Goal: Information Seeking & Learning: Check status

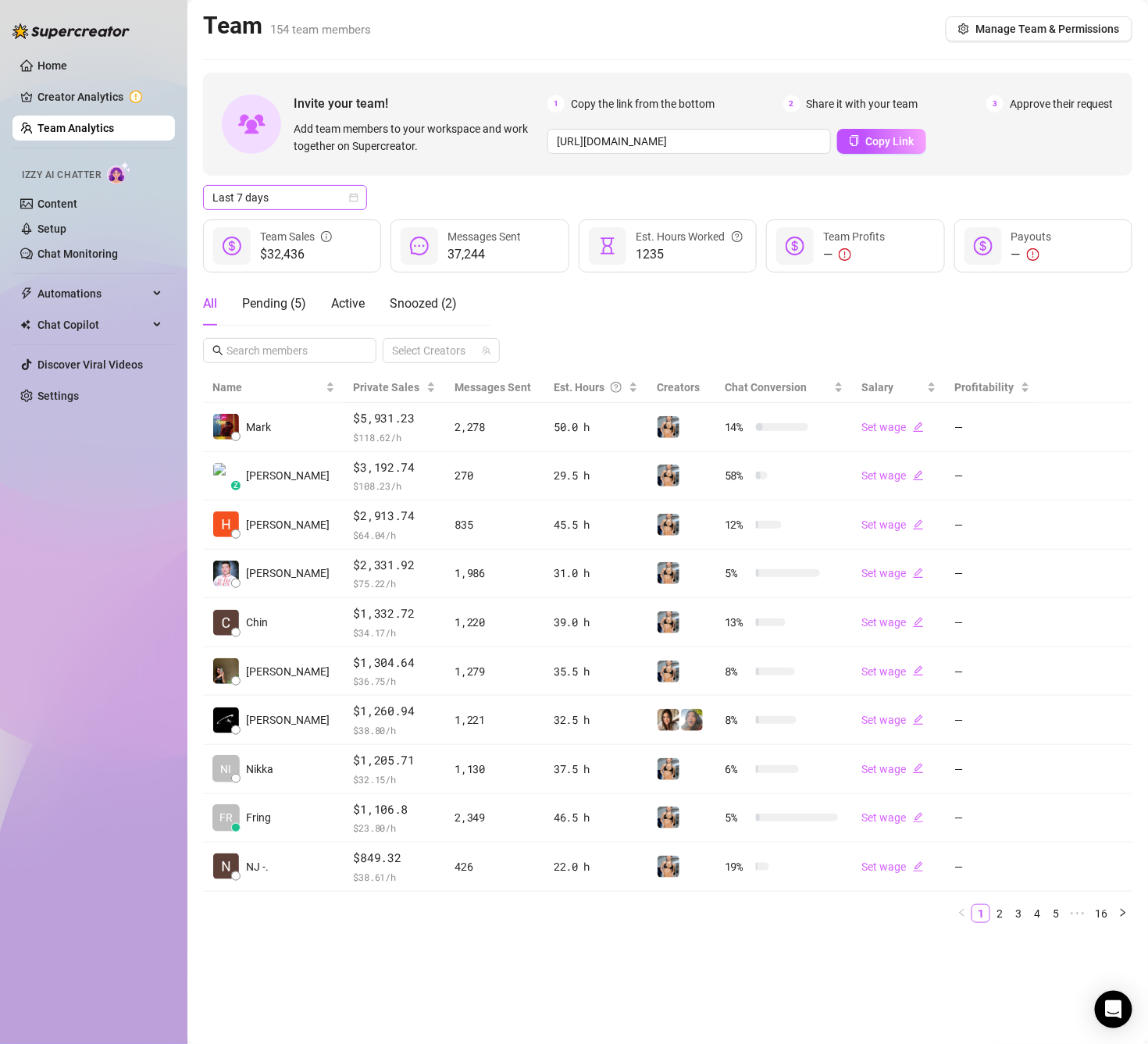
click at [267, 192] on span "Last 7 days" at bounding box center [285, 198] width 145 height 24
click at [303, 324] on div "Custom date" at bounding box center [285, 329] width 139 height 17
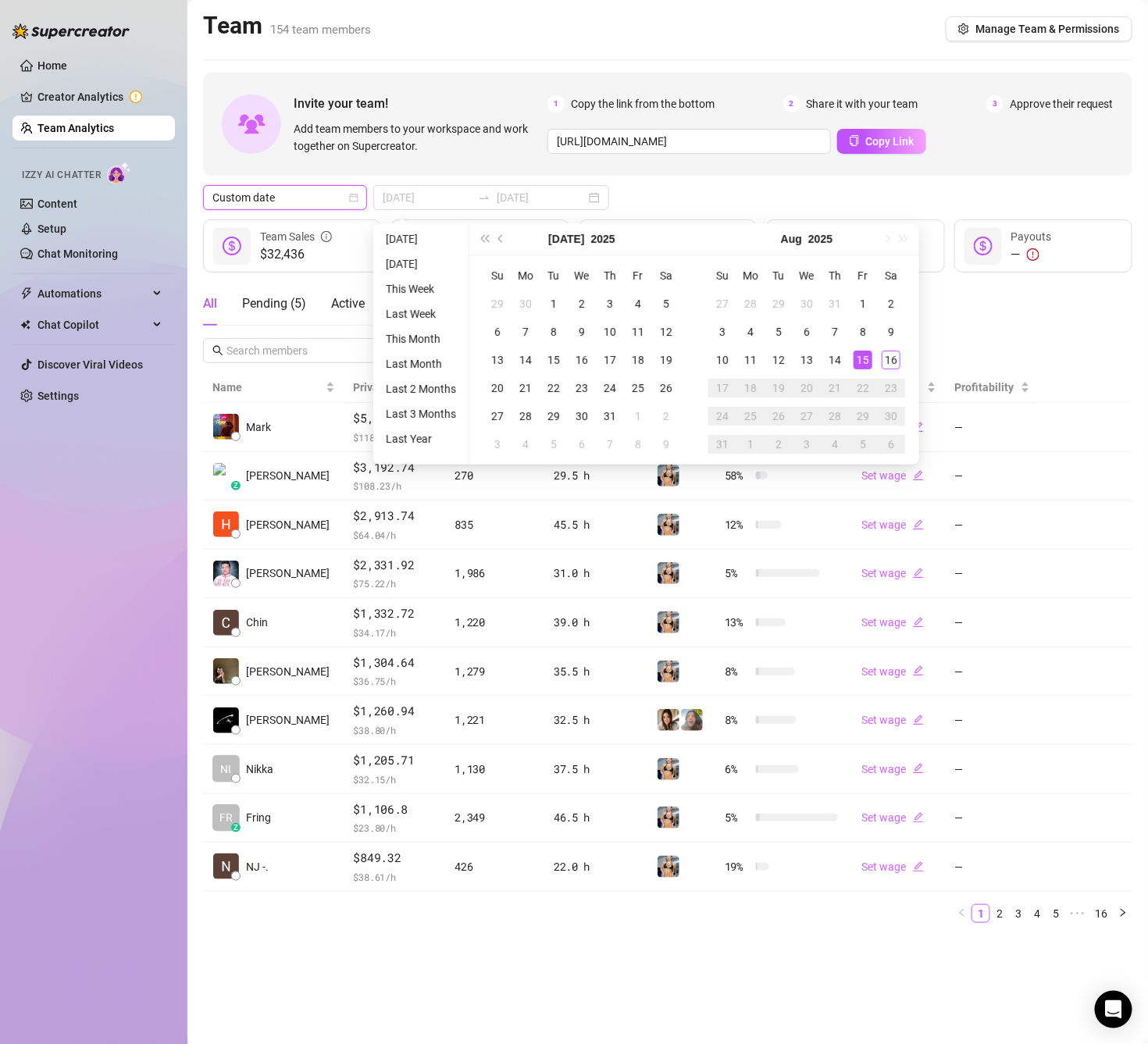
type input "[DATE]"
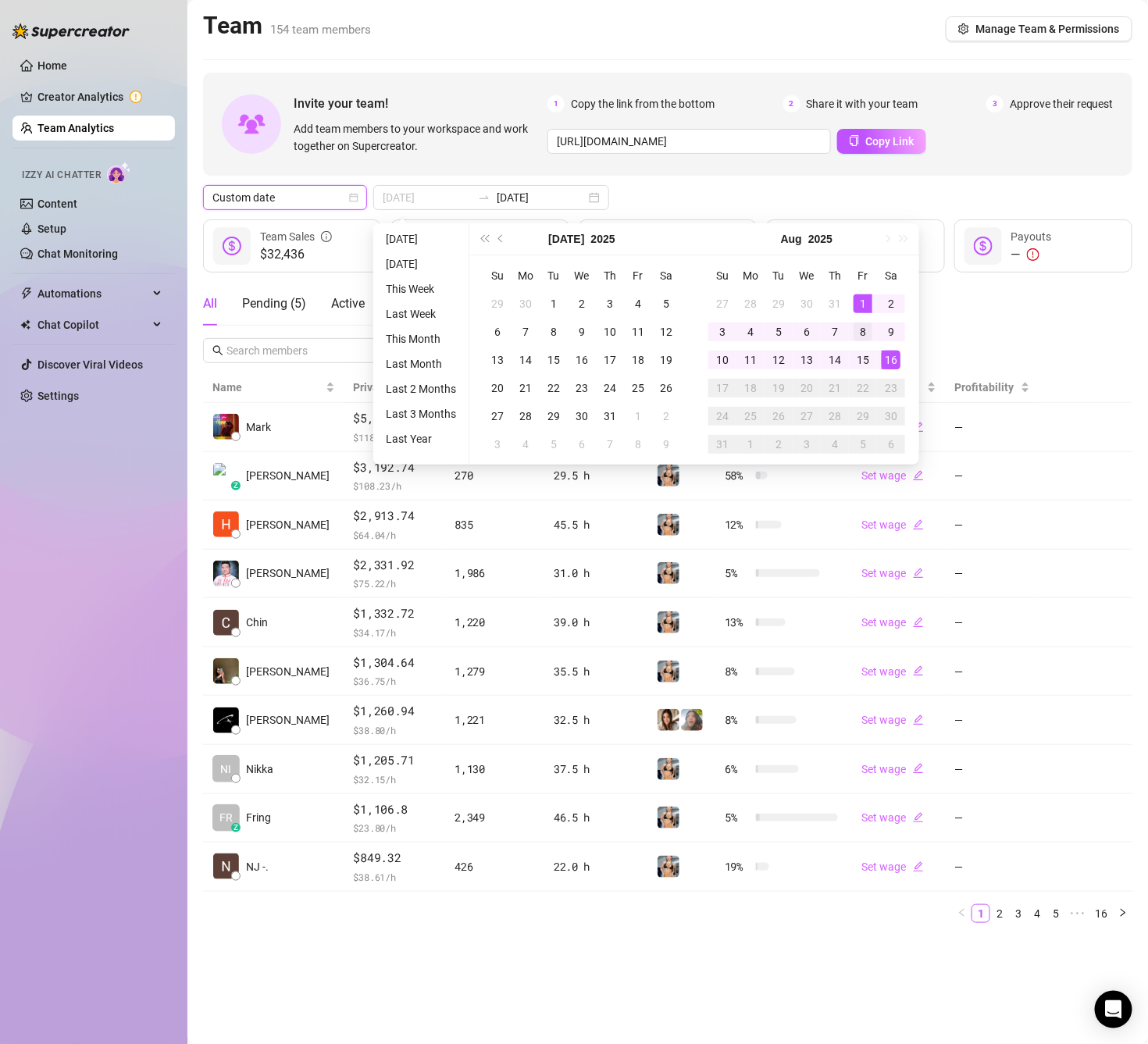
drag, startPoint x: 863, startPoint y: 308, endPoint x: 855, endPoint y: 333, distance: 26.2
click at [863, 307] on div "1" at bounding box center [863, 303] width 18 height 18
type input "[DATE]"
click at [831, 367] on div "14" at bounding box center [834, 359] width 18 height 18
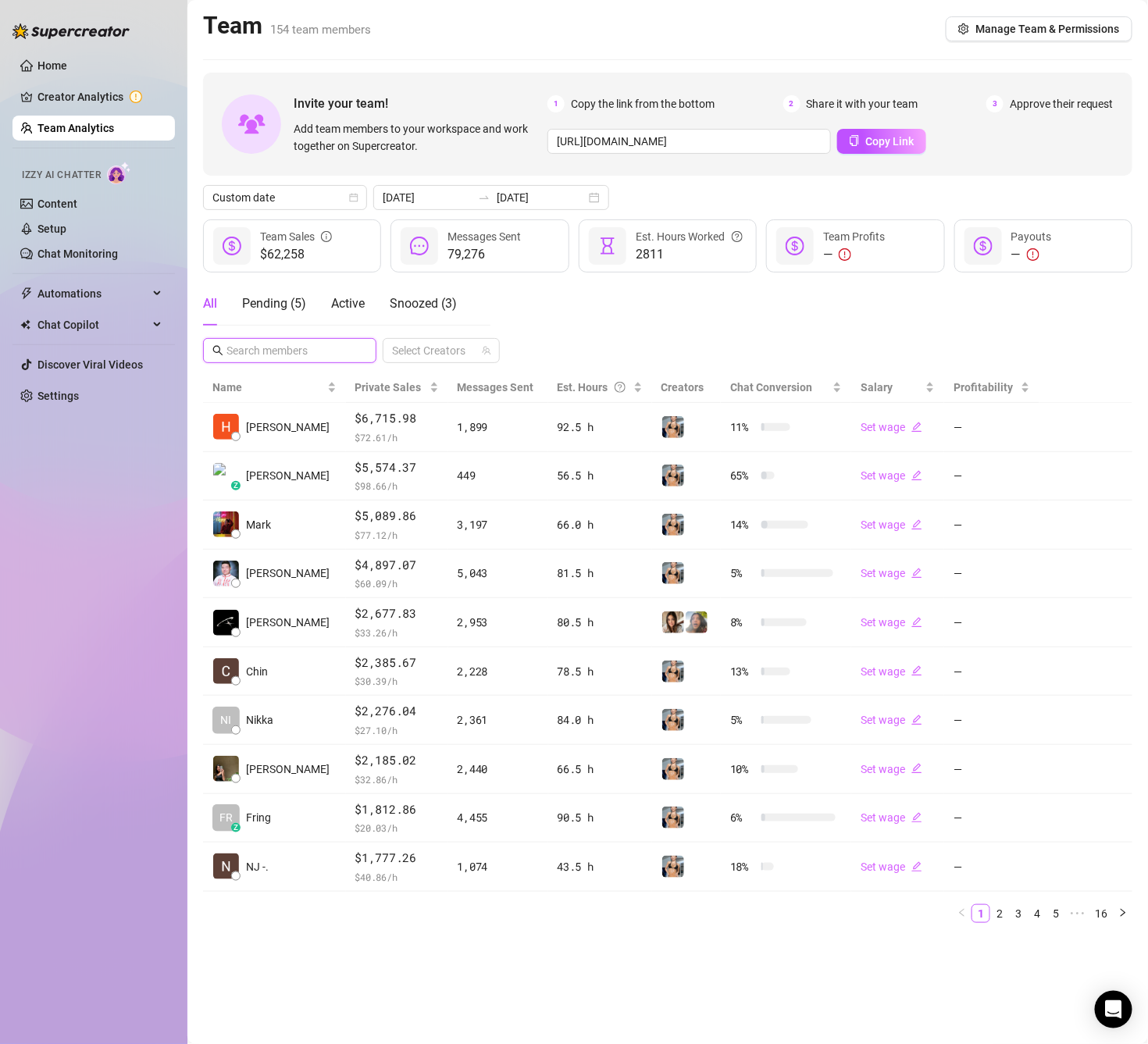
click at [270, 355] on input "text" at bounding box center [291, 350] width 128 height 17
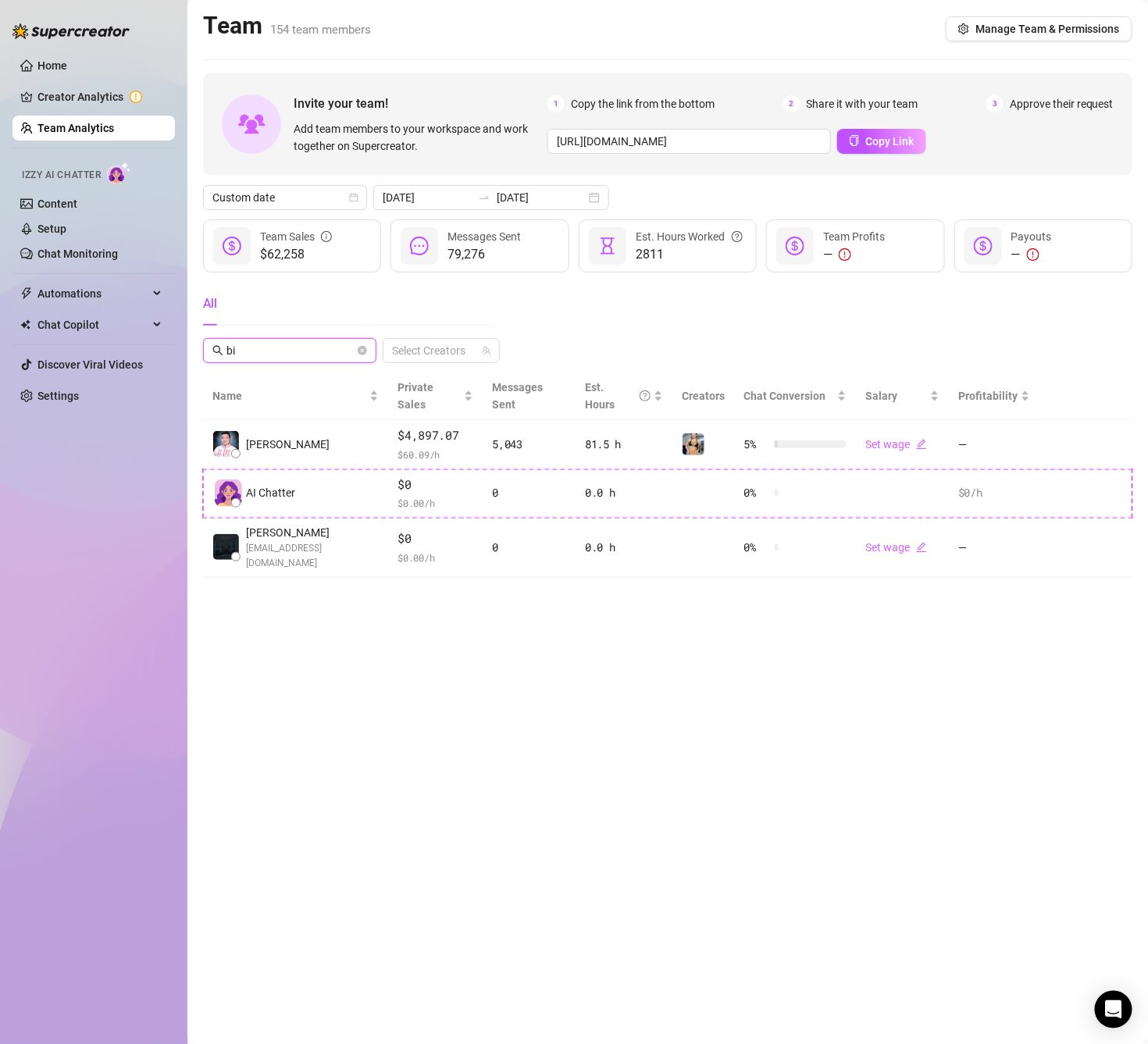
type input "b"
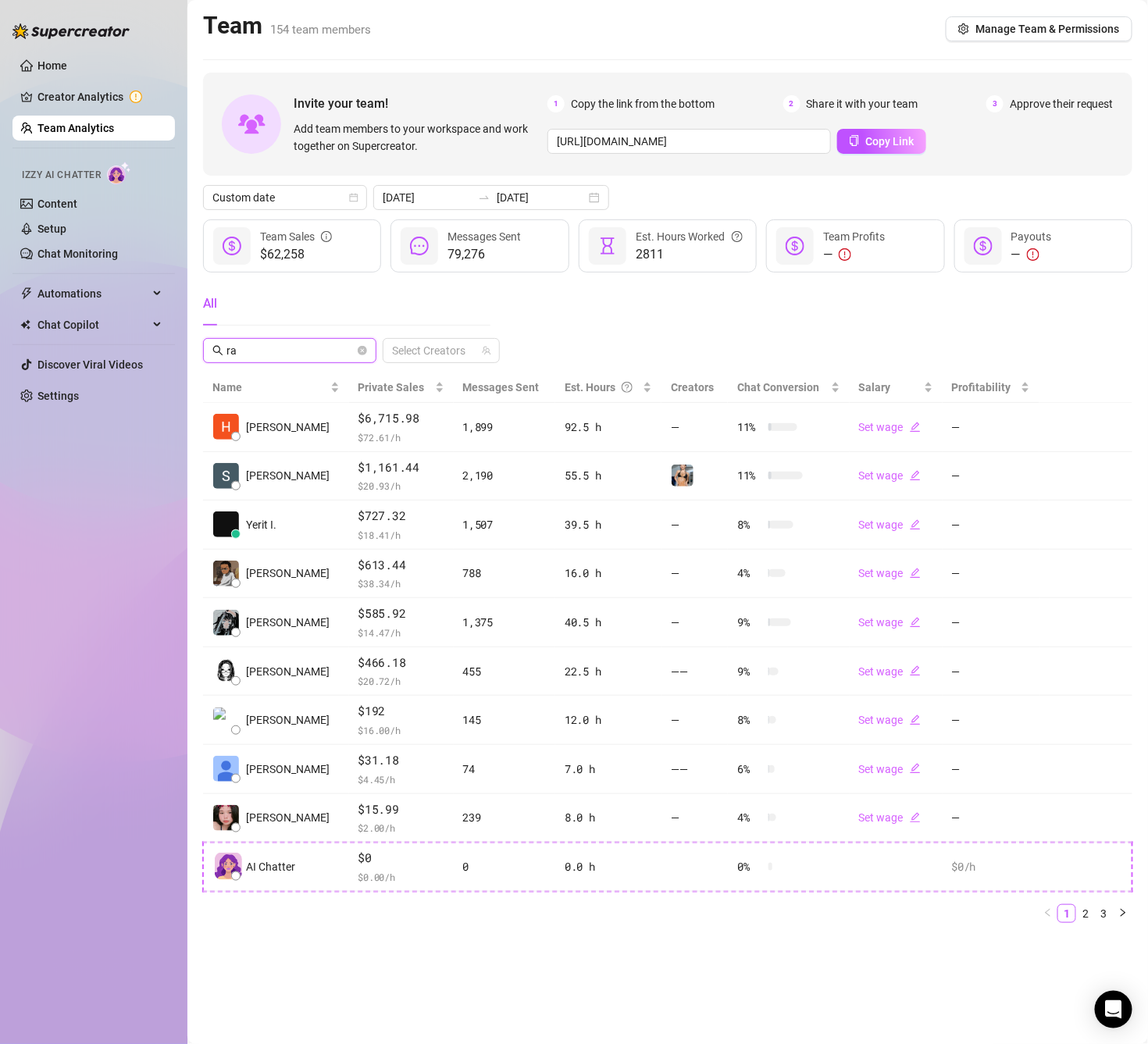
type input "r"
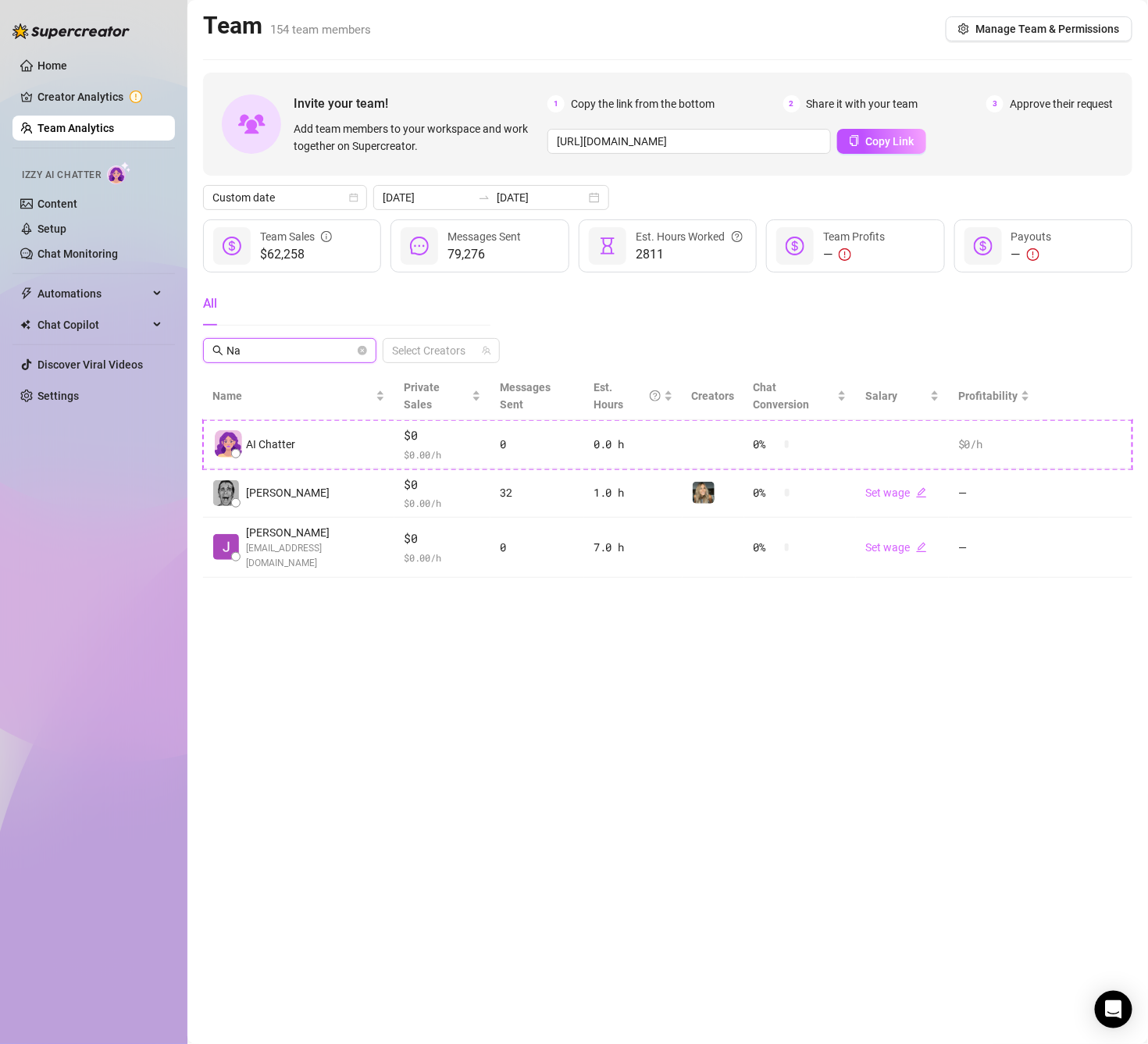
type input "N"
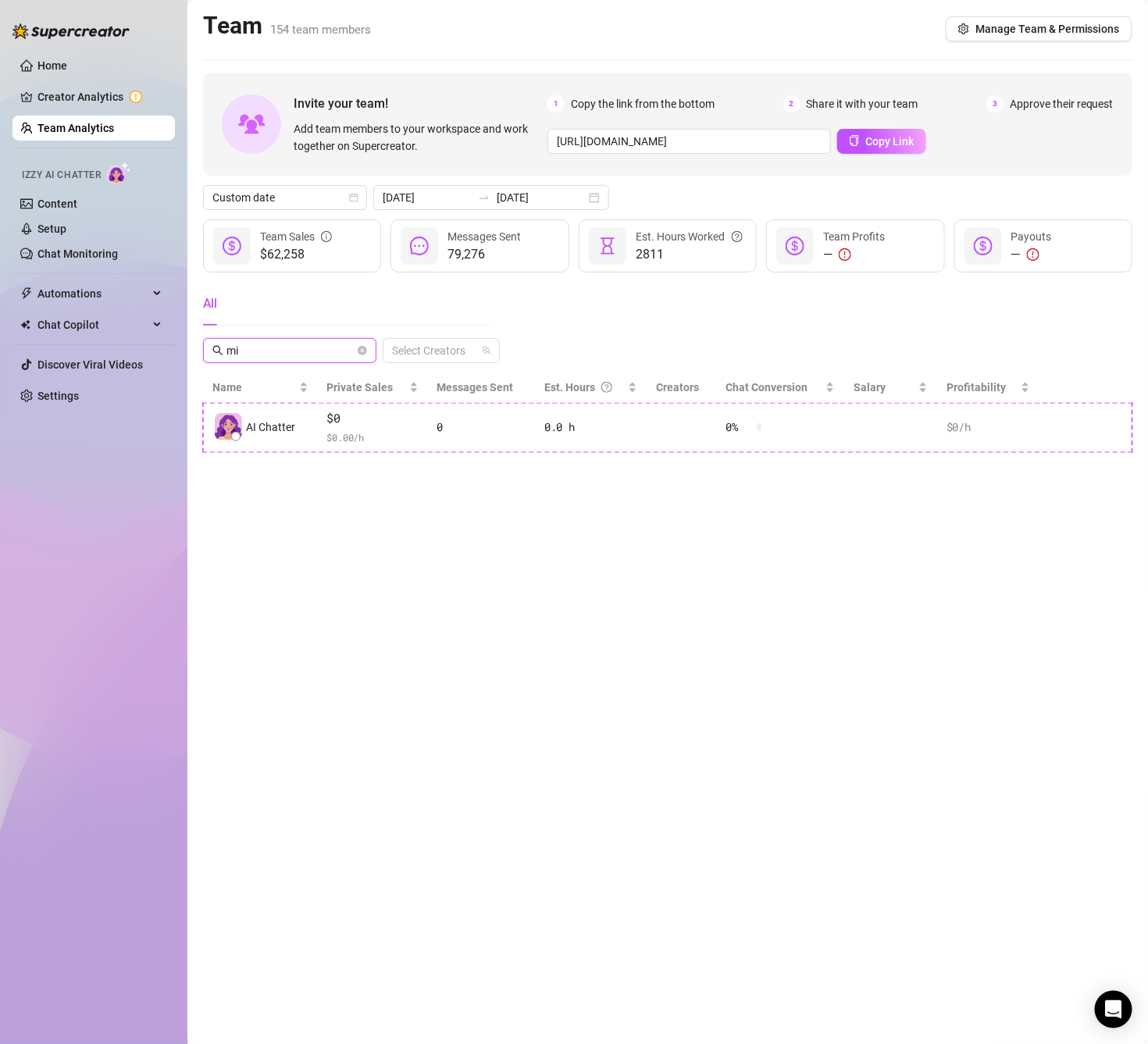
type input "m"
drag, startPoint x: 297, startPoint y: 345, endPoint x: 213, endPoint y: 355, distance: 84.6
click at [213, 355] on span "jasmin" at bounding box center [289, 350] width 173 height 25
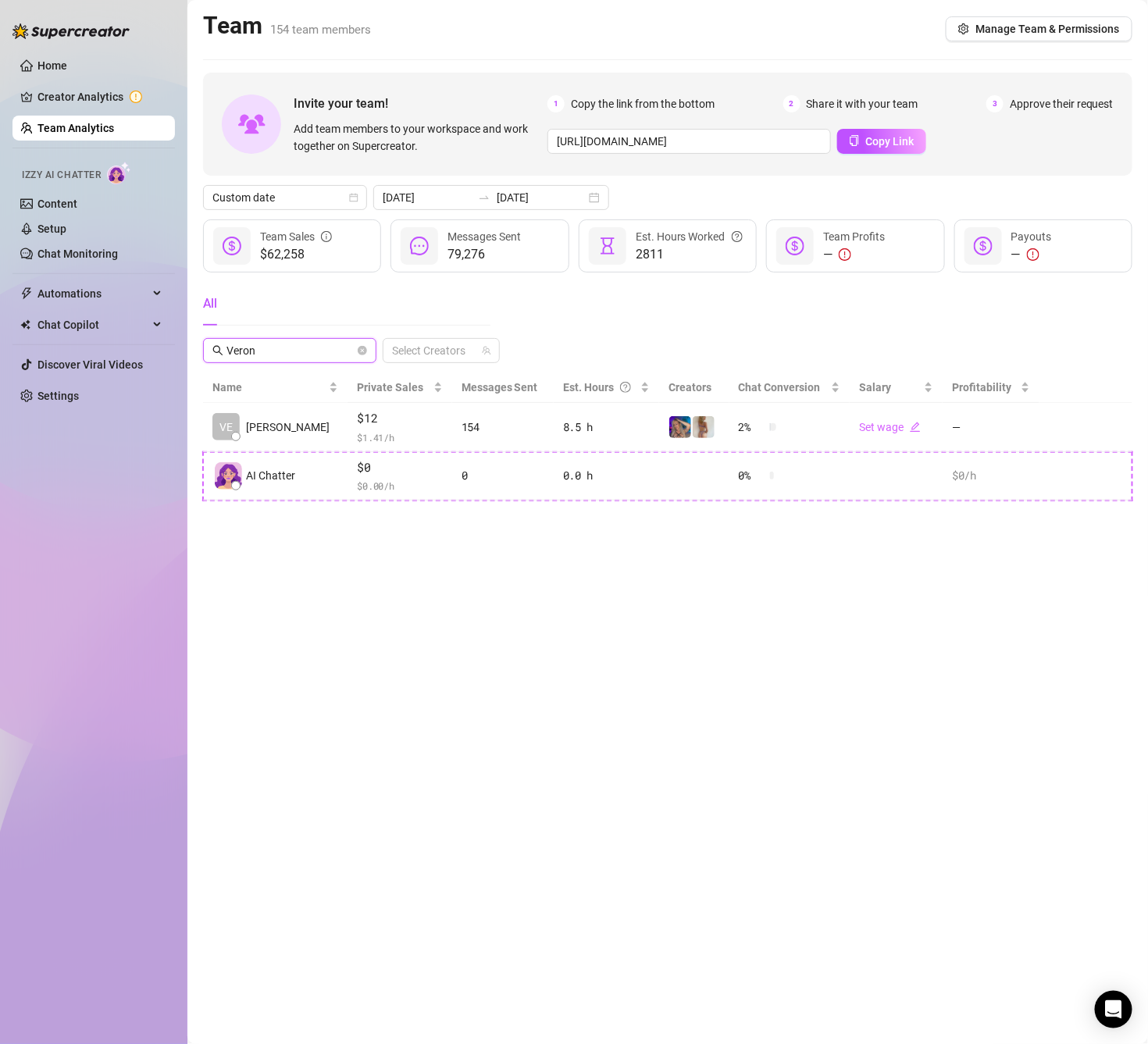
type input "Veron"
click at [361, 355] on icon "close-circle" at bounding box center [362, 350] width 9 height 9
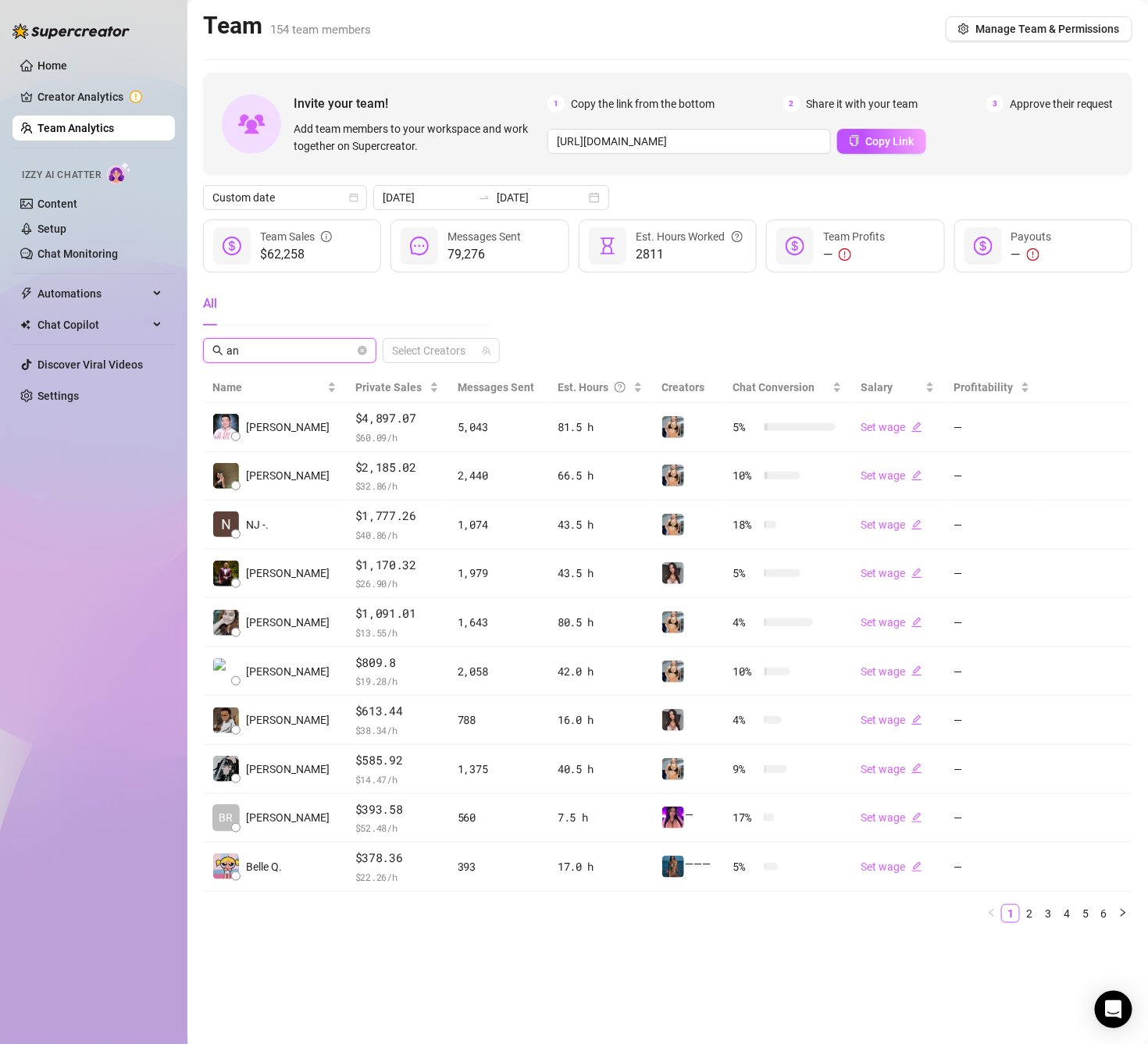
type input "[PERSON_NAME]"
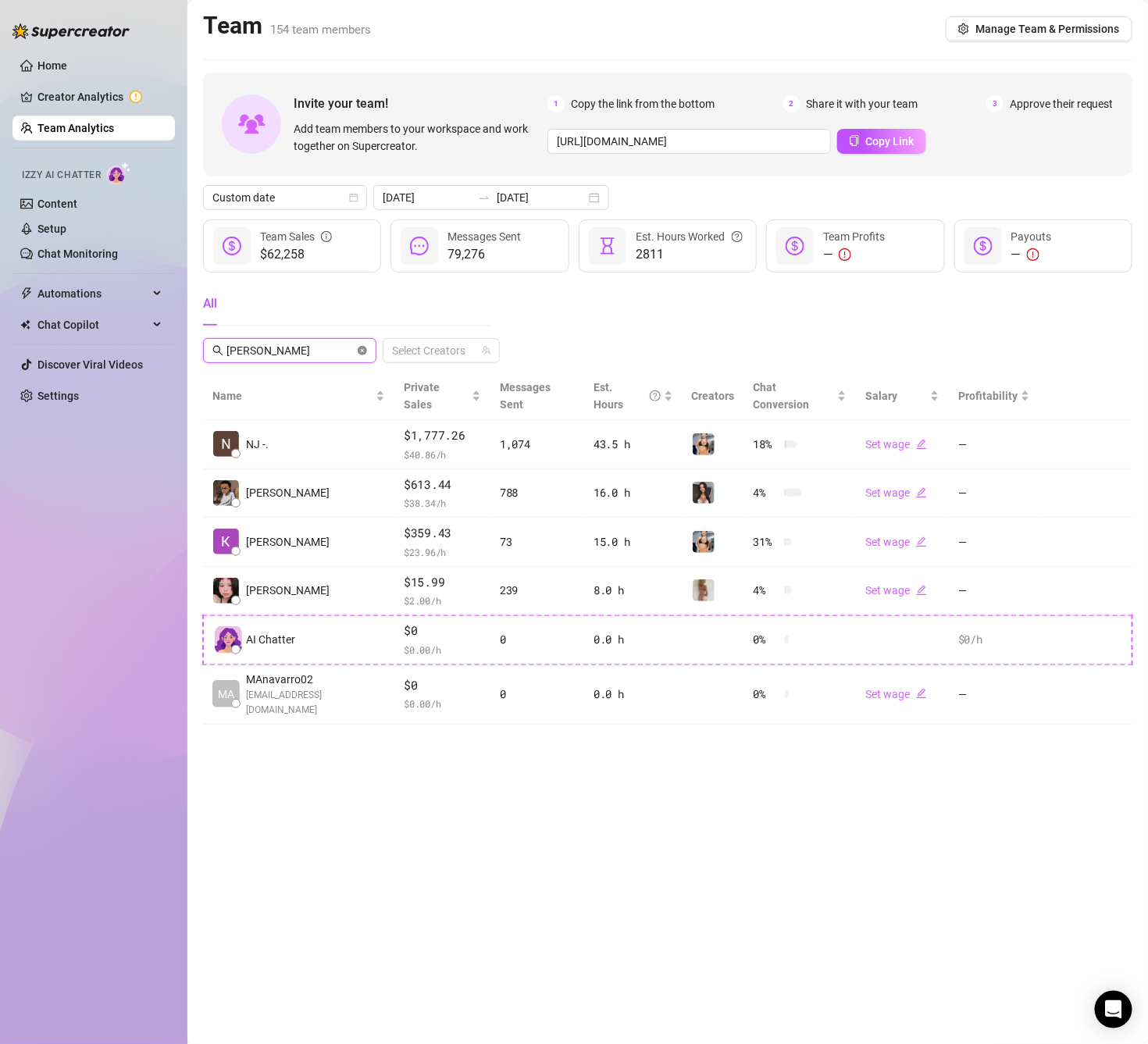
click at [361, 353] on icon "close-circle" at bounding box center [362, 350] width 9 height 9
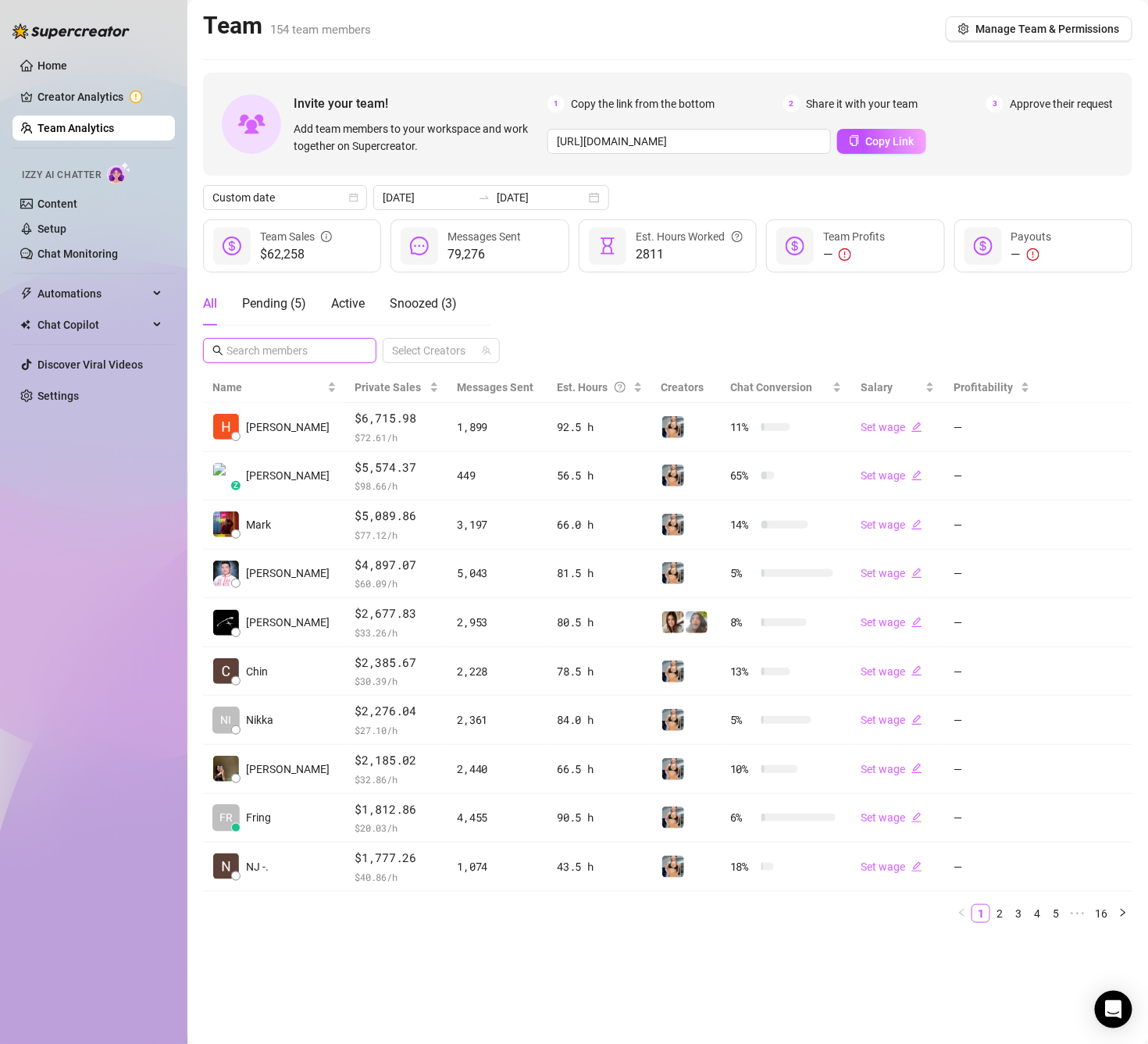
click at [317, 345] on input "text" at bounding box center [291, 350] width 128 height 17
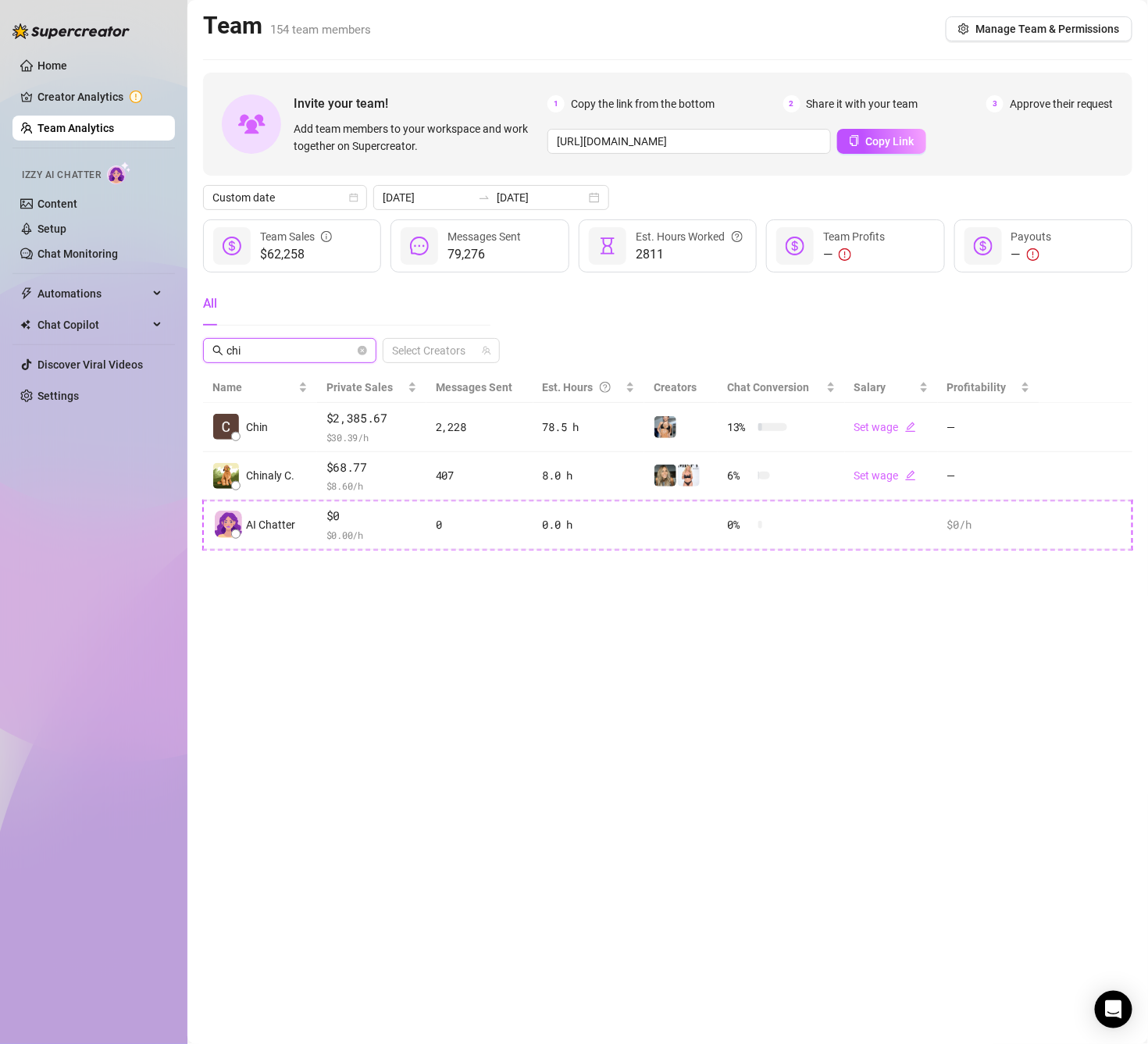
type input "chi"
click at [359, 353] on icon "close-circle" at bounding box center [362, 350] width 9 height 9
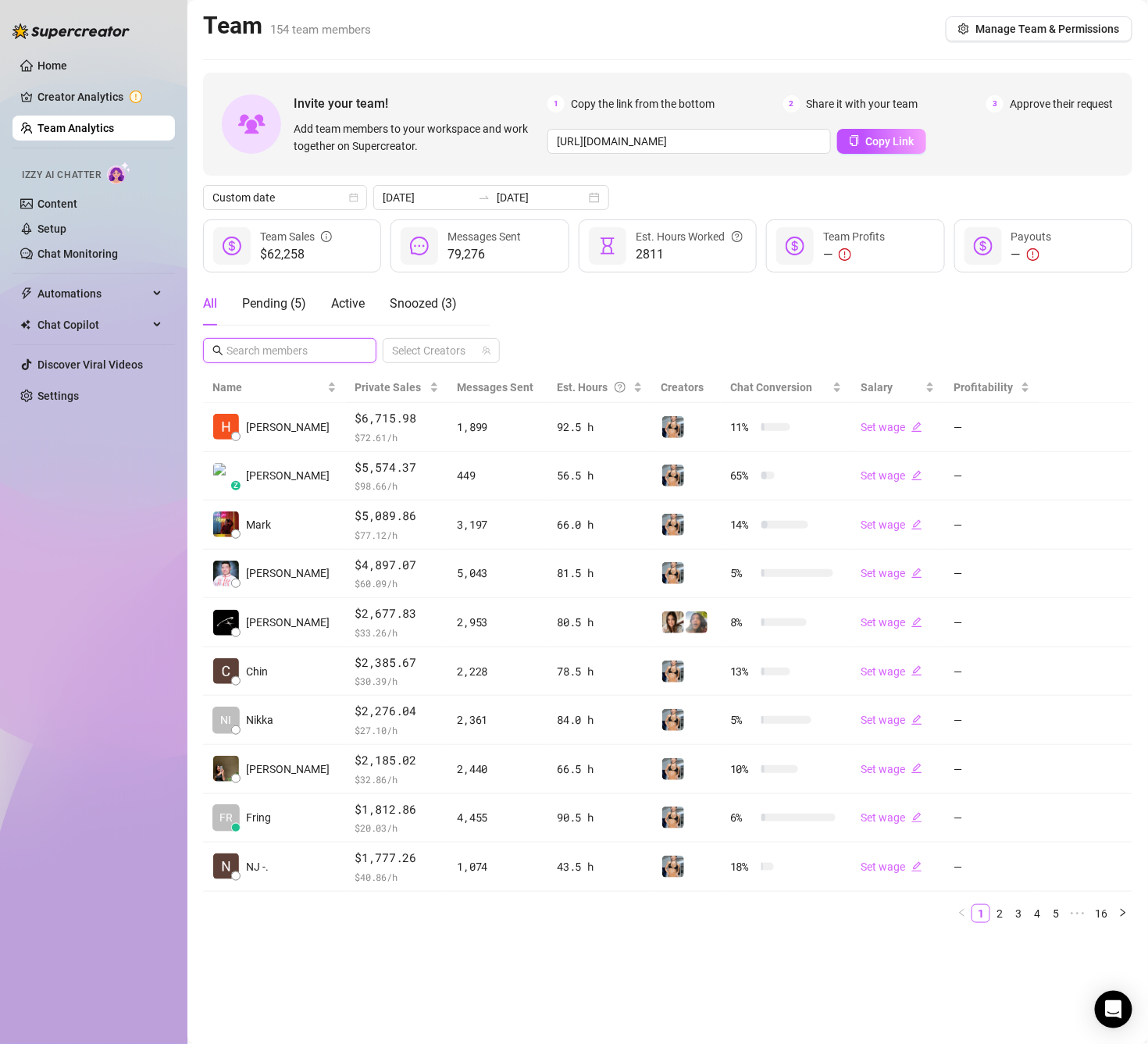
click at [281, 355] on input "text" at bounding box center [291, 350] width 128 height 17
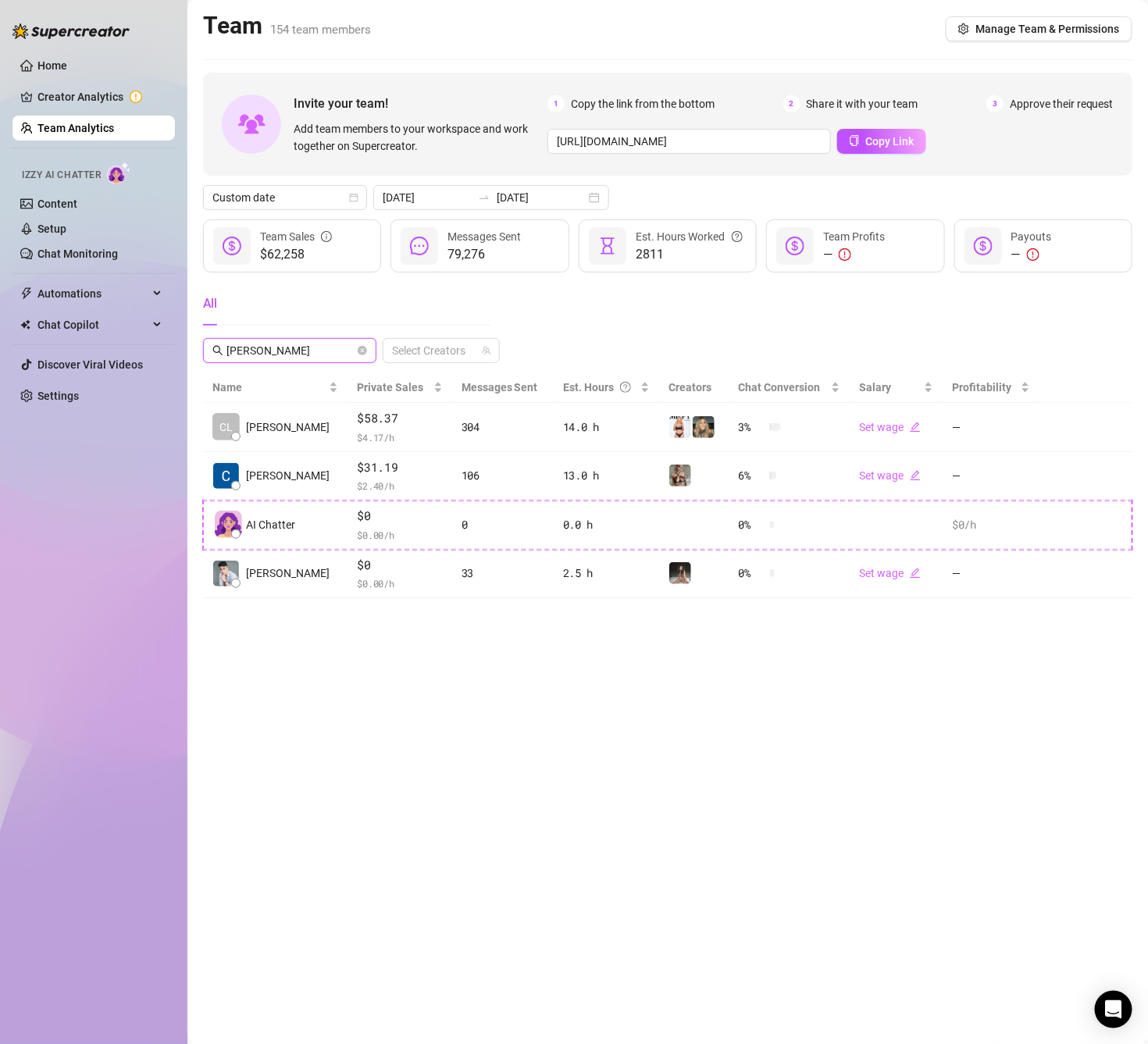
type input "[PERSON_NAME]"
click at [358, 359] on span at bounding box center [362, 350] width 9 height 17
click at [358, 355] on icon "close-circle" at bounding box center [362, 350] width 9 height 9
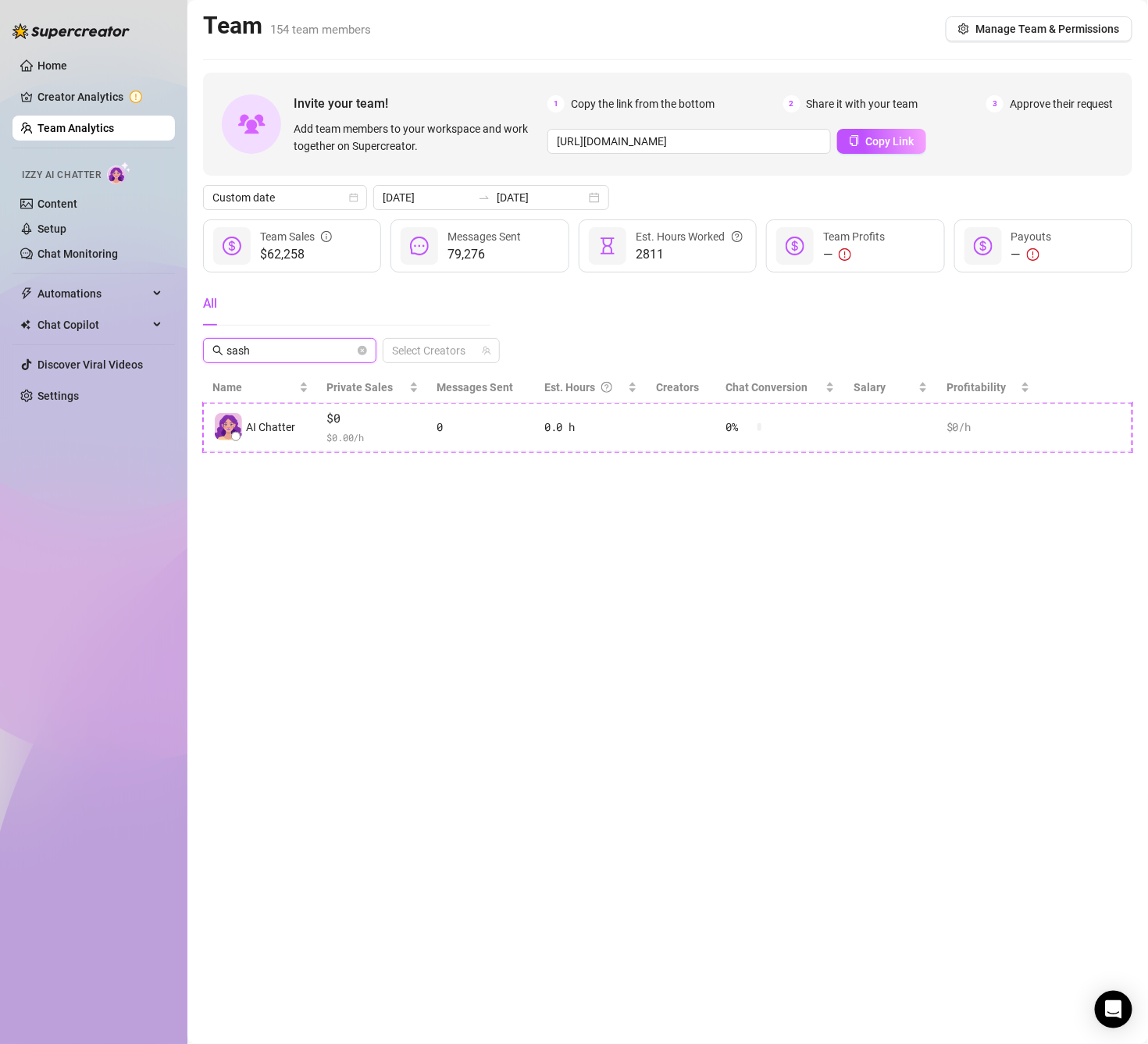
type input "[PERSON_NAME]"
click at [367, 355] on span "[PERSON_NAME]" at bounding box center [289, 350] width 173 height 25
click at [364, 350] on icon "close-circle" at bounding box center [362, 350] width 9 height 9
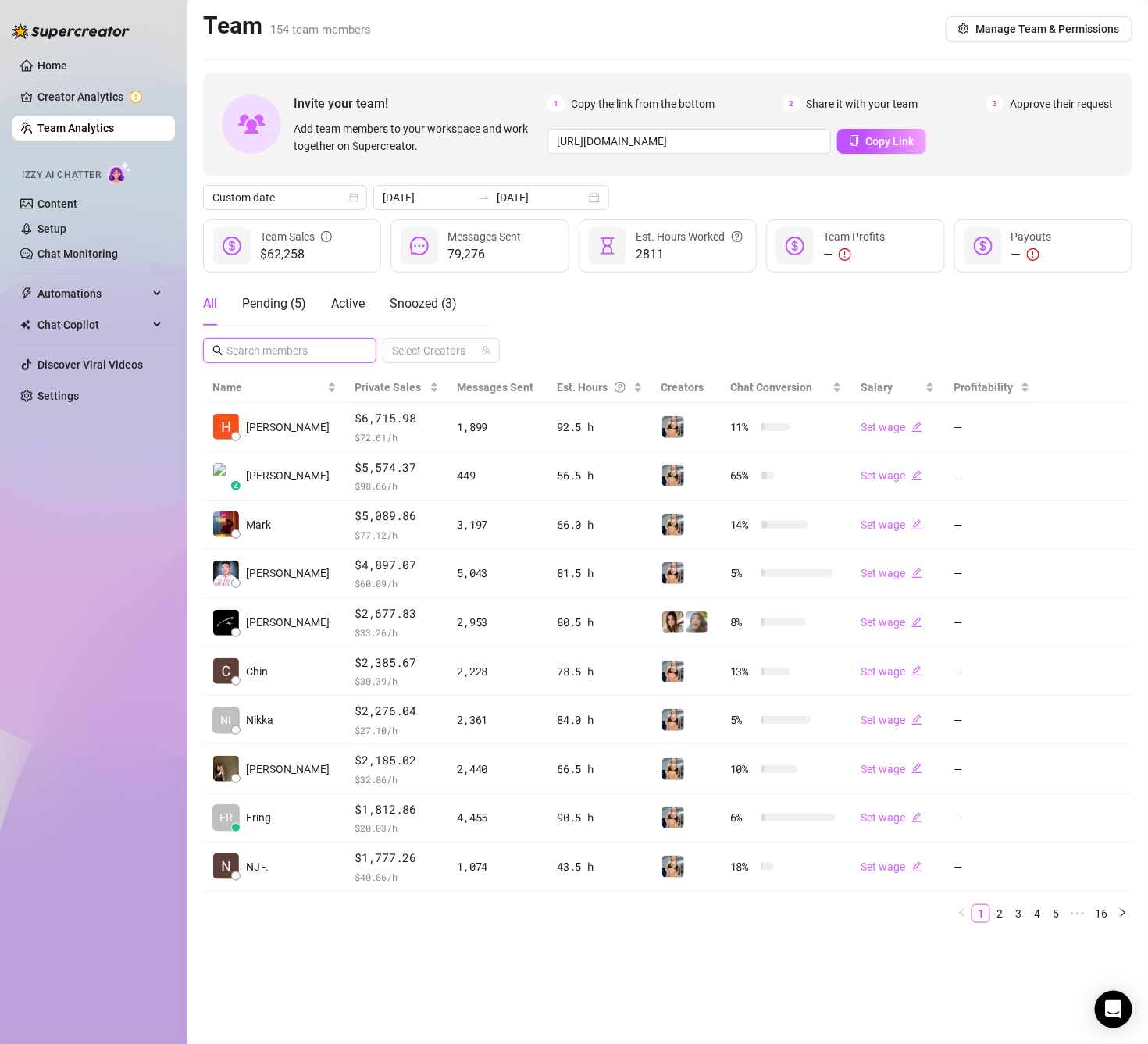
click at [267, 349] on input "text" at bounding box center [291, 350] width 128 height 17
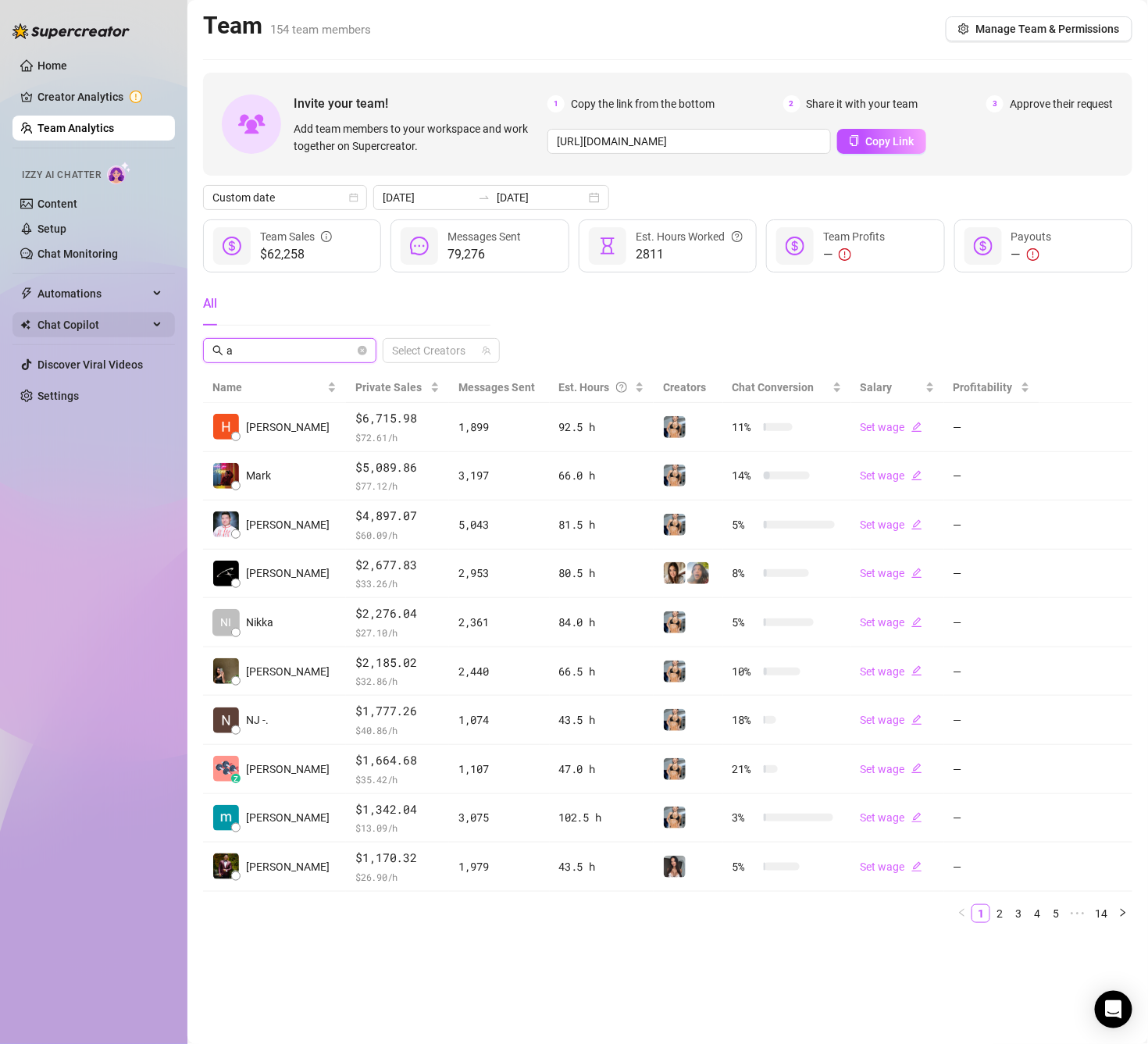
drag, startPoint x: 267, startPoint y: 349, endPoint x: 167, endPoint y: 337, distance: 100.7
click at [167, 337] on div "Home Creator Analytics Team Analytics Izzy AI Chatter Content Setup Chat Monito…" at bounding box center [574, 522] width 1148 height 1044
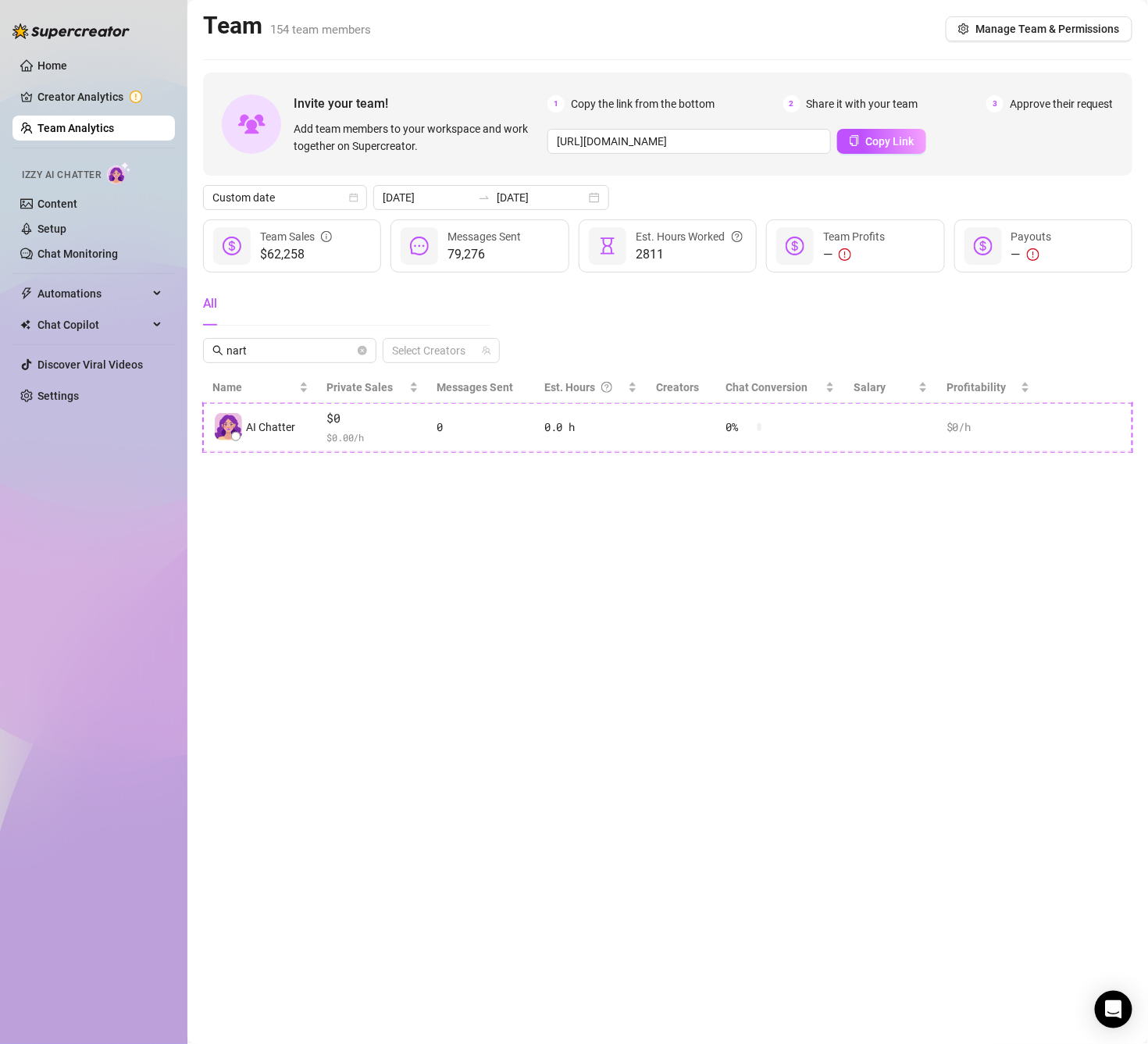
click at [276, 335] on div "All" at bounding box center [346, 309] width 287 height 56
click at [297, 349] on input "nart" at bounding box center [291, 350] width 128 height 17
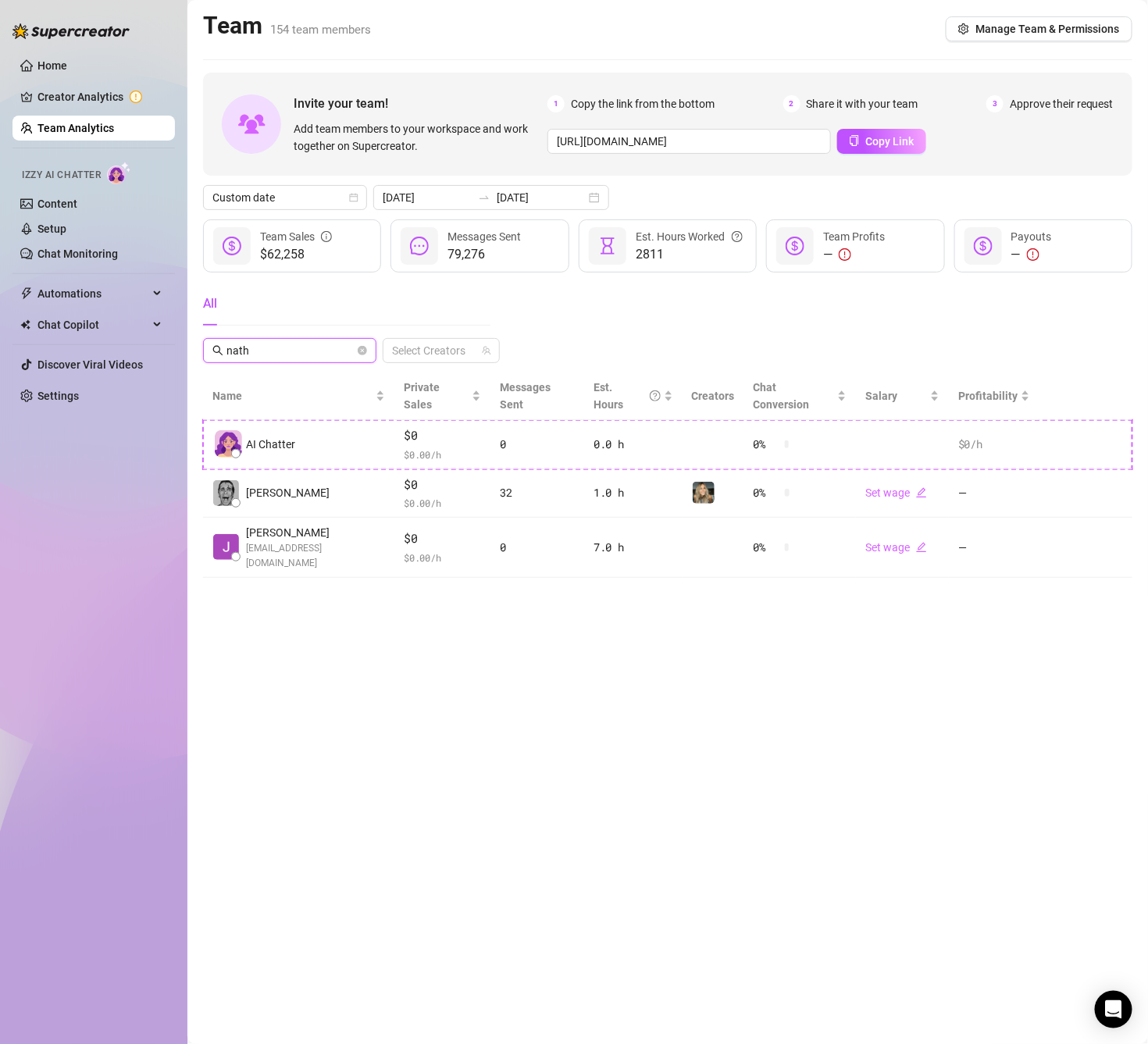
drag, startPoint x: 276, startPoint y: 355, endPoint x: 204, endPoint y: 347, distance: 72.4
click at [206, 347] on span "nath" at bounding box center [289, 350] width 173 height 25
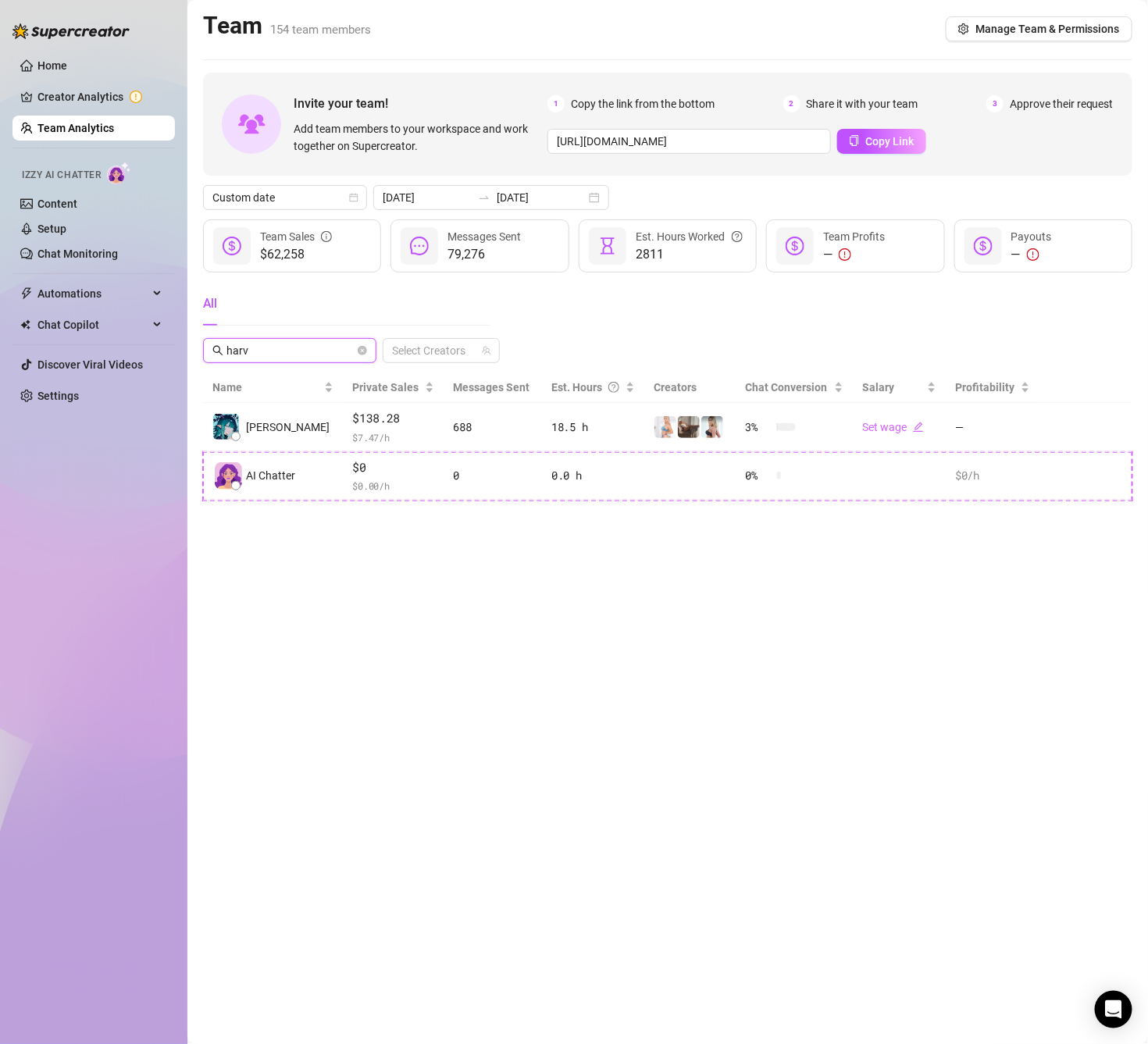
type input "harv"
click at [364, 347] on icon "close-circle" at bounding box center [362, 350] width 9 height 9
type input "[PERSON_NAME]"
drag, startPoint x: 362, startPoint y: 349, endPoint x: 550, endPoint y: 3, distance: 393.8
click at [362, 349] on icon "close-circle" at bounding box center [362, 350] width 9 height 9
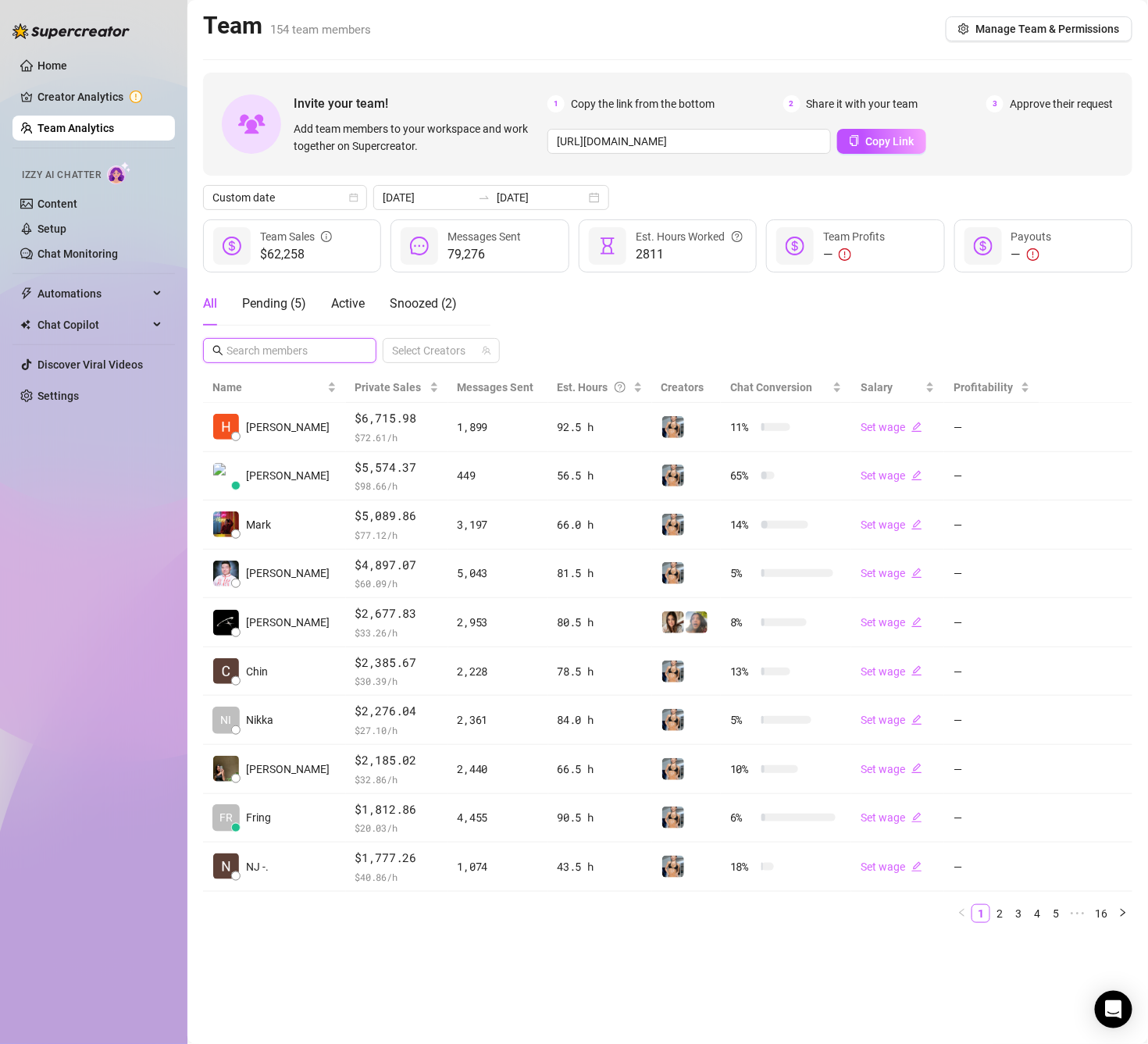
click at [295, 358] on input "text" at bounding box center [291, 350] width 128 height 17
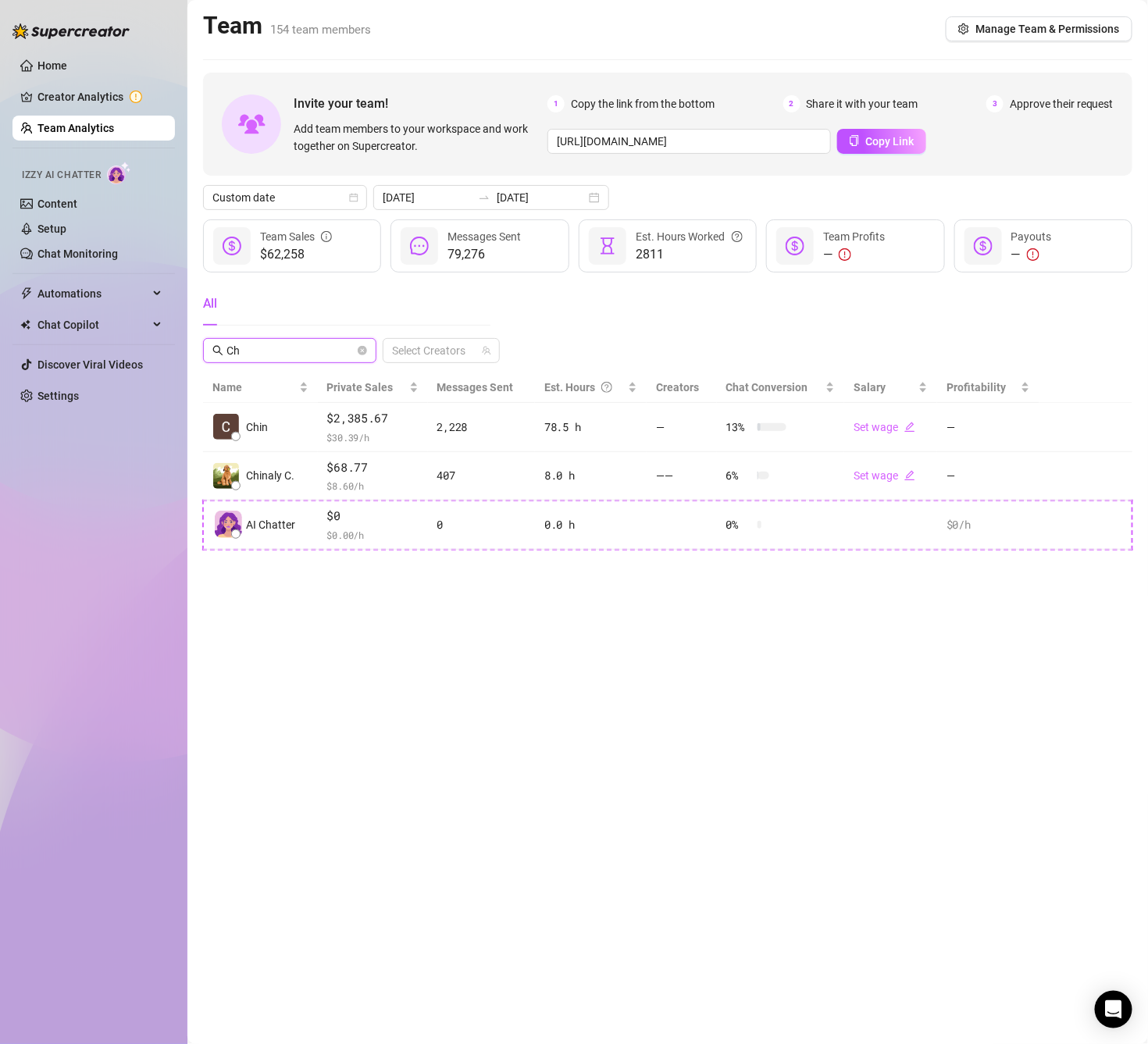
type input "C"
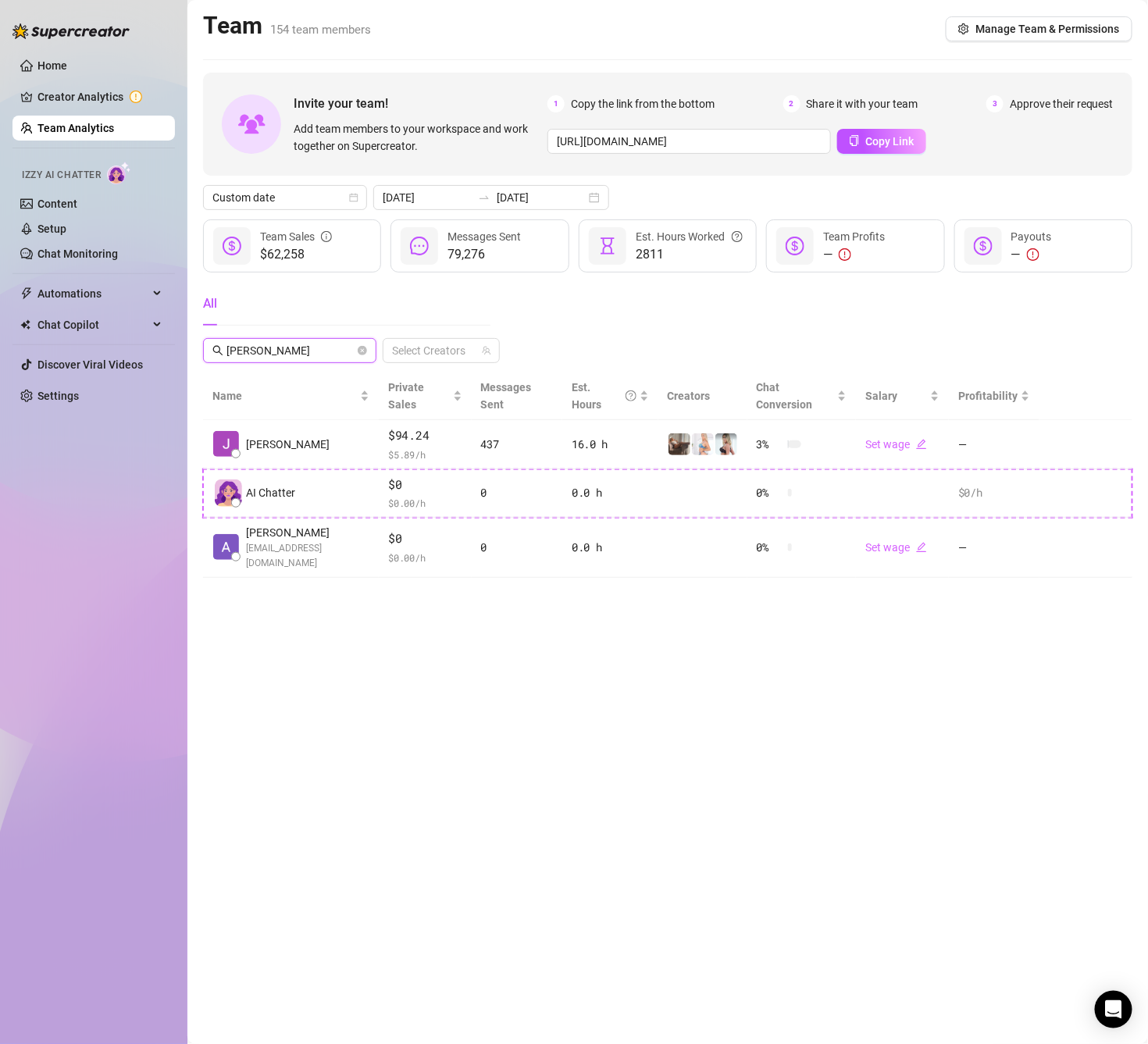
type input "[PERSON_NAME]"
click at [367, 353] on span "[PERSON_NAME]" at bounding box center [289, 350] width 173 height 25
click at [360, 353] on icon "close-circle" at bounding box center [362, 350] width 9 height 9
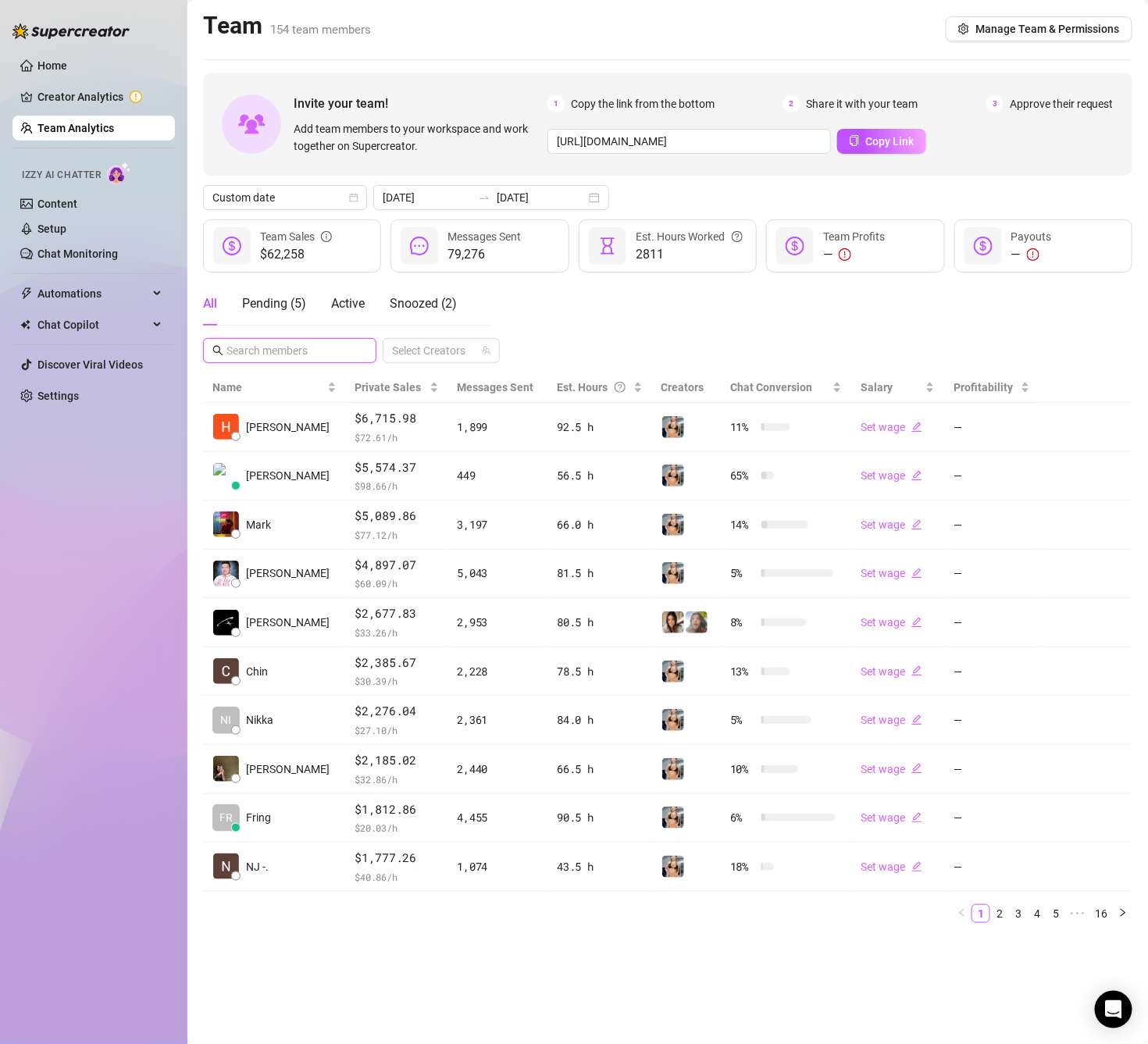
click at [308, 353] on input "text" at bounding box center [291, 350] width 128 height 17
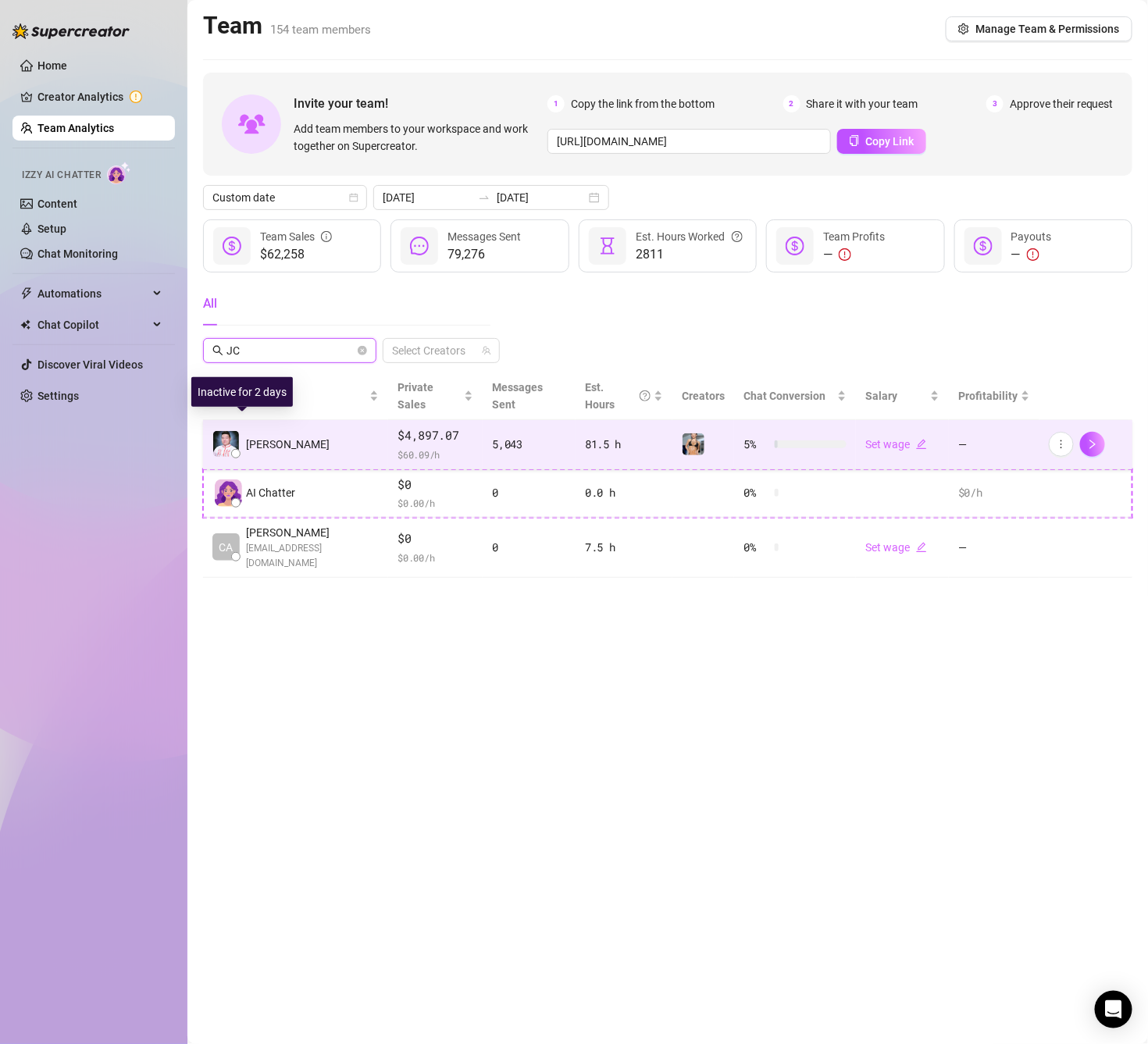
type input "JC"
click at [268, 435] on span "[PERSON_NAME]" at bounding box center [287, 444] width 83 height 17
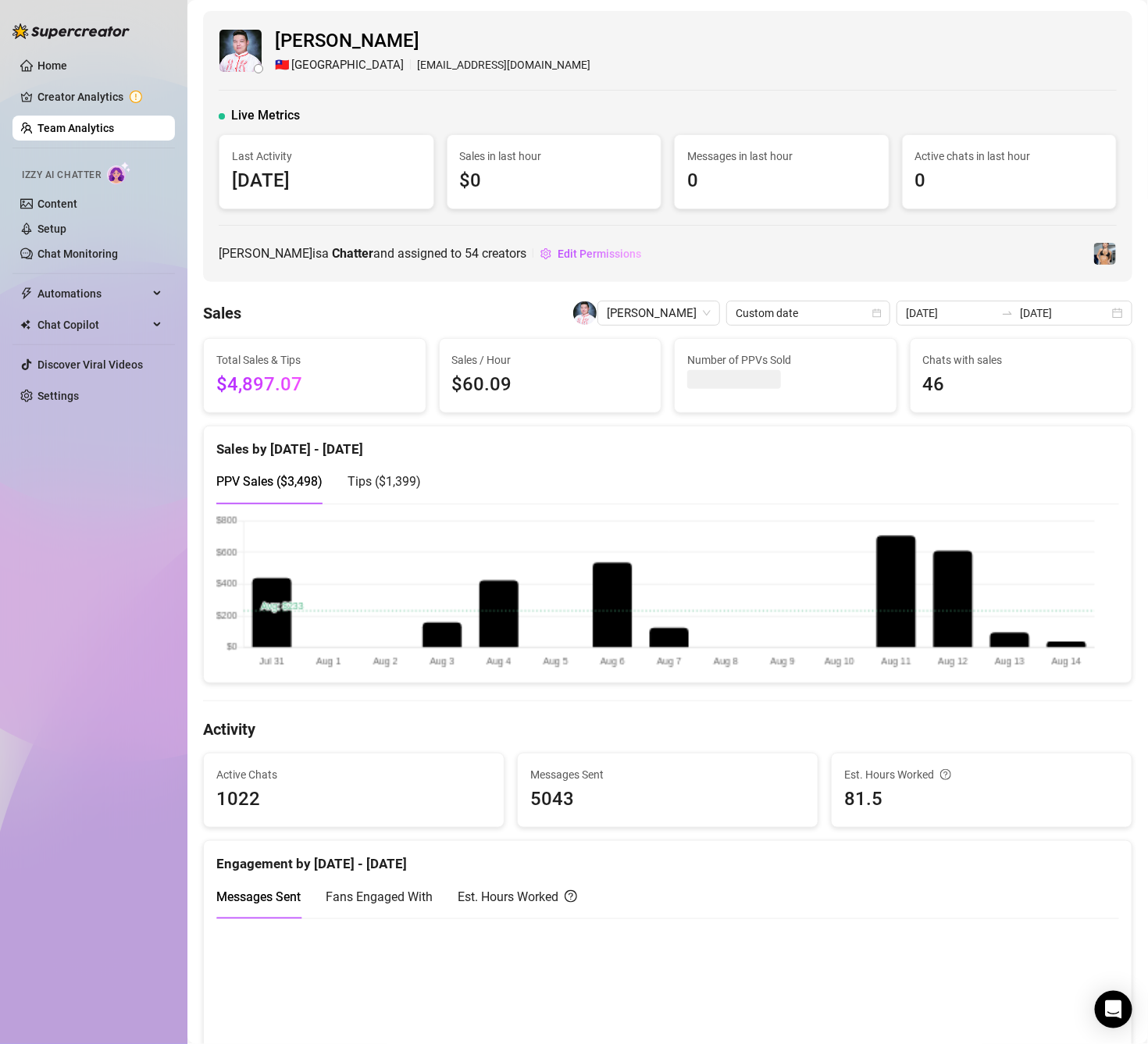
click at [782, 441] on div "Sales by [DATE] - [DATE]" at bounding box center [668, 443] width 902 height 34
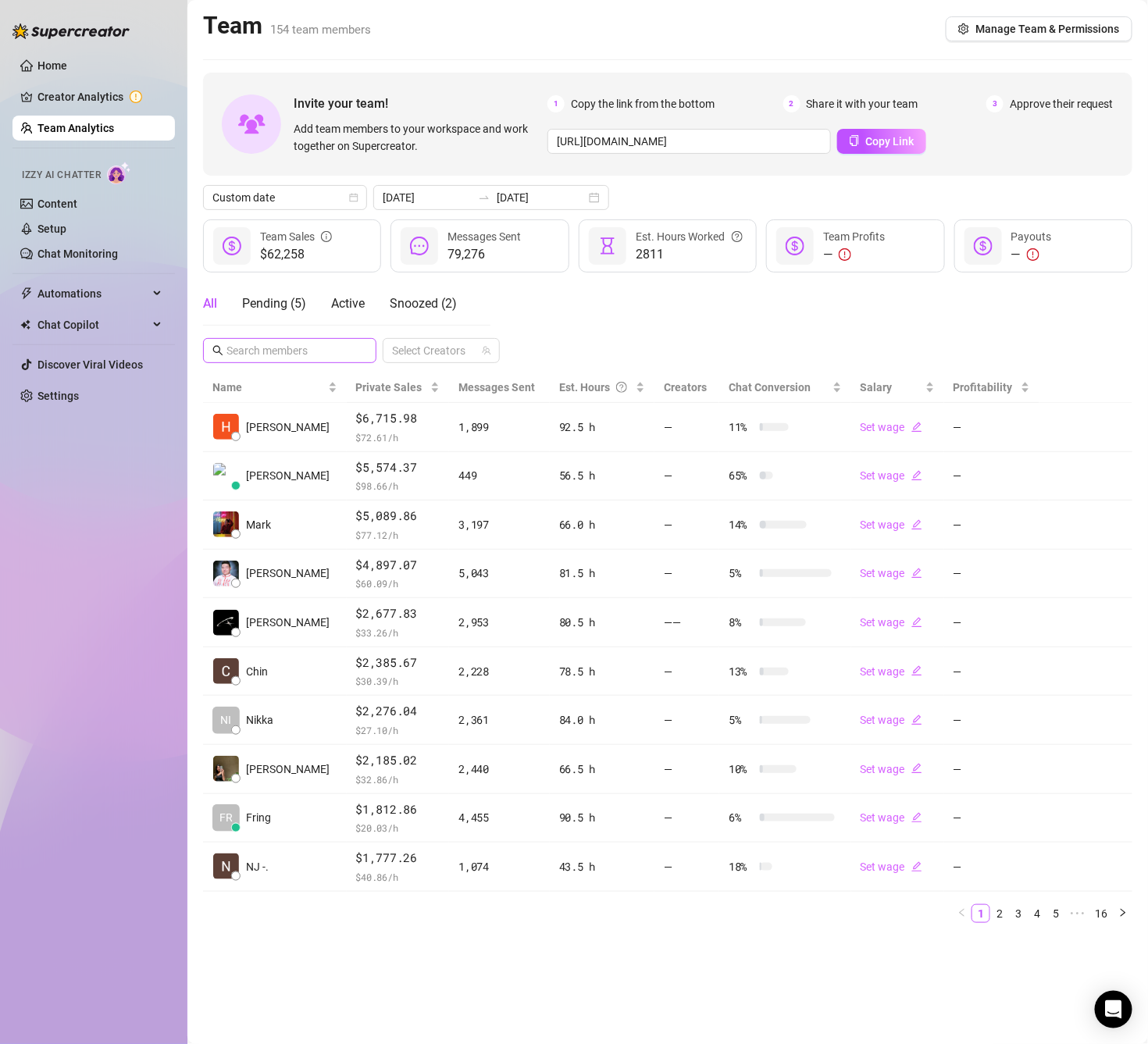
click at [312, 361] on span at bounding box center [289, 350] width 173 height 25
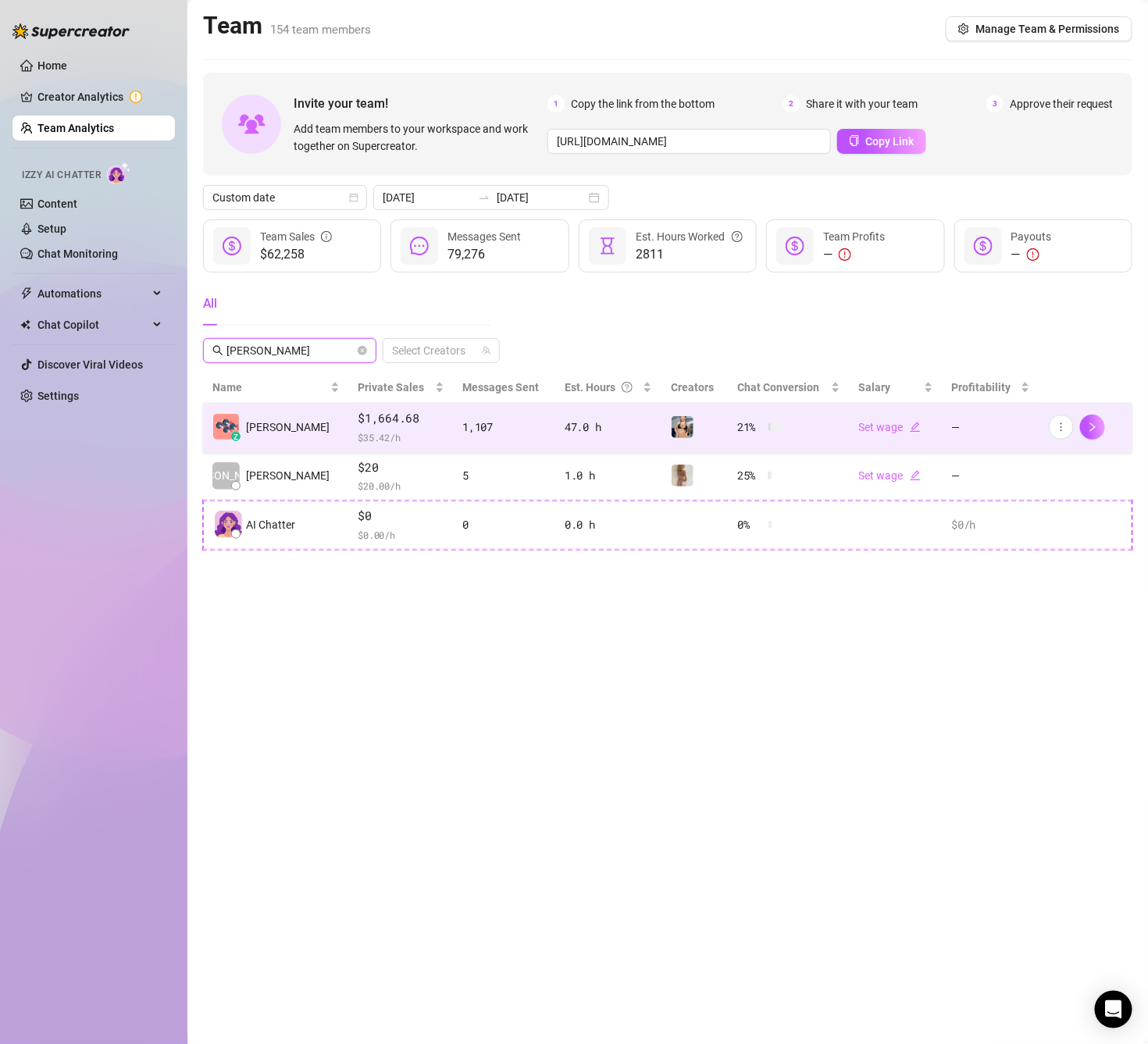
type input "[PERSON_NAME]"
click at [307, 413] on td "z [PERSON_NAME]" at bounding box center [275, 427] width 146 height 49
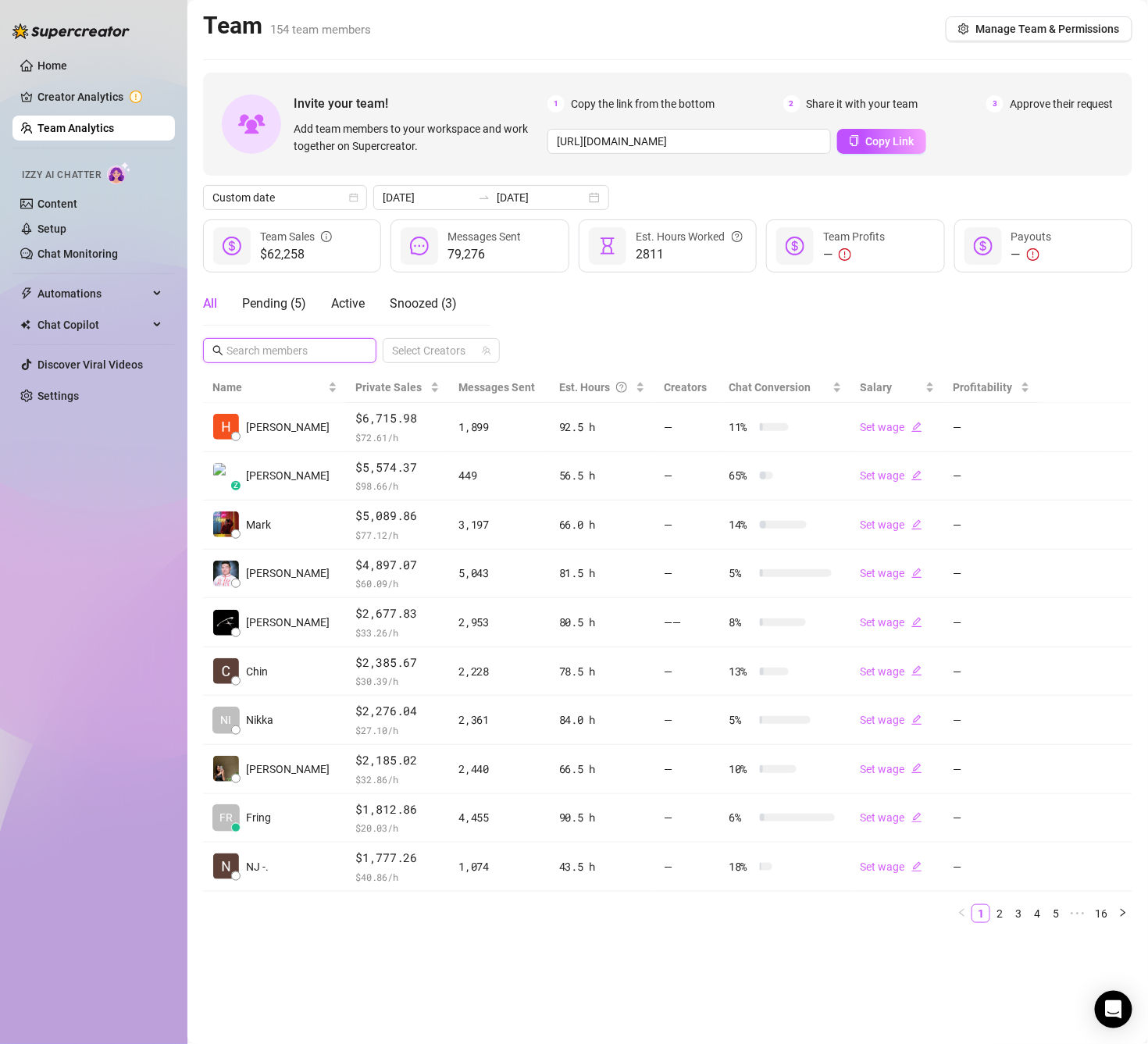
click at [333, 353] on input "text" at bounding box center [291, 350] width 128 height 17
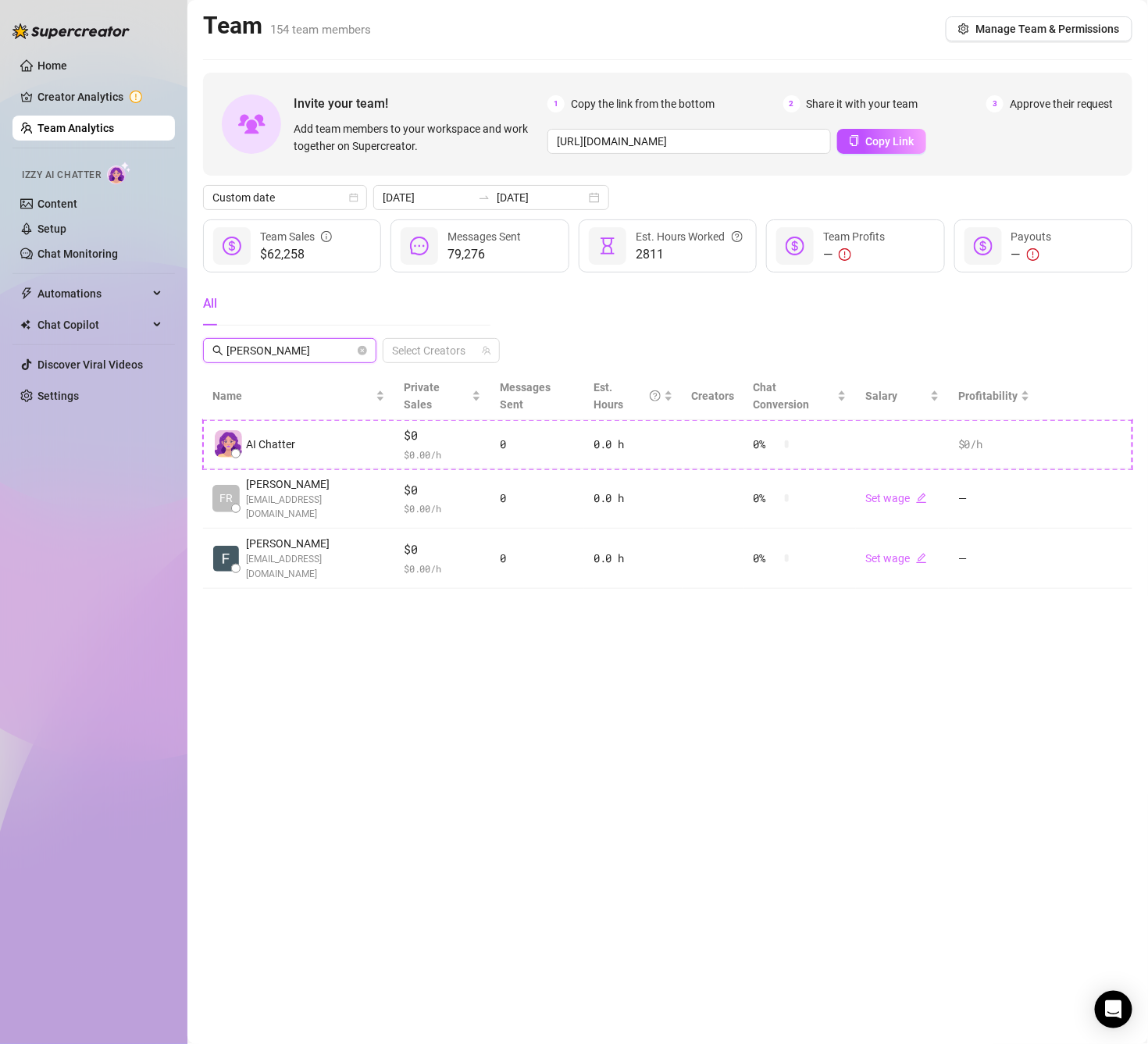
type input "[PERSON_NAME]"
click at [360, 347] on icon "close-circle" at bounding box center [362, 350] width 9 height 9
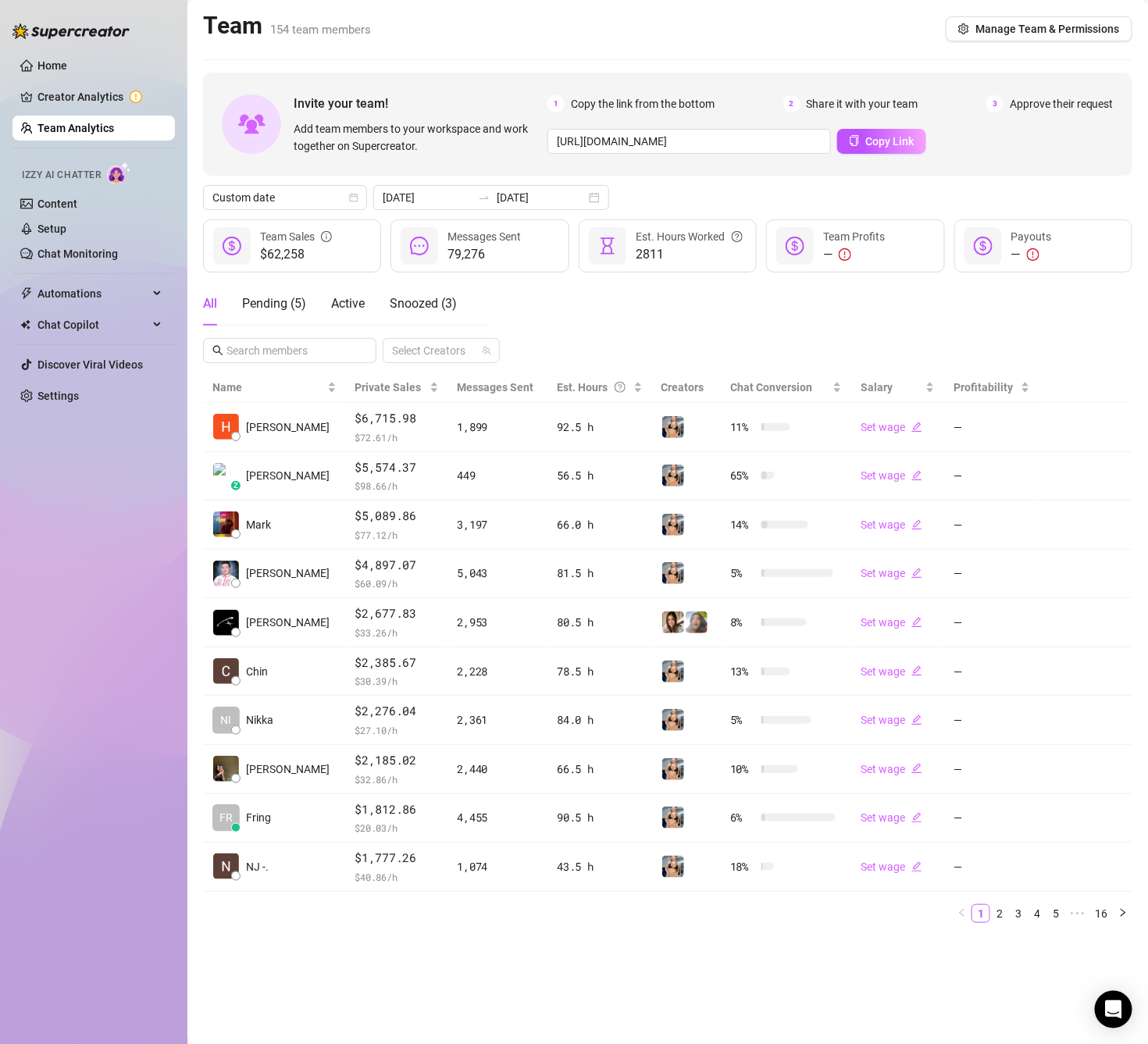
click at [607, 337] on div "All Pending ( 5 ) Active Snoozed ( 3 ) Select Creators" at bounding box center [667, 322] width 929 height 82
click at [270, 346] on input "text" at bounding box center [291, 350] width 128 height 17
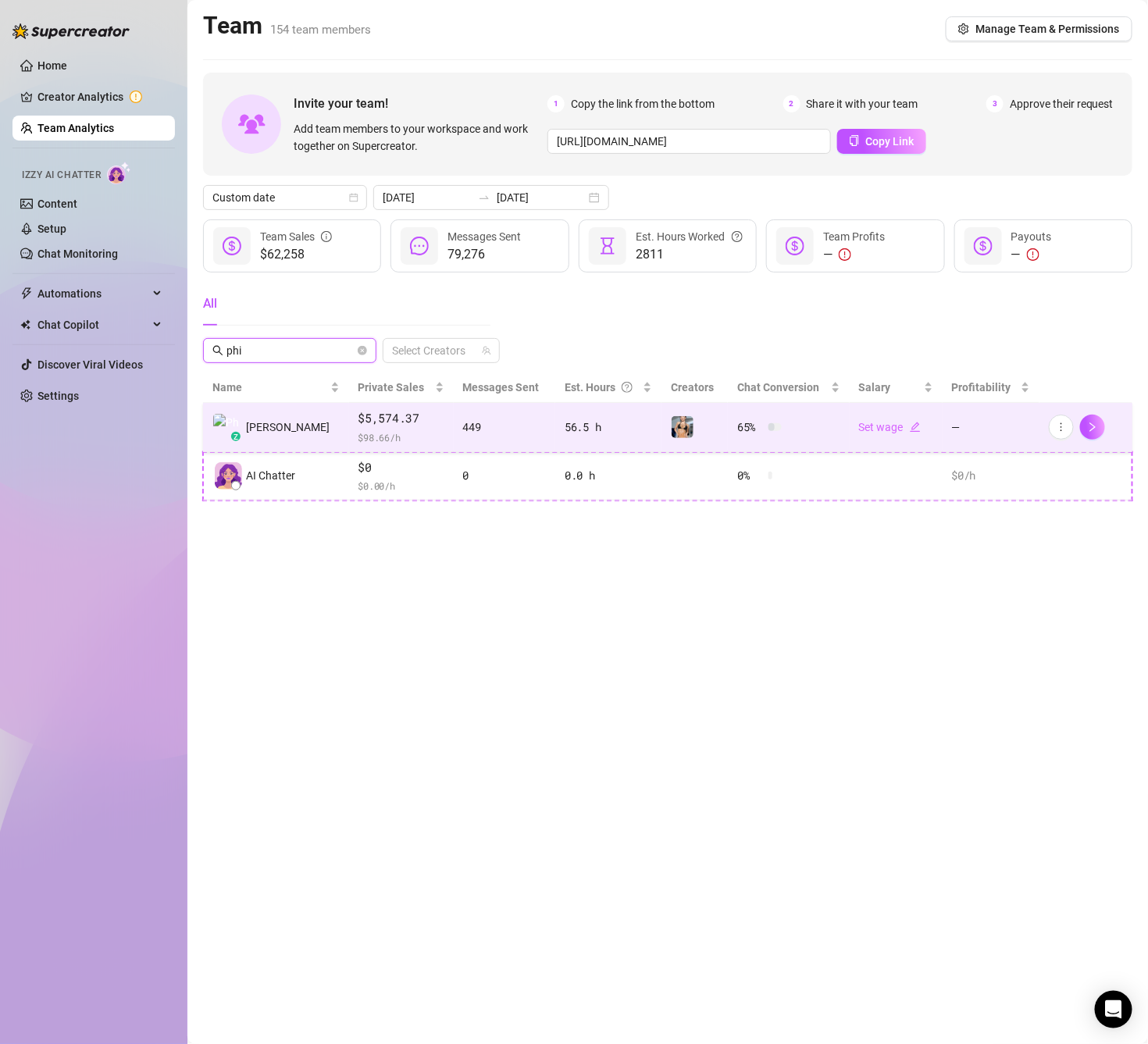
type input "phi"
click at [359, 445] on span "$ 98.66 /h" at bounding box center [402, 436] width 86 height 16
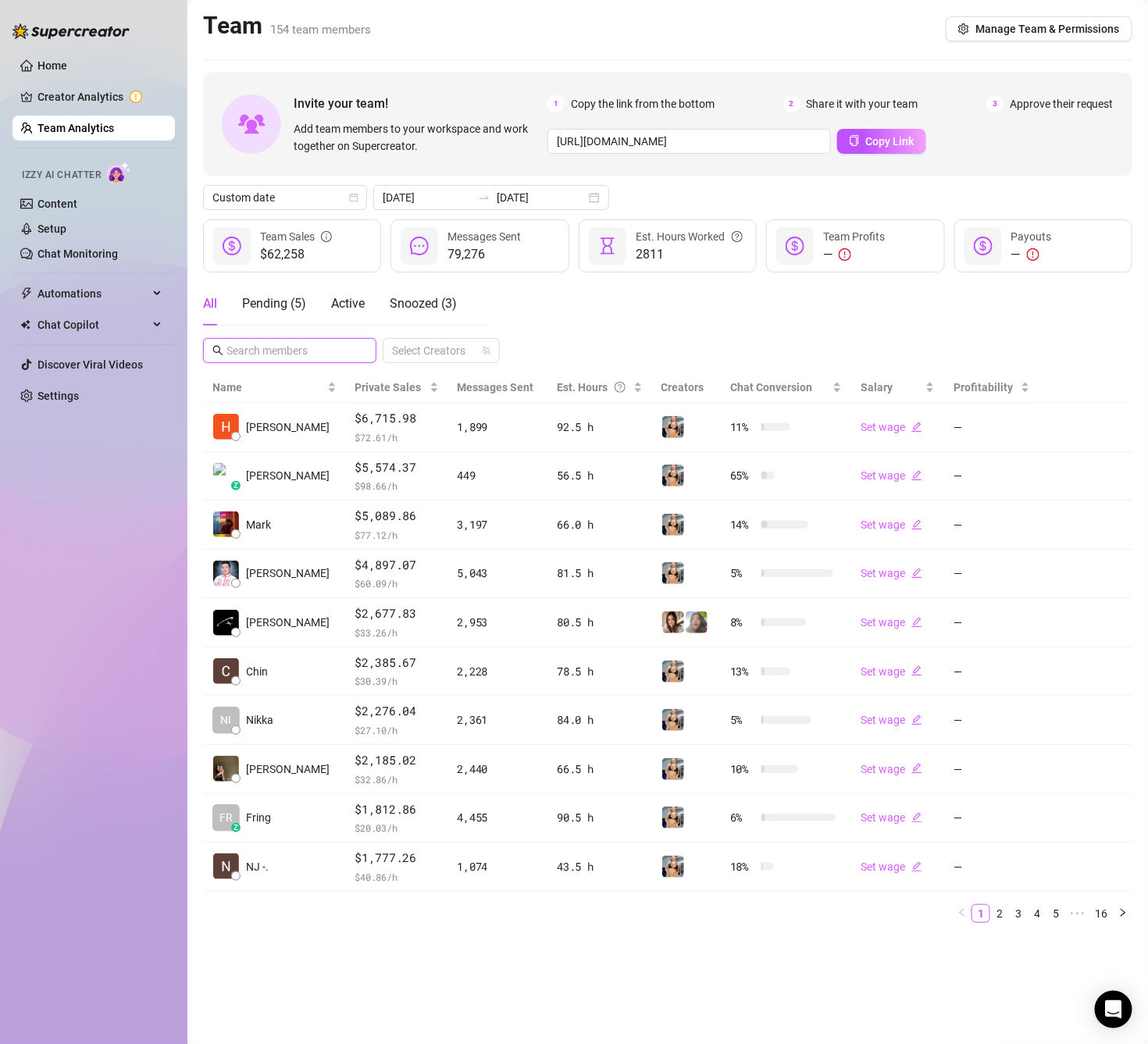
click at [293, 353] on input "text" at bounding box center [291, 350] width 128 height 17
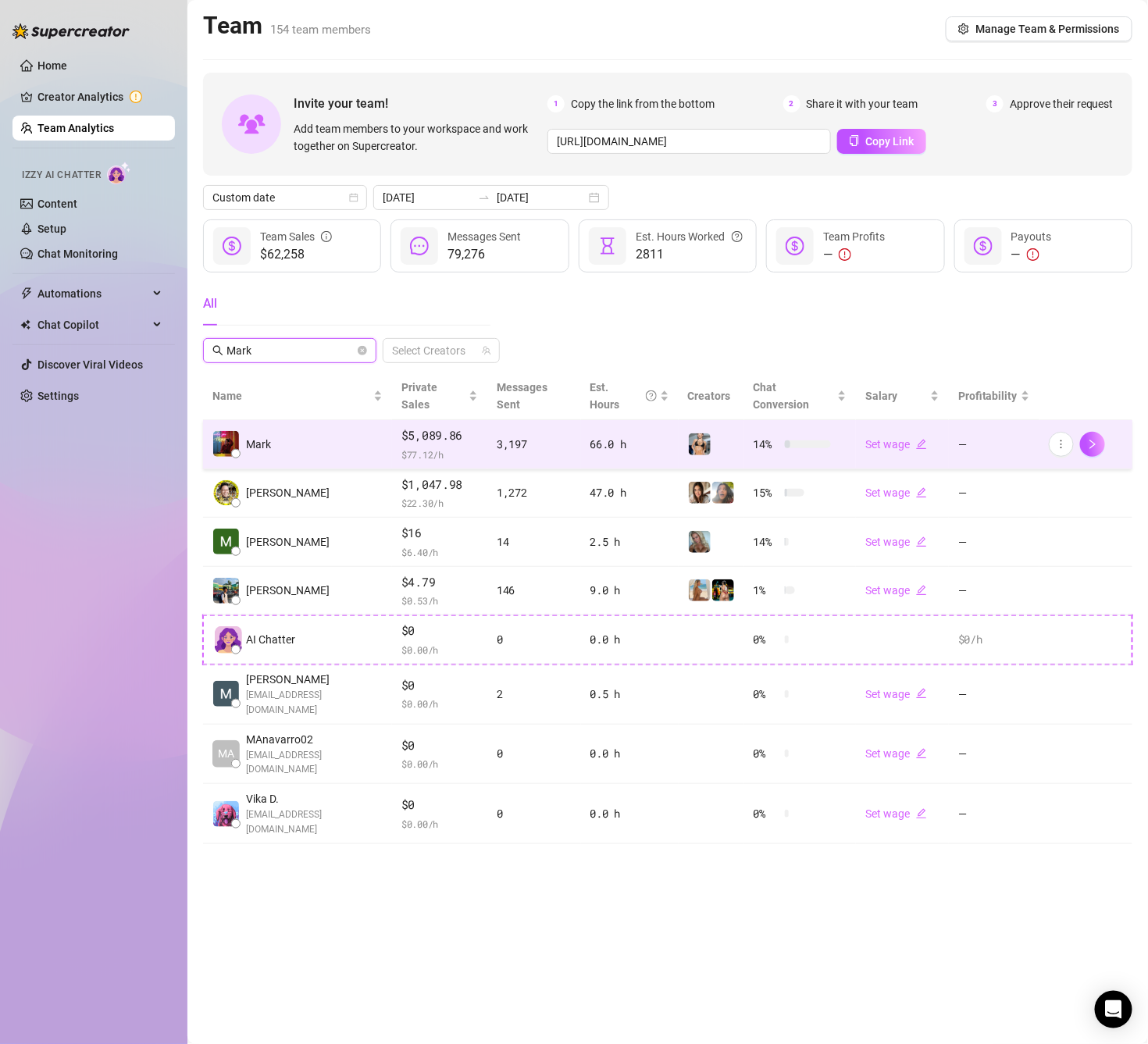
type input "Mark"
click at [324, 442] on td "Mark" at bounding box center [297, 445] width 189 height 49
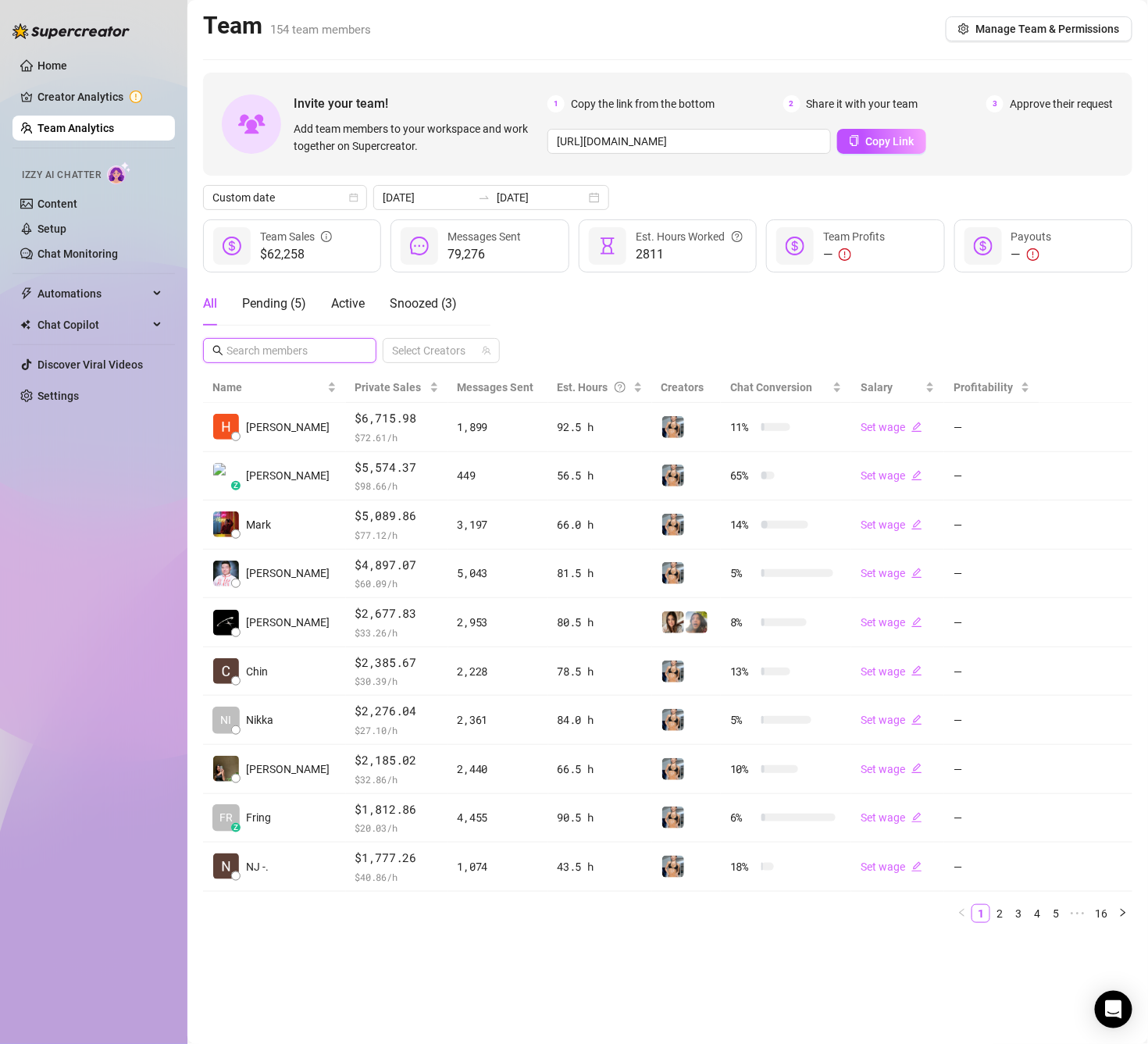
click at [275, 353] on input "text" at bounding box center [291, 350] width 128 height 17
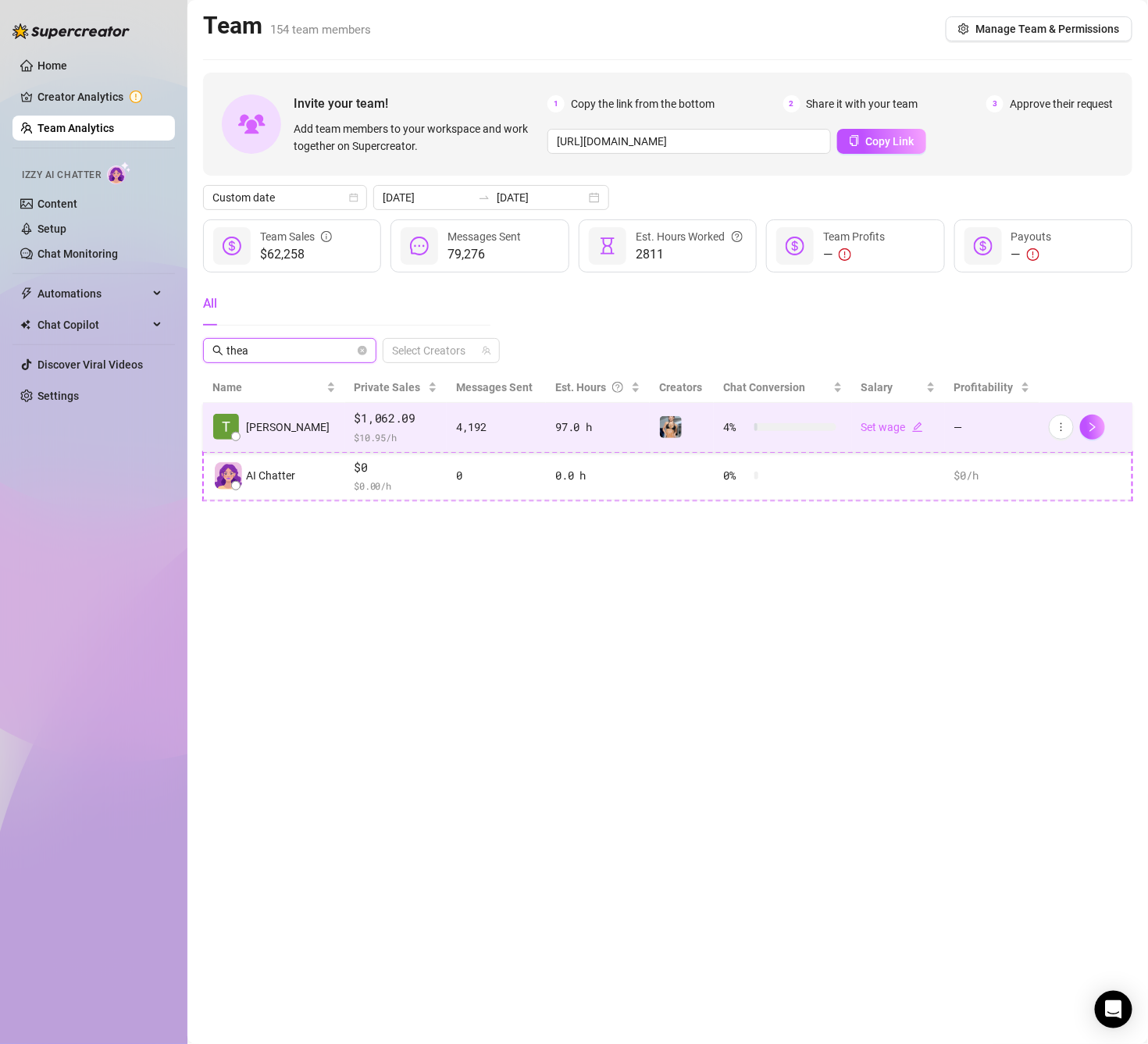
type input "thea"
click at [414, 427] on td "$1,062.09 $ 10.95 /h" at bounding box center [395, 427] width 102 height 49
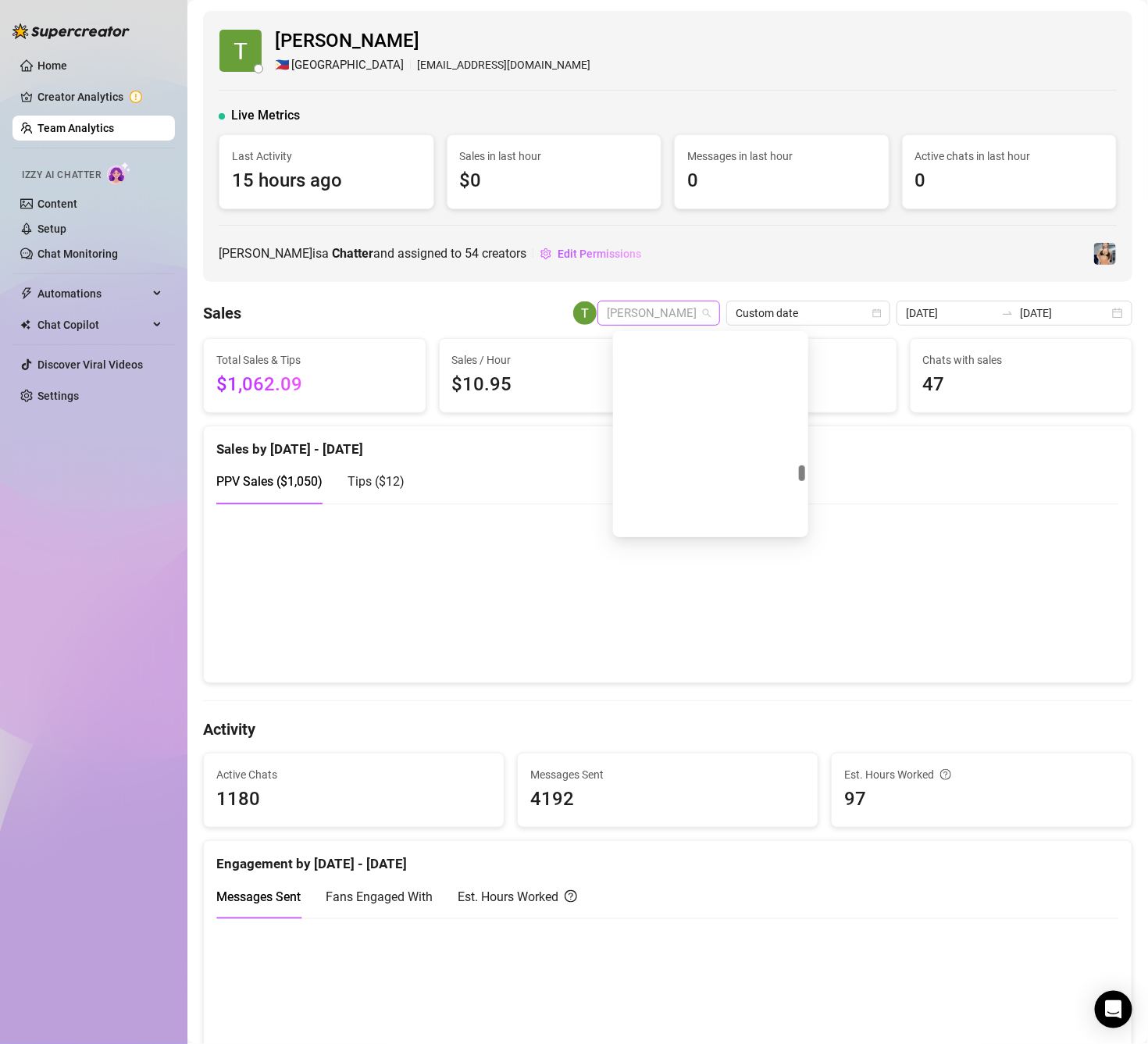
click at [659, 312] on span "[PERSON_NAME]" at bounding box center [658, 313] width 104 height 24
type input "pe"
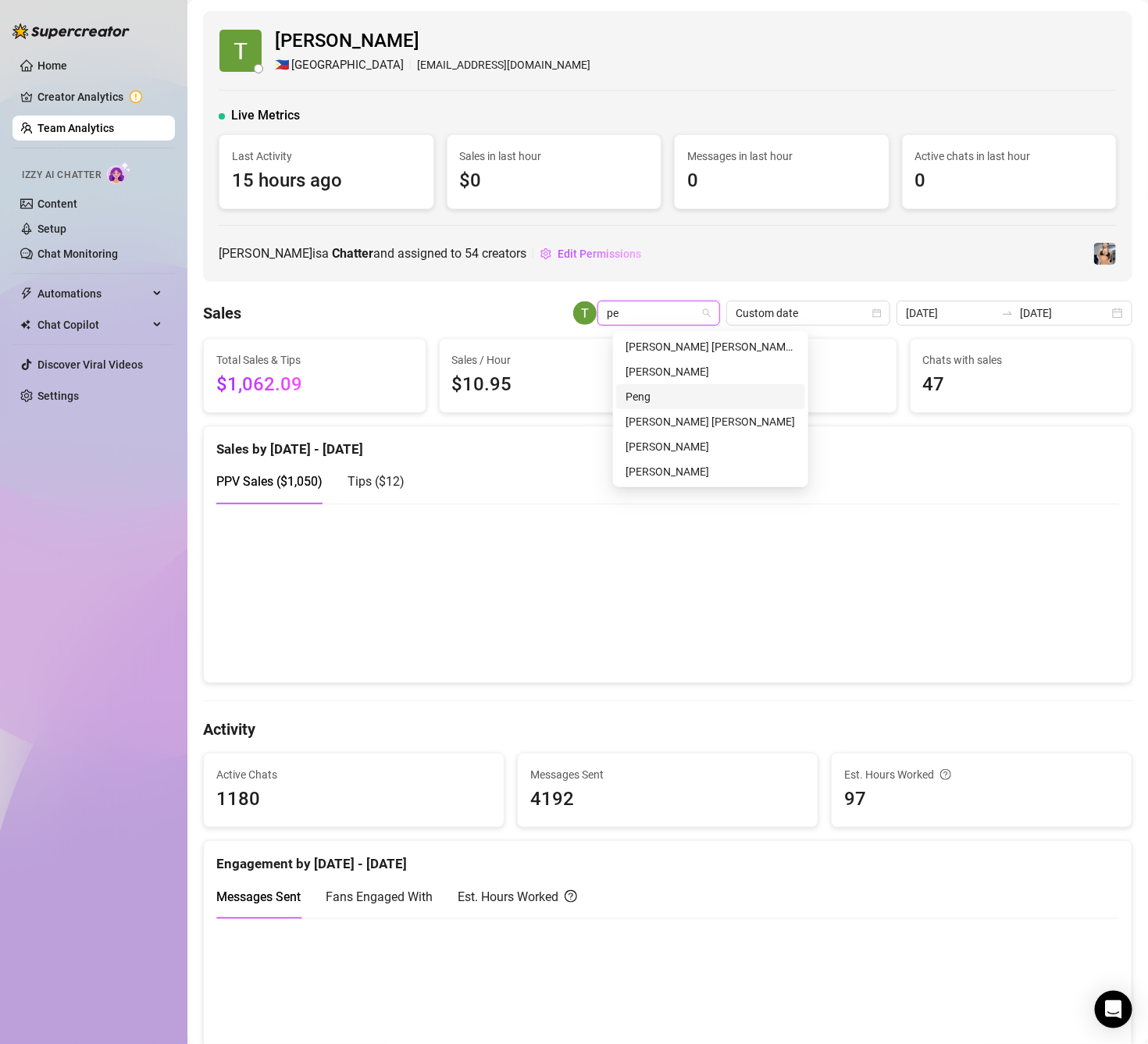
click at [673, 393] on div "Peng" at bounding box center [711, 396] width 171 height 17
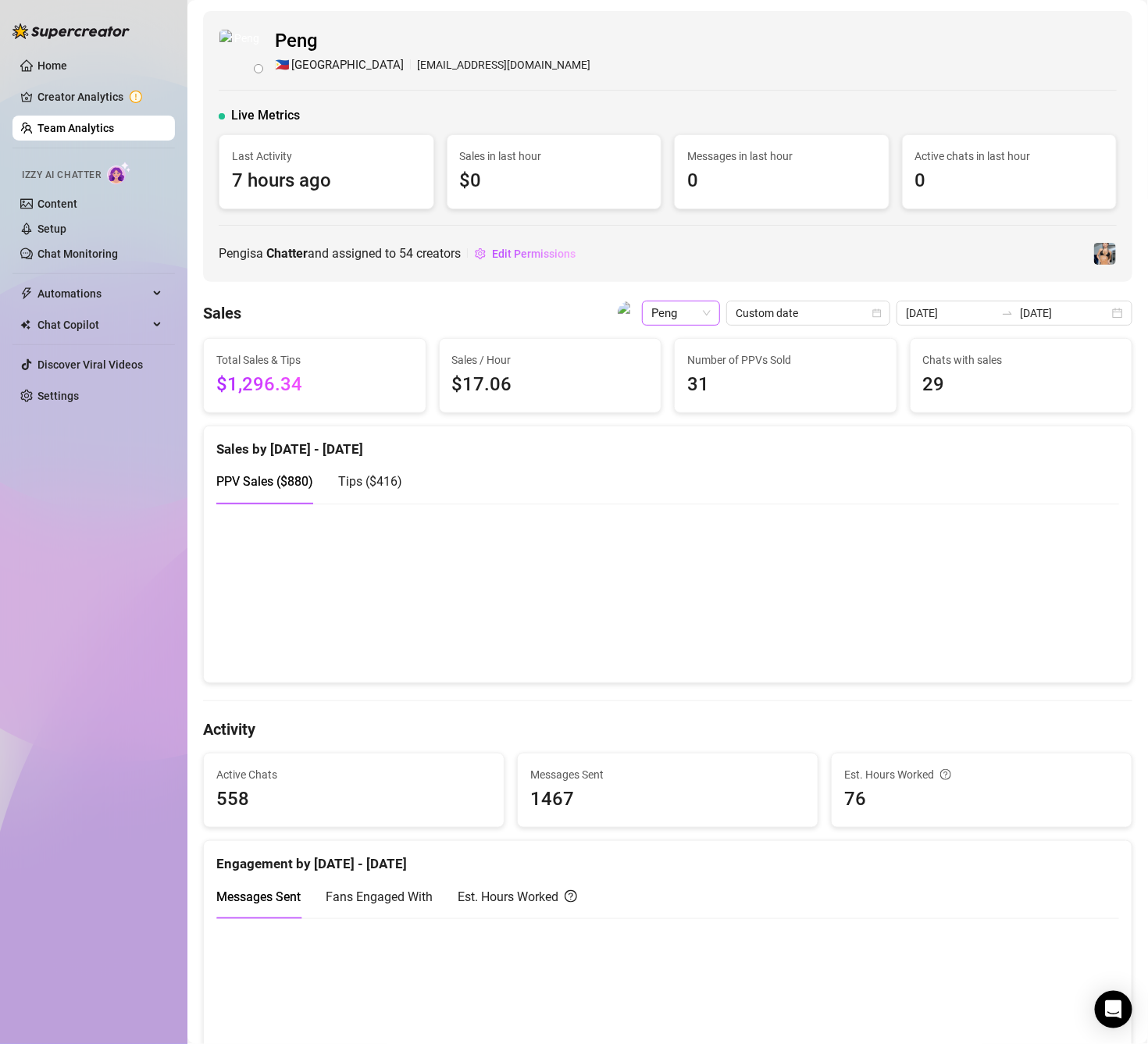
click at [651, 313] on span "Peng" at bounding box center [680, 313] width 60 height 24
type input "hol"
click at [709, 353] on div "Holden Seraid" at bounding box center [732, 346] width 171 height 17
click at [655, 307] on span "Holden Seraid" at bounding box center [667, 313] width 87 height 24
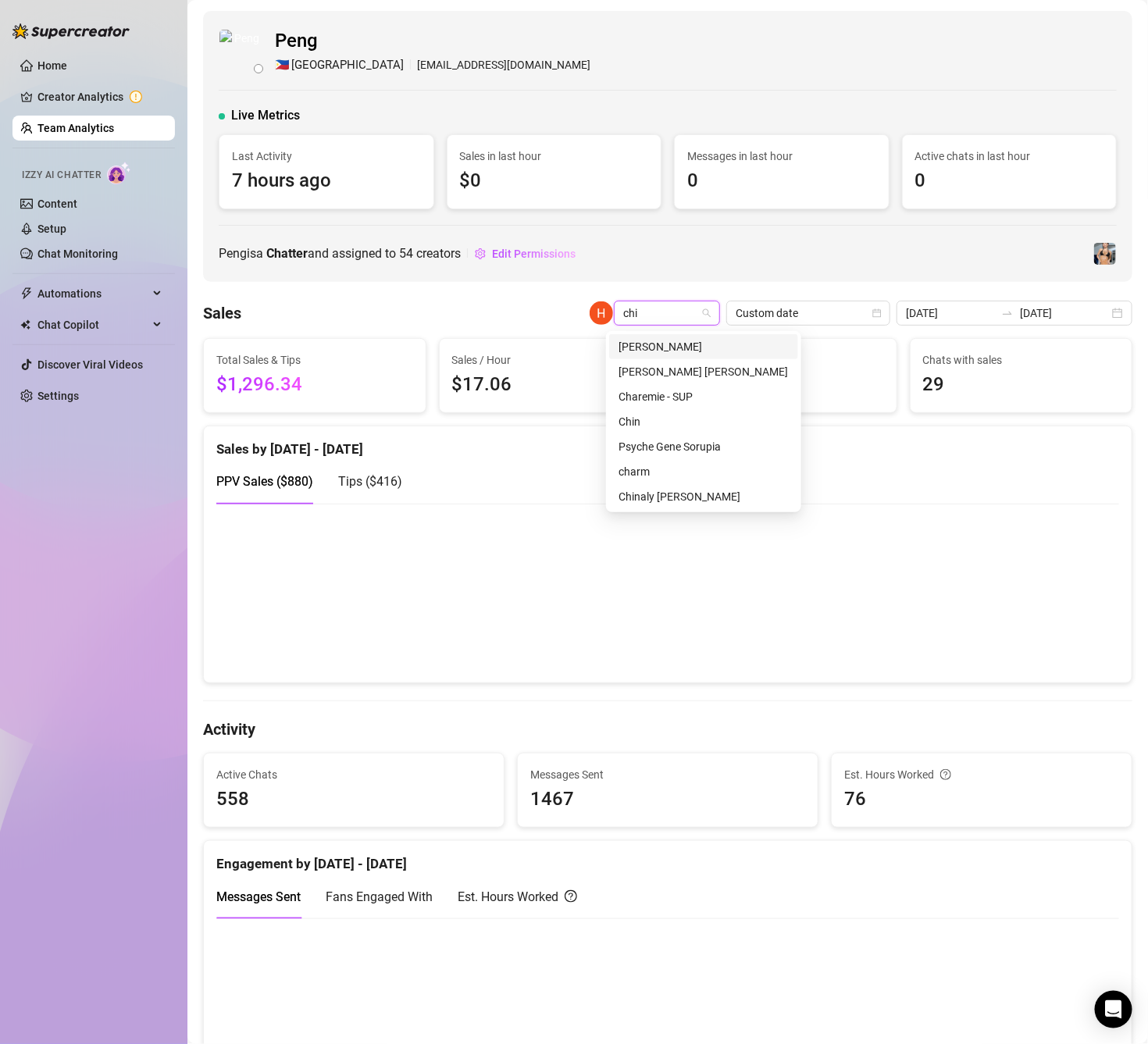
type input "chin"
drag, startPoint x: 688, startPoint y: 345, endPoint x: 885, endPoint y: 375, distance: 199.3
click at [688, 345] on div "Chin" at bounding box center [703, 346] width 171 height 17
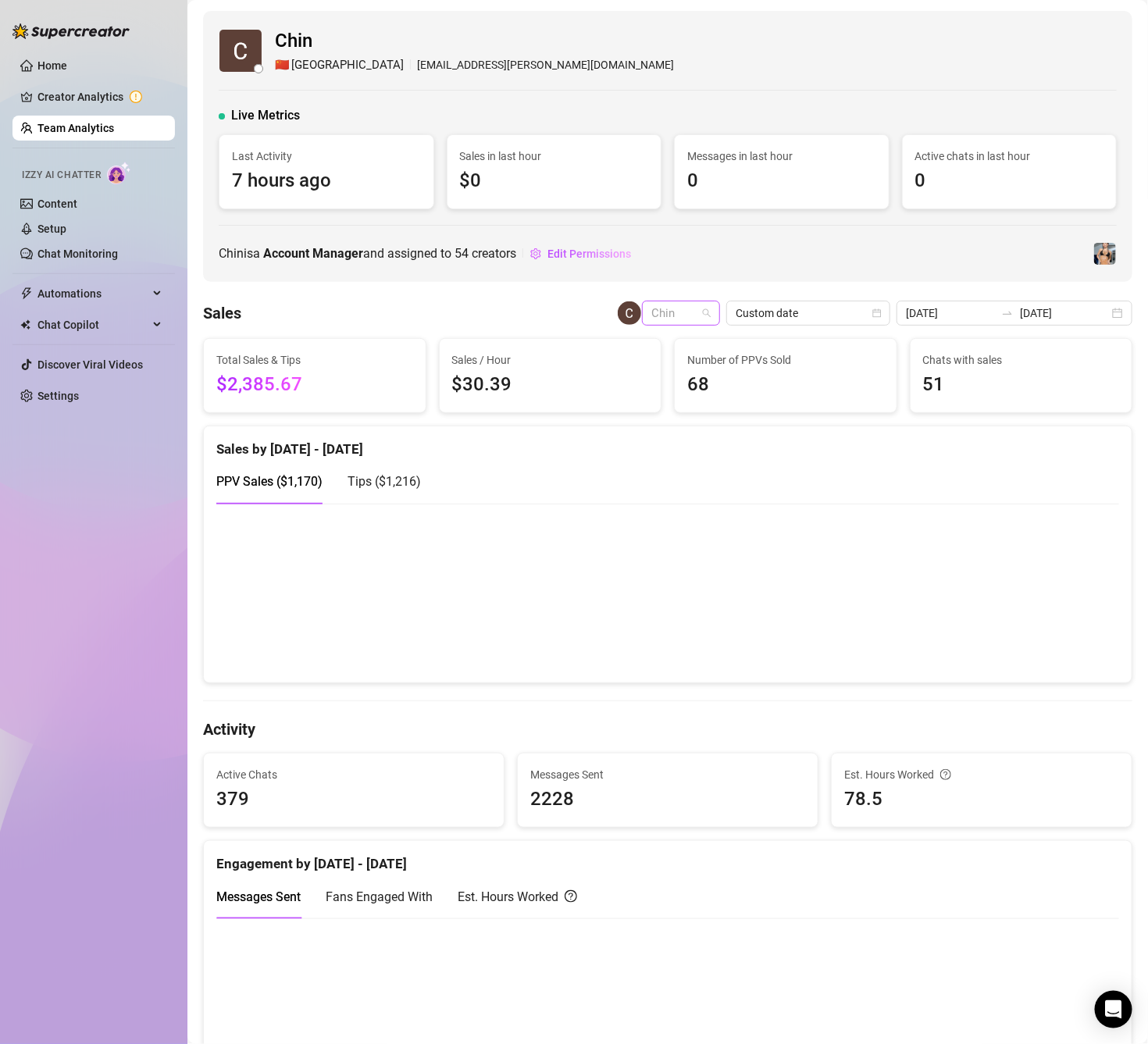
click at [666, 310] on span "Chin" at bounding box center [680, 313] width 60 height 24
type input "bern"
click at [702, 363] on div "[PERSON_NAME]" at bounding box center [732, 371] width 171 height 17
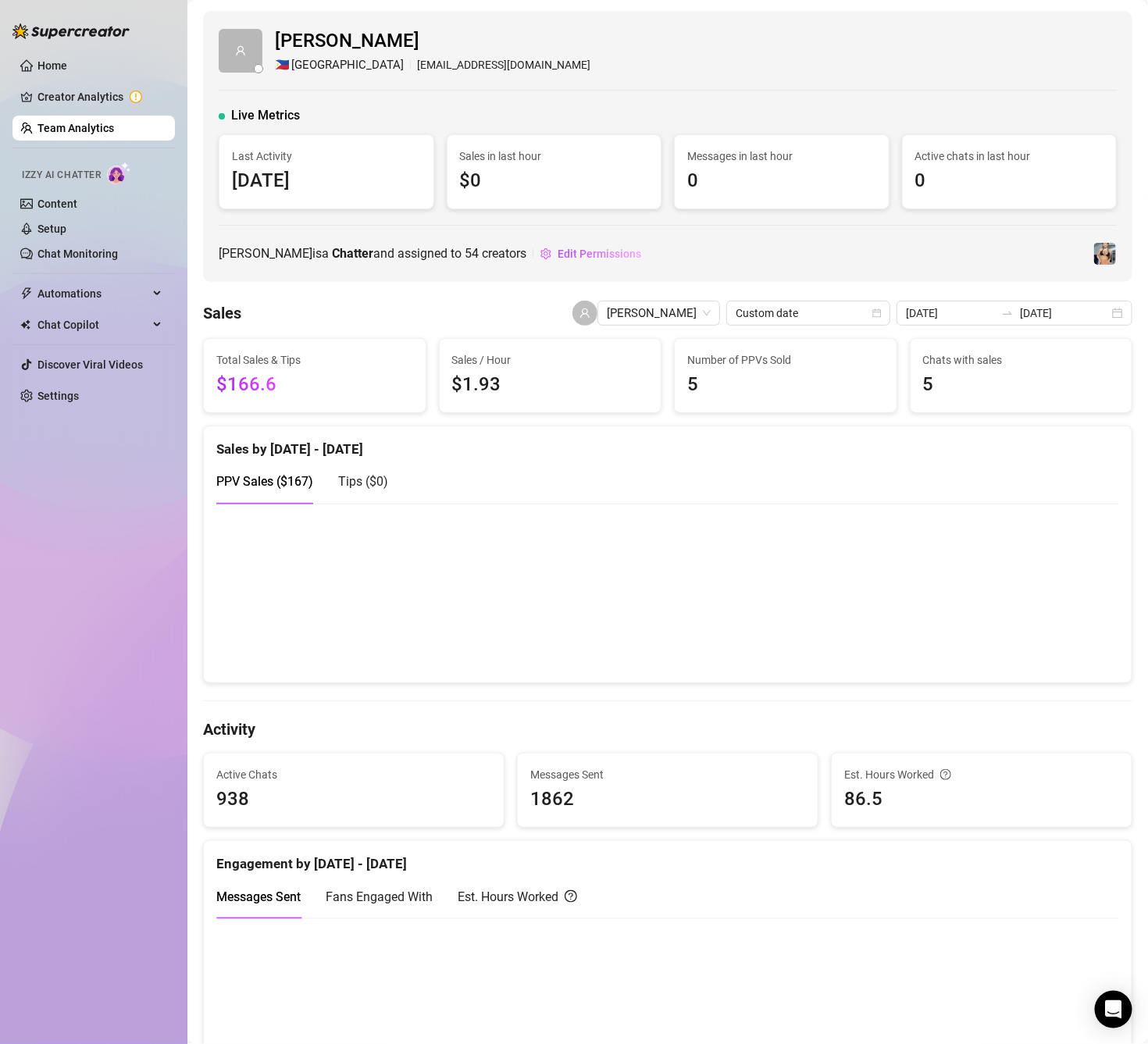
click at [682, 317] on span "[PERSON_NAME]" at bounding box center [658, 313] width 104 height 24
type input "nikk"
click at [697, 344] on div "Nikka" at bounding box center [732, 346] width 171 height 17
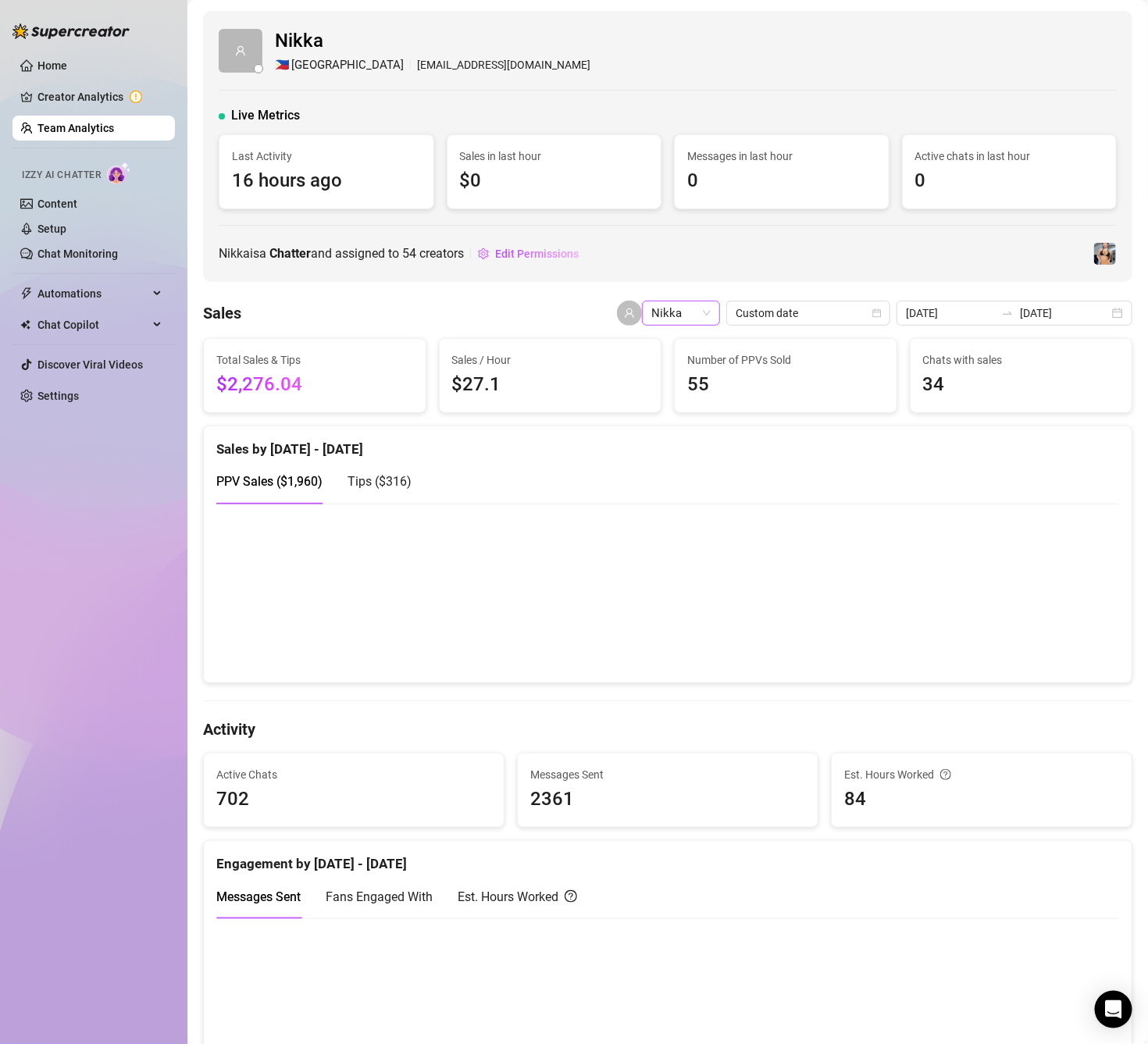
click at [681, 312] on span "Nikka" at bounding box center [680, 313] width 60 height 24
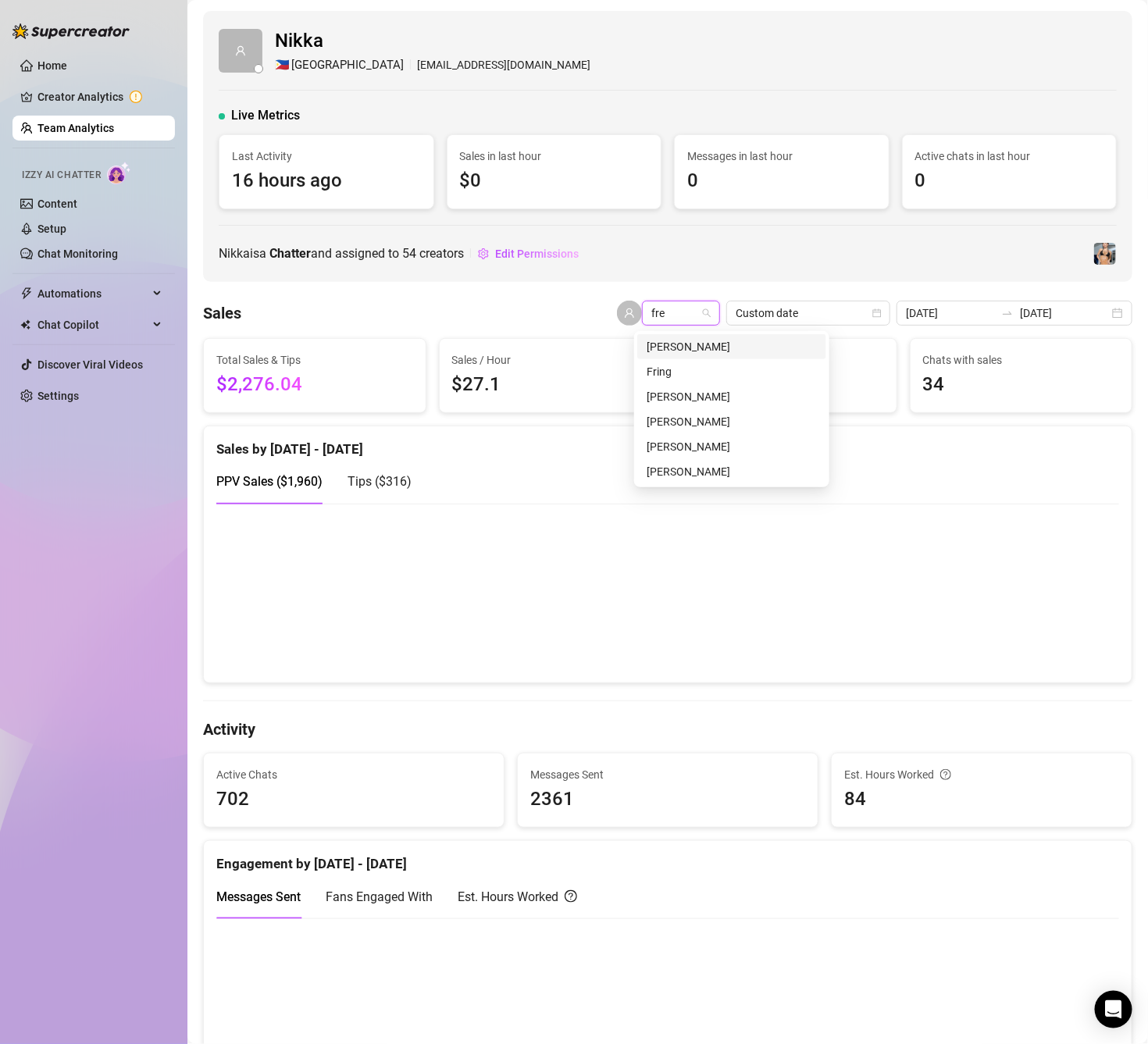
type input "[PERSON_NAME]"
click at [705, 341] on div "[PERSON_NAME]" at bounding box center [732, 346] width 171 height 17
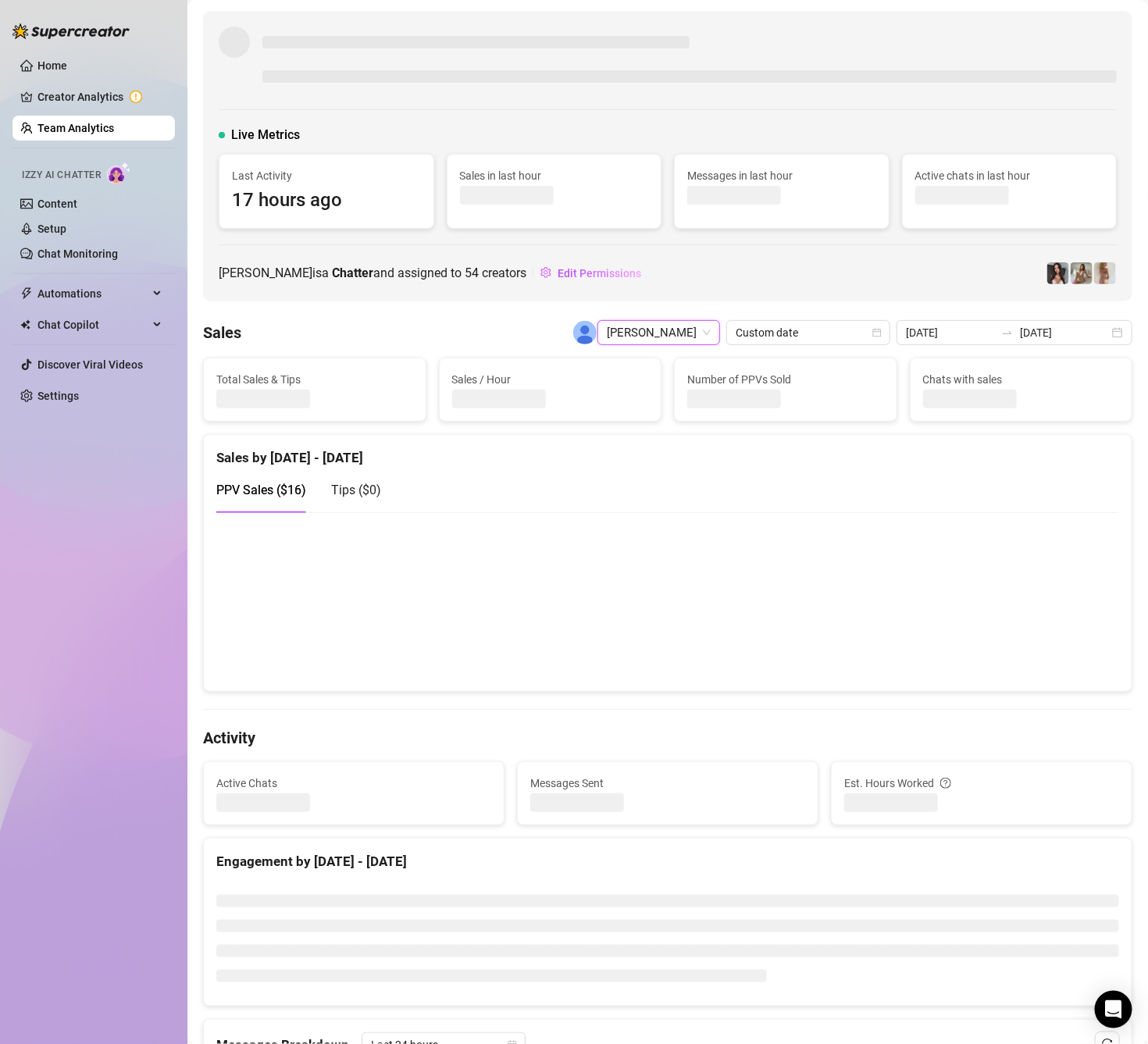
click at [629, 330] on span "[PERSON_NAME]" at bounding box center [658, 333] width 104 height 24
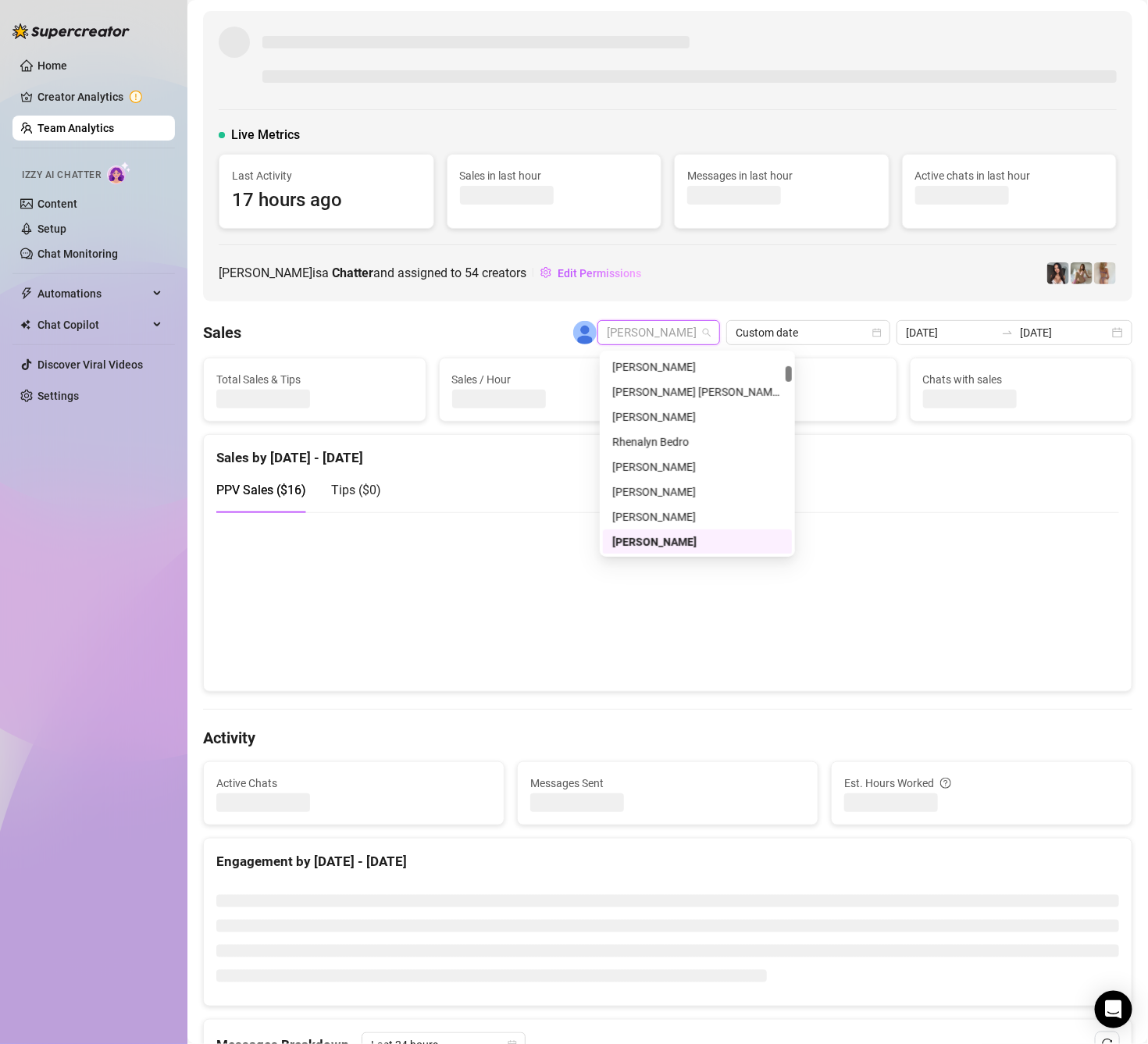
click at [629, 330] on span "[PERSON_NAME]" at bounding box center [658, 333] width 104 height 24
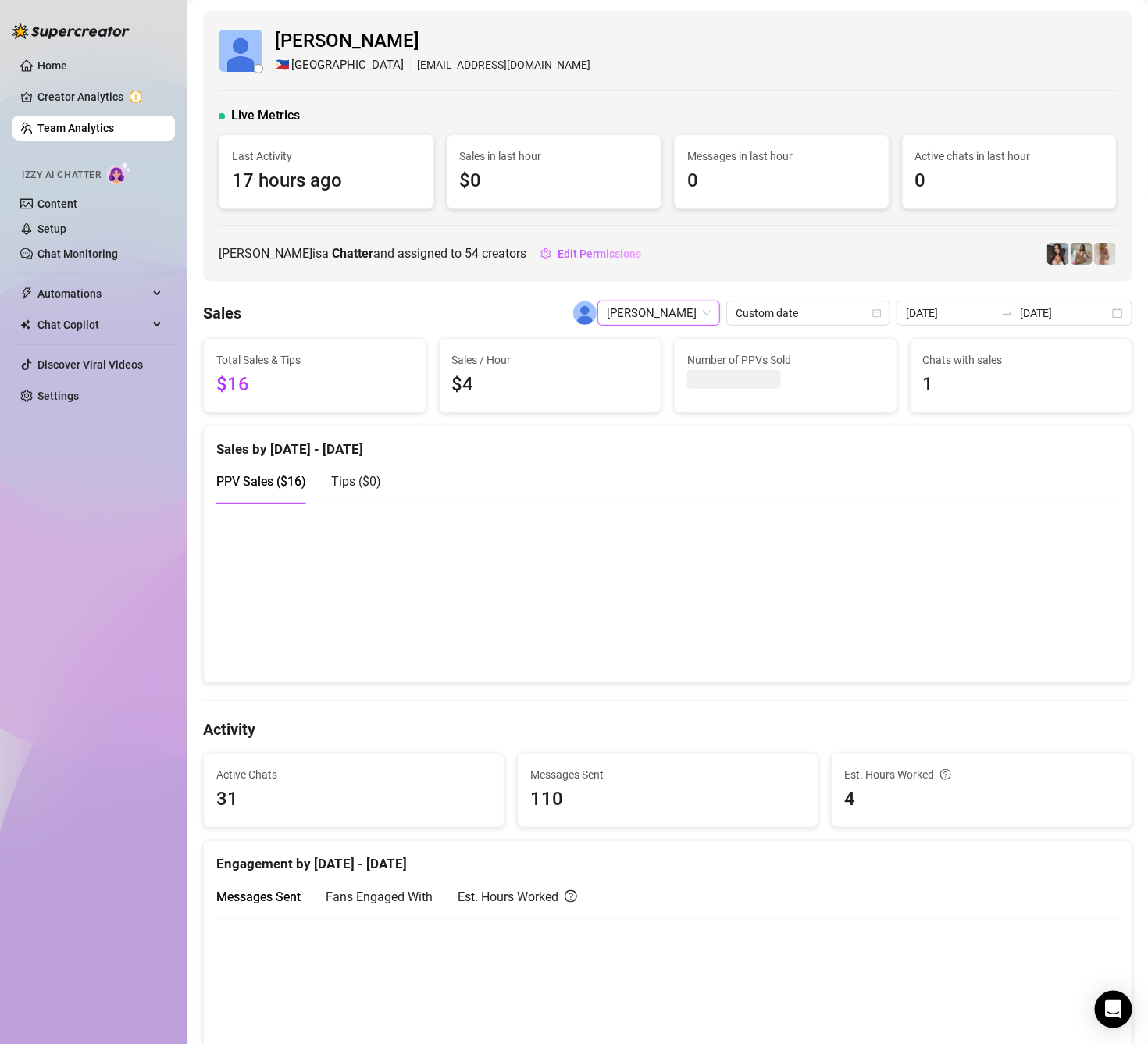
click at [640, 313] on span "[PERSON_NAME]" at bounding box center [658, 313] width 104 height 24
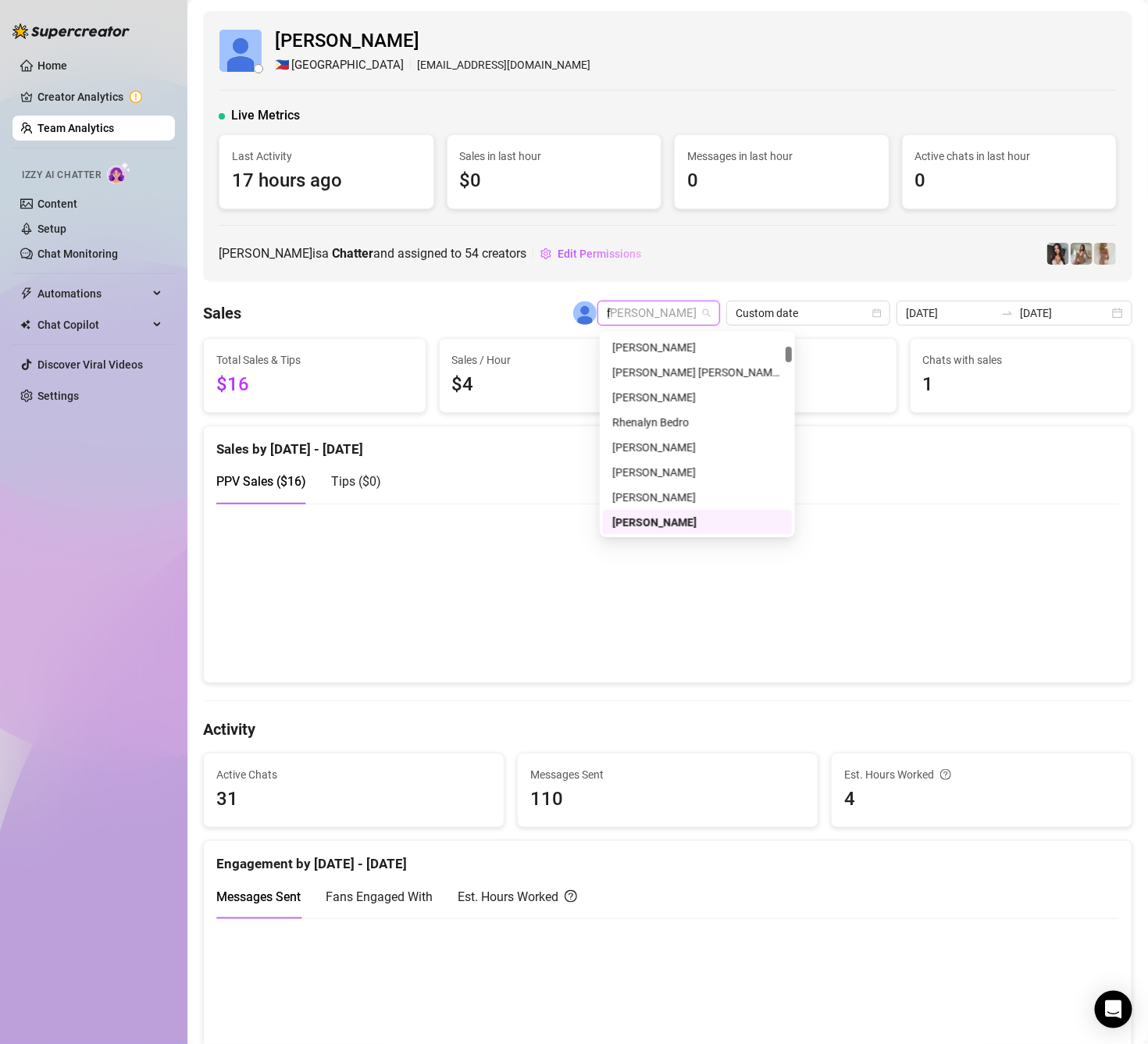
scroll to position [224, 0]
type input "fr"
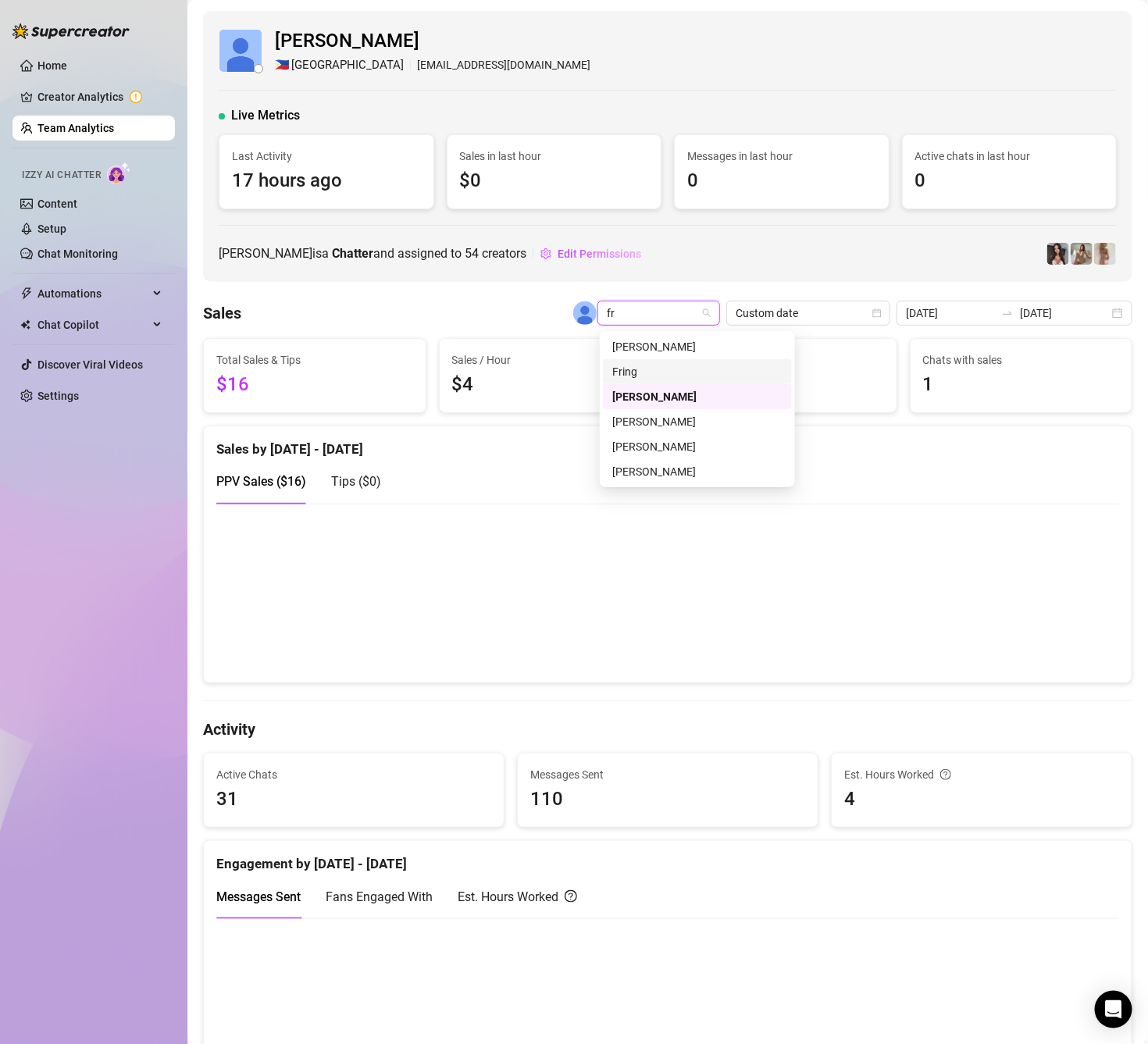
click at [665, 377] on div "Fring" at bounding box center [698, 371] width 171 height 17
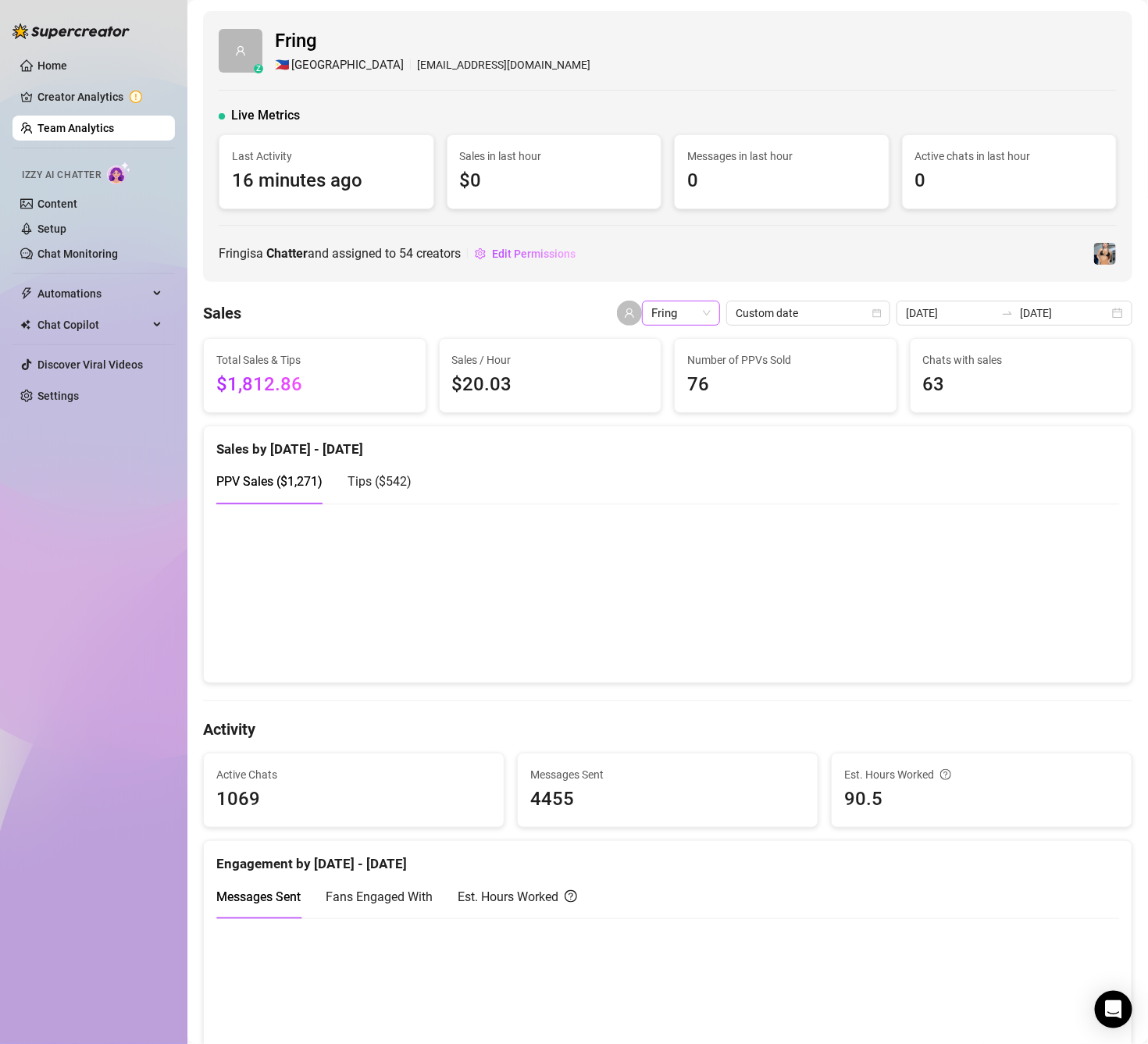
click at [681, 315] on span "Fring" at bounding box center [680, 313] width 60 height 24
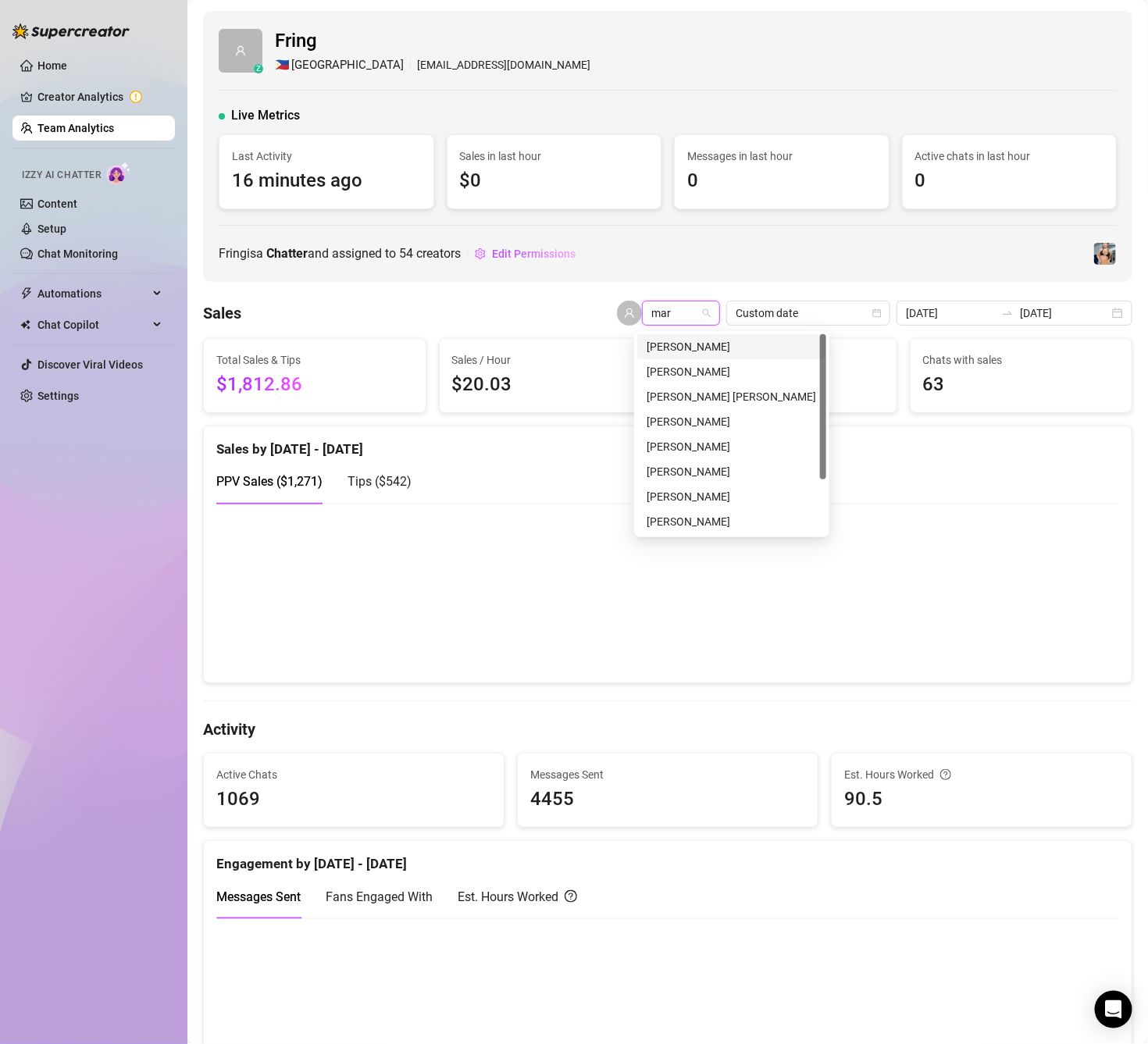
type input "marg"
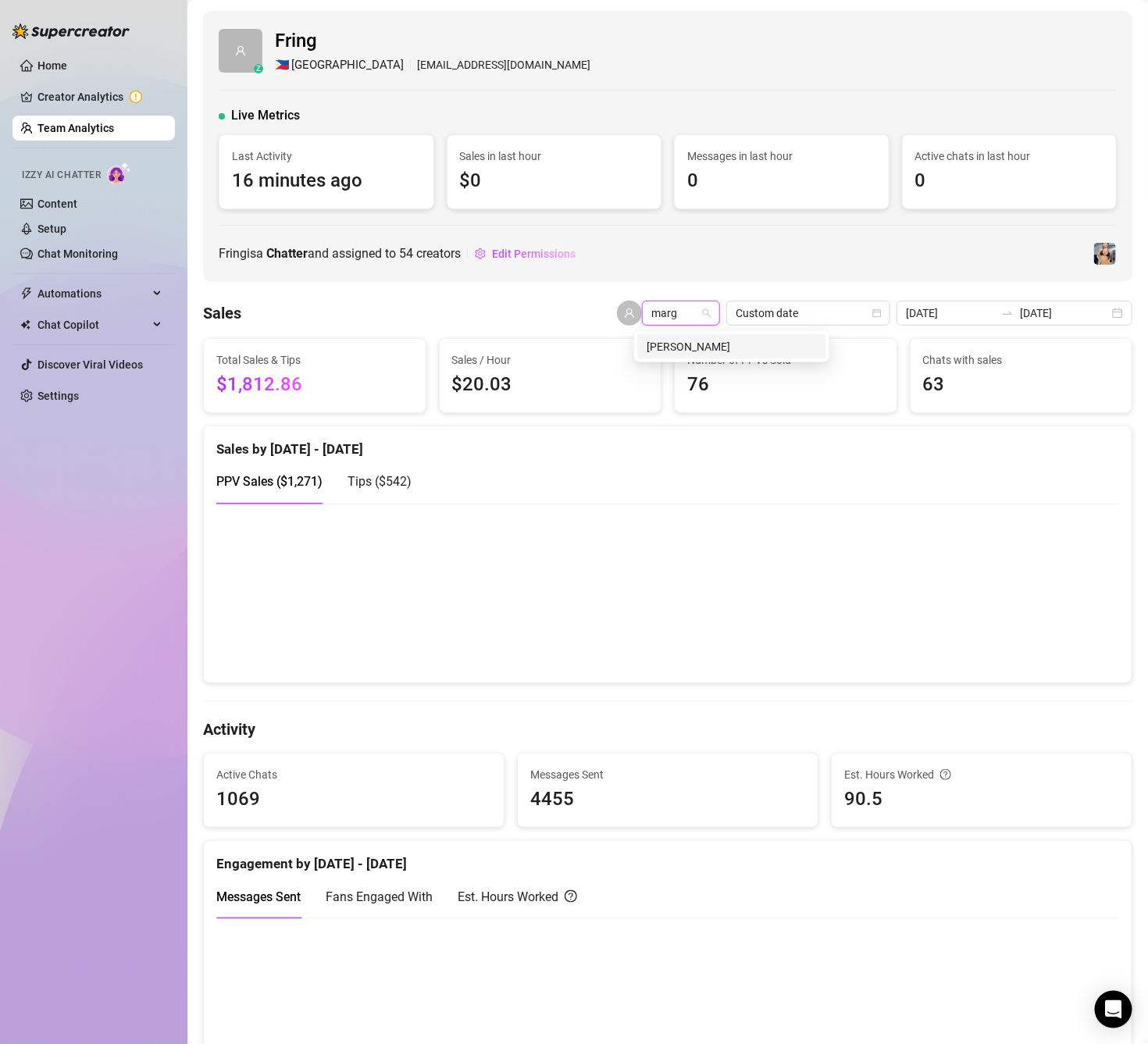
click at [714, 349] on div "[PERSON_NAME]" at bounding box center [732, 346] width 171 height 17
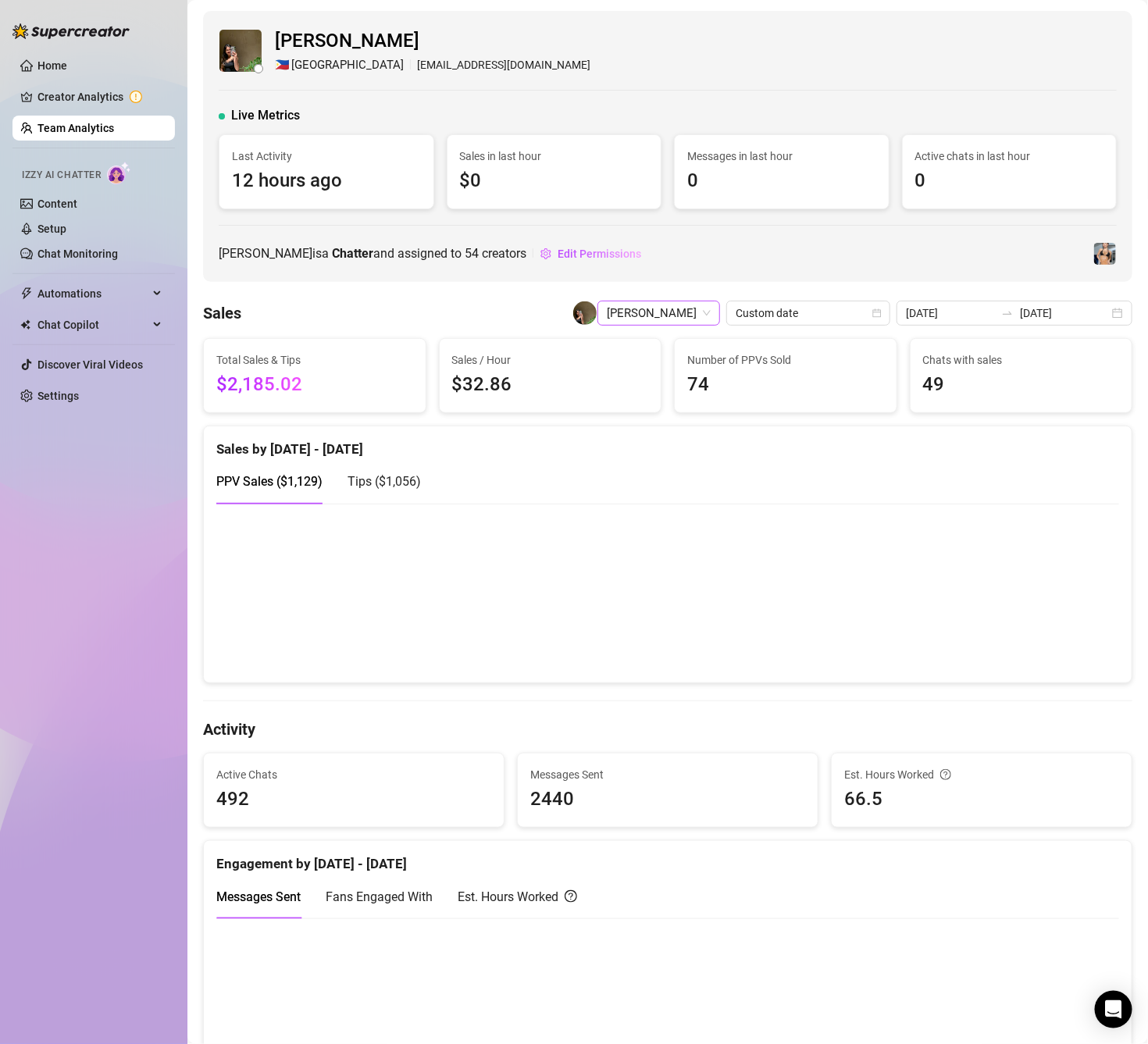
click at [607, 319] on span "[PERSON_NAME]" at bounding box center [658, 313] width 104 height 24
drag, startPoint x: 566, startPoint y: 306, endPoint x: 538, endPoint y: 304, distance: 28.1
click at [572, 304] on div "aug [PERSON_NAME]" at bounding box center [646, 313] width 148 height 25
type input "[PERSON_NAME]"
click at [620, 369] on div "[PERSON_NAME]" at bounding box center [656, 371] width 171 height 17
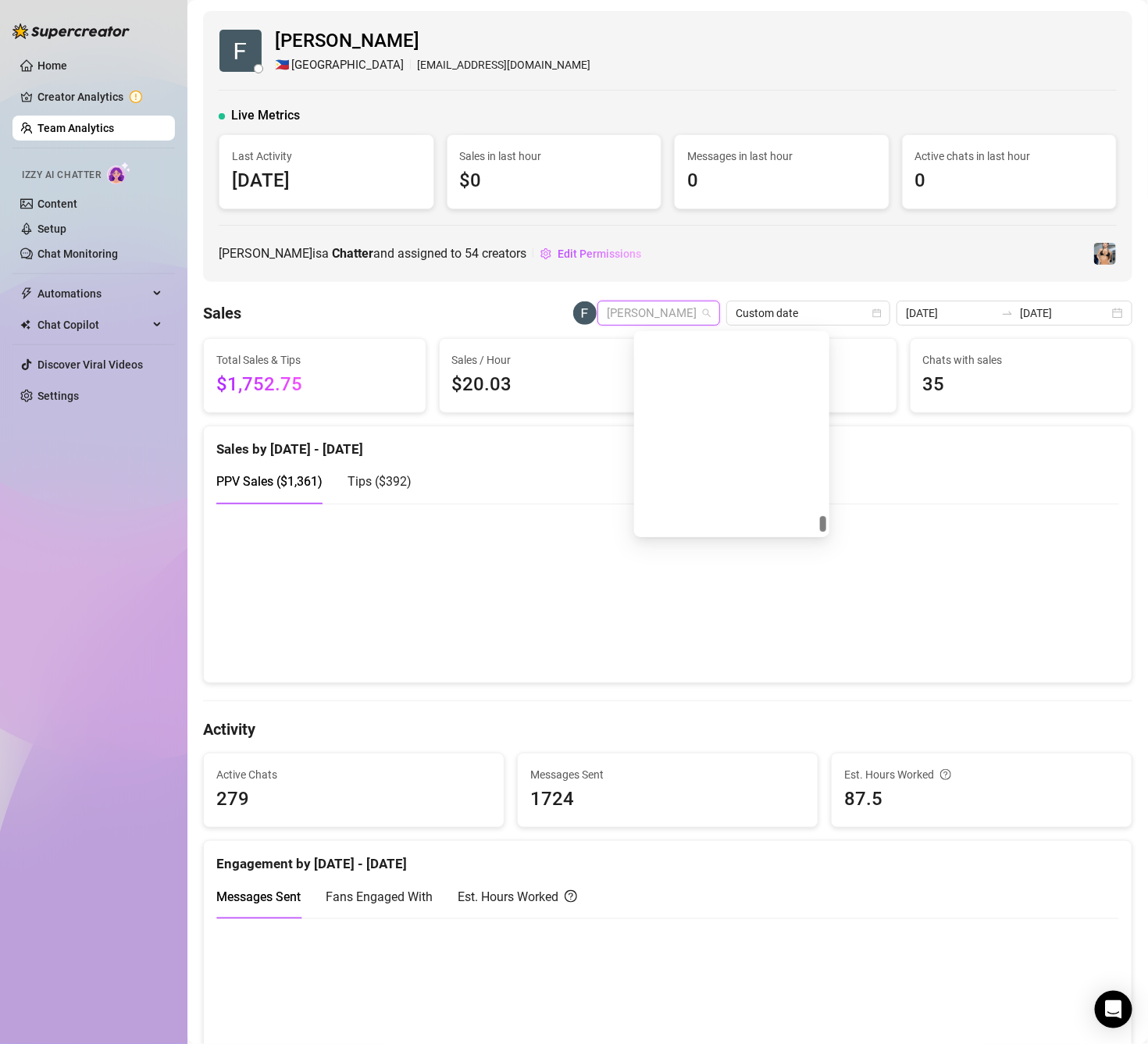
click at [671, 313] on span "[PERSON_NAME]" at bounding box center [658, 313] width 104 height 24
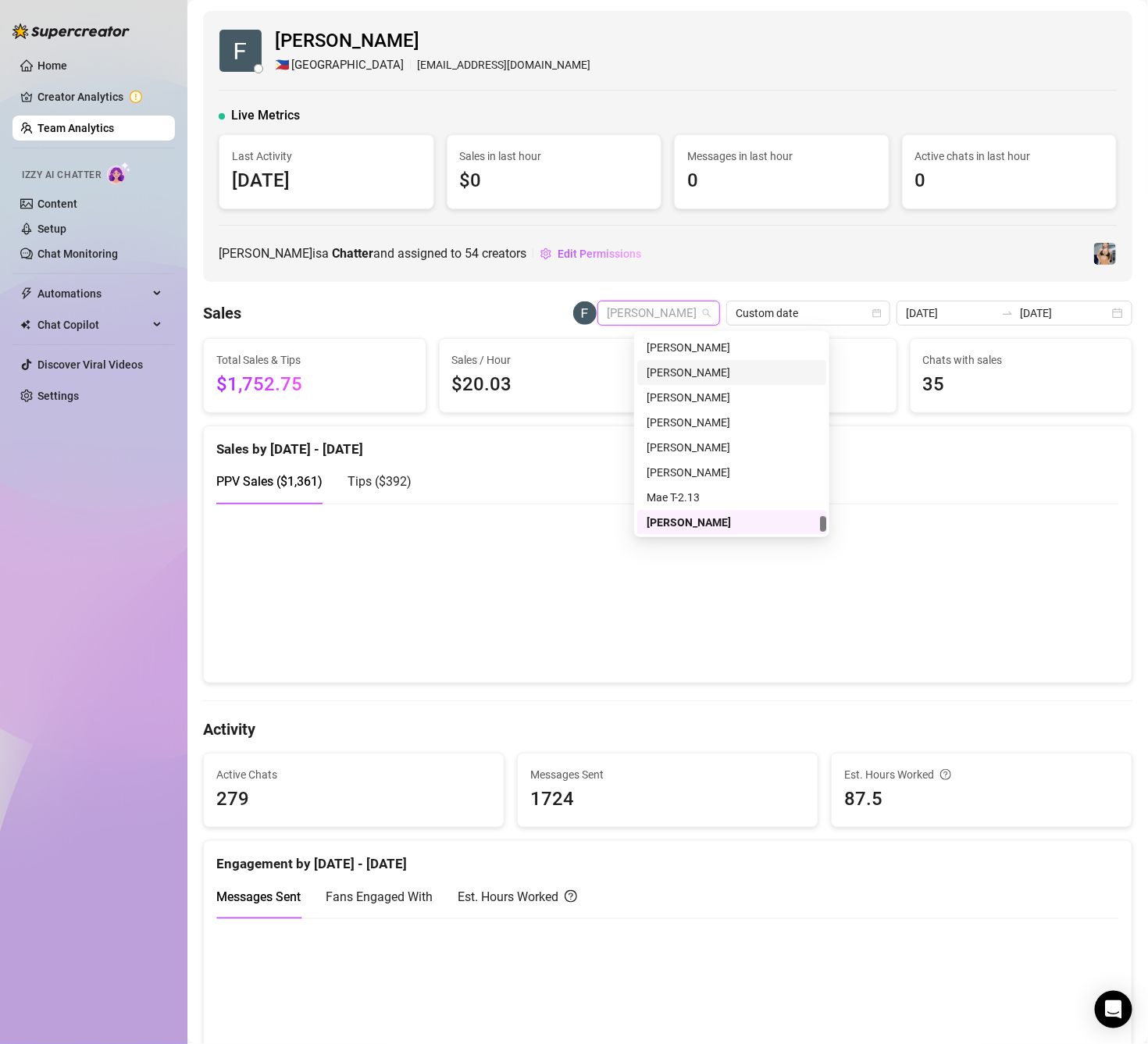
type input "r"
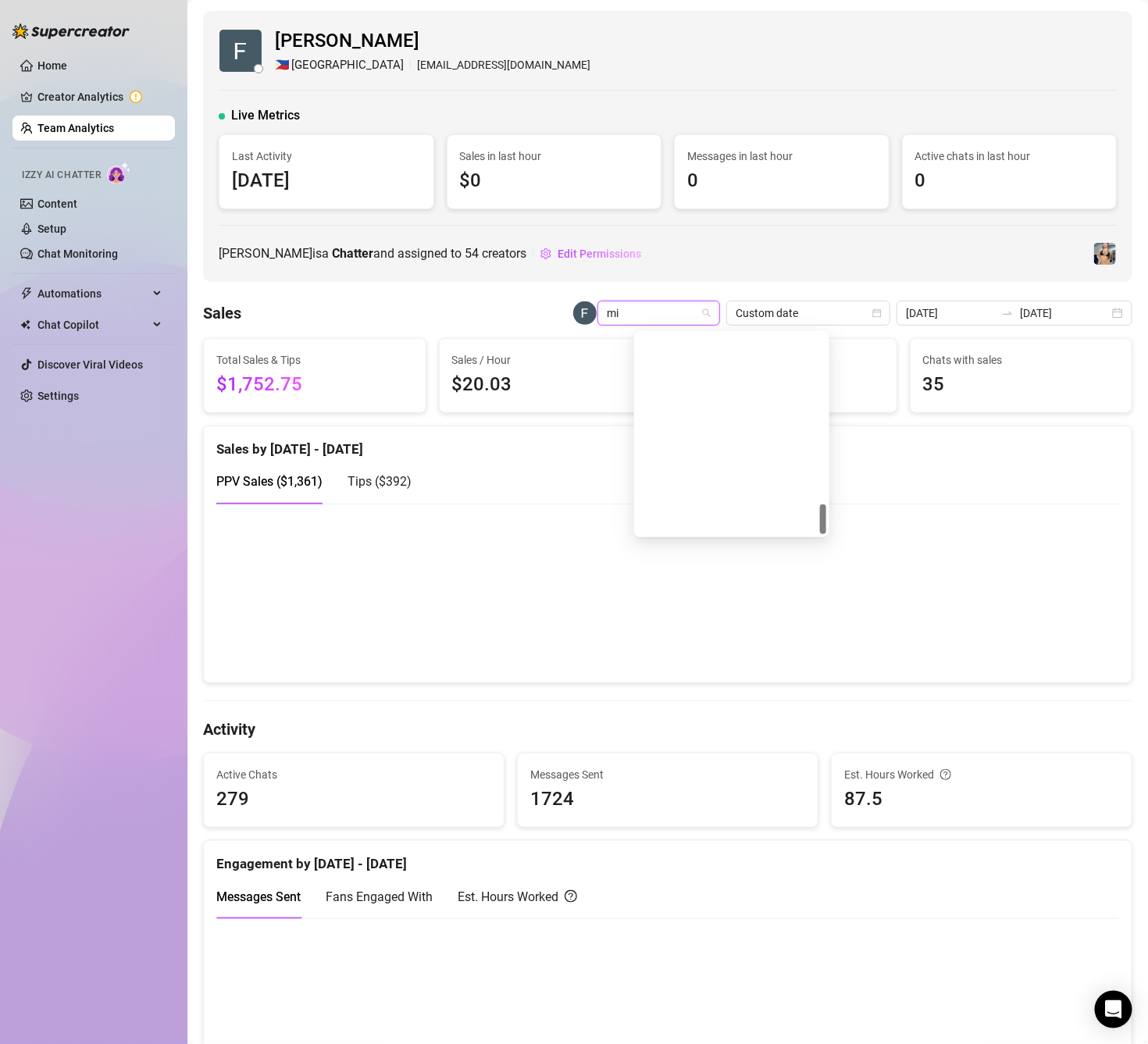
type input "mia"
click at [694, 341] on div "[PERSON_NAME]" at bounding box center [732, 346] width 171 height 17
click at [655, 307] on span "[PERSON_NAME]" at bounding box center [658, 313] width 104 height 24
click at [649, 313] on span "[PERSON_NAME]" at bounding box center [658, 313] width 104 height 24
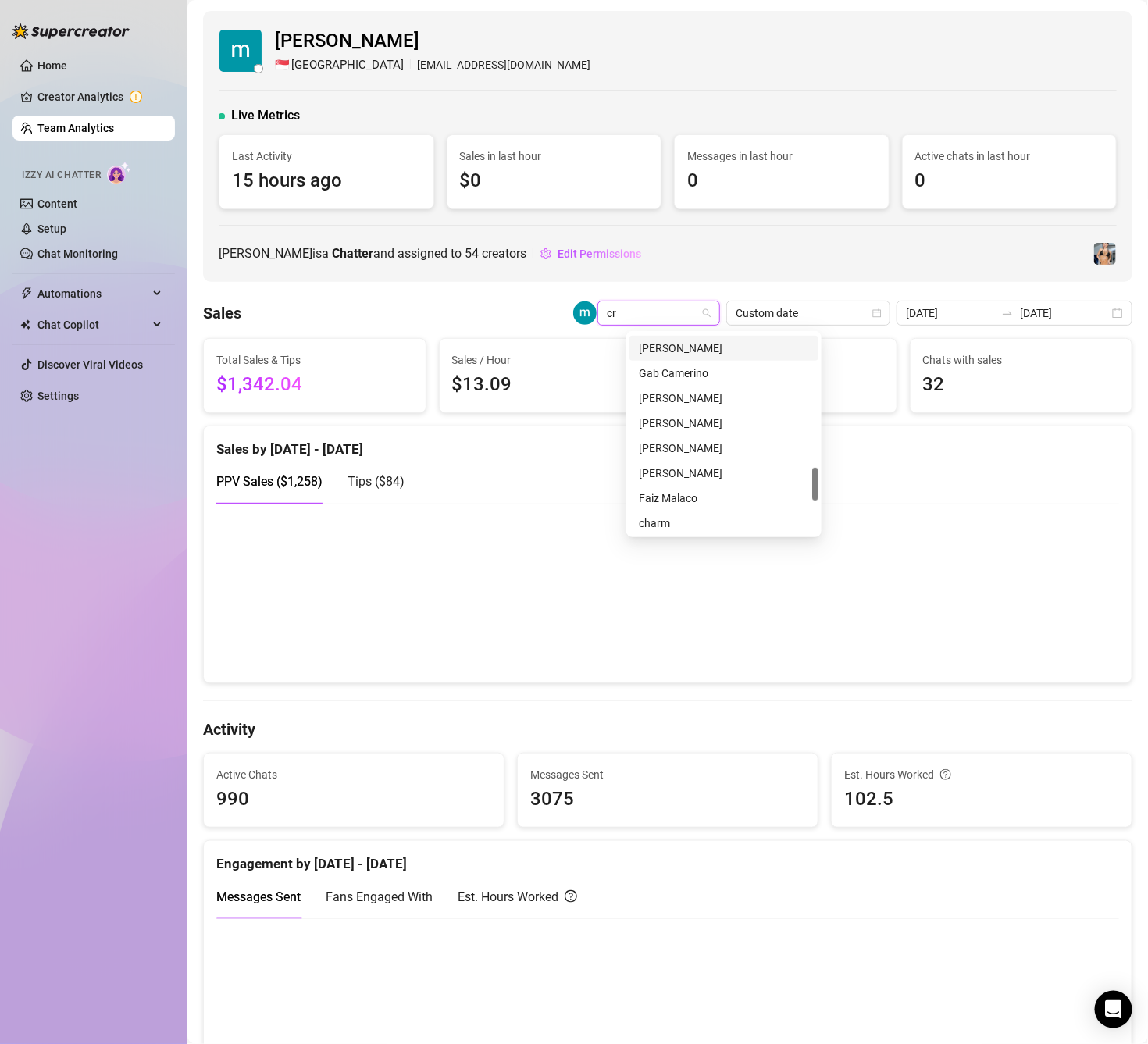
scroll to position [0, 0]
type input "[PERSON_NAME]"
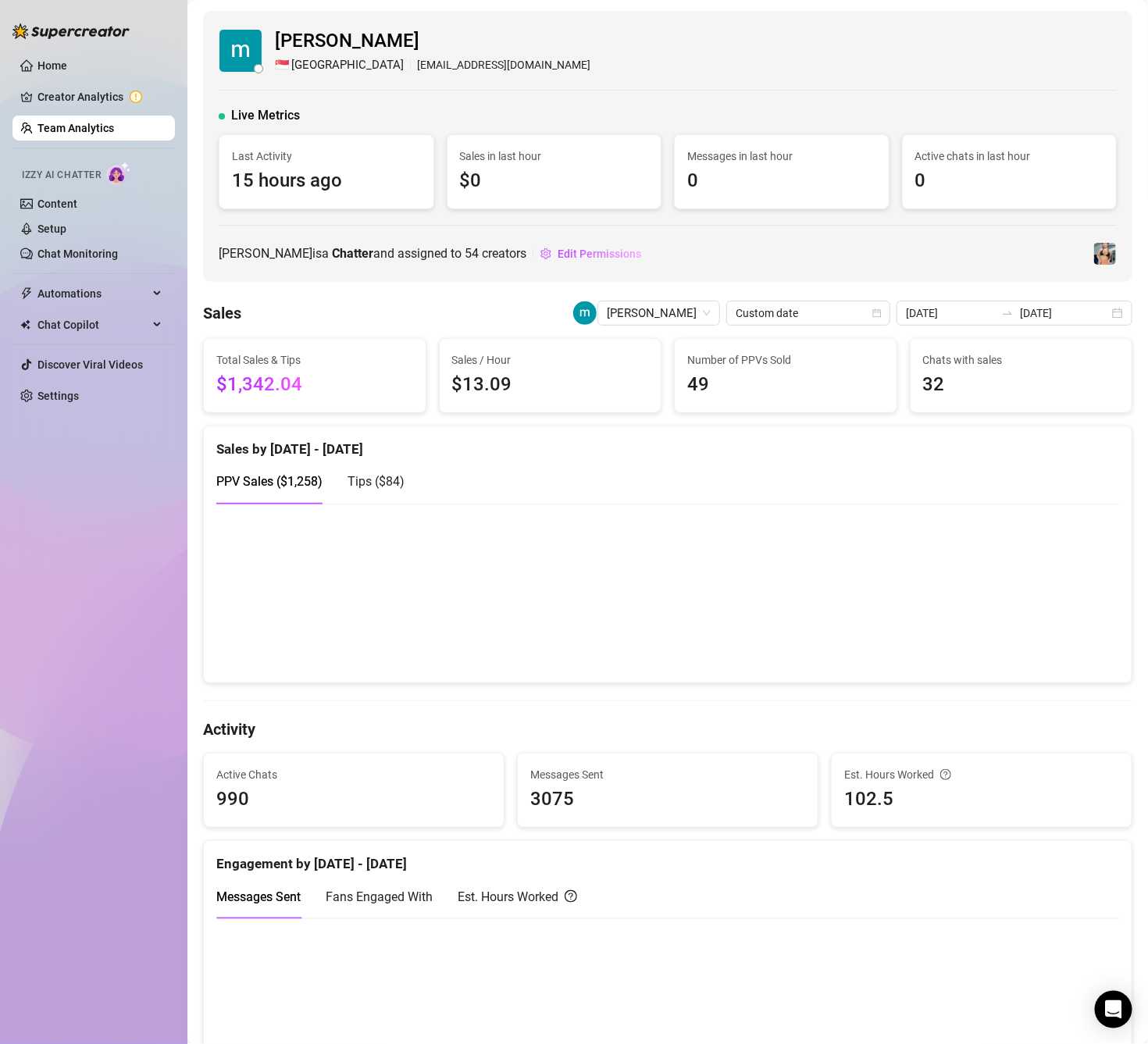
drag, startPoint x: 685, startPoint y: 306, endPoint x: 700, endPoint y: 301, distance: 15.8
click at [685, 307] on span "[PERSON_NAME]" at bounding box center [658, 313] width 104 height 24
click at [660, 321] on span "[PERSON_NAME]" at bounding box center [658, 313] width 104 height 24
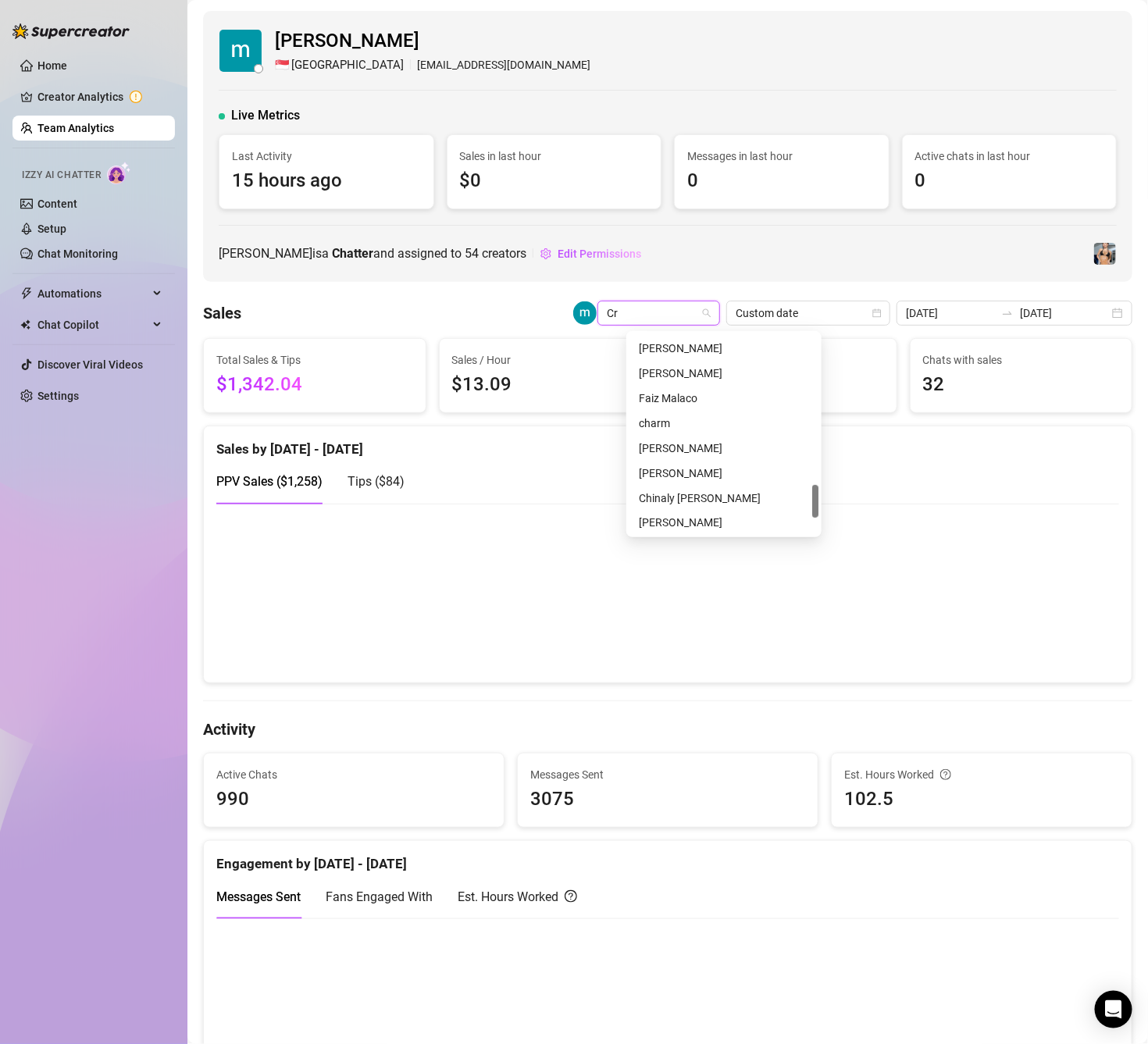
scroll to position [0, 0]
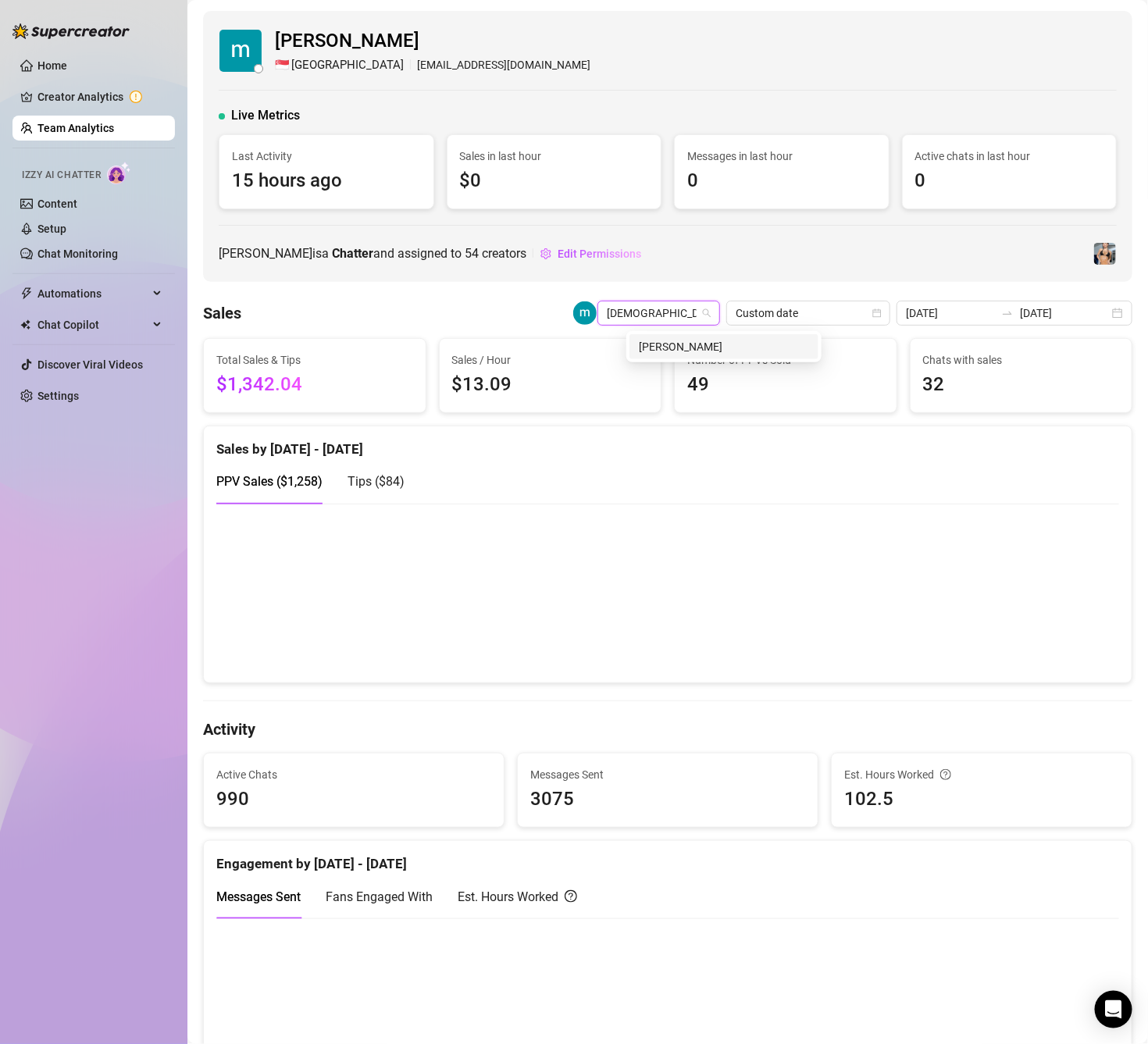
type input "[PERSON_NAME]"
click at [665, 346] on div "[PERSON_NAME]" at bounding box center [724, 346] width 171 height 17
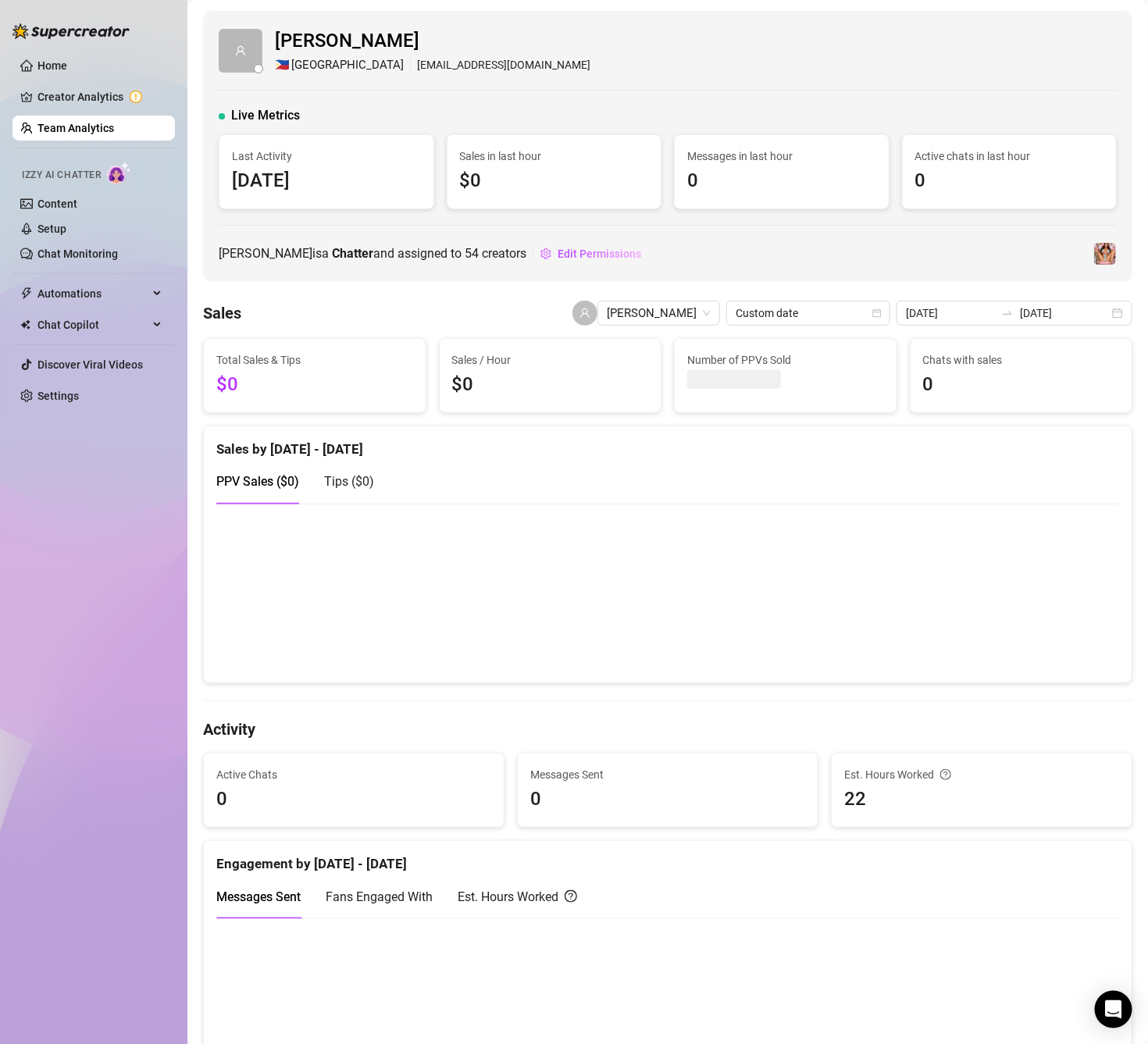
click at [90, 123] on link "Team Analytics" at bounding box center [75, 128] width 76 height 13
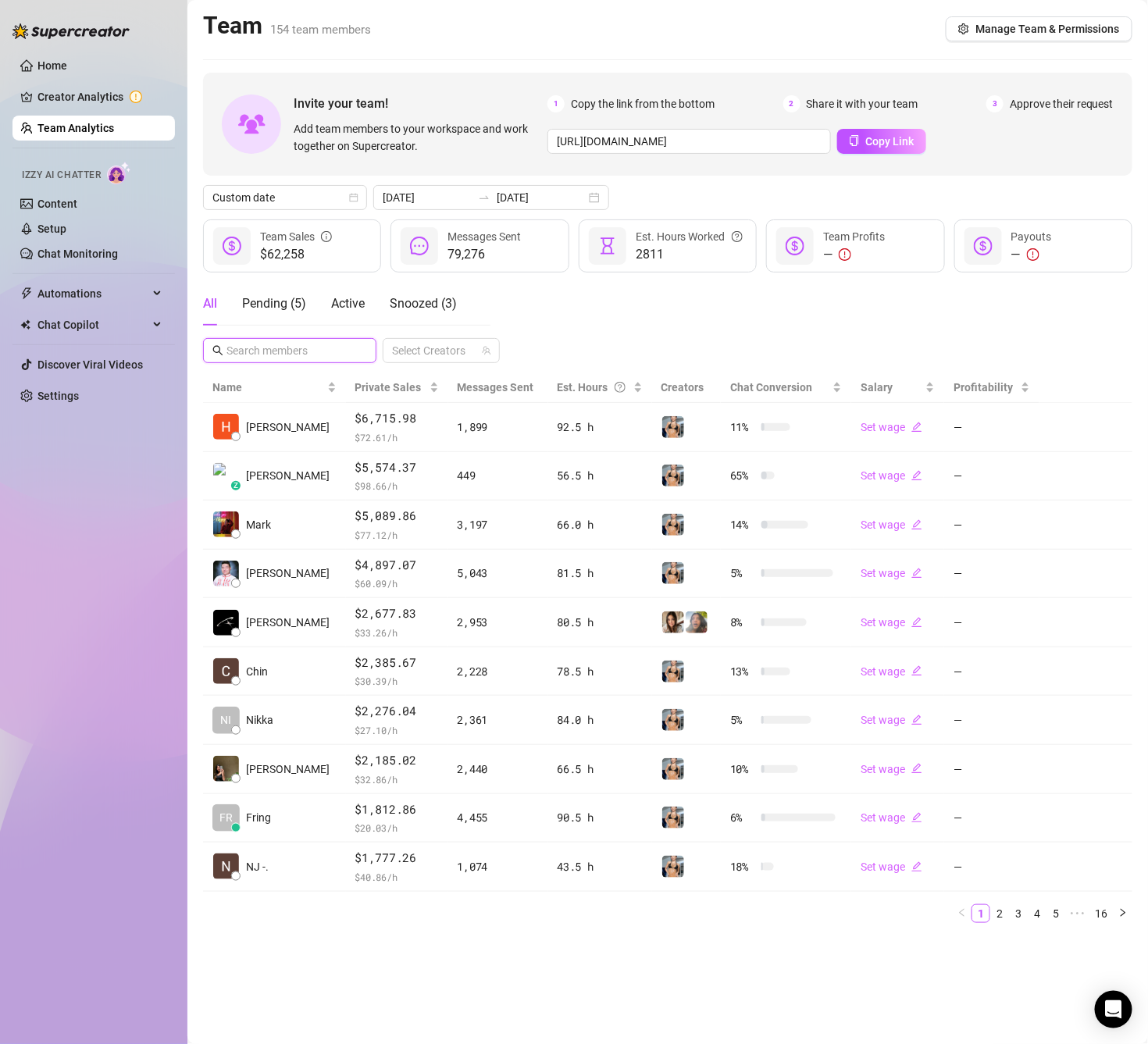
click at [308, 353] on input "text" at bounding box center [291, 350] width 128 height 17
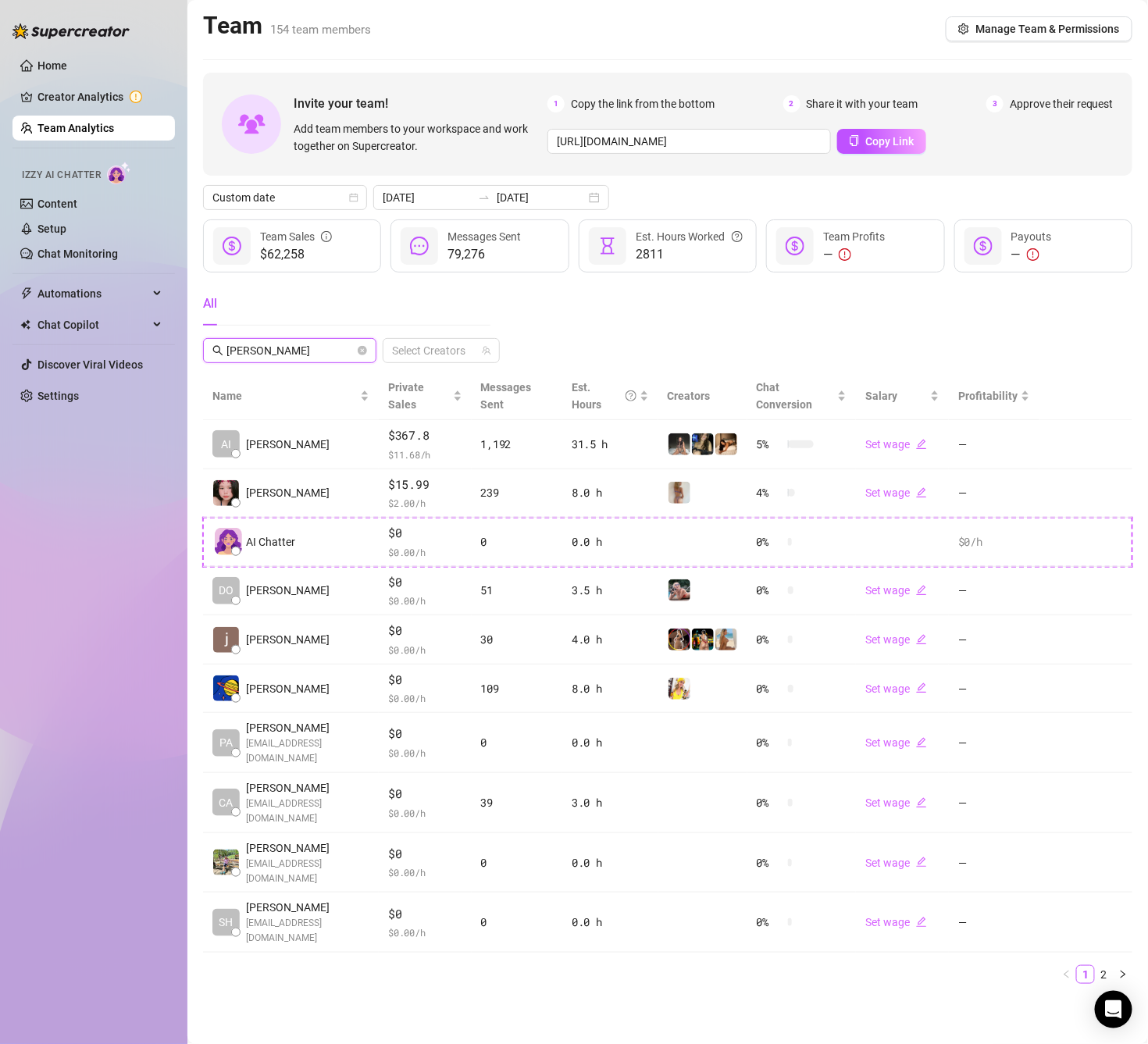
drag, startPoint x: 293, startPoint y: 345, endPoint x: 218, endPoint y: 349, distance: 75.1
click at [218, 349] on span "[PERSON_NAME]" at bounding box center [289, 350] width 173 height 25
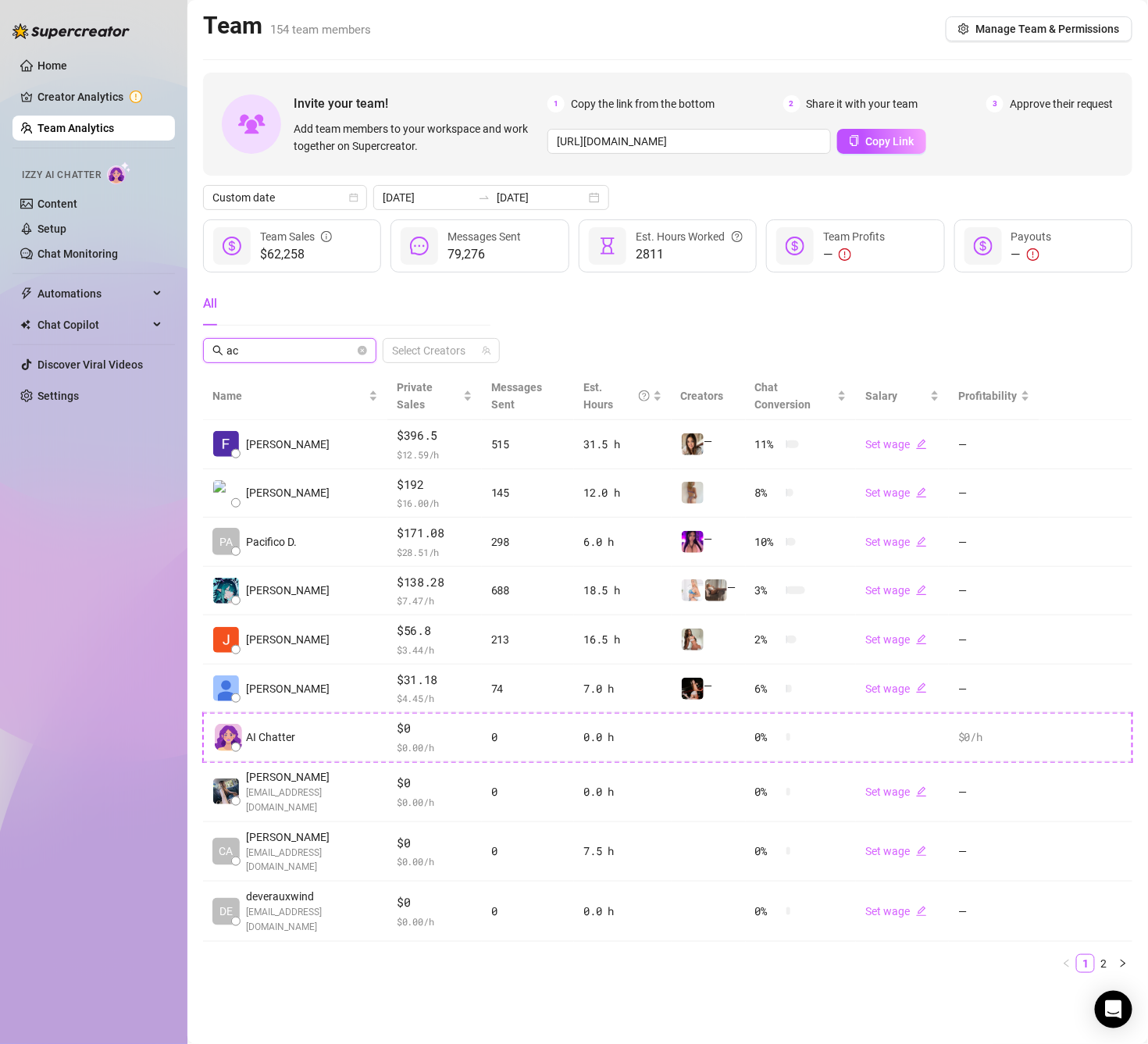
type input "ace"
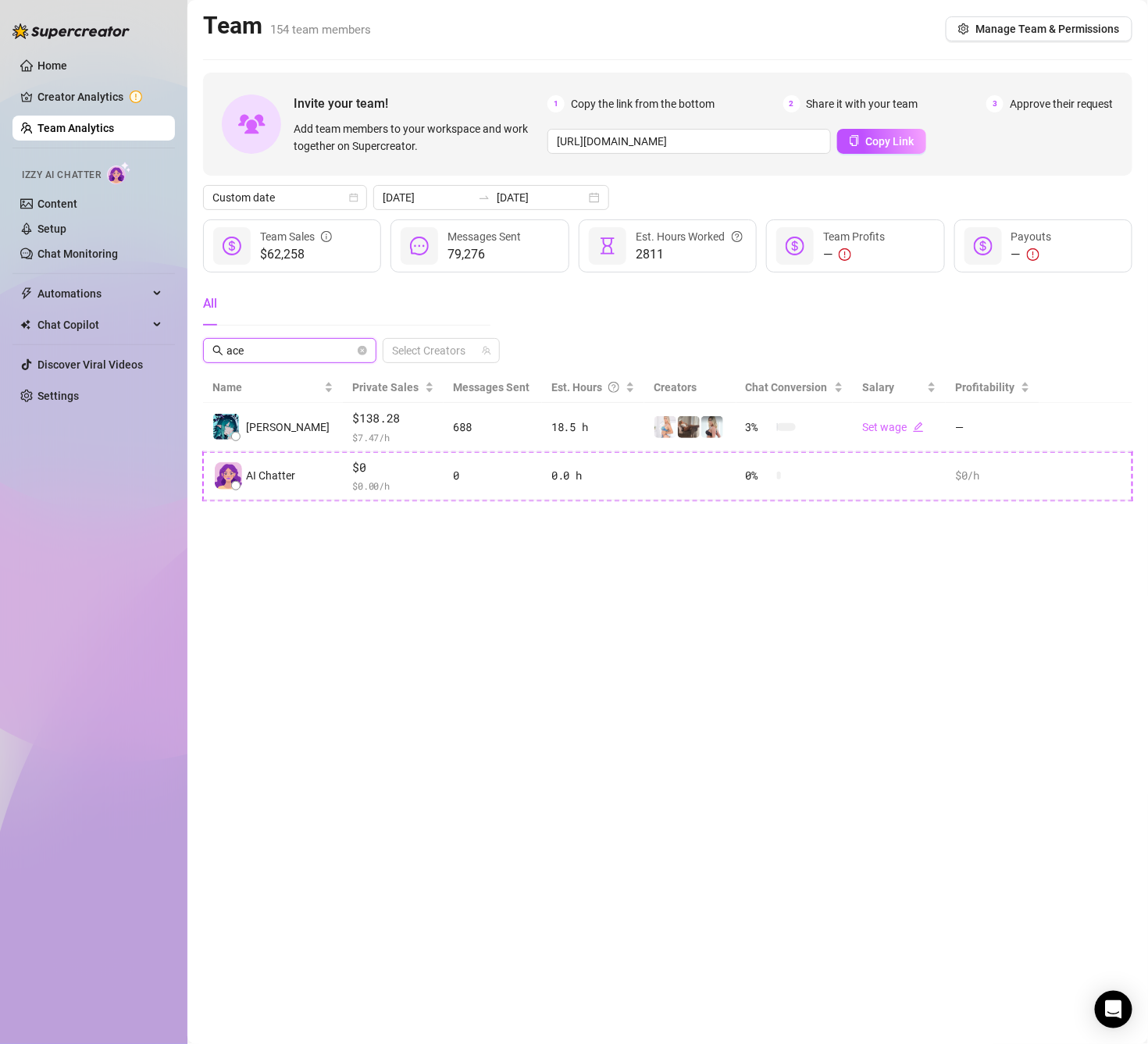
click at [353, 352] on input "ace" at bounding box center [291, 350] width 128 height 17
click at [359, 353] on icon "close-circle" at bounding box center [362, 350] width 9 height 9
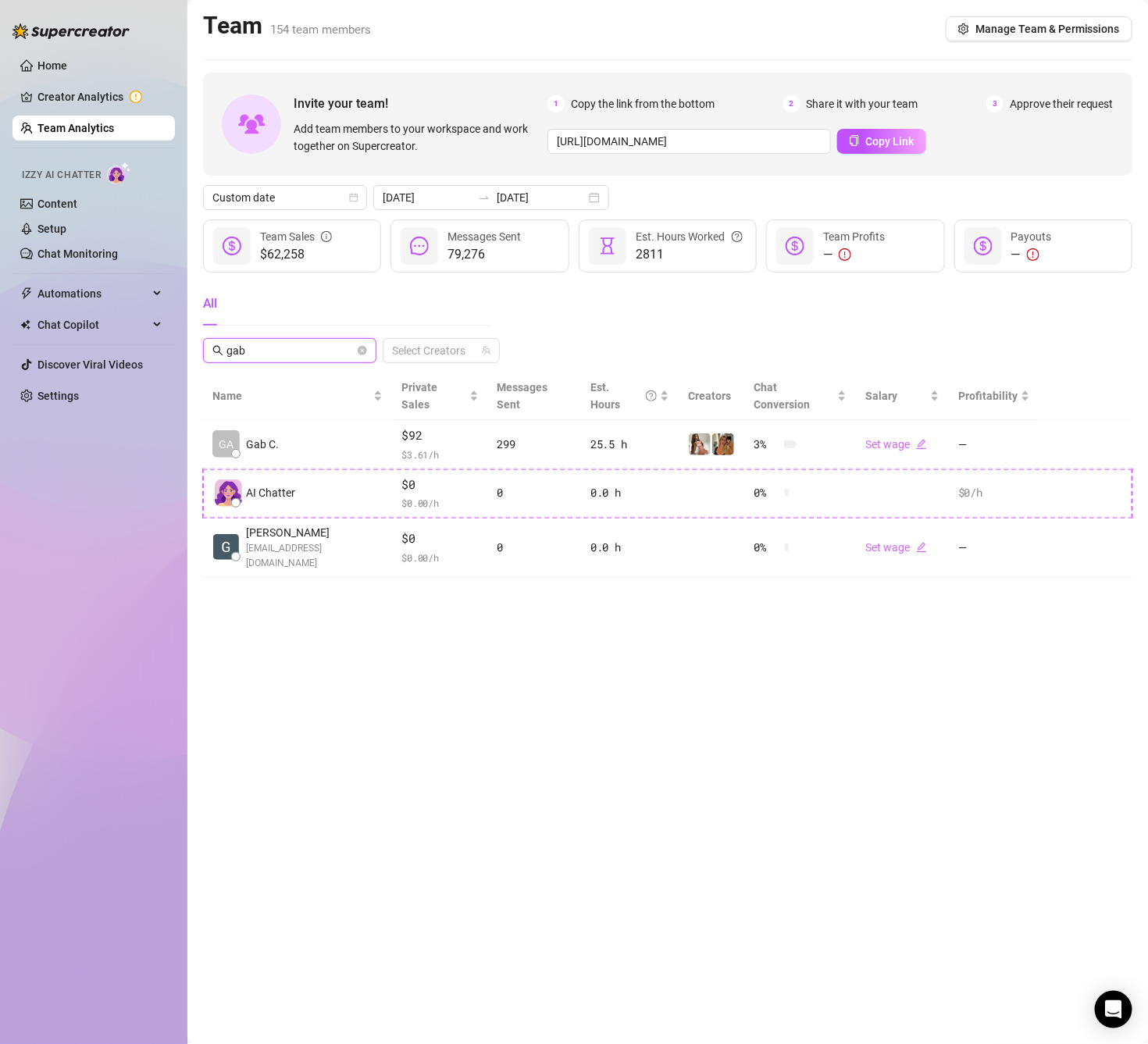
drag, startPoint x: 255, startPoint y: 349, endPoint x: 210, endPoint y: 349, distance: 45.0
click at [210, 349] on span "gab" at bounding box center [289, 350] width 173 height 25
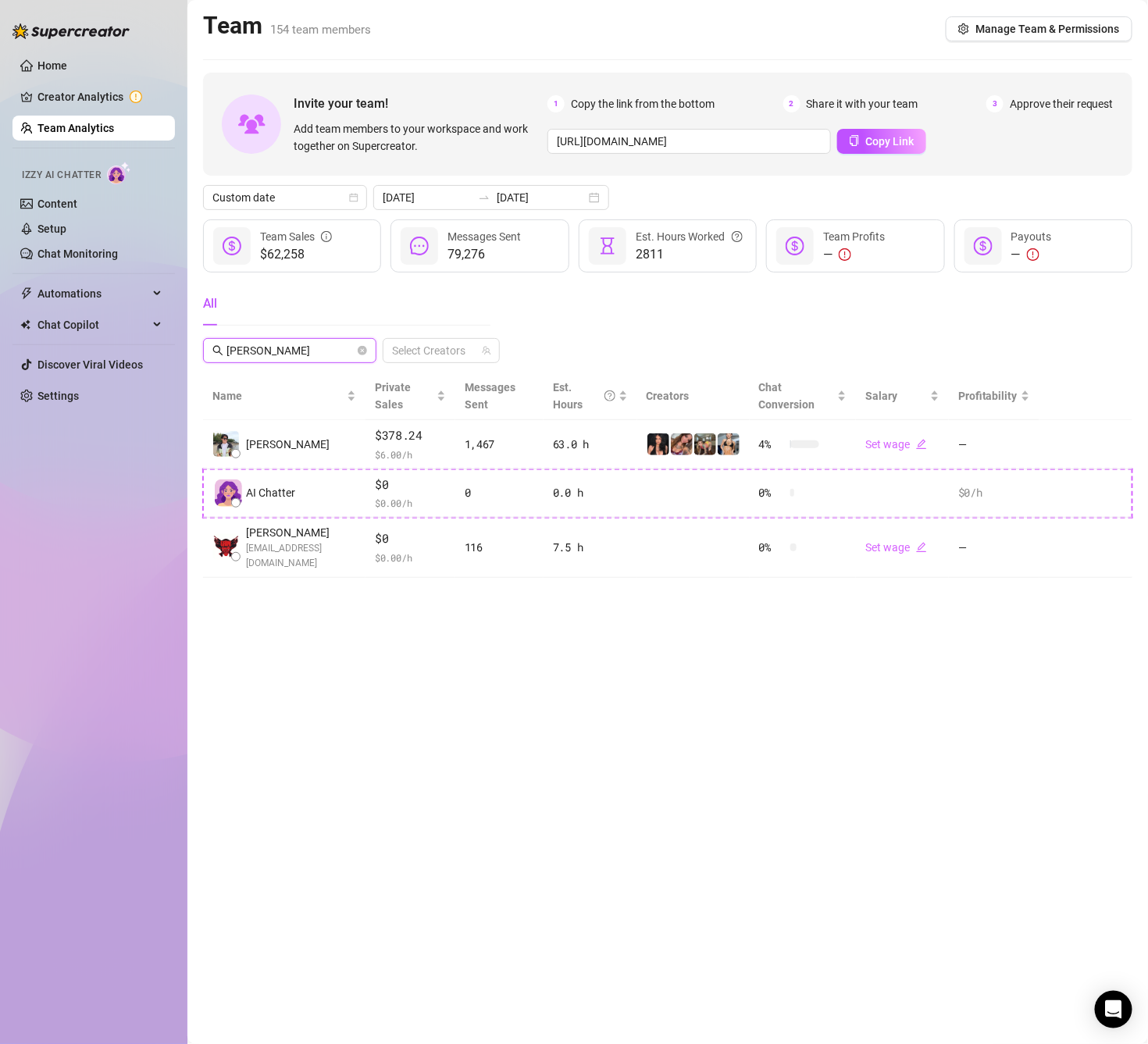
type input "[PERSON_NAME]"
click at [361, 357] on span at bounding box center [362, 350] width 9 height 17
click at [361, 347] on icon "close-circle" at bounding box center [362, 350] width 9 height 9
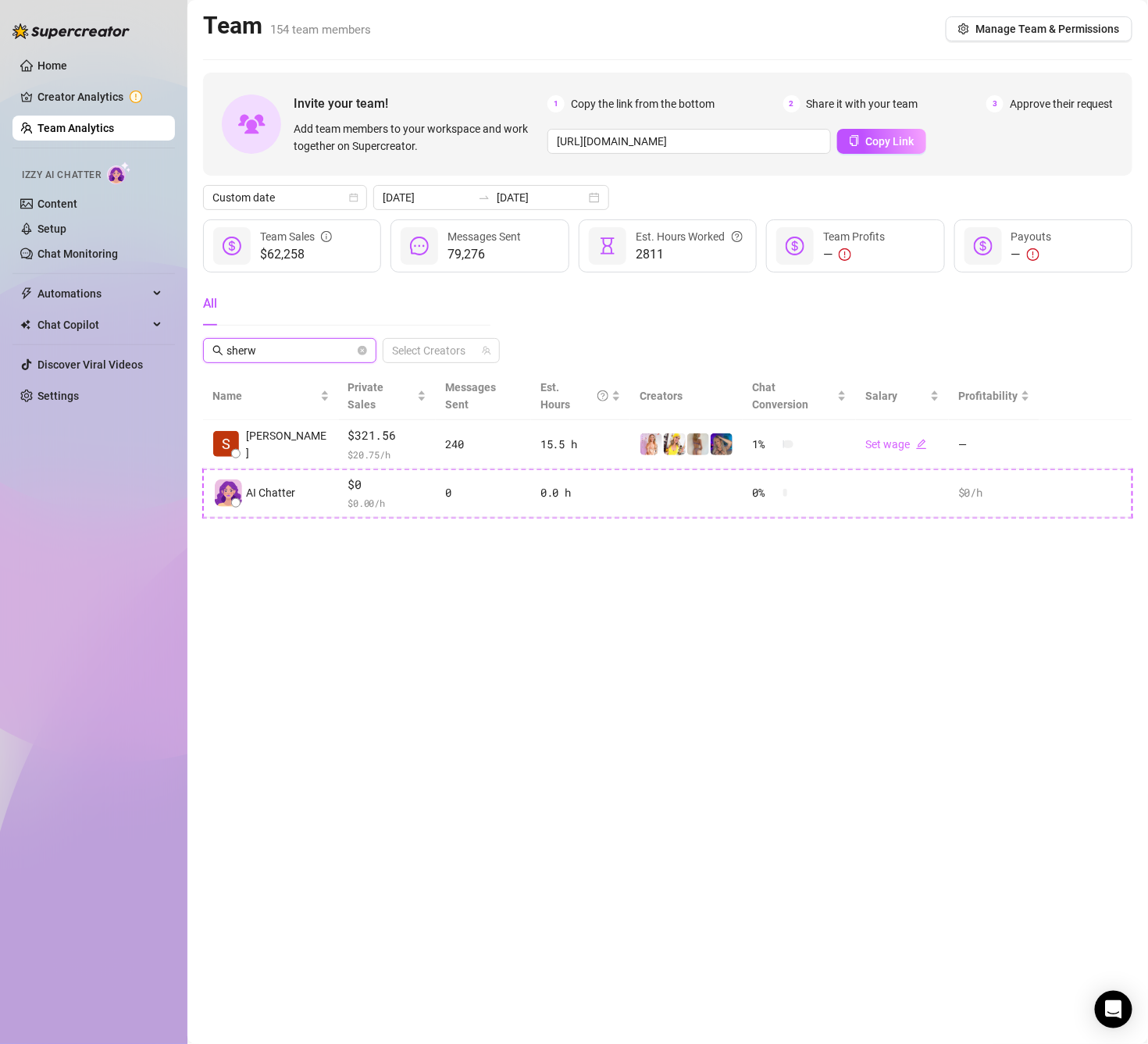
click at [282, 346] on input "sherw" at bounding box center [291, 350] width 128 height 17
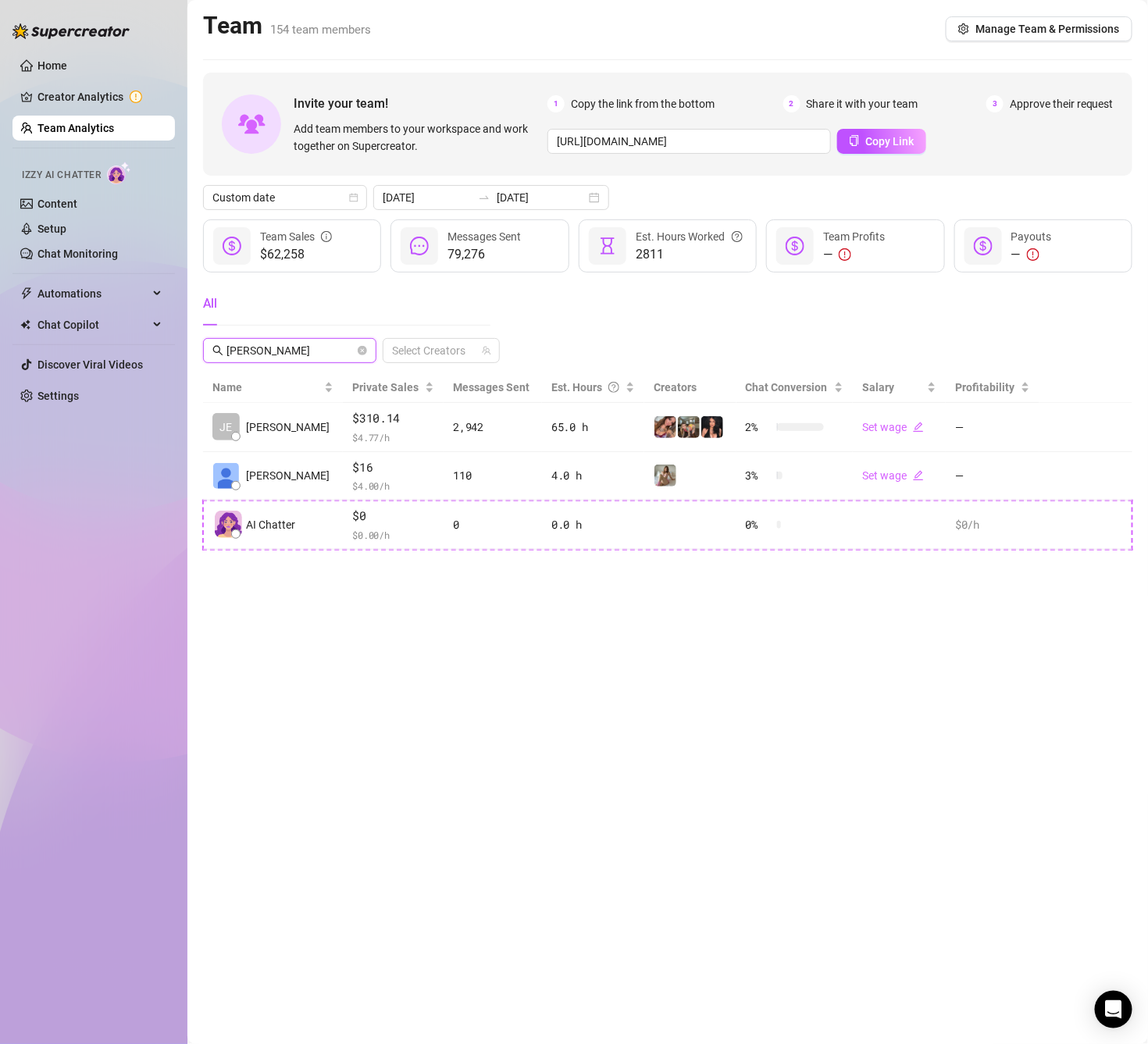
type input "[PERSON_NAME]"
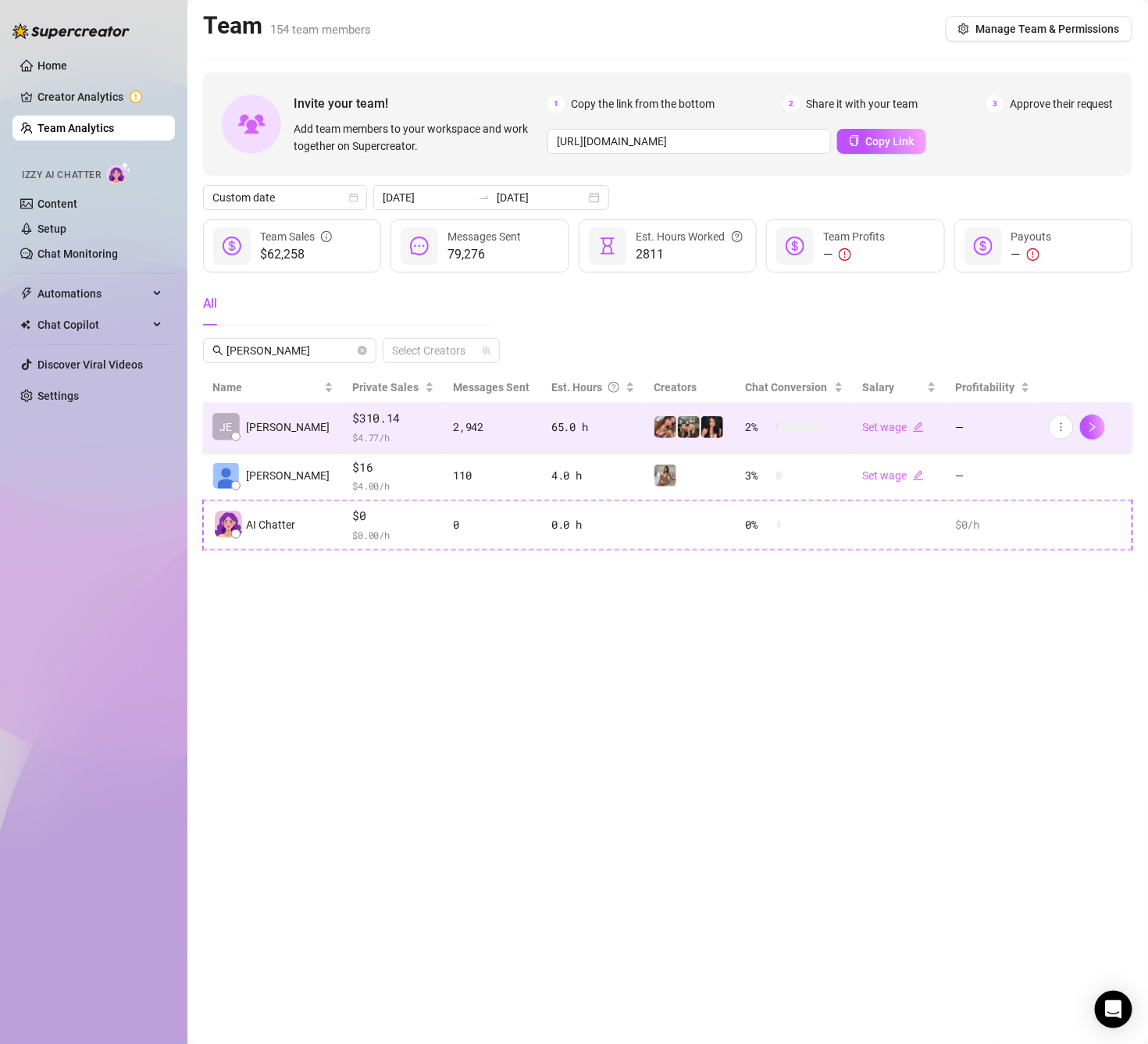
click at [297, 438] on td "JE [PERSON_NAME]" at bounding box center [272, 427] width 139 height 49
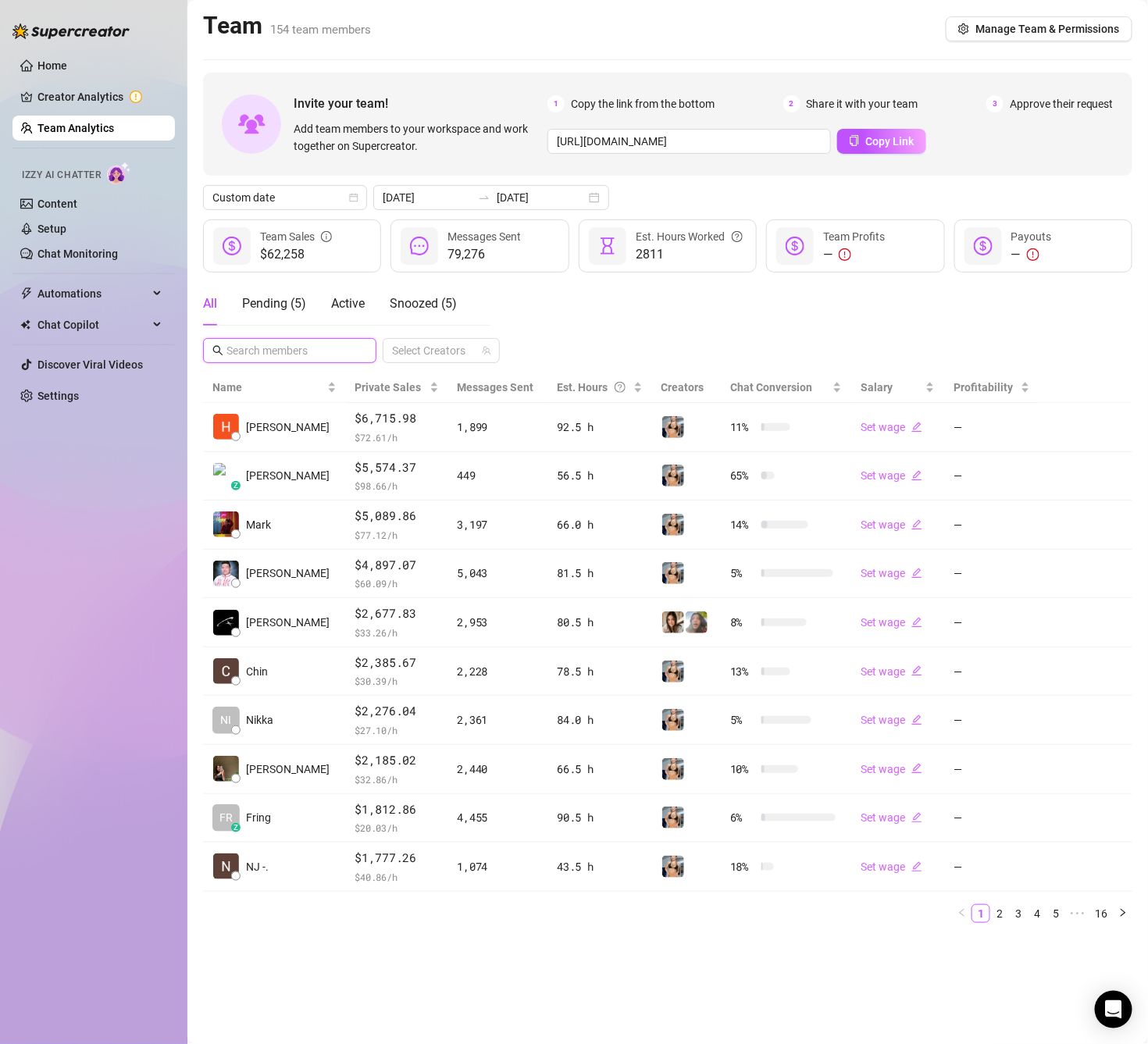
click at [332, 353] on input "text" at bounding box center [291, 350] width 128 height 17
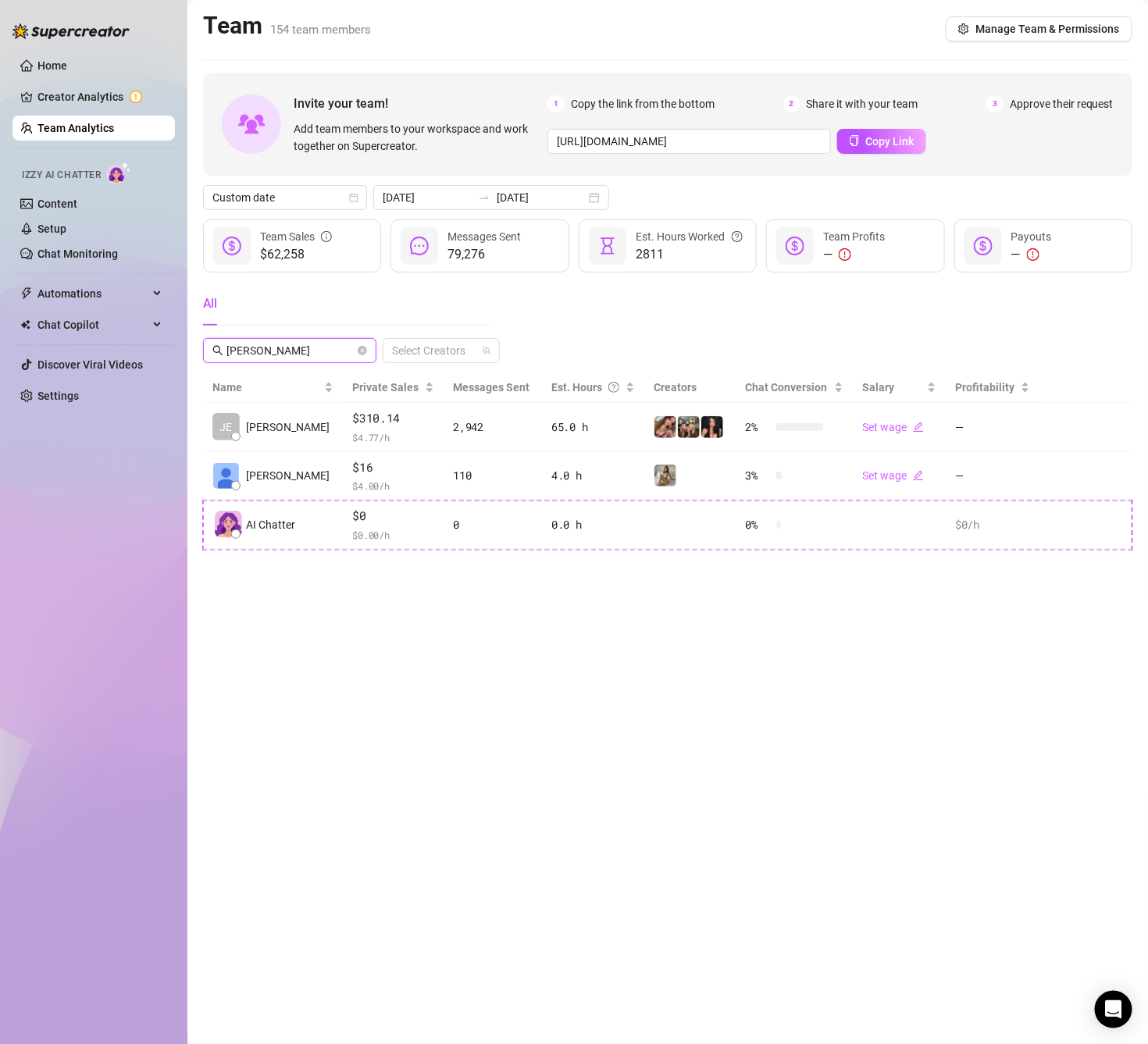
type input "[PERSON_NAME]"
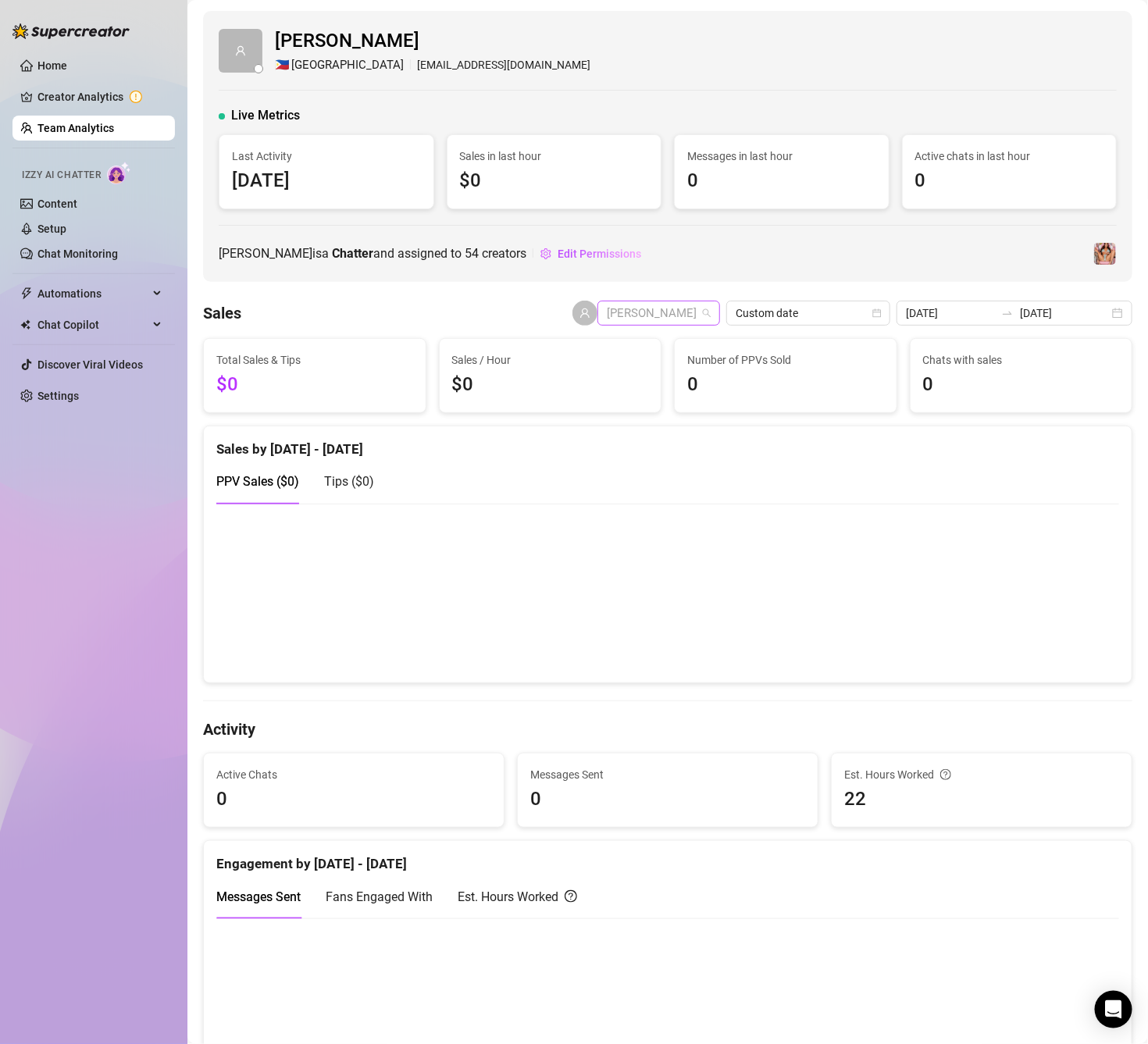
click at [631, 306] on span "[PERSON_NAME]" at bounding box center [658, 313] width 104 height 24
type input "[PERSON_NAME]"
click at [655, 345] on div "[PERSON_NAME]" at bounding box center [687, 346] width 171 height 17
click at [658, 315] on span "[PERSON_NAME]" at bounding box center [658, 313] width 104 height 24
type input "[PERSON_NAME]"
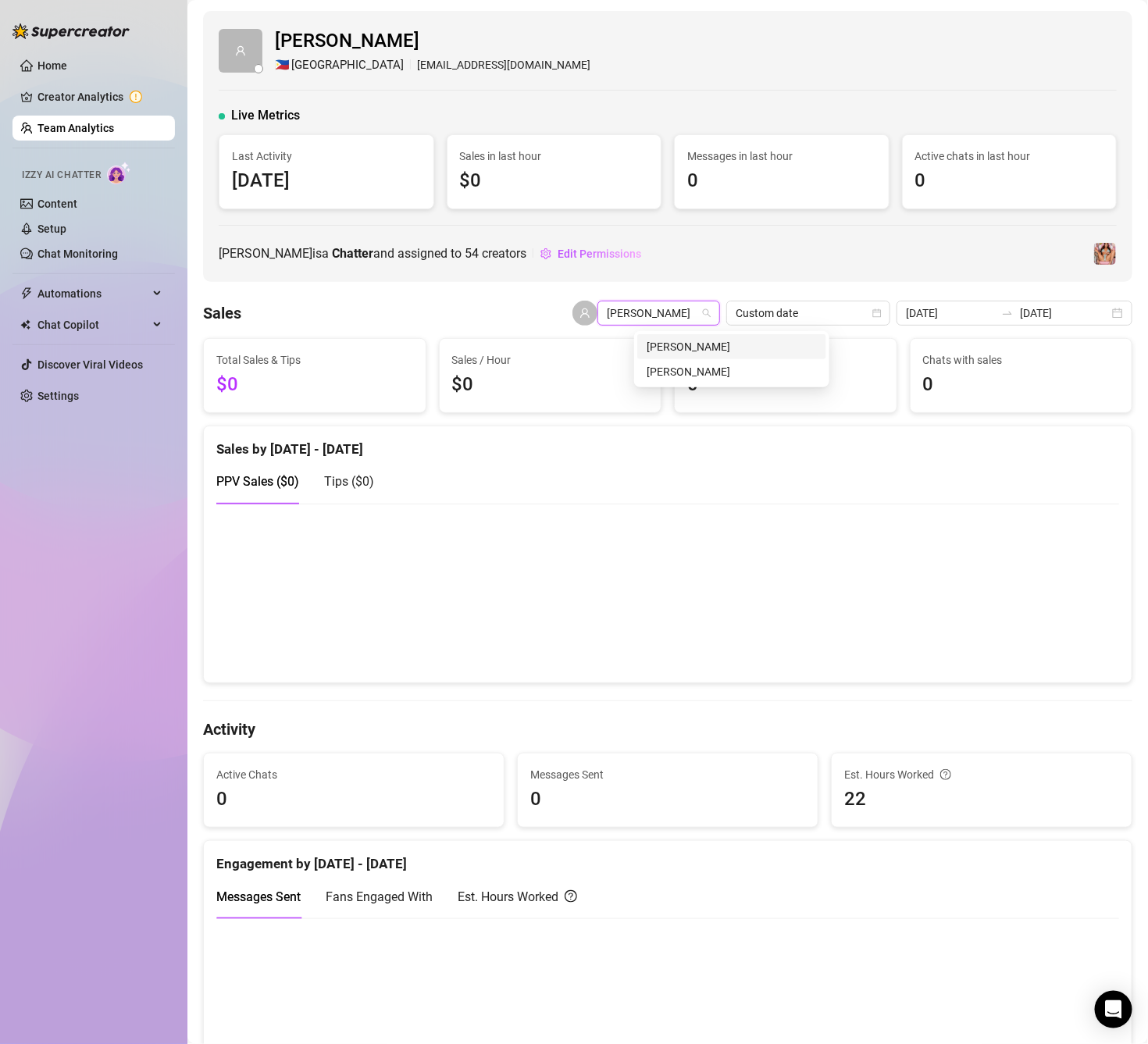
click at [693, 344] on div "[PERSON_NAME]" at bounding box center [732, 346] width 171 height 17
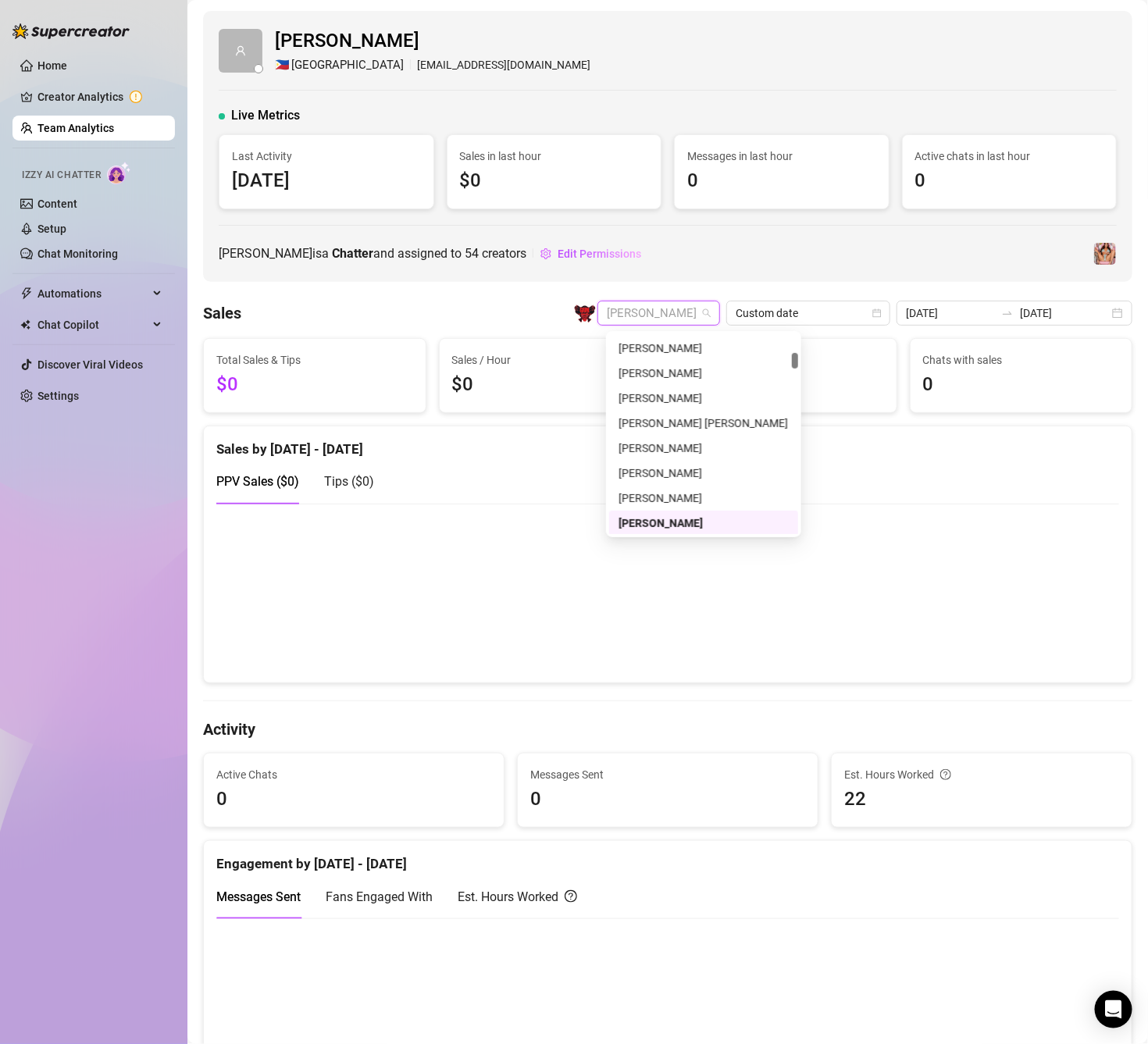
click at [658, 318] on span "[PERSON_NAME]" at bounding box center [658, 313] width 104 height 24
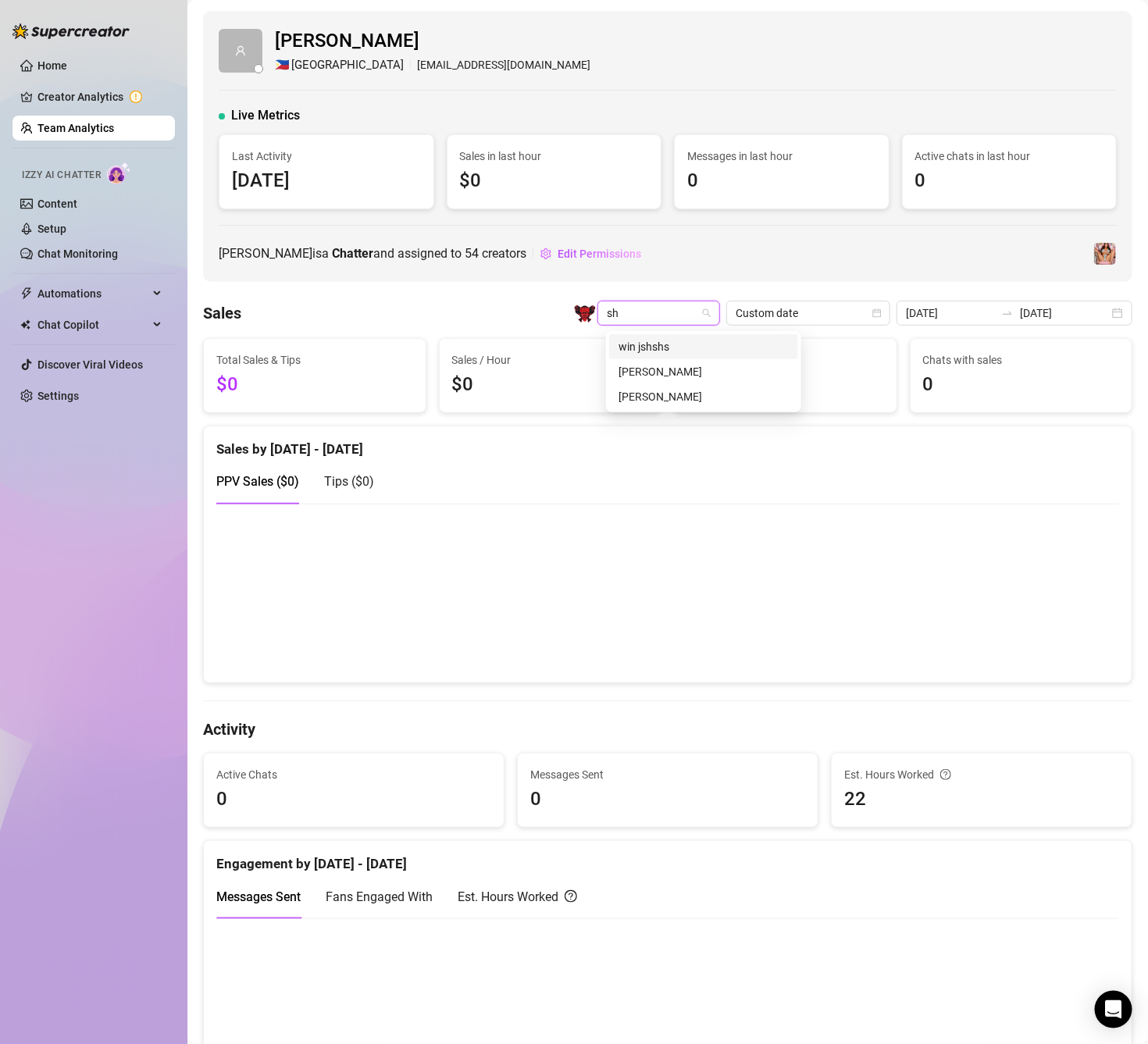
type input "she"
click at [673, 369] on div "[PERSON_NAME]" at bounding box center [703, 371] width 171 height 17
click at [665, 315] on span "[PERSON_NAME]" at bounding box center [658, 313] width 104 height 24
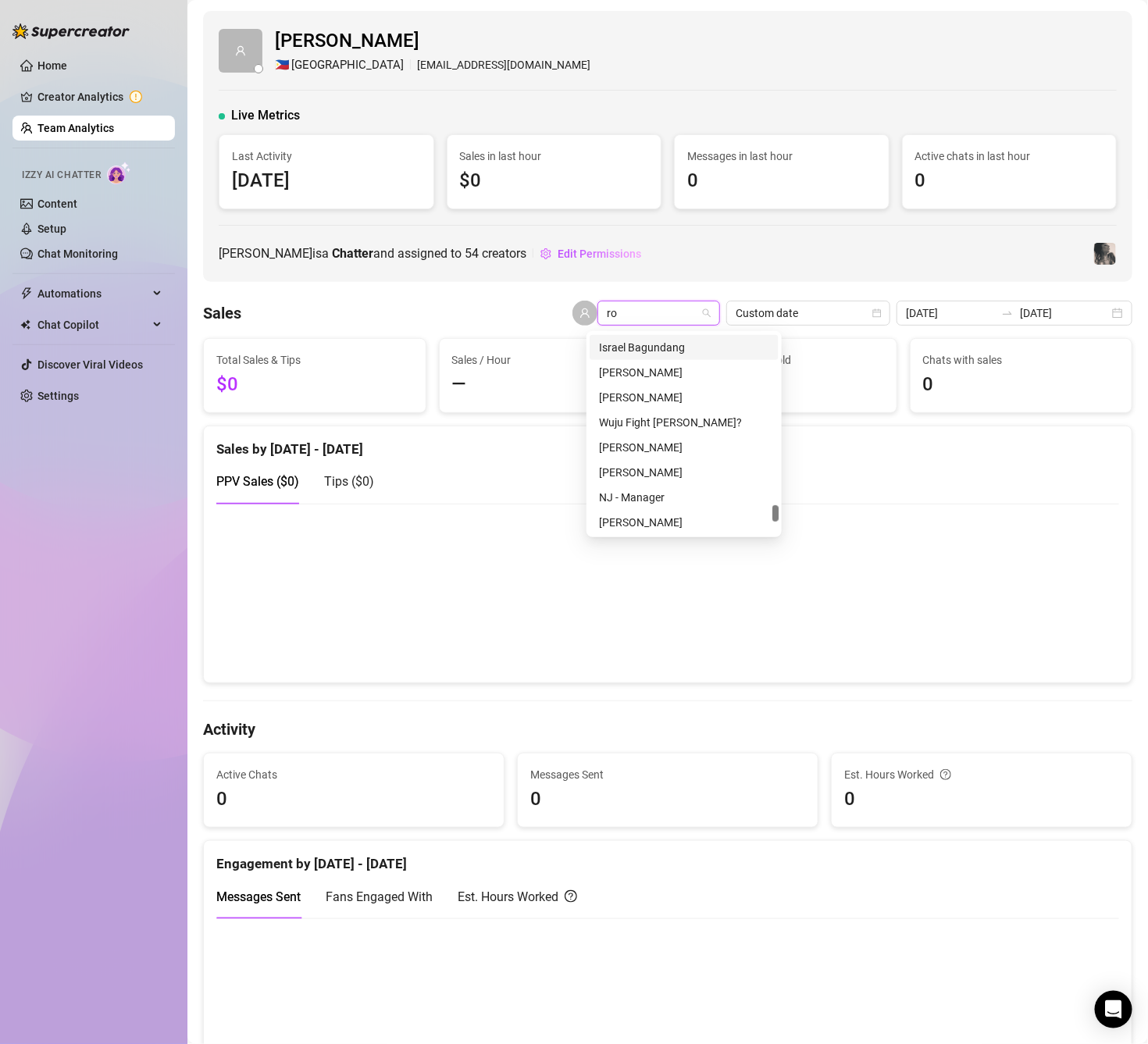
scroll to position [173, 0]
type input "[PERSON_NAME]"
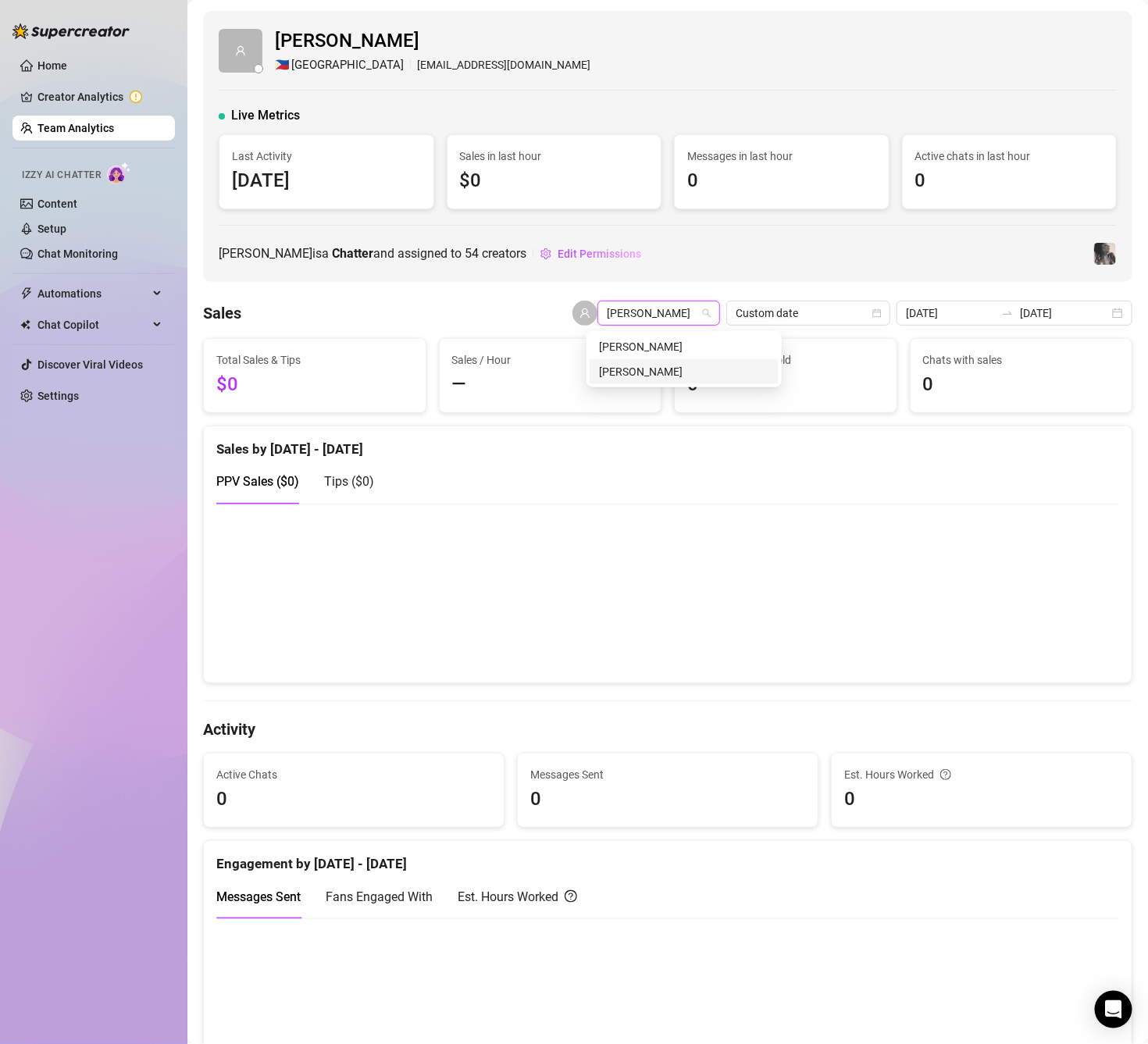
click at [675, 367] on div "[PERSON_NAME]" at bounding box center [684, 371] width 171 height 17
click at [649, 324] on span "[PERSON_NAME]" at bounding box center [658, 313] width 104 height 24
type input "[PERSON_NAME]"
click at [688, 339] on div "[PERSON_NAME]" at bounding box center [732, 346] width 171 height 17
click at [671, 313] on span "[PERSON_NAME]" at bounding box center [658, 313] width 104 height 24
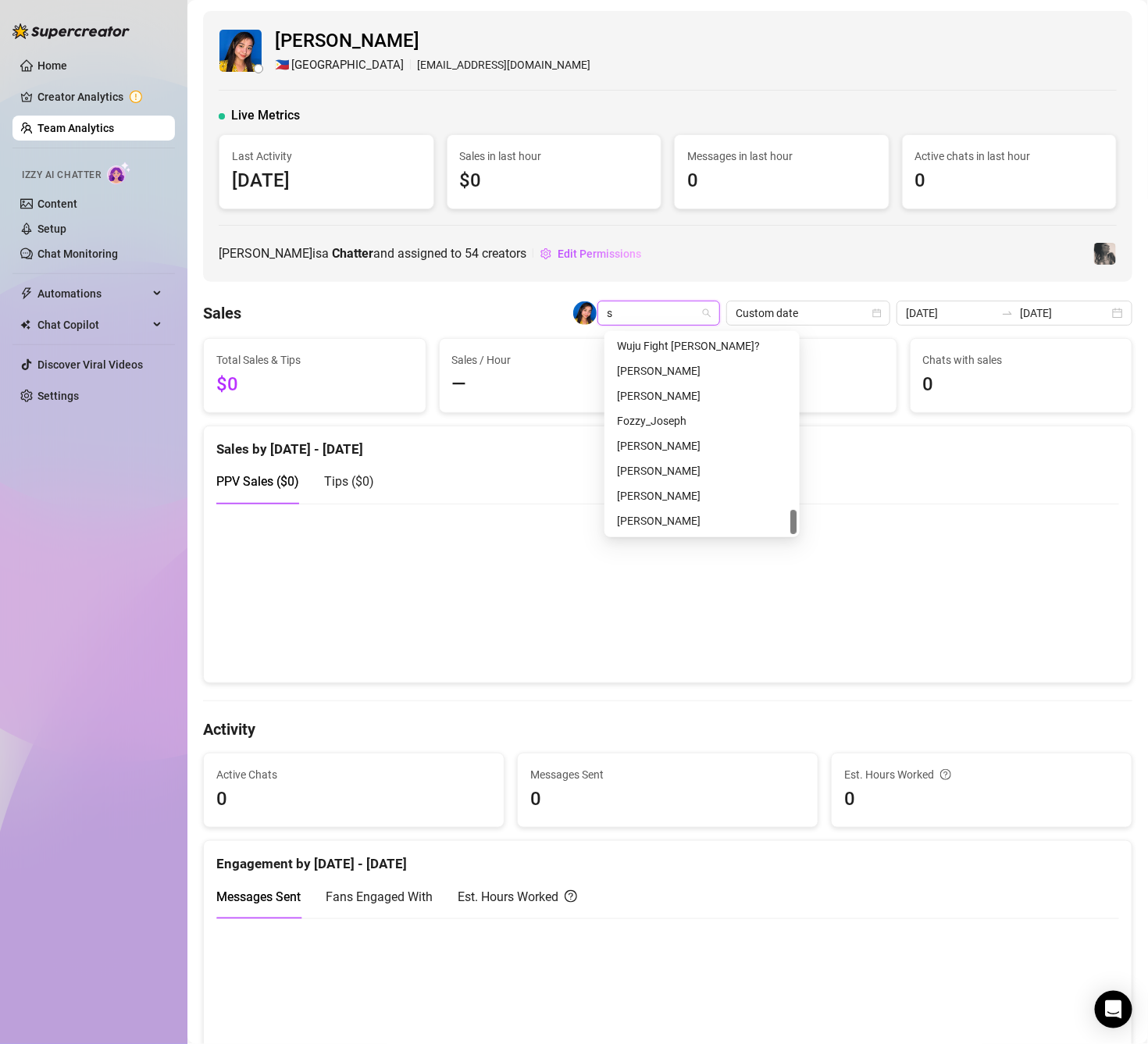
scroll to position [99, 0]
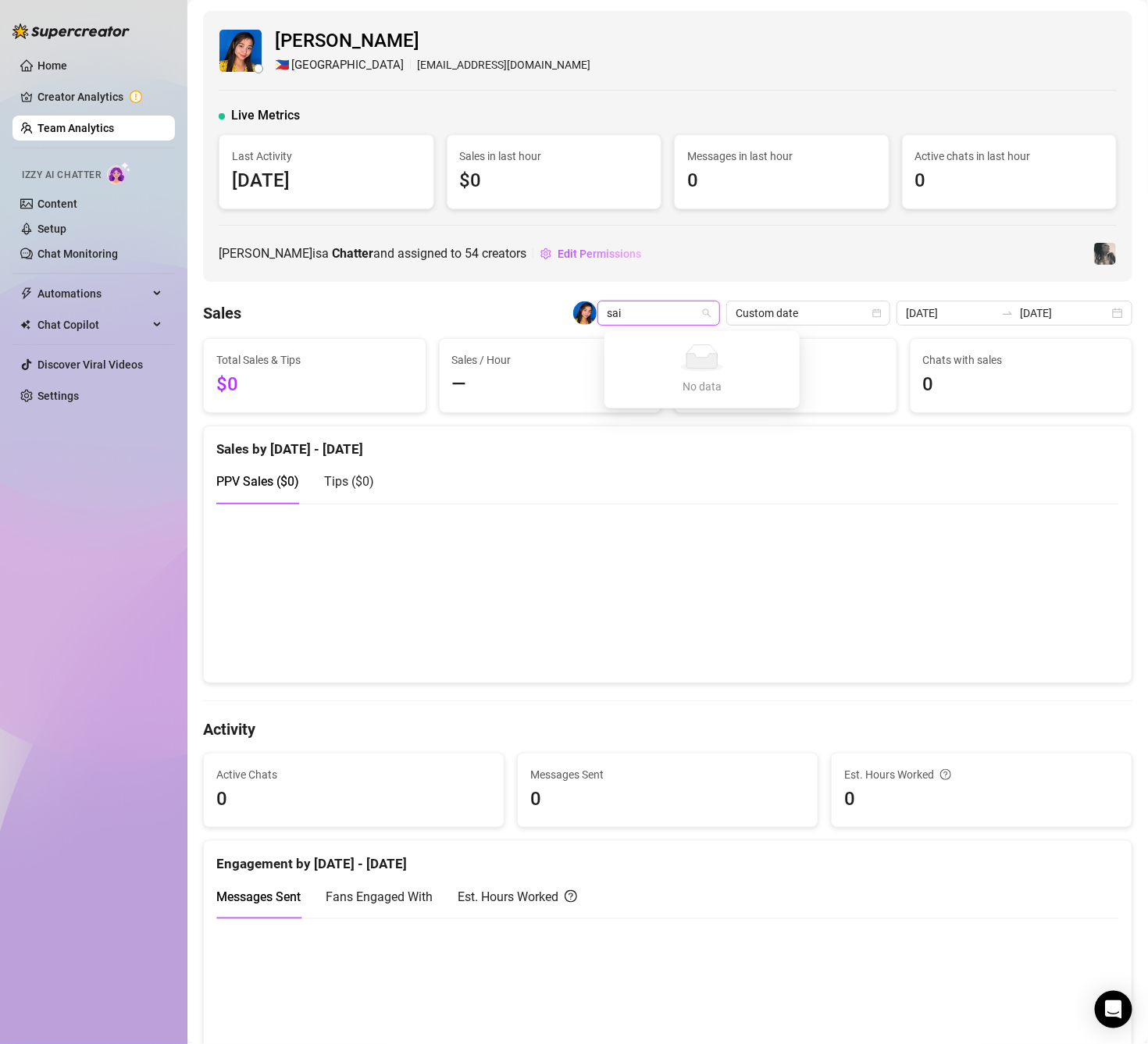
drag, startPoint x: 638, startPoint y: 315, endPoint x: 604, endPoint y: 318, distance: 34.1
click at [604, 318] on div "sai [PERSON_NAME]" at bounding box center [658, 313] width 123 height 25
type input "nea"
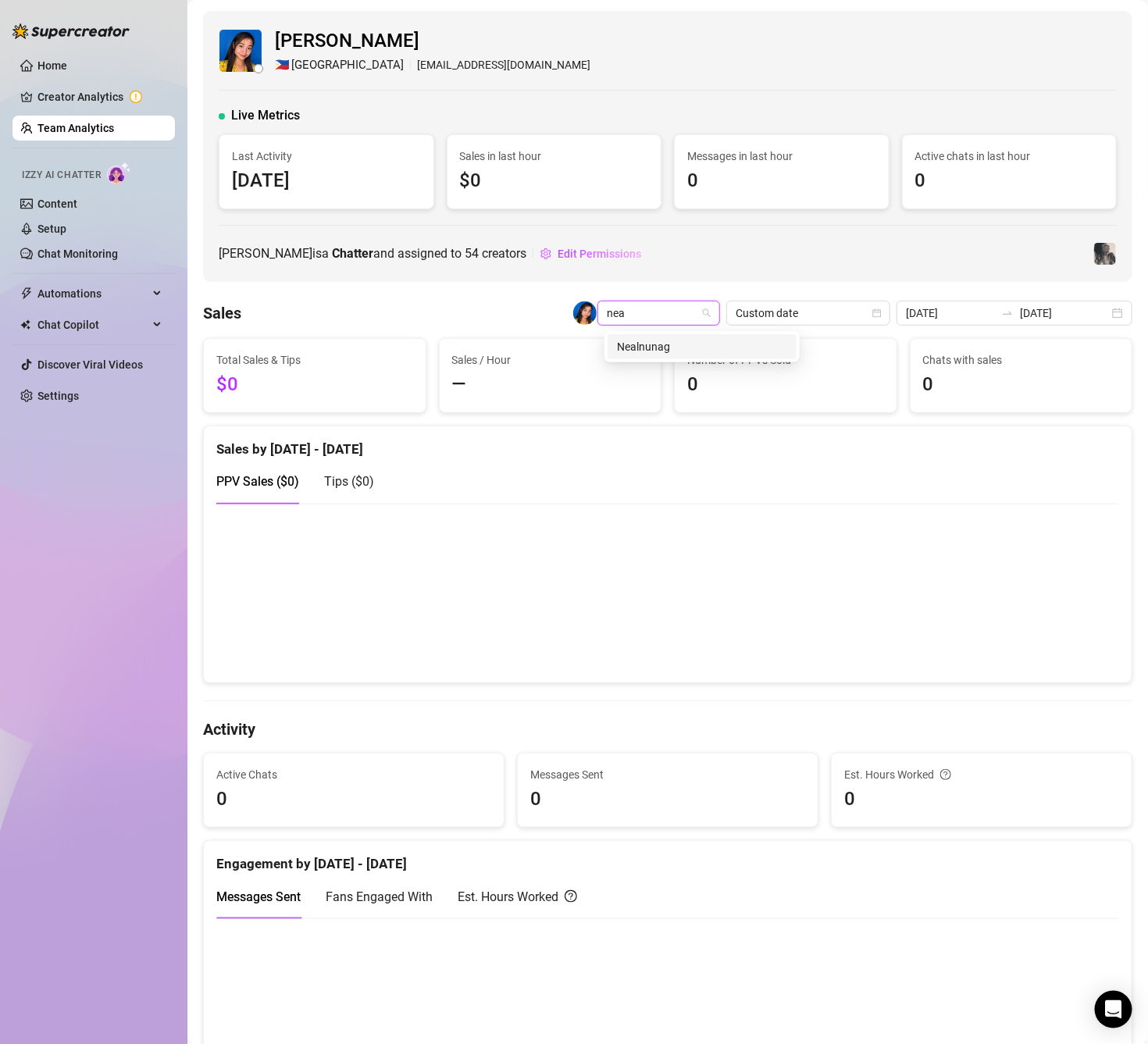
click at [659, 341] on div "Nealnunag" at bounding box center [702, 346] width 171 height 17
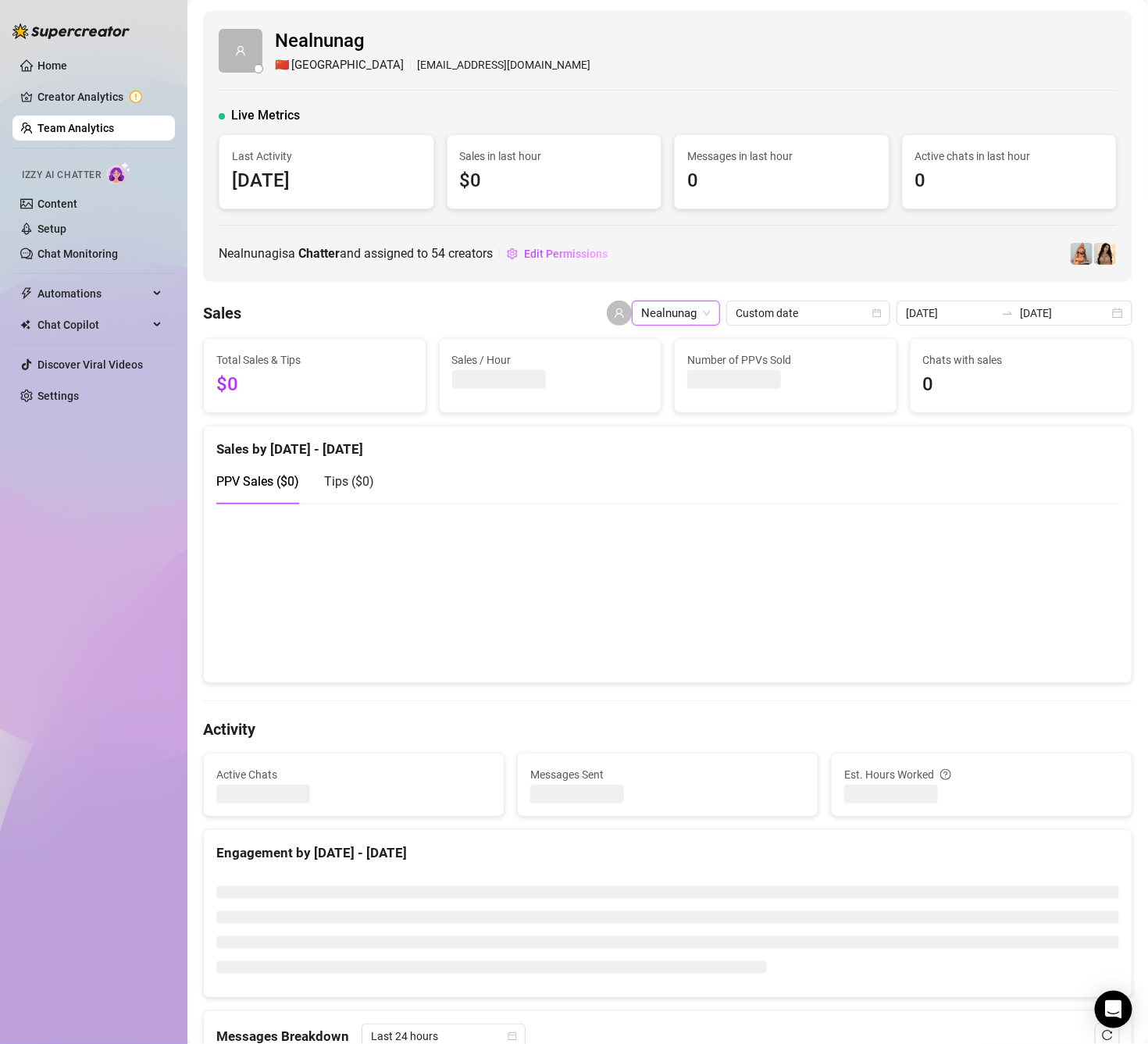
click at [665, 321] on span "Nealnunag" at bounding box center [676, 313] width 70 height 24
click at [666, 321] on span "Nealnunag" at bounding box center [676, 313] width 70 height 24
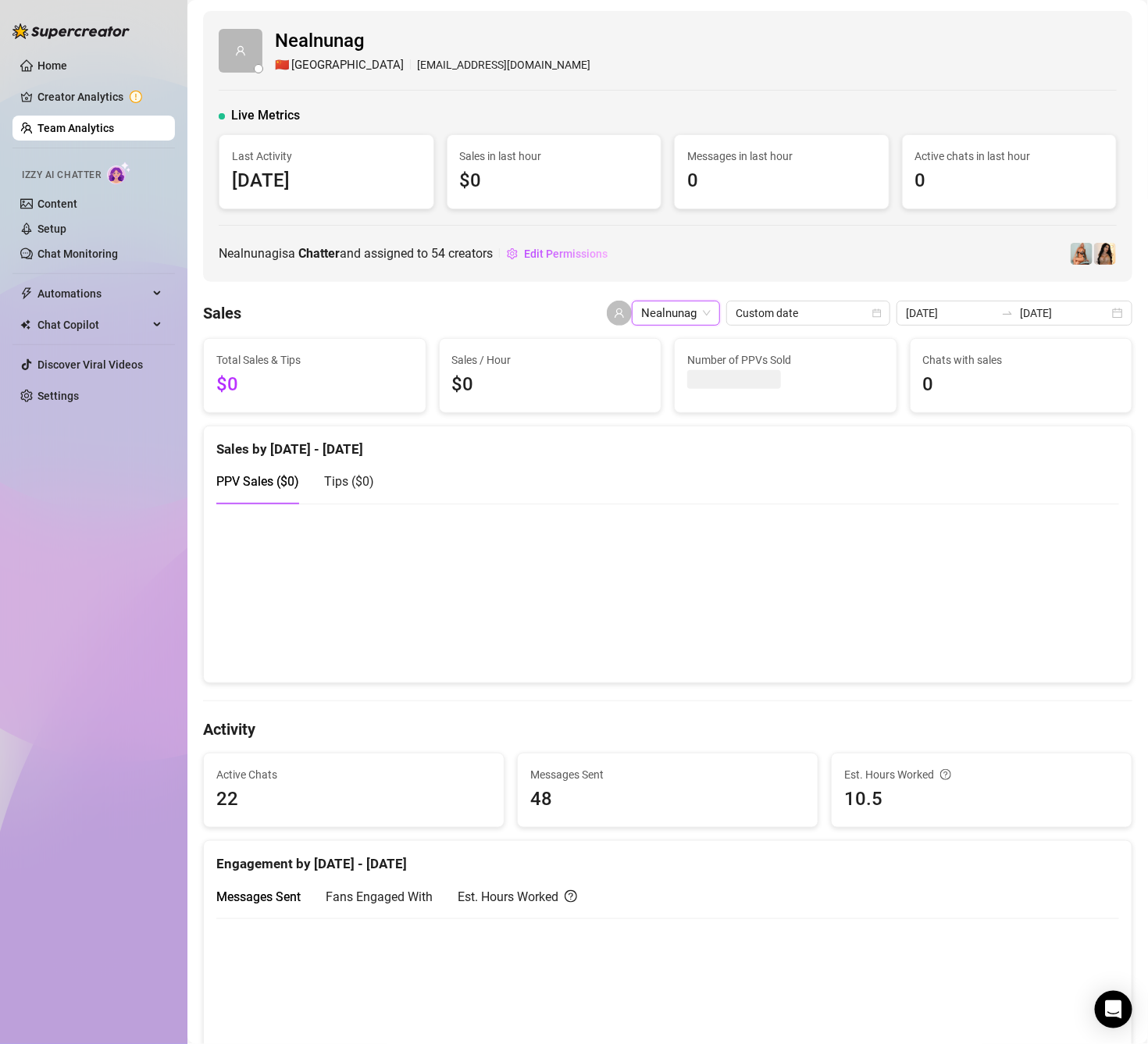
click at [666, 321] on span "Nealnunag" at bounding box center [676, 313] width 70 height 24
click at [607, 307] on div "trix Nealnunag" at bounding box center [663, 313] width 113 height 25
type input "[PERSON_NAME]"
click at [659, 317] on span "Nealnunag" at bounding box center [676, 313] width 70 height 24
type input "[PERSON_NAME]"
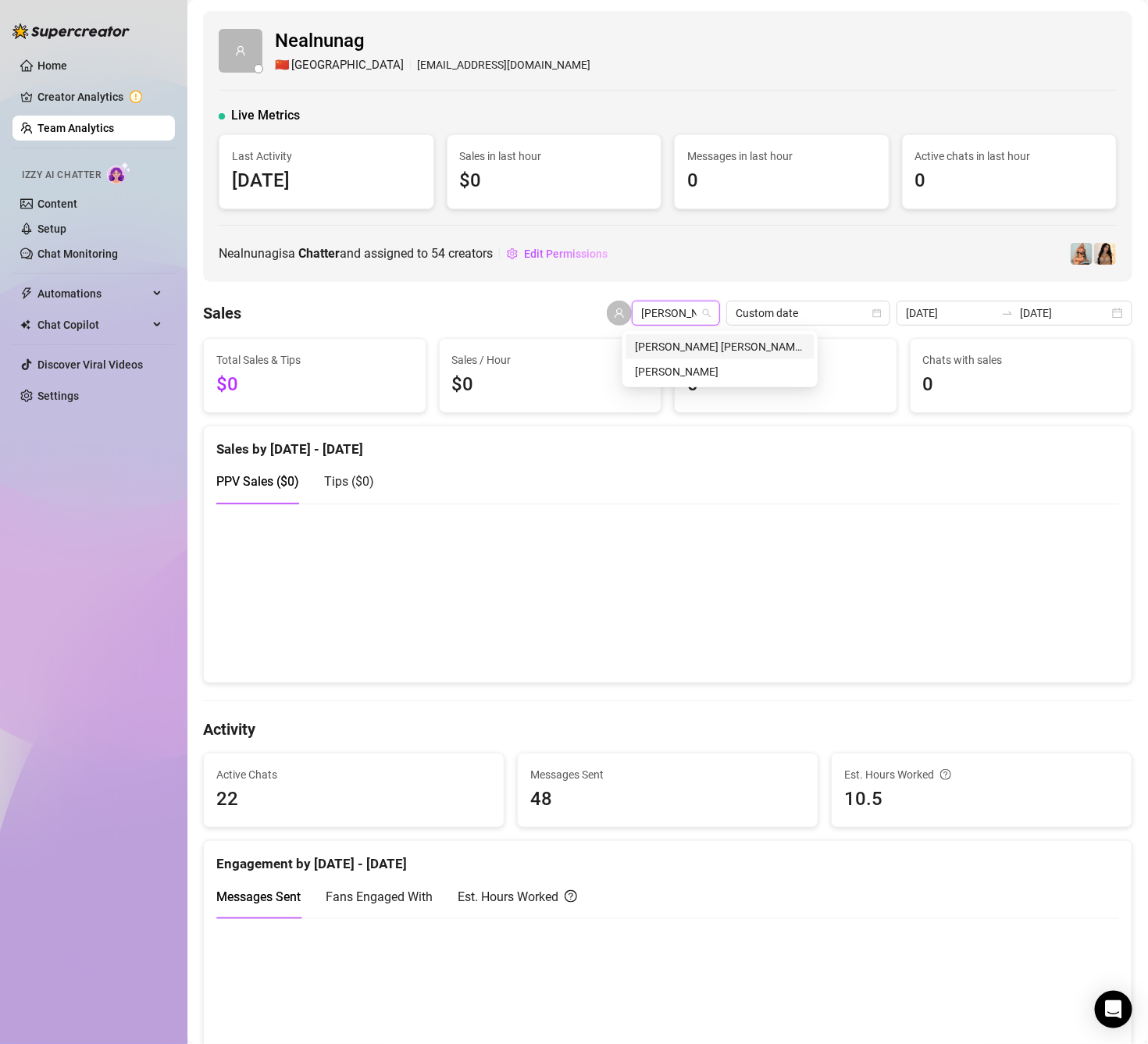
click at [718, 349] on div "[PERSON_NAME] [PERSON_NAME] Cas" at bounding box center [720, 346] width 171 height 17
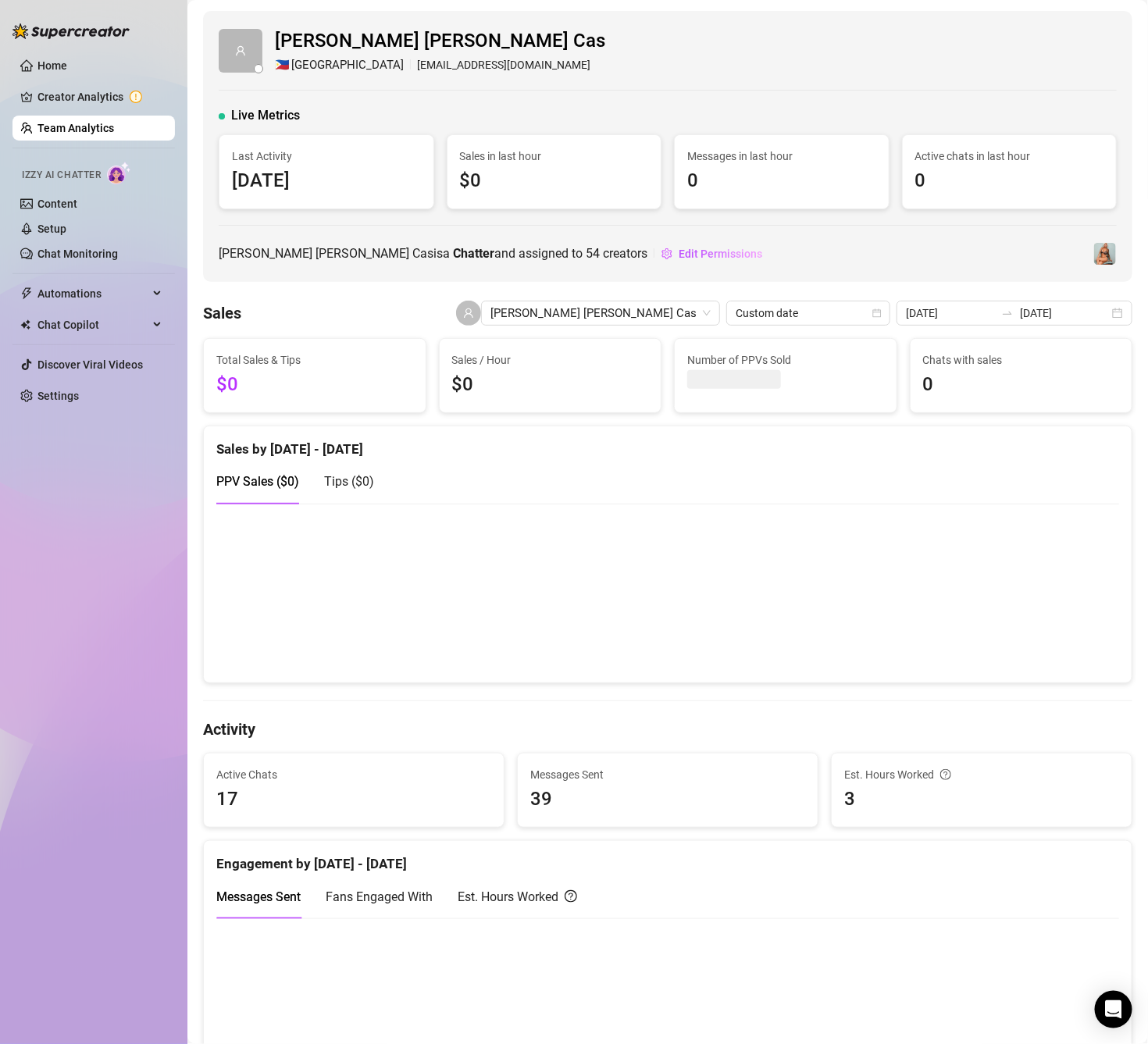
click at [114, 122] on link "Team Analytics" at bounding box center [75, 128] width 76 height 13
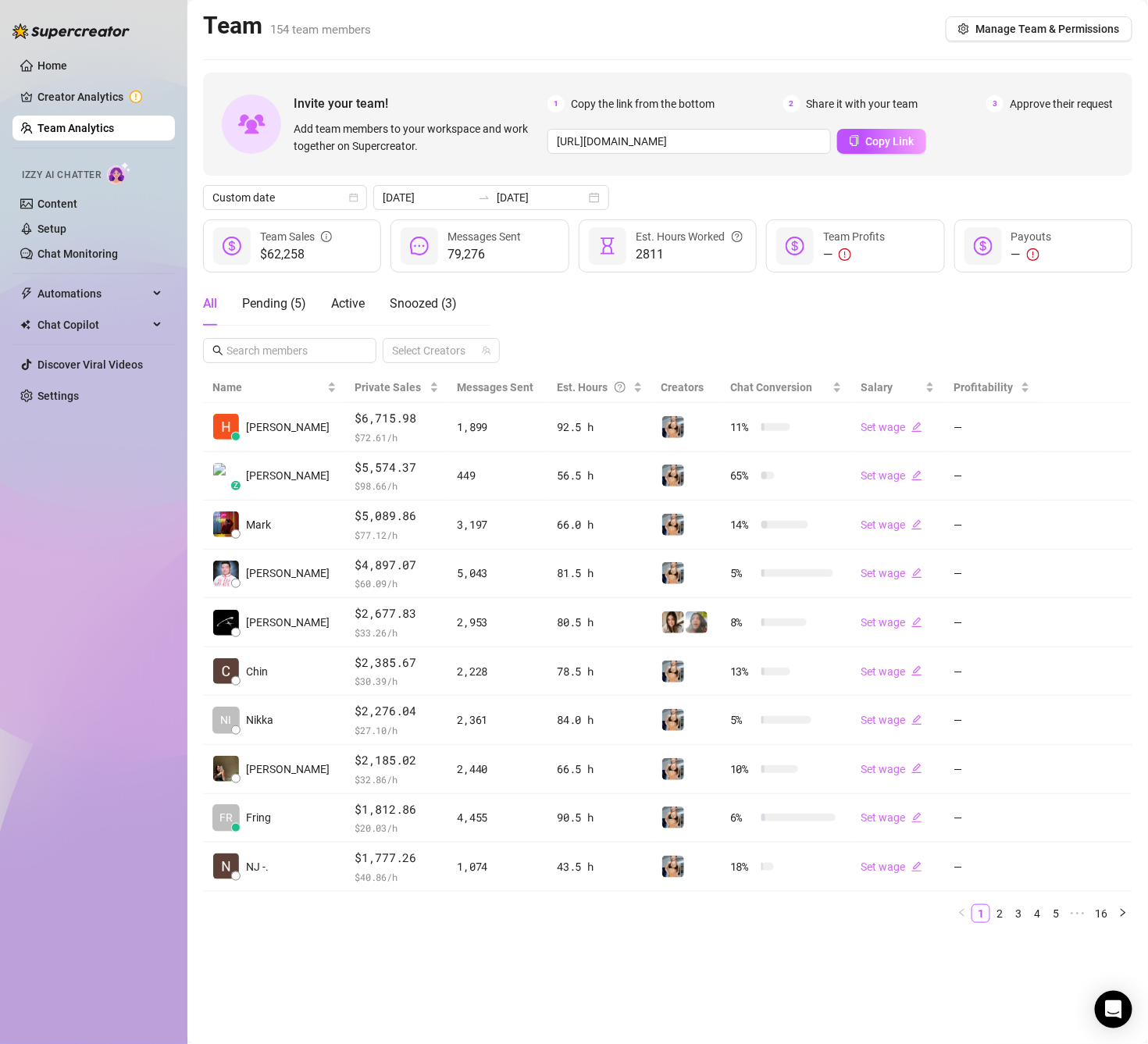
click at [673, 332] on div "All Pending ( 5 ) Active Snoozed ( 3 ) Select Creators" at bounding box center [667, 322] width 929 height 82
click at [303, 347] on input "text" at bounding box center [291, 350] width 128 height 17
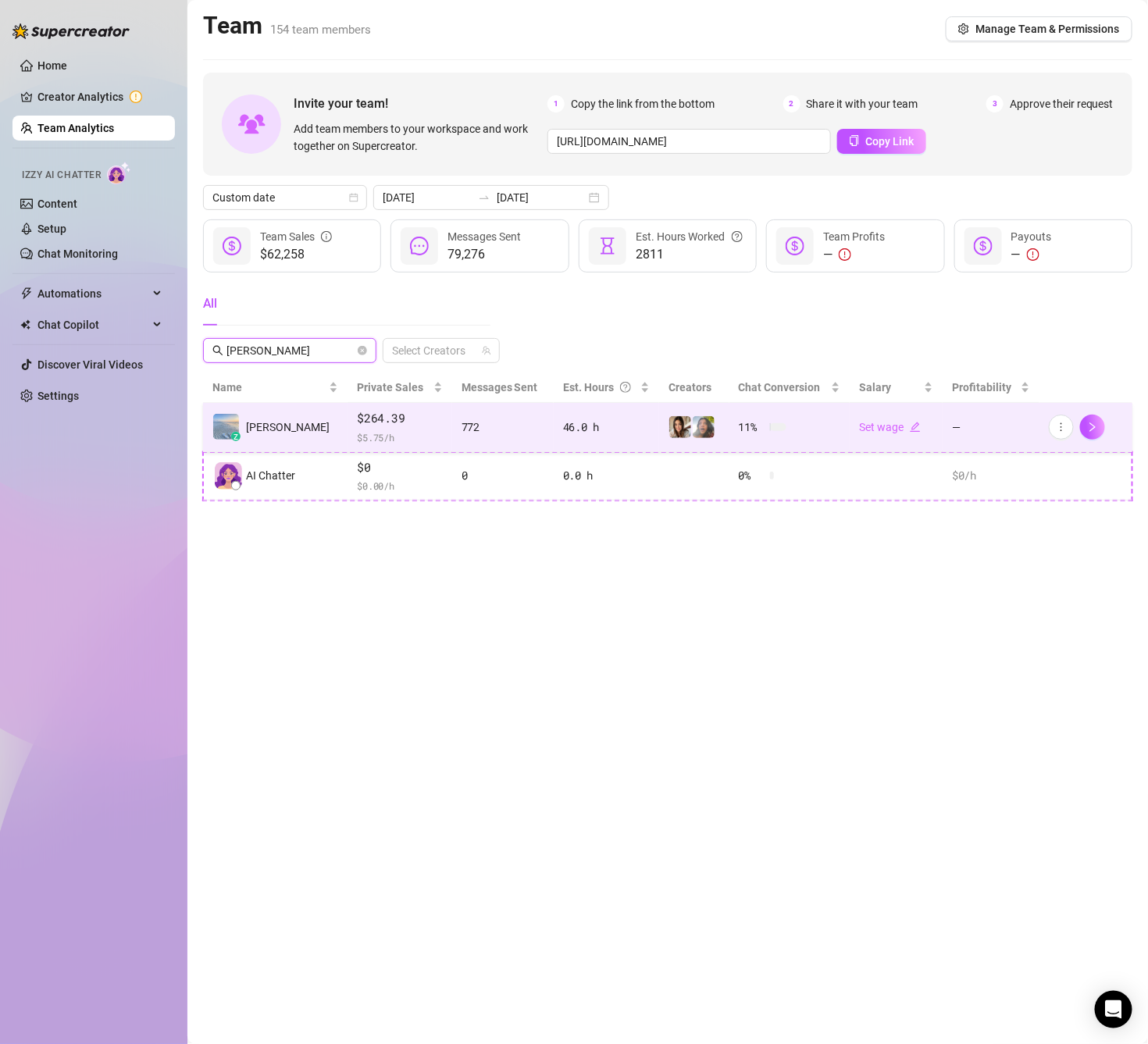
type input "[PERSON_NAME]"
click at [307, 435] on td "z [PERSON_NAME]" at bounding box center [275, 427] width 145 height 49
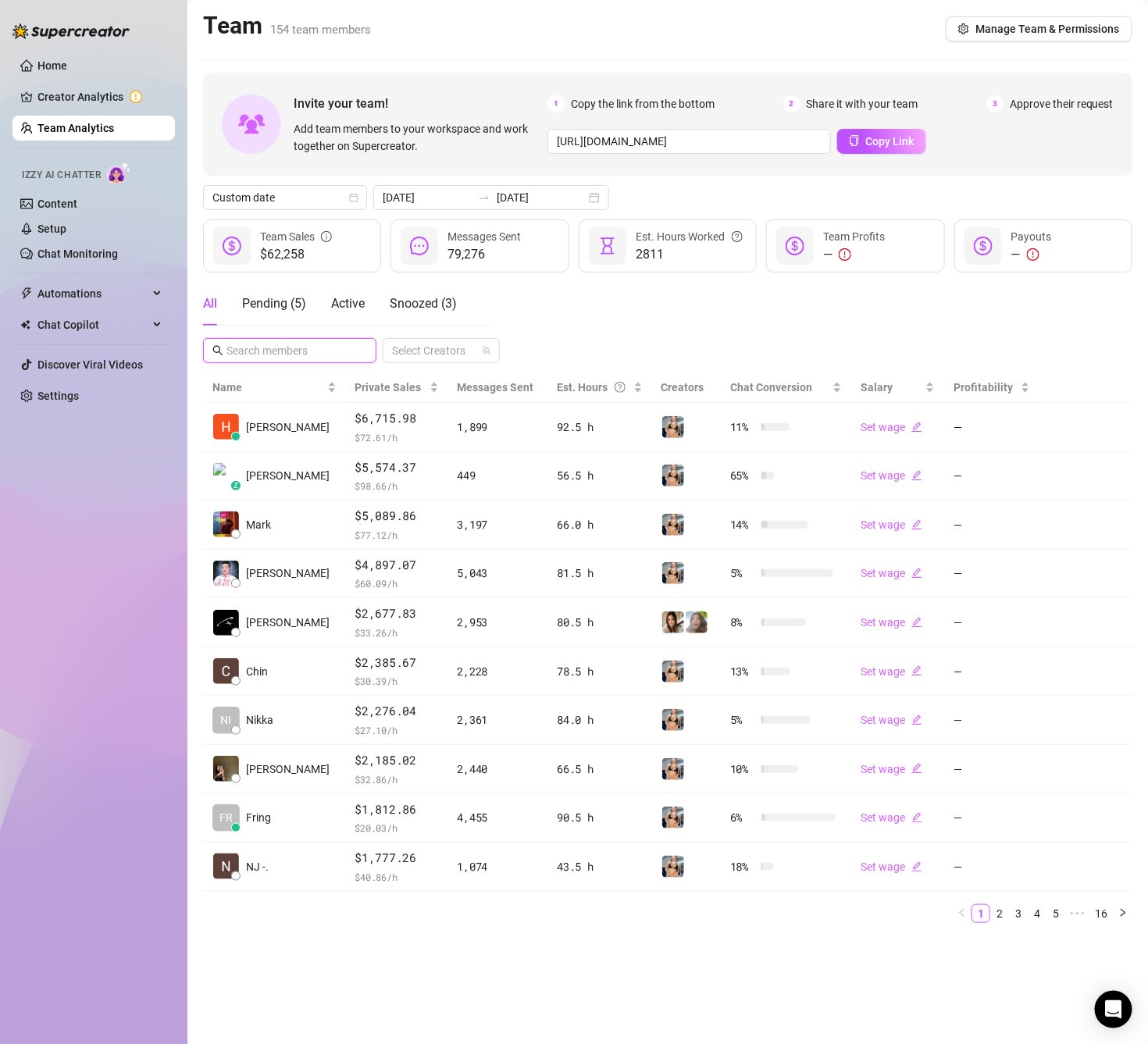
click at [281, 345] on input "text" at bounding box center [291, 350] width 128 height 17
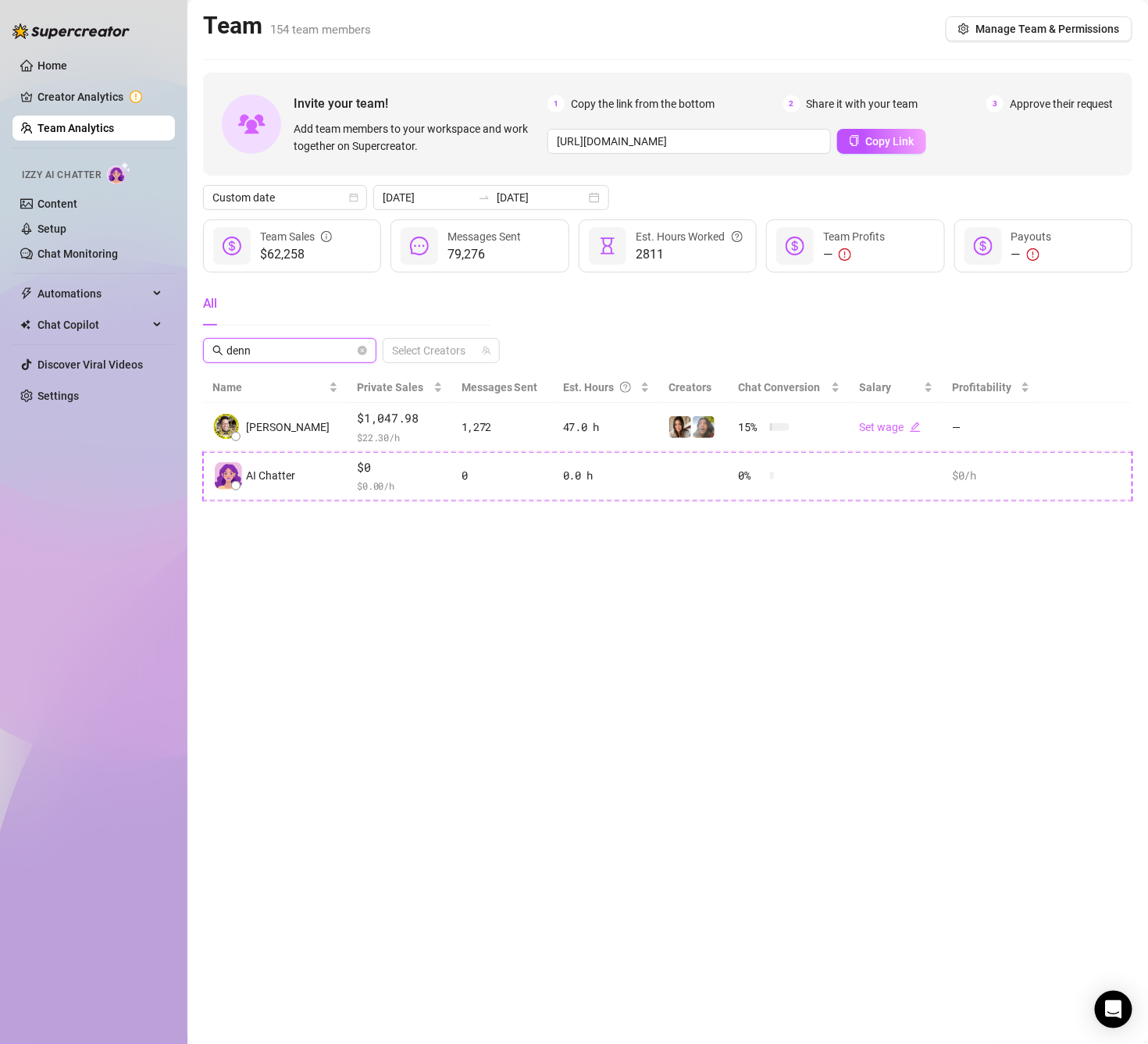
type input "denn"
click at [358, 357] on span at bounding box center [362, 350] width 9 height 17
click at [359, 355] on icon "close-circle" at bounding box center [362, 350] width 9 height 9
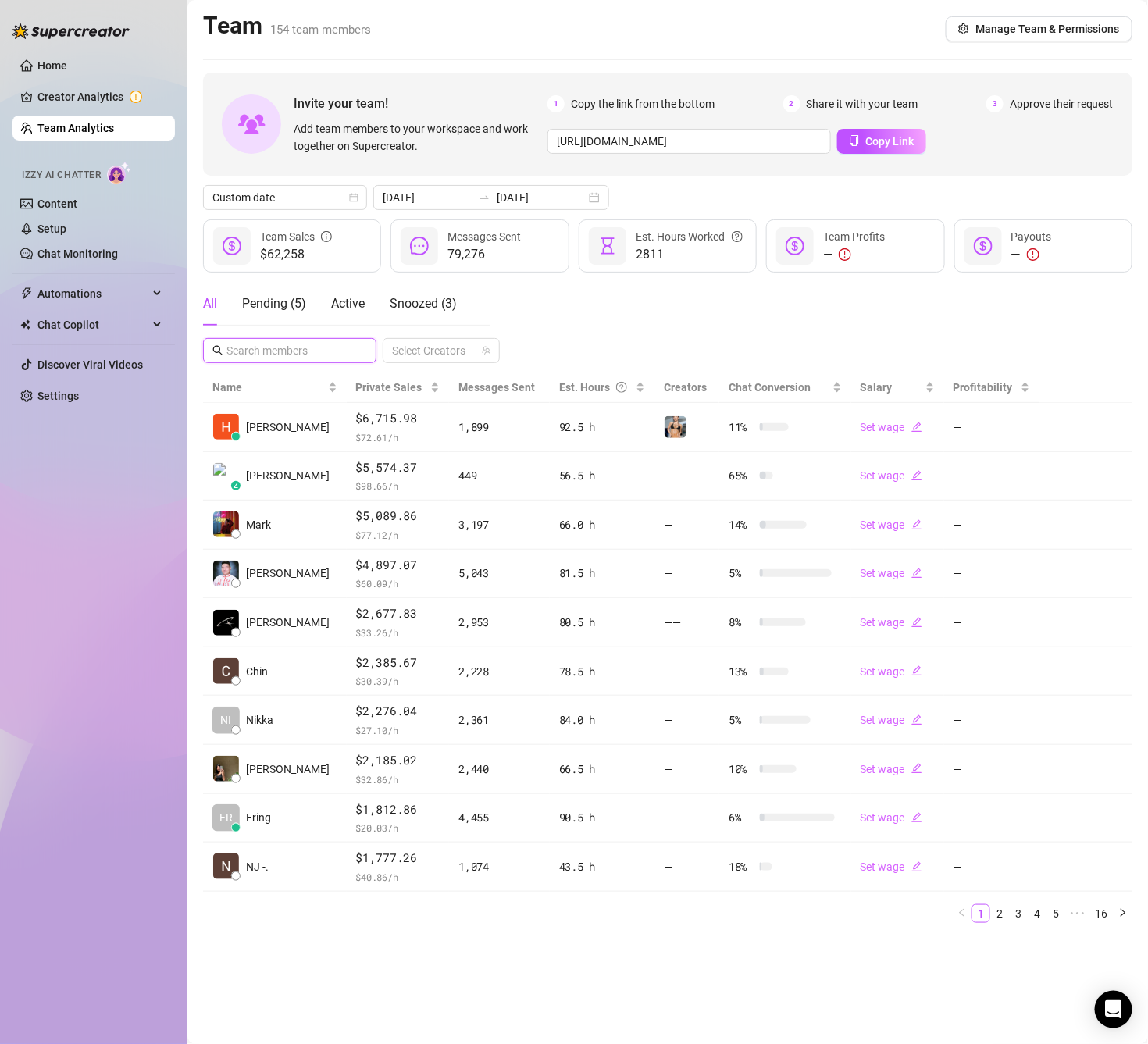
click at [303, 352] on input "text" at bounding box center [291, 350] width 128 height 17
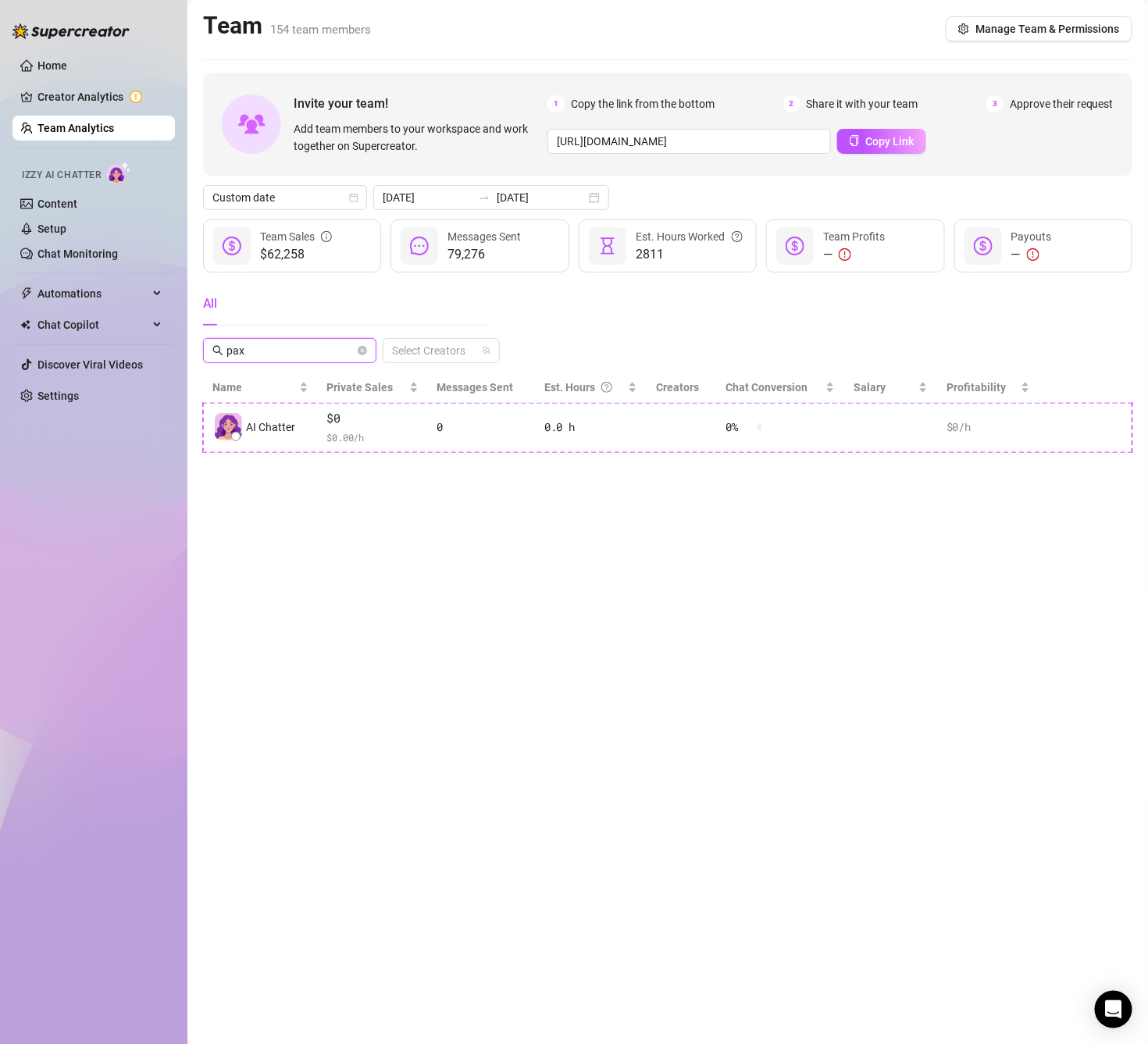
drag, startPoint x: 275, startPoint y: 345, endPoint x: 214, endPoint y: 353, distance: 61.5
click at [214, 353] on span "pax" at bounding box center [289, 350] width 173 height 25
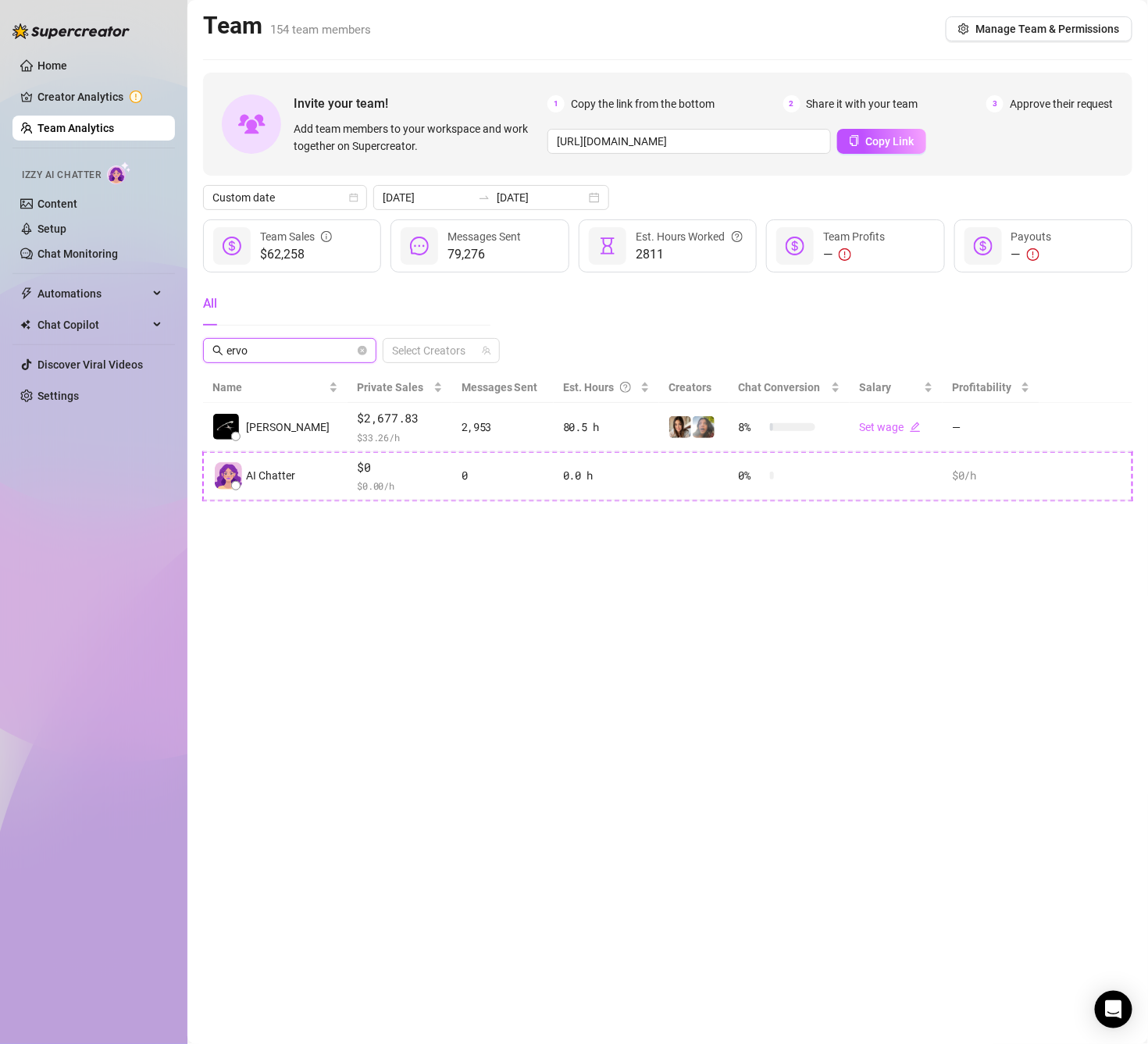
type input "ervo"
click at [349, 350] on input "ervo" at bounding box center [291, 350] width 128 height 17
click at [366, 353] on icon "close-circle" at bounding box center [362, 350] width 9 height 9
type input "[PERSON_NAME]"
click at [362, 355] on icon "close-circle" at bounding box center [362, 350] width 9 height 9
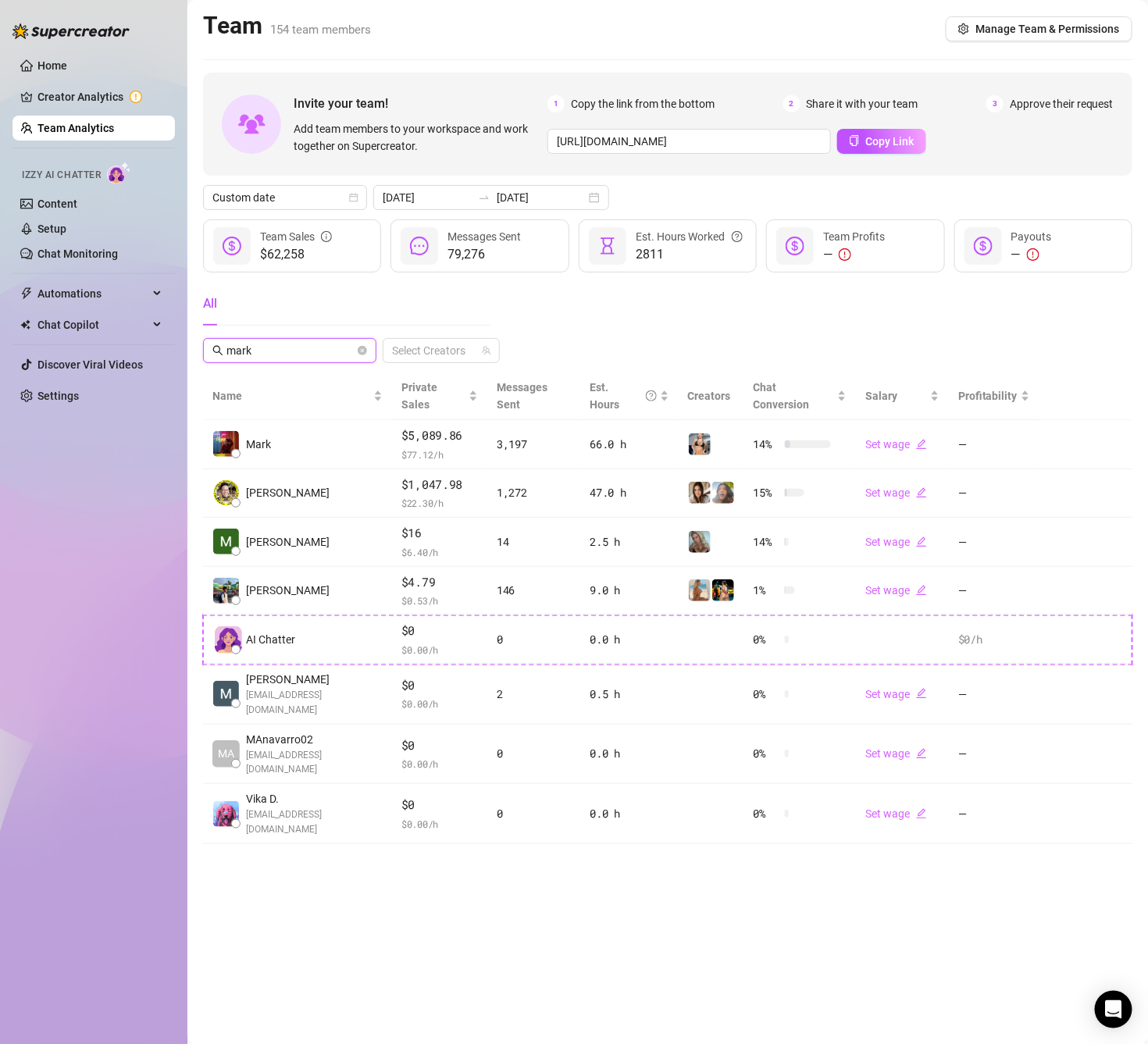
type input "mark"
click at [362, 349] on span "mark" at bounding box center [289, 350] width 173 height 25
click at [358, 350] on icon "close-circle" at bounding box center [362, 350] width 9 height 9
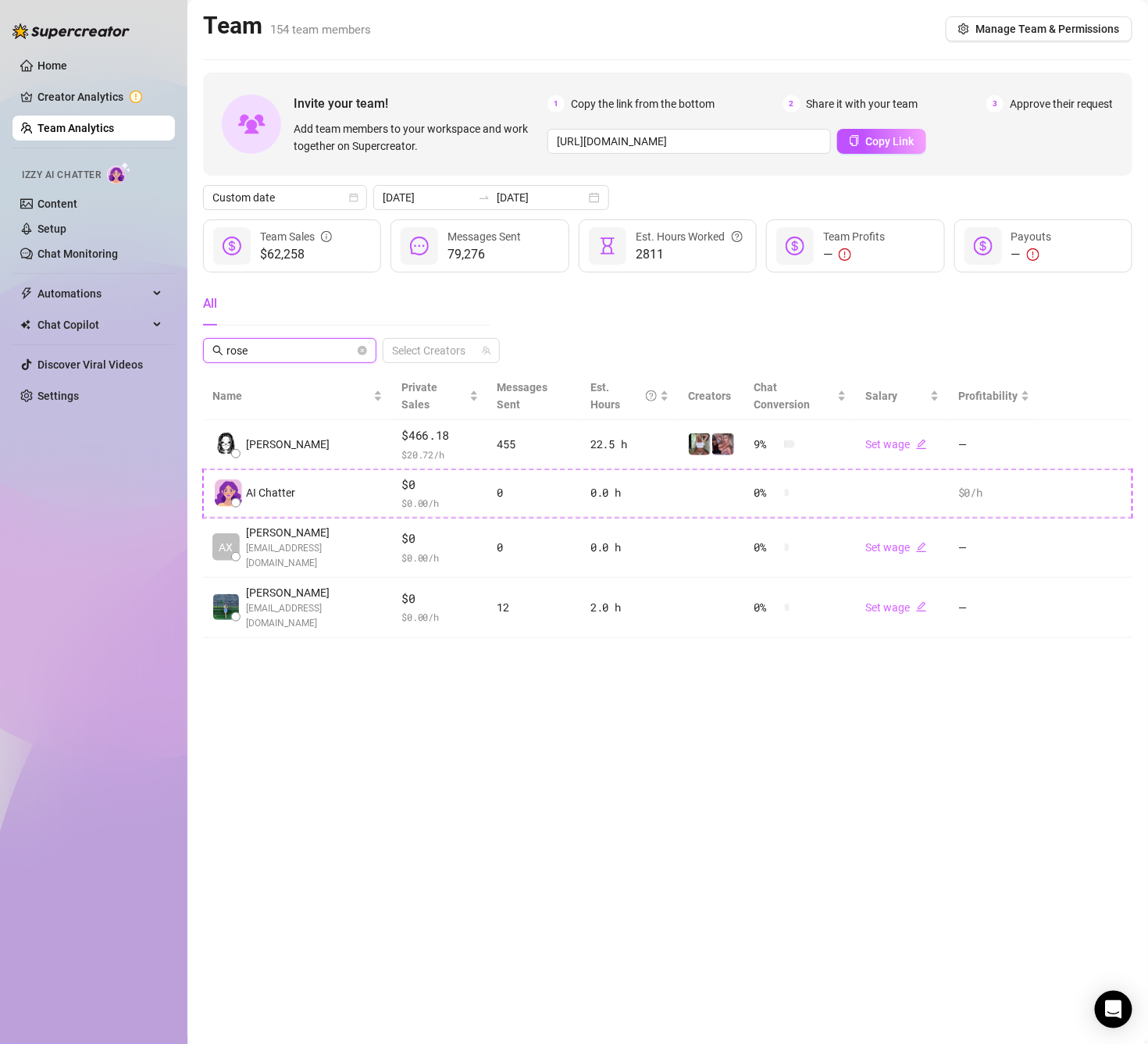
type input "rose"
click at [360, 355] on icon "close-circle" at bounding box center [362, 350] width 9 height 9
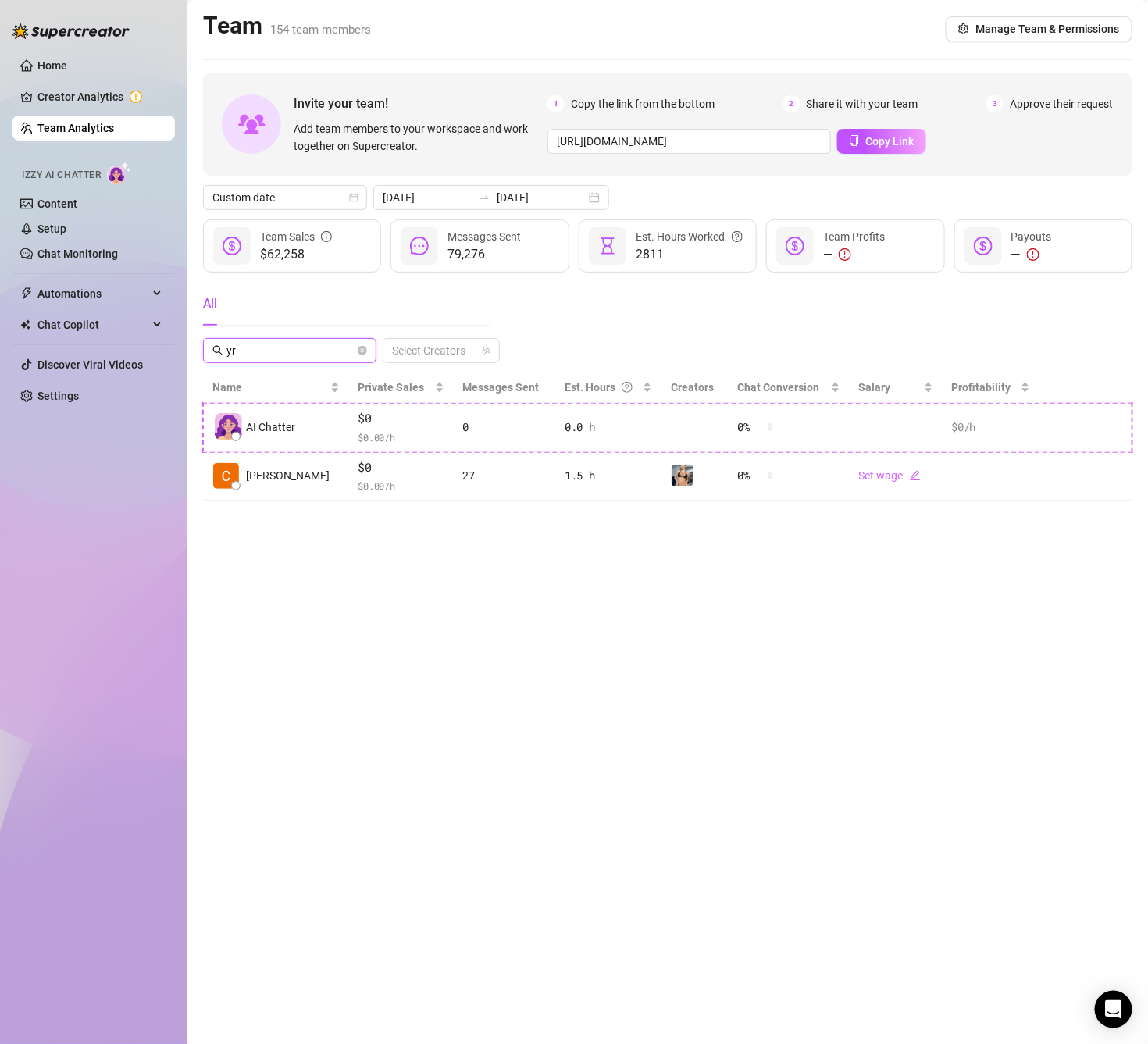
drag, startPoint x: 204, startPoint y: 339, endPoint x: 192, endPoint y: 339, distance: 12.0
click at [192, 339] on main "Team 154 team members Manage Team & Permissions Invite your team! Add team memb…" at bounding box center [667, 522] width 960 height 1044
type input "yve"
click at [370, 353] on span "yve" at bounding box center [289, 350] width 173 height 25
click at [364, 353] on icon "close-circle" at bounding box center [362, 350] width 9 height 9
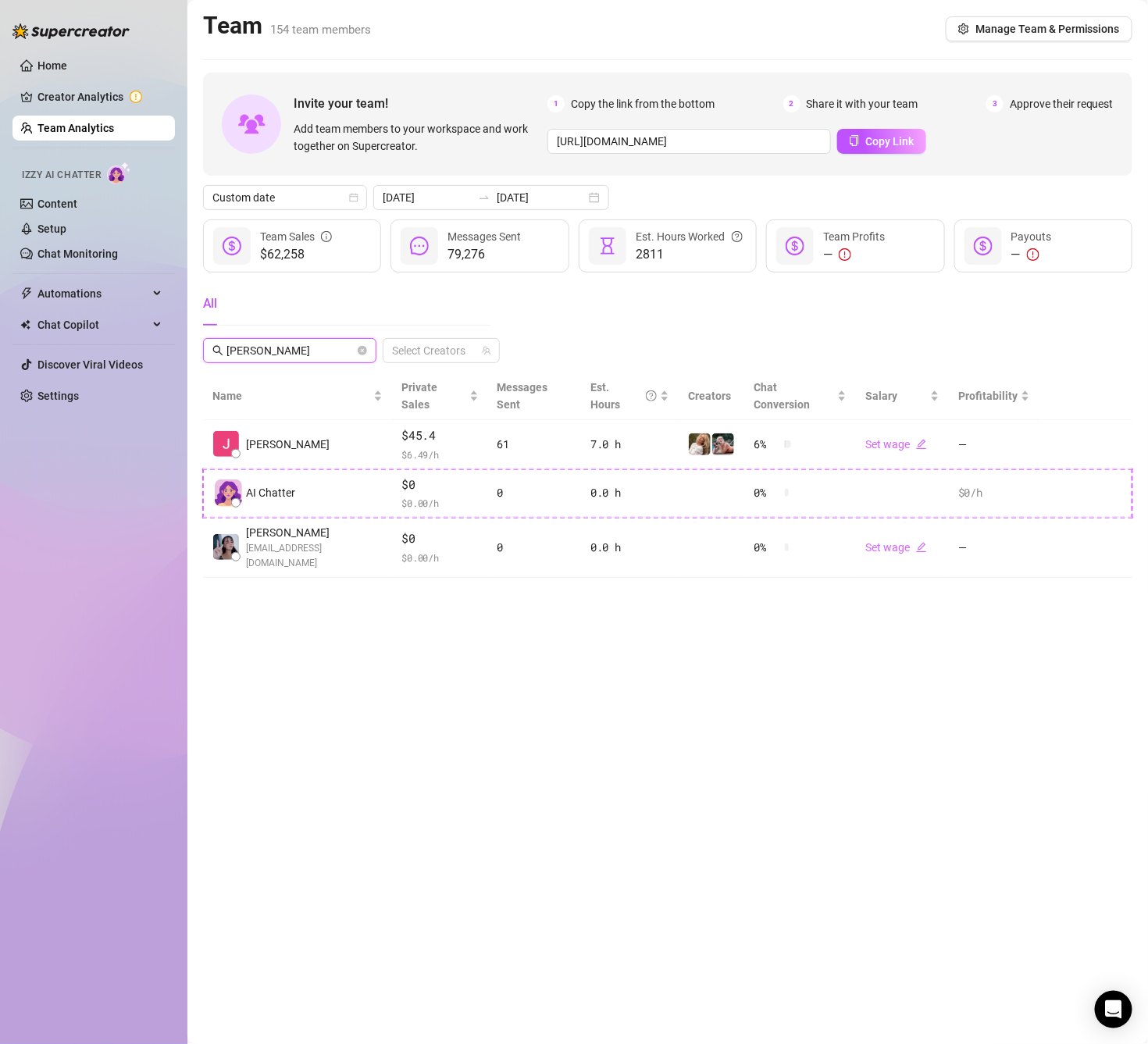
type input "[PERSON_NAME]"
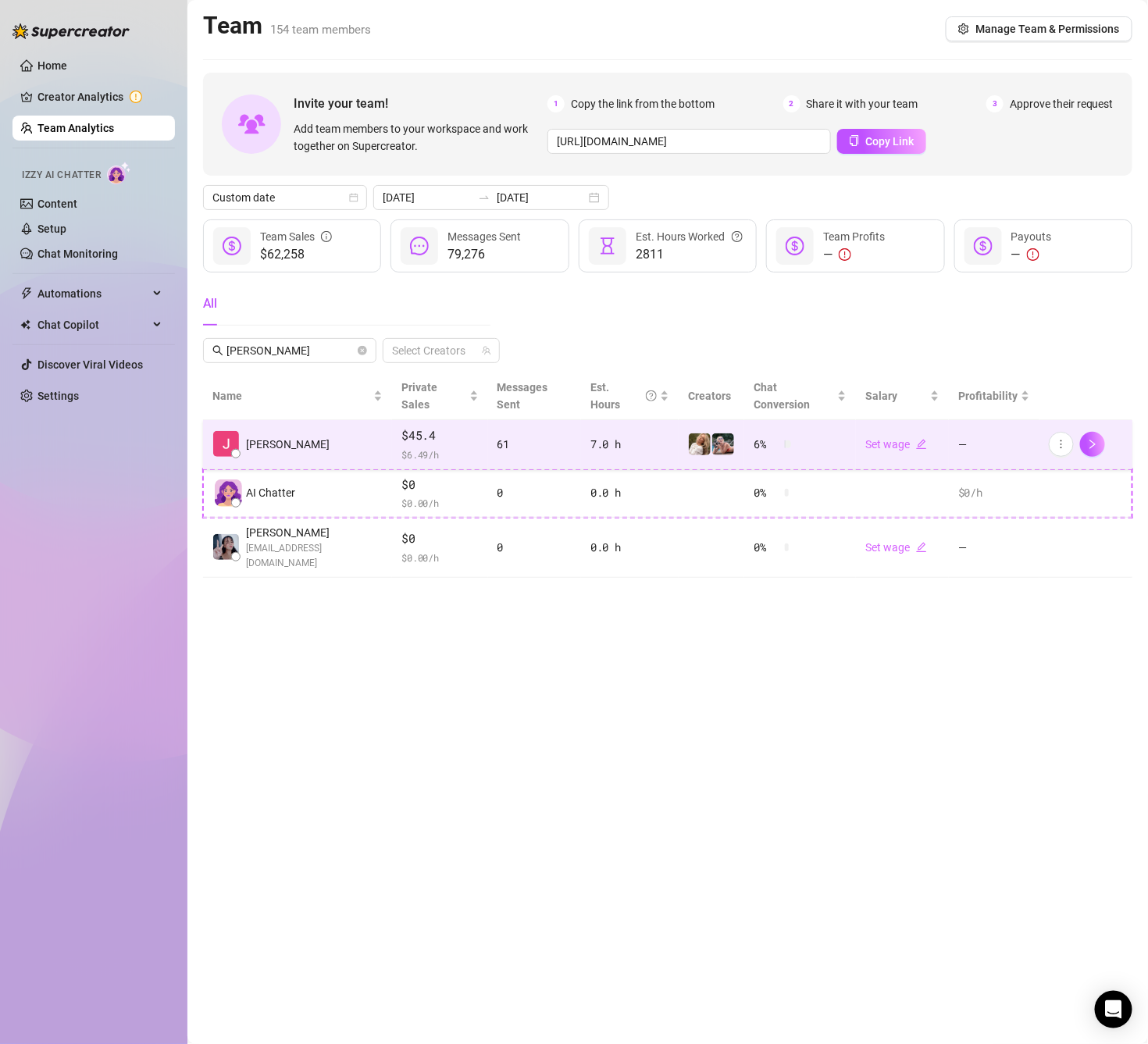
click at [326, 433] on td "[PERSON_NAME]" at bounding box center [297, 445] width 189 height 49
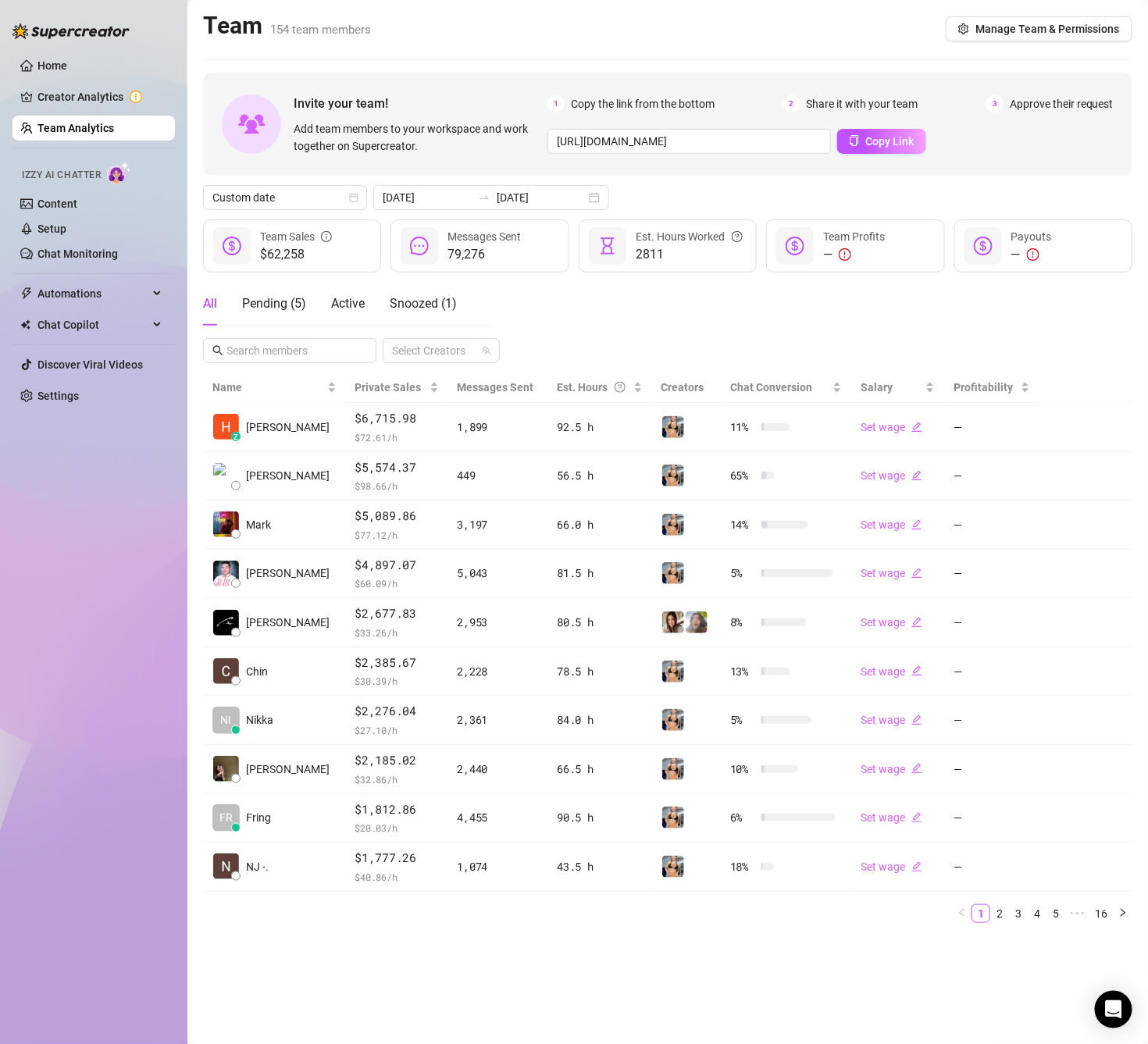
click at [304, 335] on div "All Pending ( 5 ) Active Snoozed ( 1 )" at bounding box center [346, 309] width 287 height 56
click at [310, 339] on span at bounding box center [289, 350] width 173 height 25
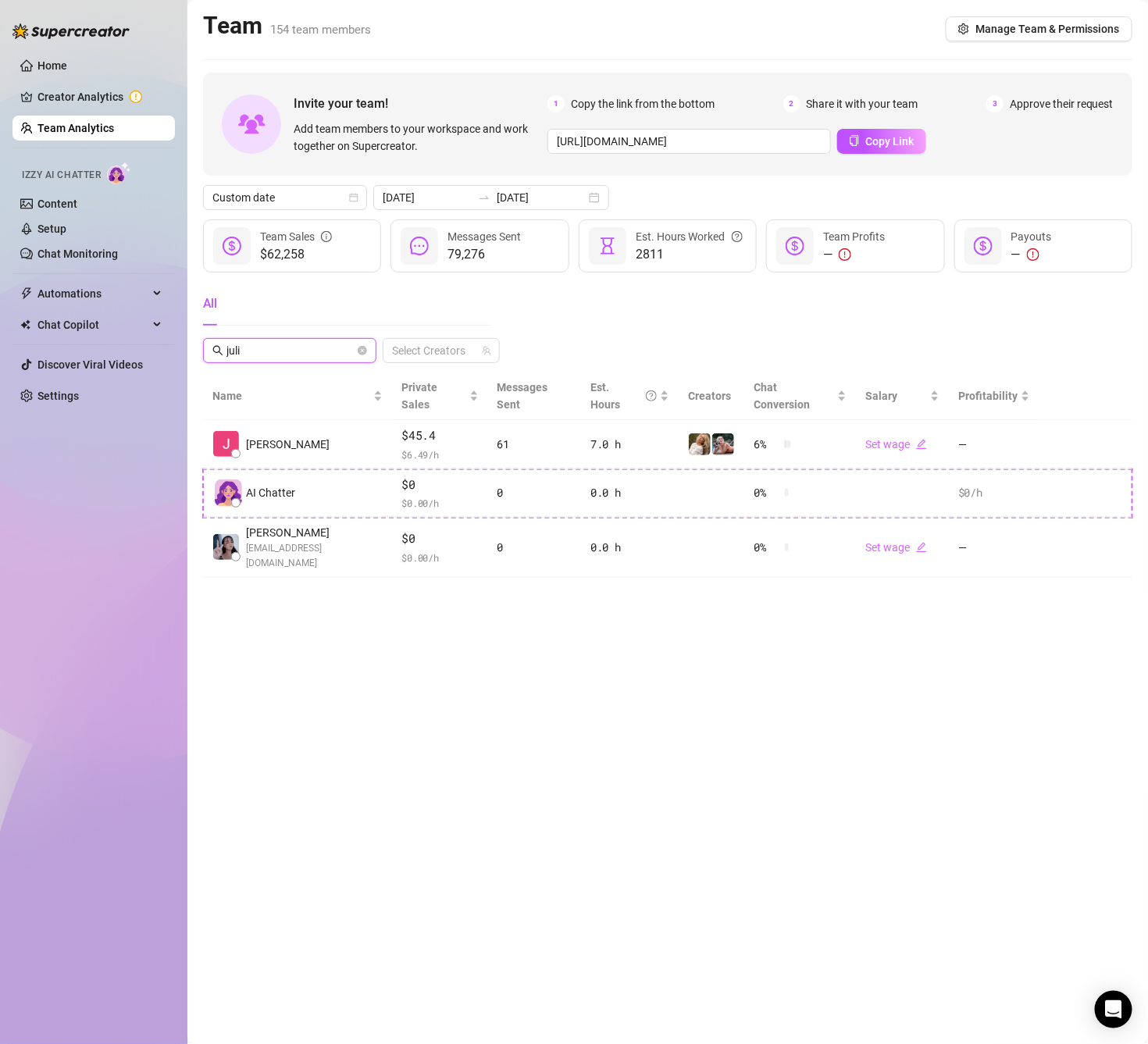
type input "juli"
click at [361, 347] on icon "close-circle" at bounding box center [362, 350] width 9 height 9
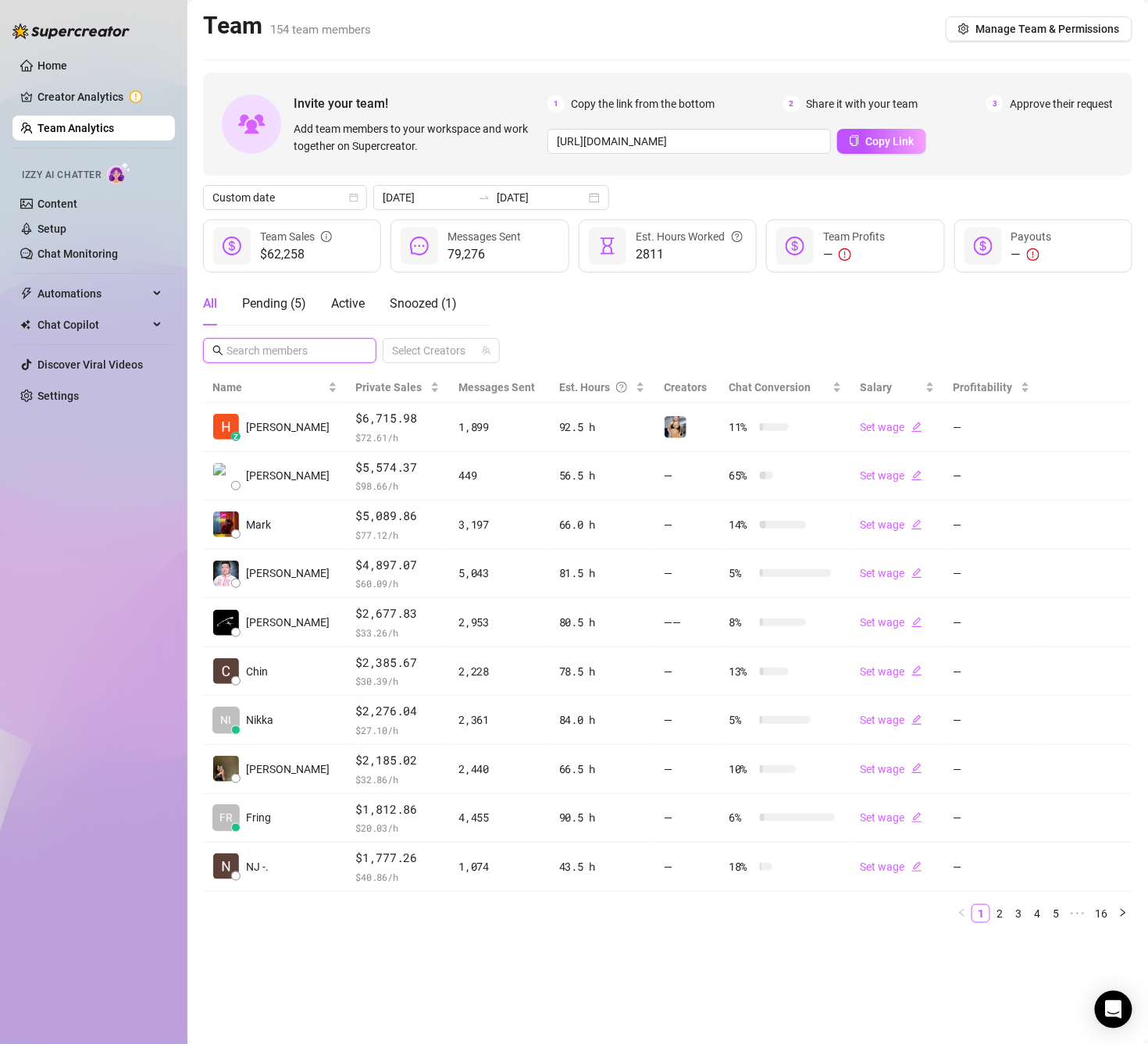
click at [332, 347] on input "text" at bounding box center [291, 350] width 128 height 17
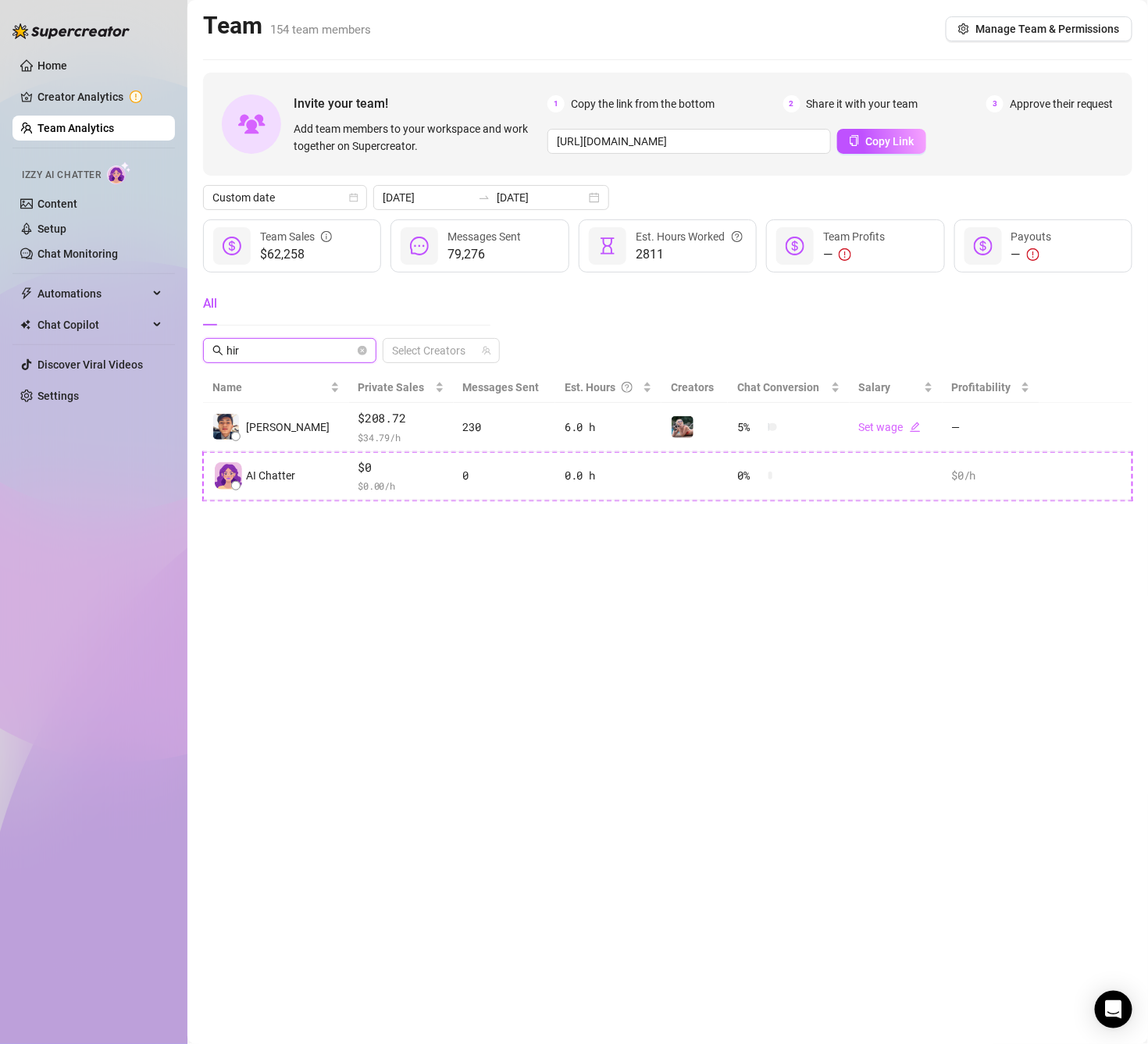
type input "hir"
click at [360, 353] on icon "close-circle" at bounding box center [362, 350] width 9 height 9
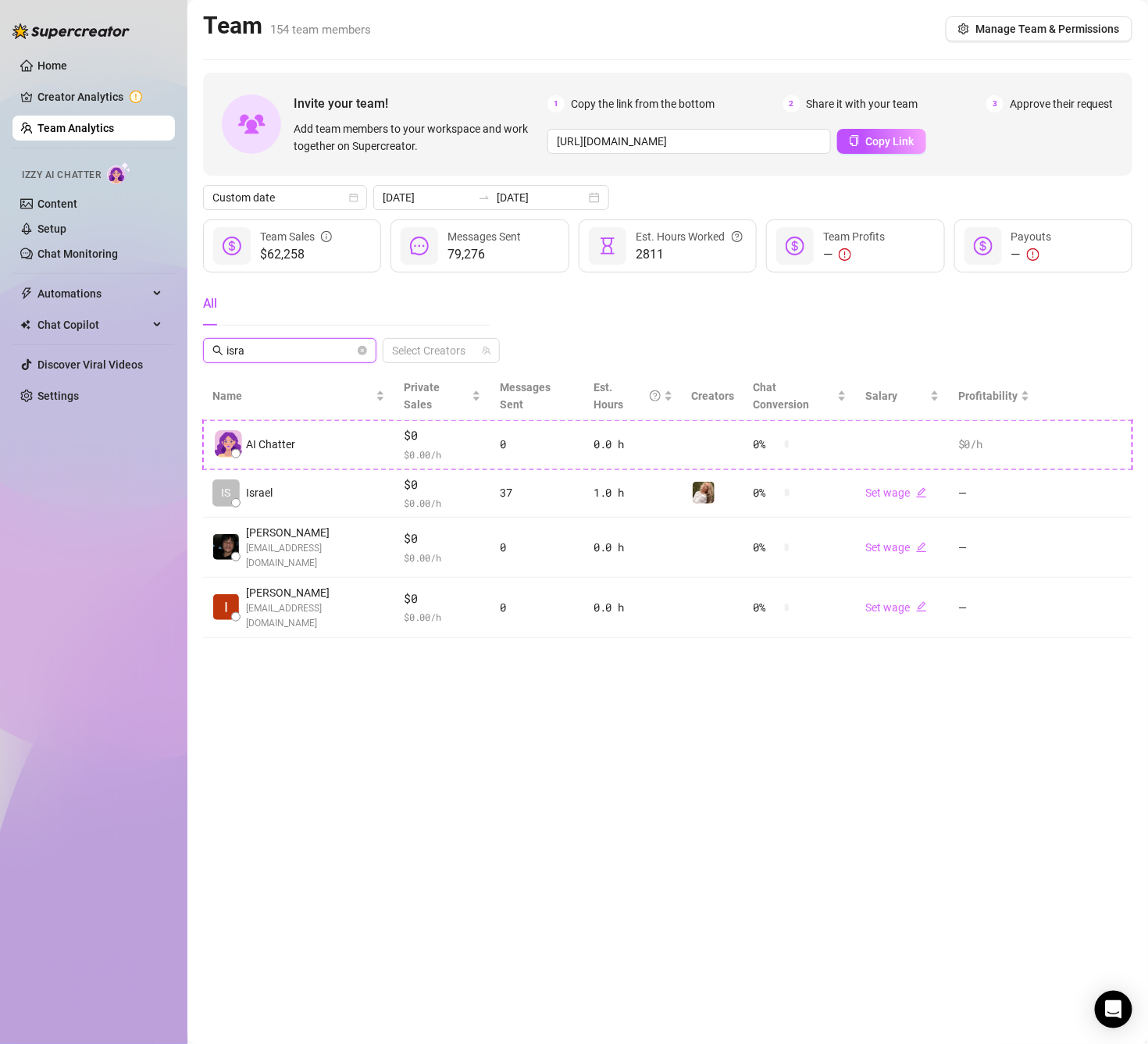
type input "israe"
click at [362, 347] on icon "close-circle" at bounding box center [362, 350] width 9 height 9
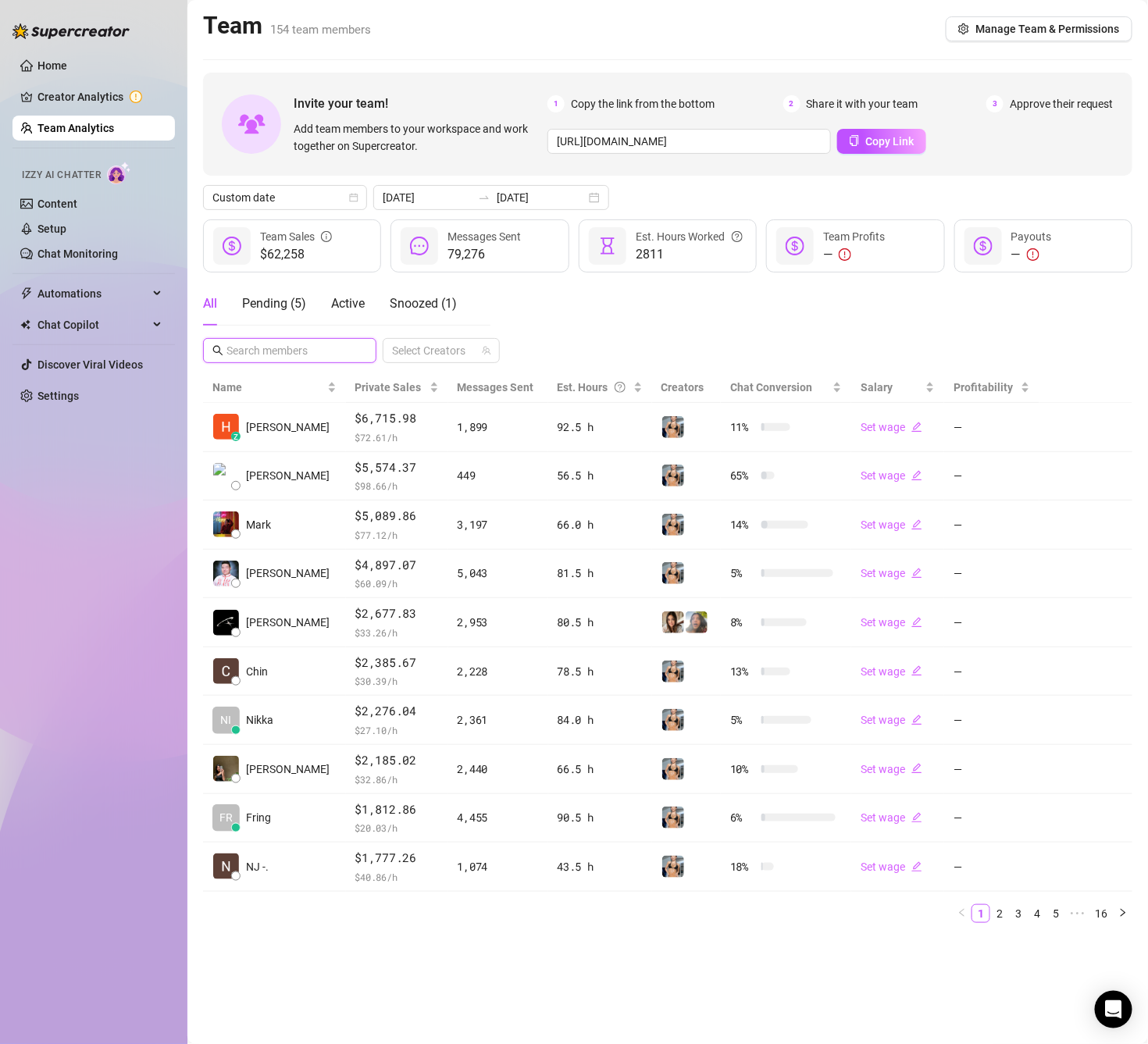
click at [318, 345] on input "text" at bounding box center [291, 350] width 128 height 17
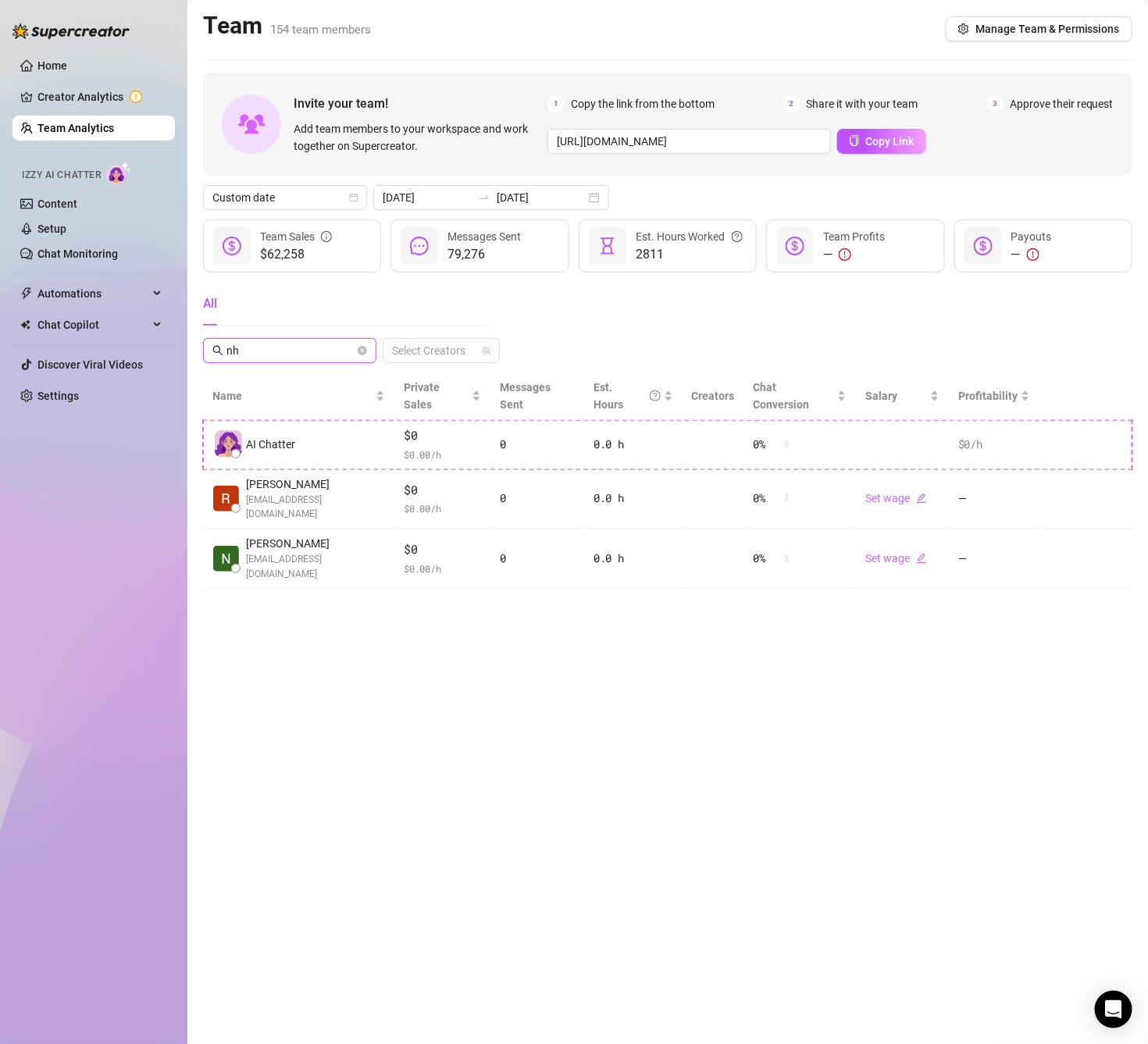
type input "nho"
drag, startPoint x: 318, startPoint y: 345, endPoint x: 307, endPoint y: 346, distance: 11.0
click at [307, 346] on input "nho" at bounding box center [291, 350] width 128 height 17
click at [364, 355] on icon "close-circle" at bounding box center [362, 350] width 9 height 9
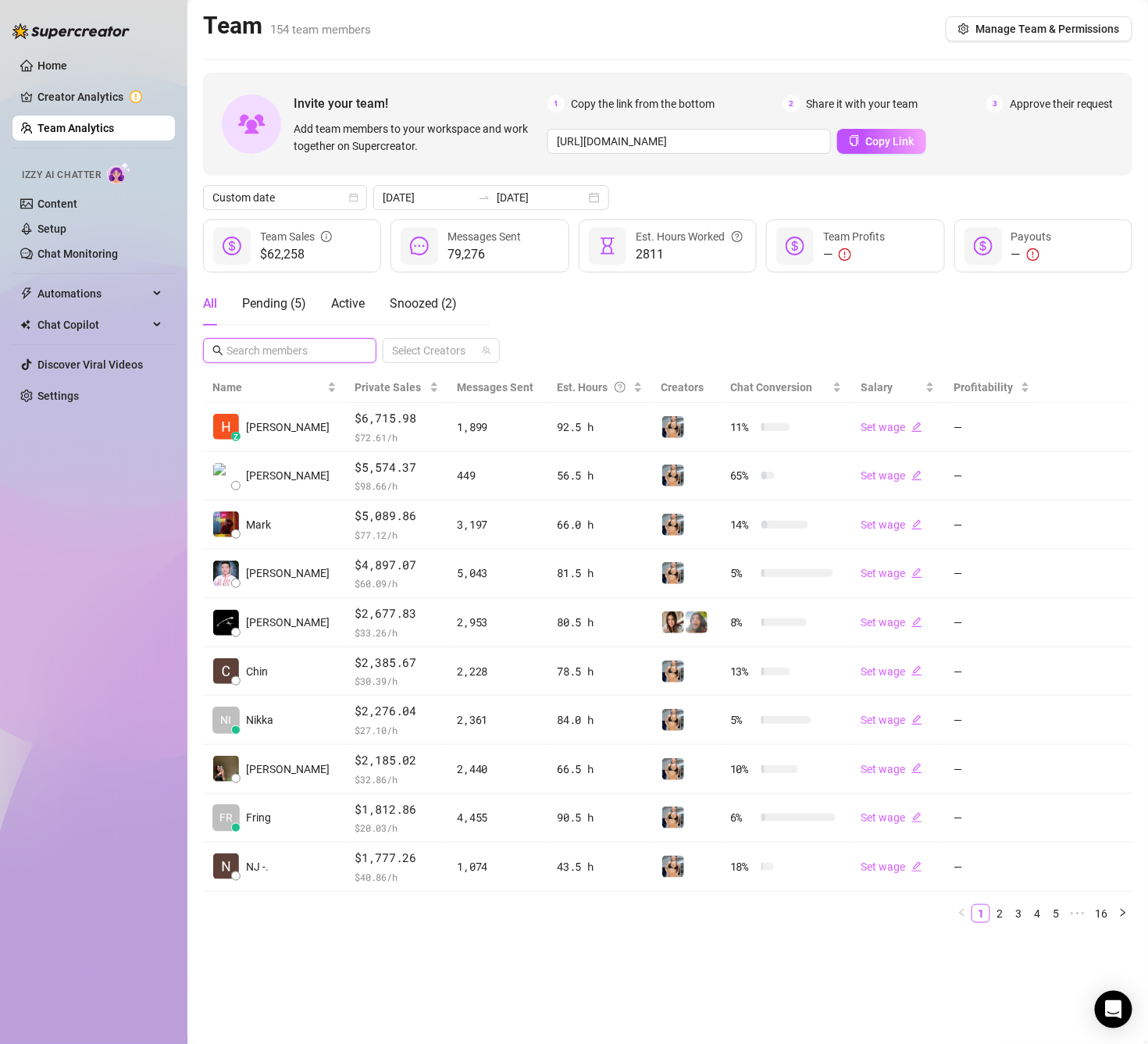
click at [315, 357] on input "text" at bounding box center [291, 350] width 128 height 17
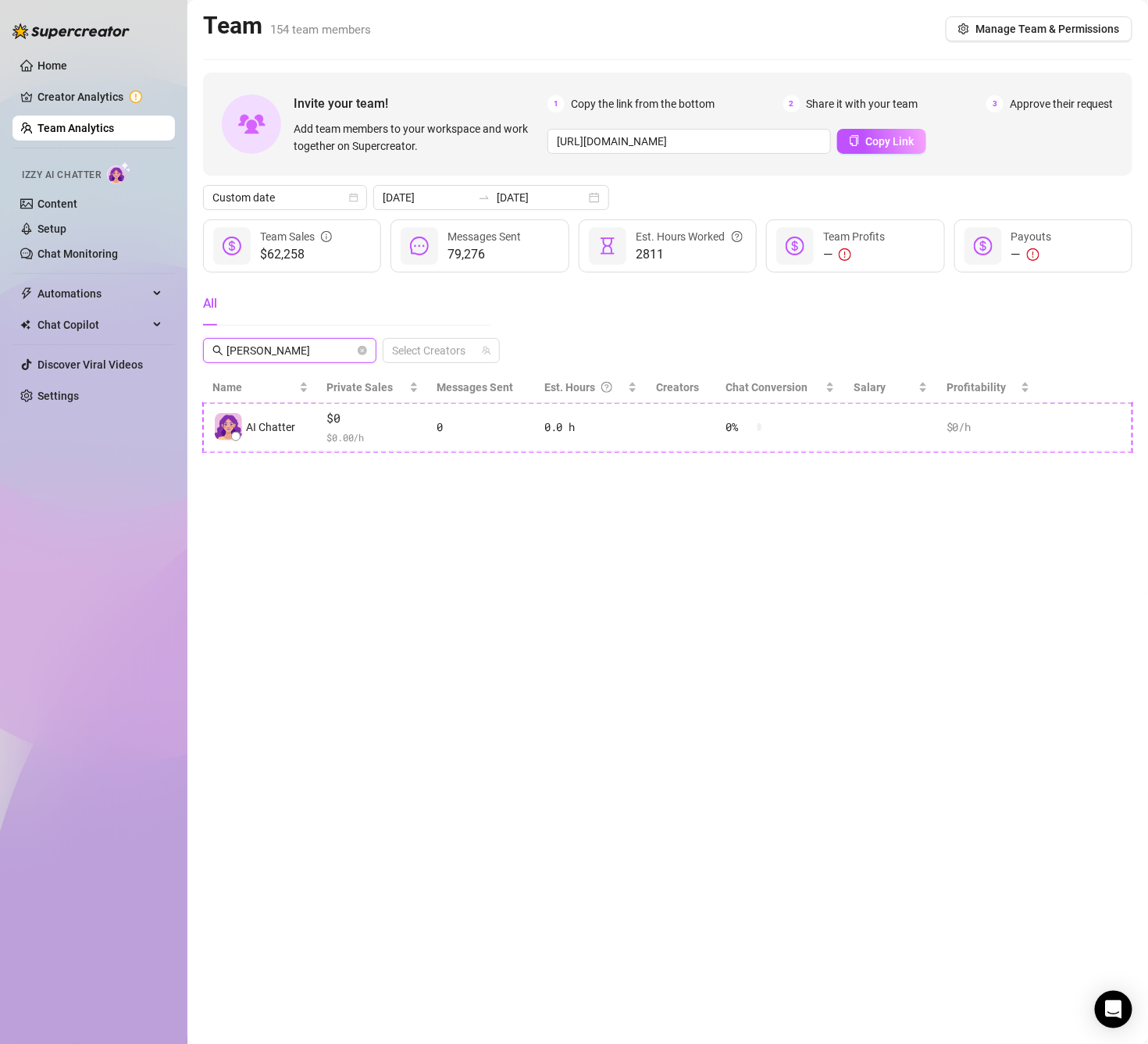
drag, startPoint x: 315, startPoint y: 357, endPoint x: 224, endPoint y: 353, distance: 91.1
click at [224, 353] on span "[PERSON_NAME]" at bounding box center [289, 350] width 173 height 25
drag, startPoint x: 264, startPoint y: 352, endPoint x: 228, endPoint y: 350, distance: 36.1
click at [228, 350] on input "[PERSON_NAME]" at bounding box center [291, 350] width 128 height 17
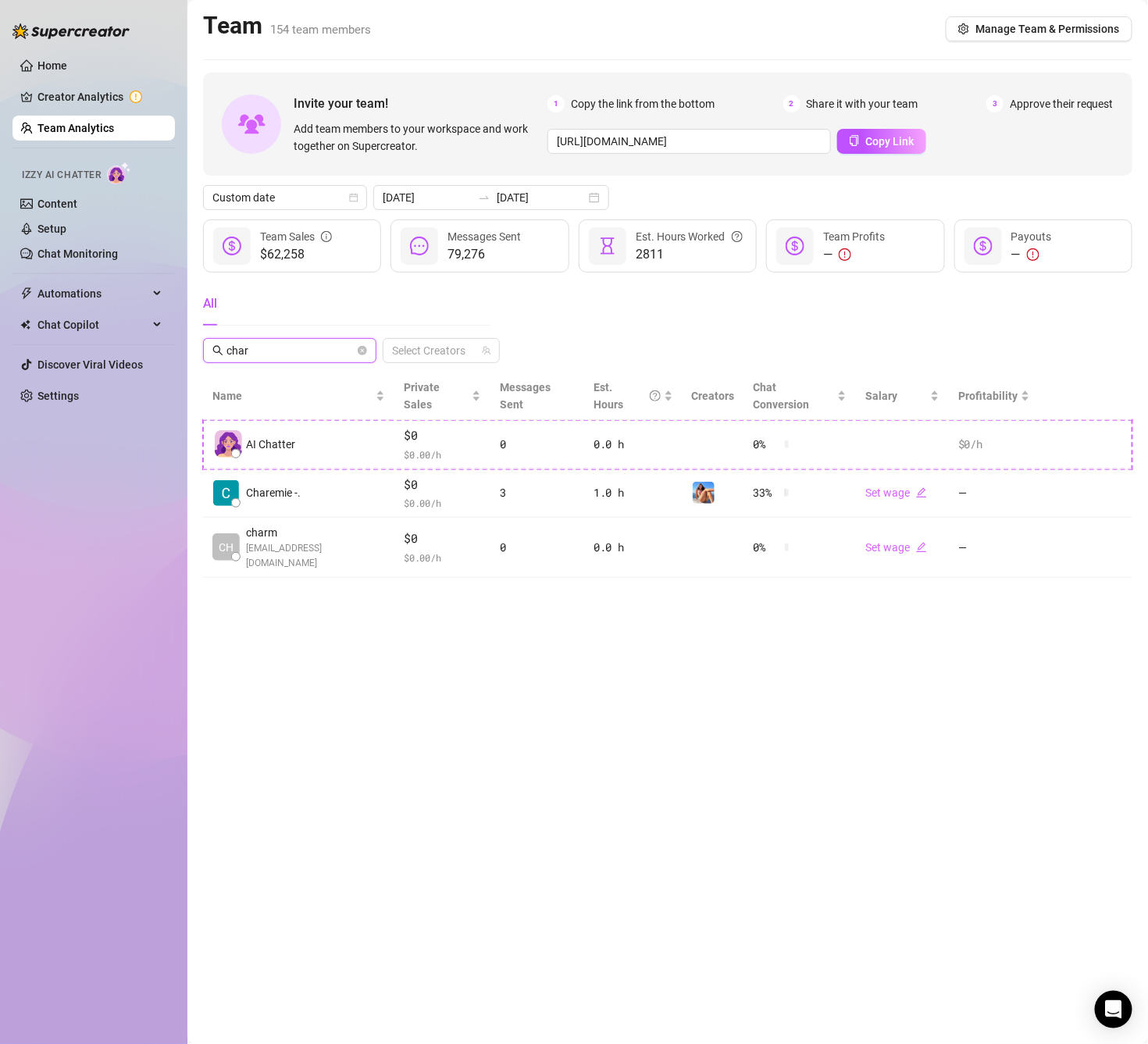
drag, startPoint x: 286, startPoint y: 350, endPoint x: 218, endPoint y: 350, distance: 68.0
click at [218, 350] on span "char" at bounding box center [289, 350] width 173 height 25
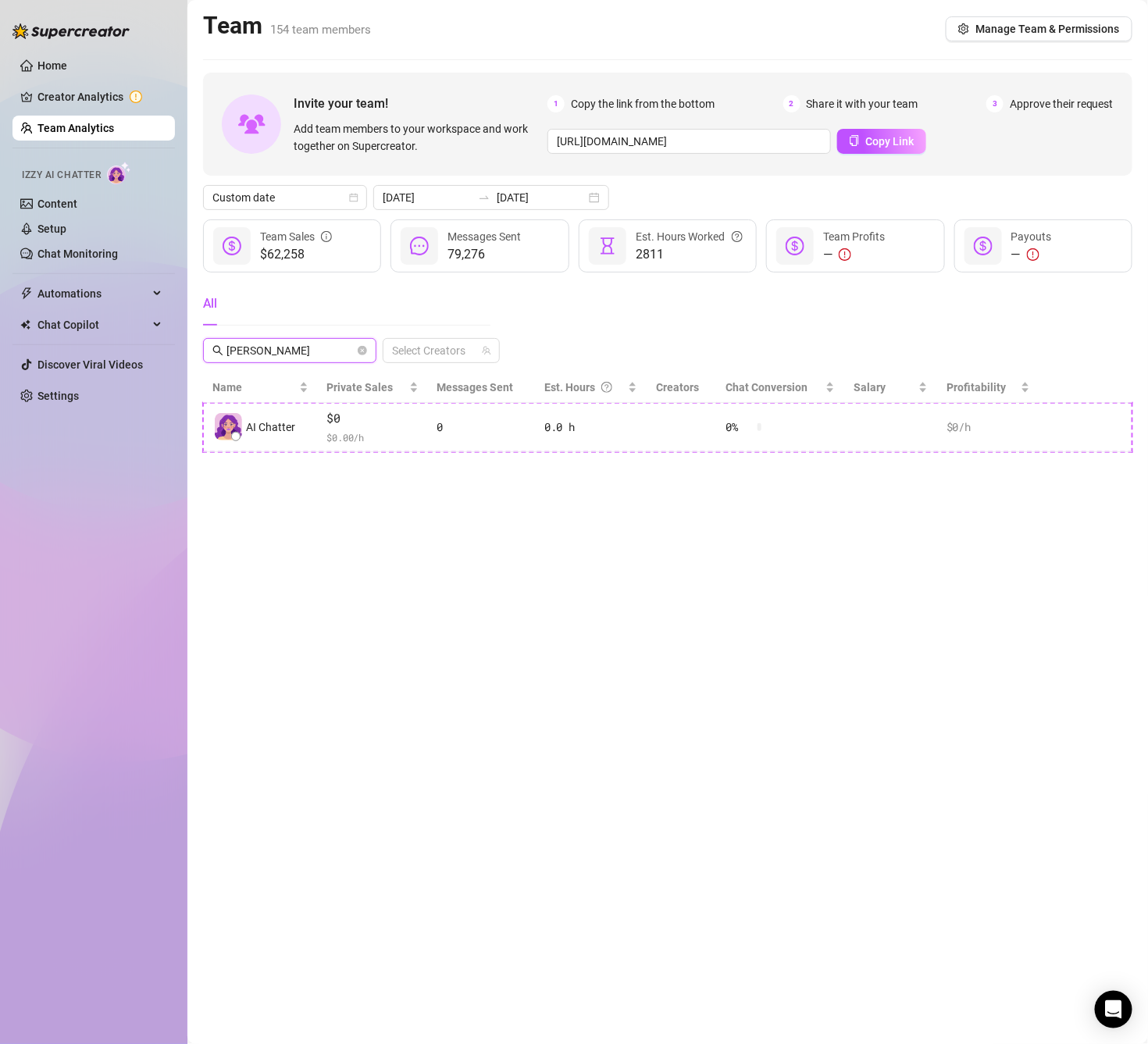
drag, startPoint x: 267, startPoint y: 352, endPoint x: 223, endPoint y: 353, distance: 44.0
click at [223, 353] on span "[PERSON_NAME]" at bounding box center [289, 350] width 173 height 25
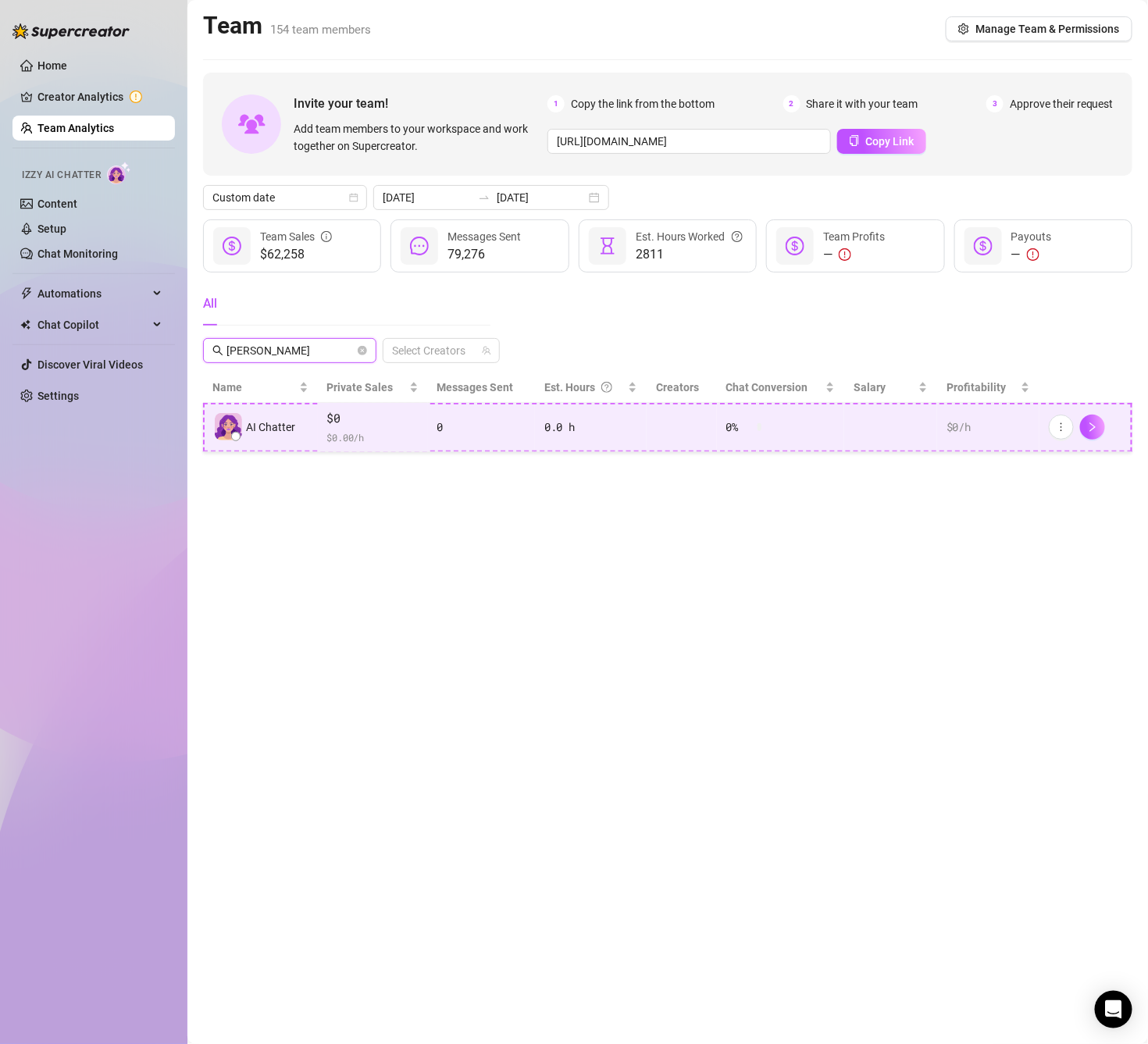
type input "[PERSON_NAME]"
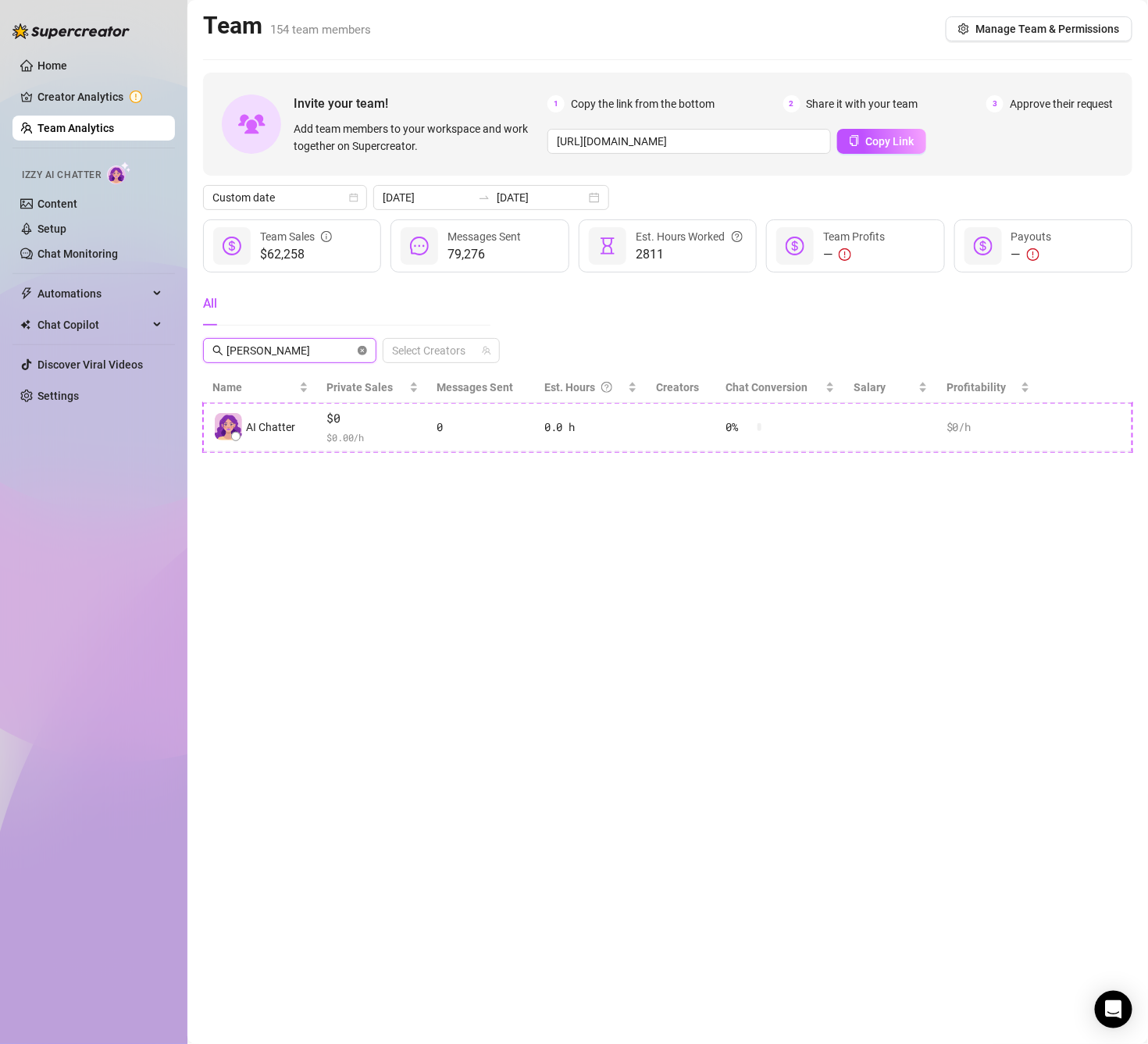
click at [358, 353] on icon "close-circle" at bounding box center [362, 350] width 9 height 9
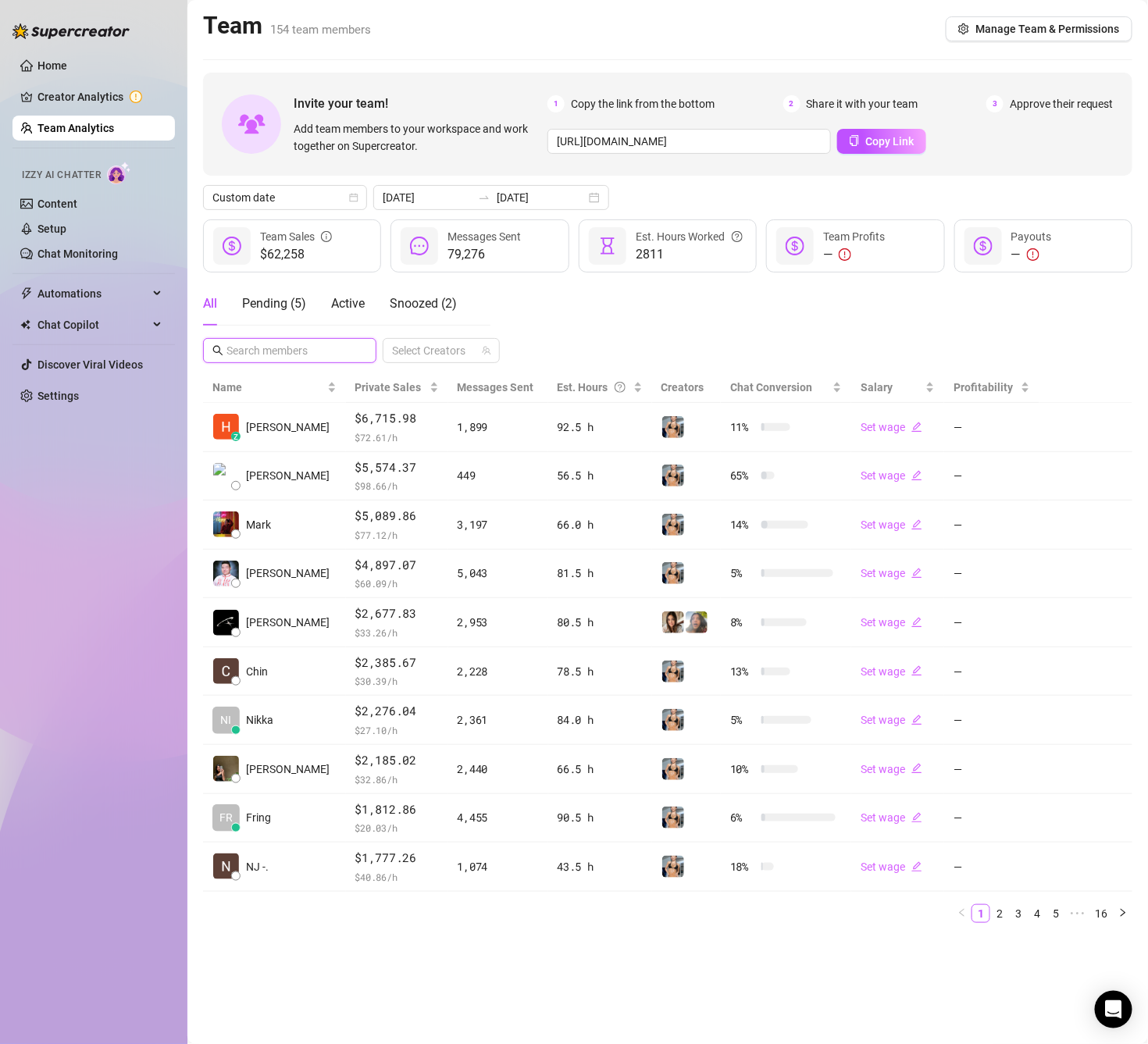
click at [290, 353] on input "text" at bounding box center [291, 350] width 128 height 17
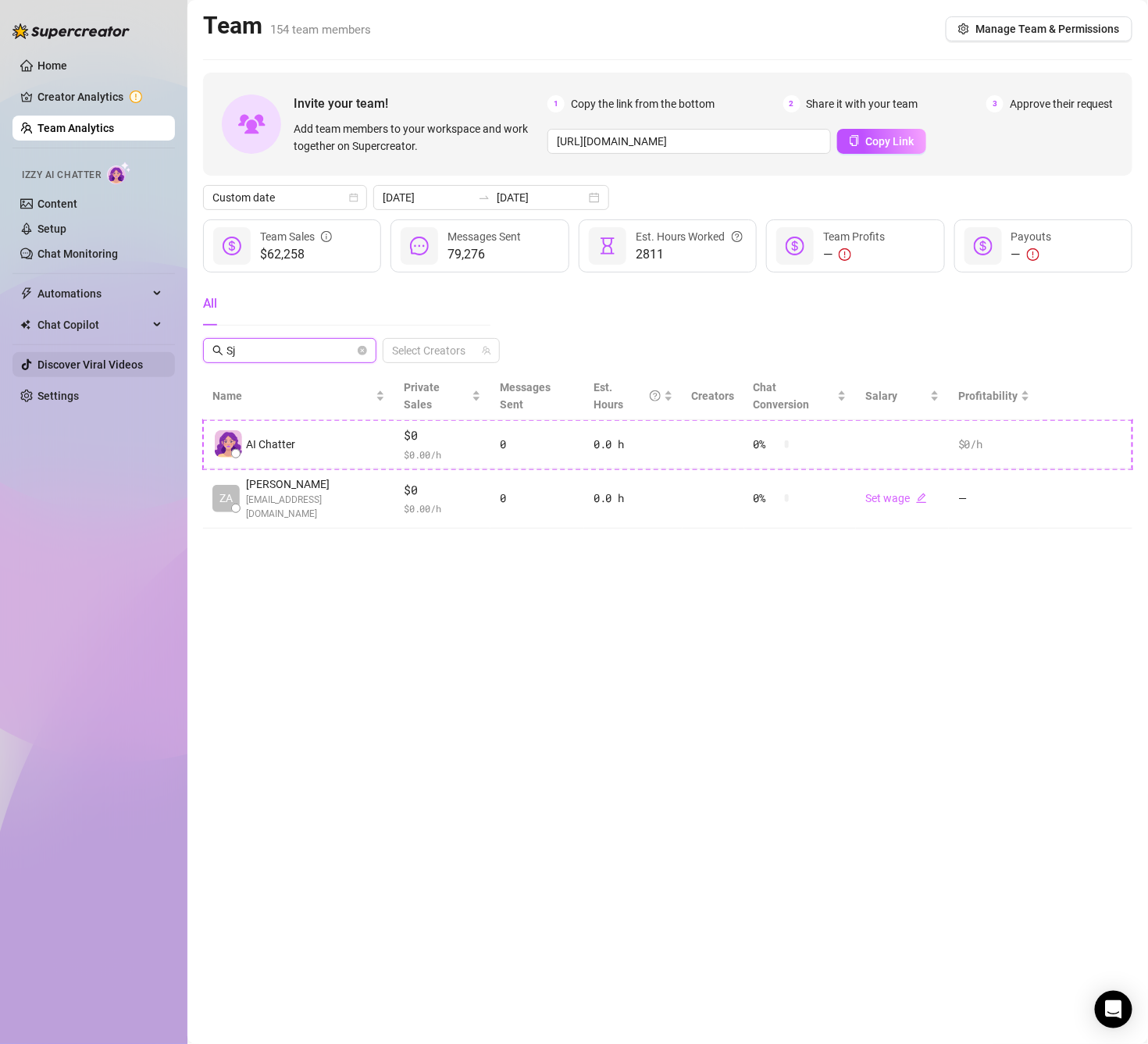
drag, startPoint x: 183, startPoint y: 367, endPoint x: 172, endPoint y: 368, distance: 11.0
click at [172, 368] on div "Home Creator Analytics Team Analytics Izzy AI Chatter Content Setup Chat Monito…" at bounding box center [574, 522] width 1148 height 1044
click at [210, 352] on span "ireanne" at bounding box center [289, 350] width 173 height 25
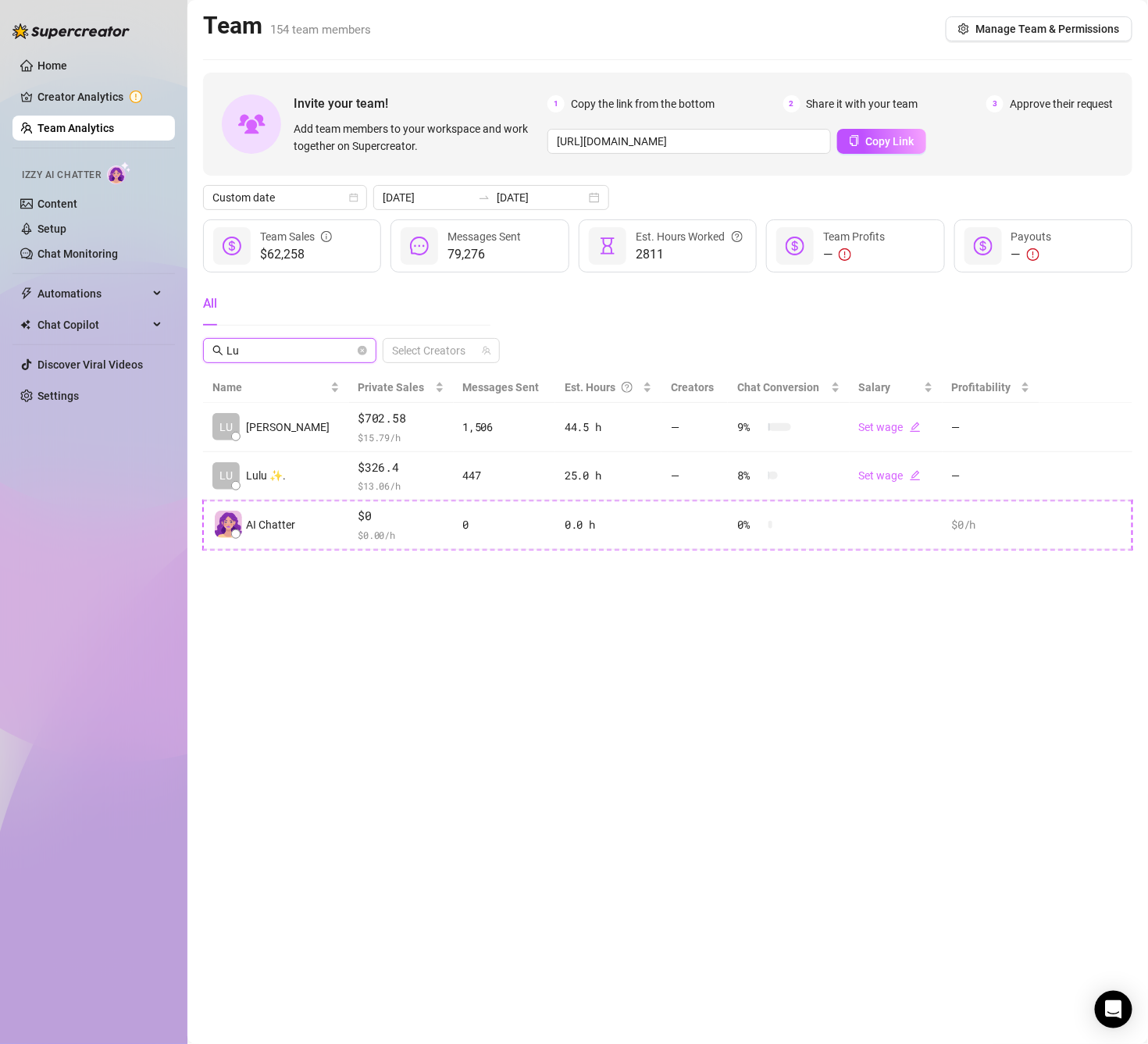
type input "L"
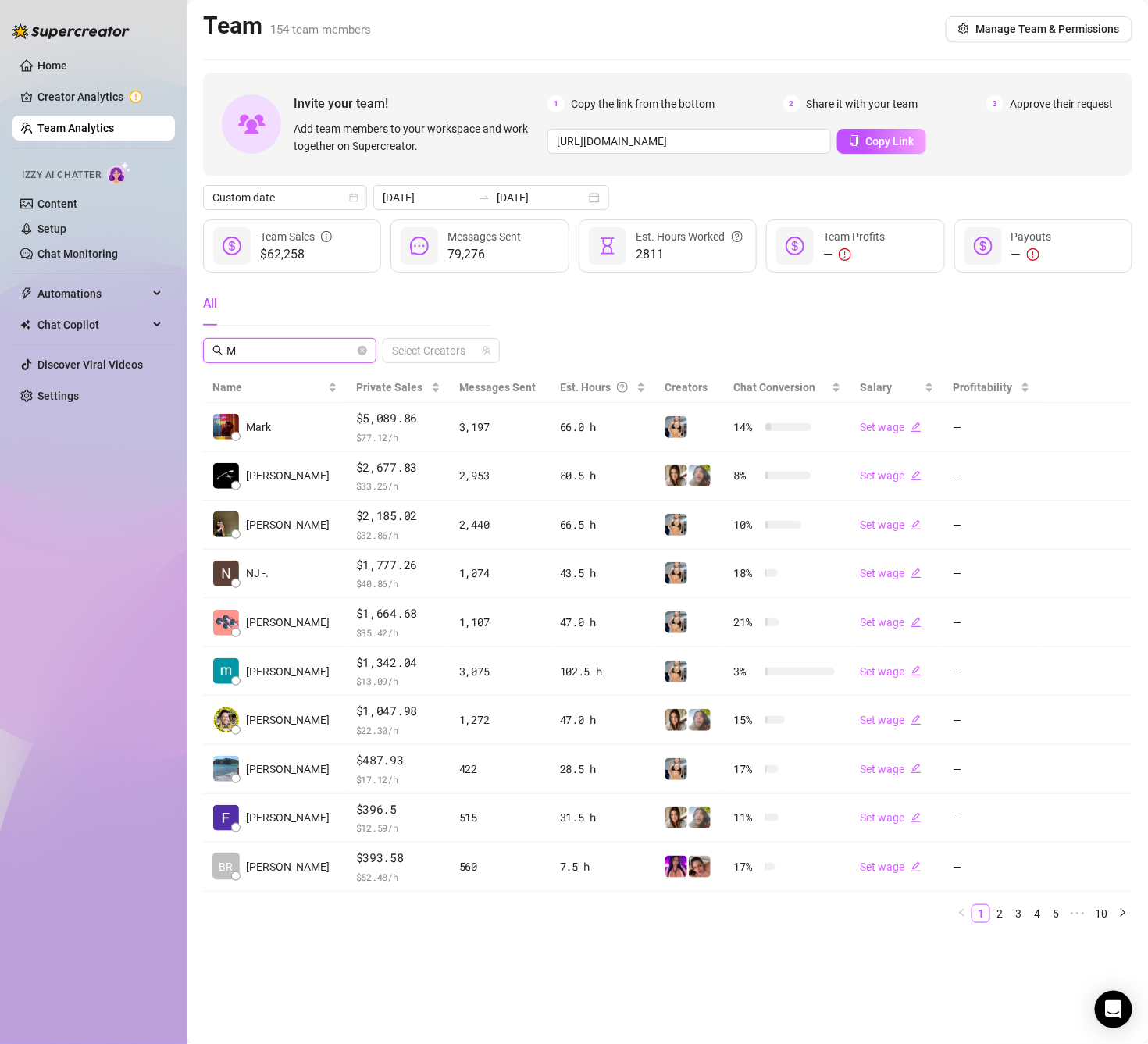
click at [287, 347] on input "M" at bounding box center [291, 350] width 128 height 17
drag, startPoint x: 264, startPoint y: 347, endPoint x: 224, endPoint y: 347, distance: 40.0
click at [224, 347] on span "M" at bounding box center [289, 350] width 173 height 25
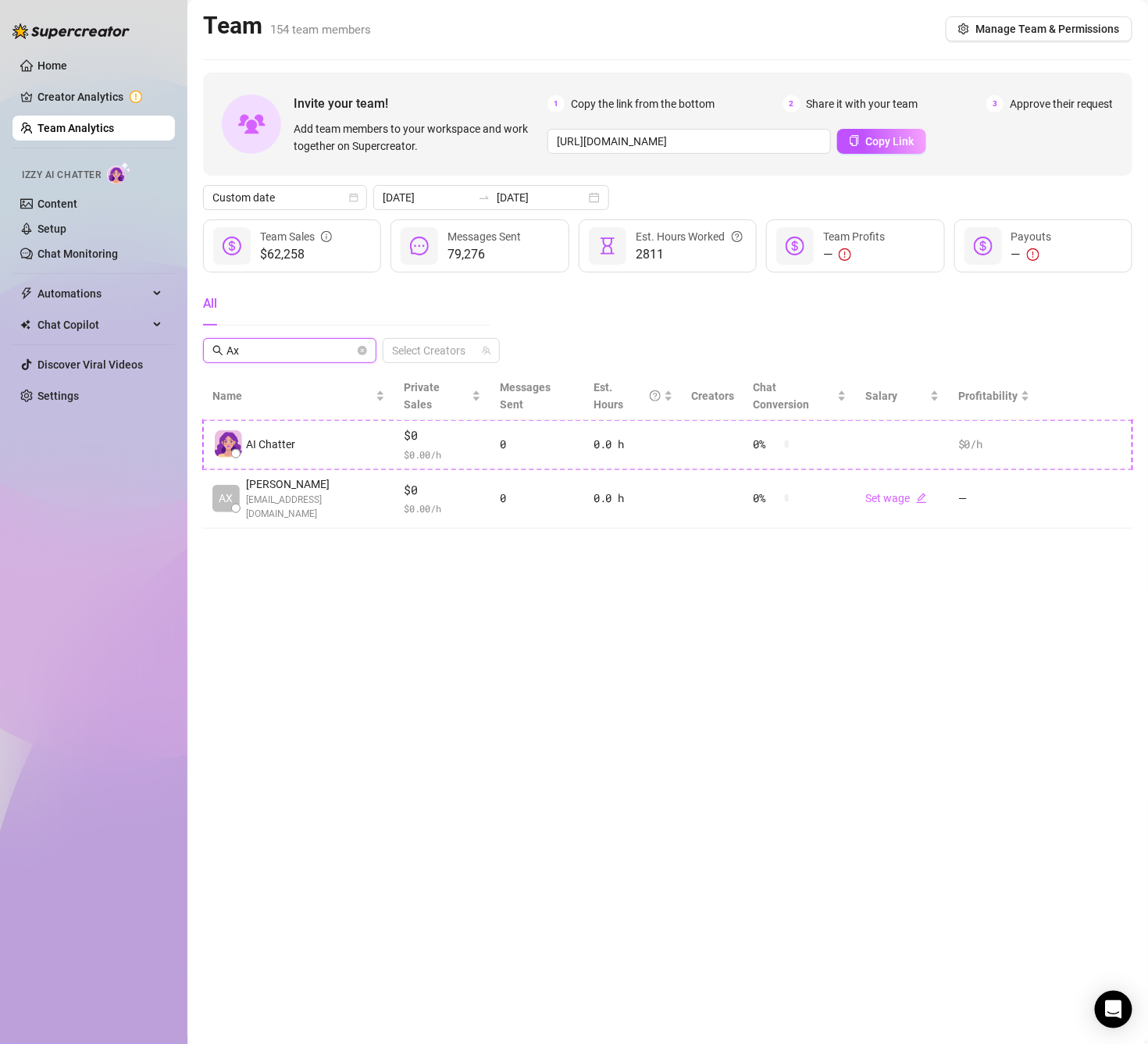
type input "A"
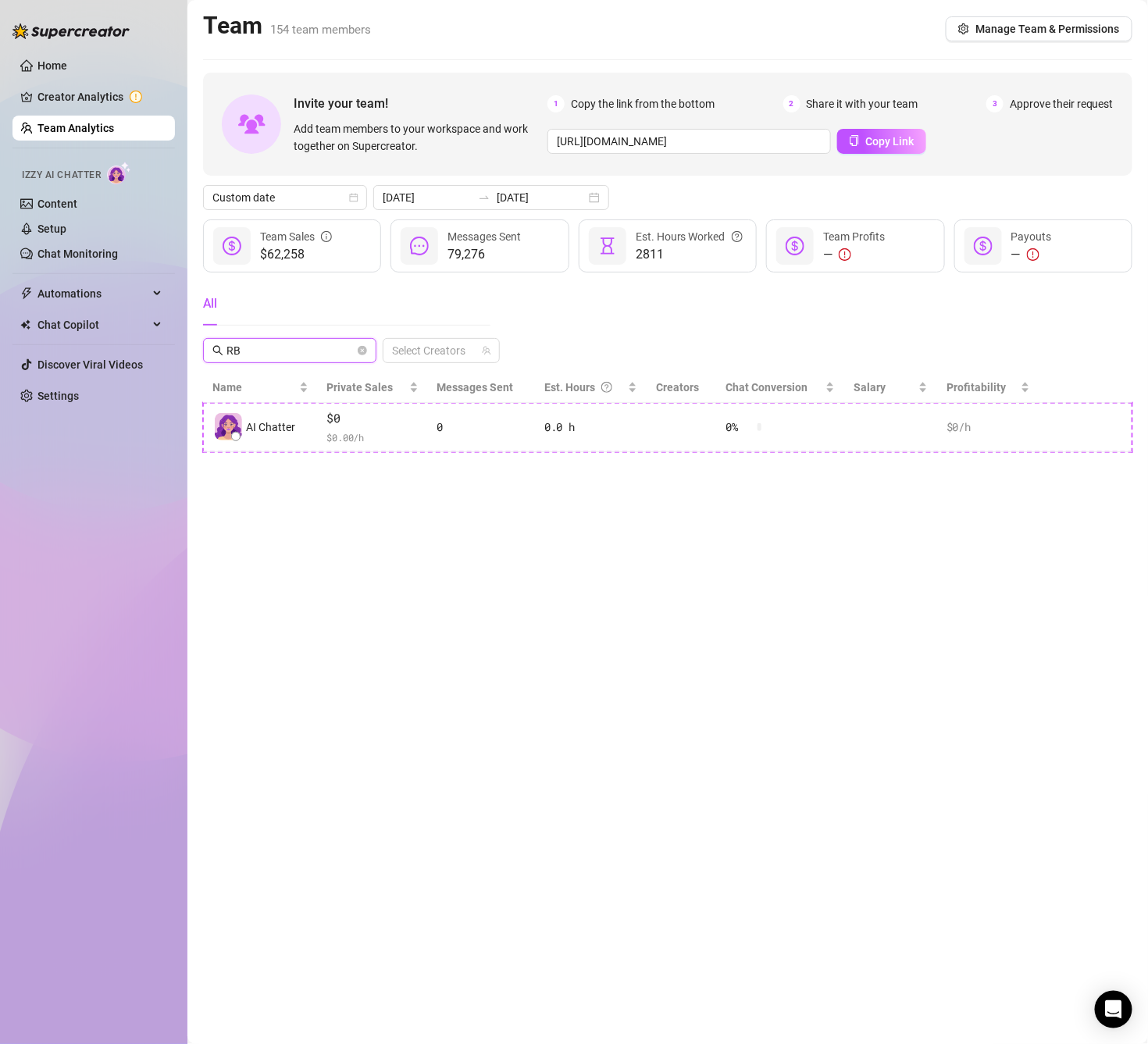
type input "R"
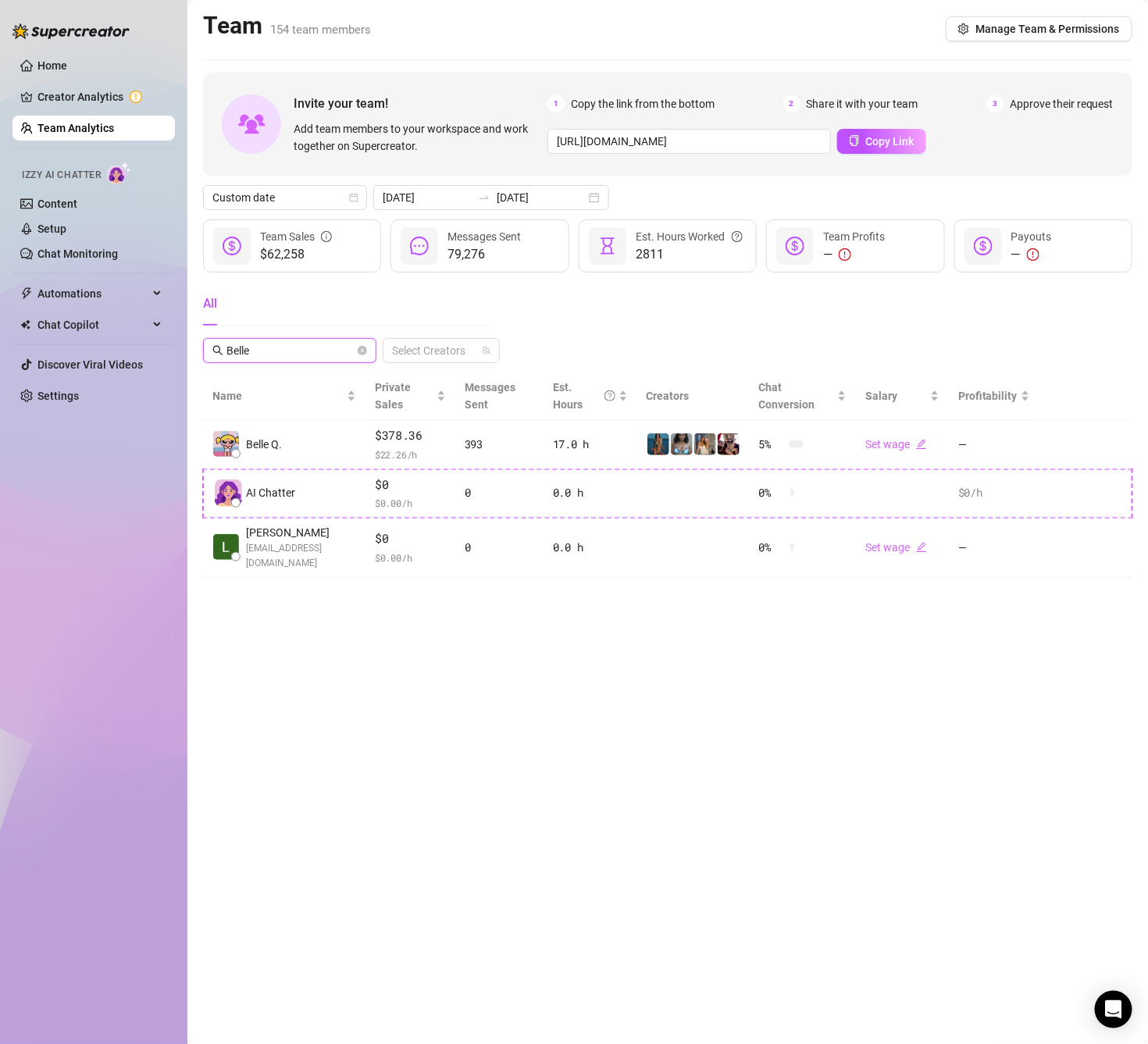
type input "Belle"
click at [619, 719] on main "Team 154 team members Manage Team & Permissions Invite your team! Add team memb…" at bounding box center [667, 522] width 960 height 1044
click at [907, 6] on main "Team 154 team members Manage Team & Permissions Invite your team! Add team memb…" at bounding box center [667, 522] width 960 height 1044
drag, startPoint x: 360, startPoint y: 347, endPoint x: 334, endPoint y: 353, distance: 26.7
click at [359, 347] on icon "close-circle" at bounding box center [362, 350] width 9 height 9
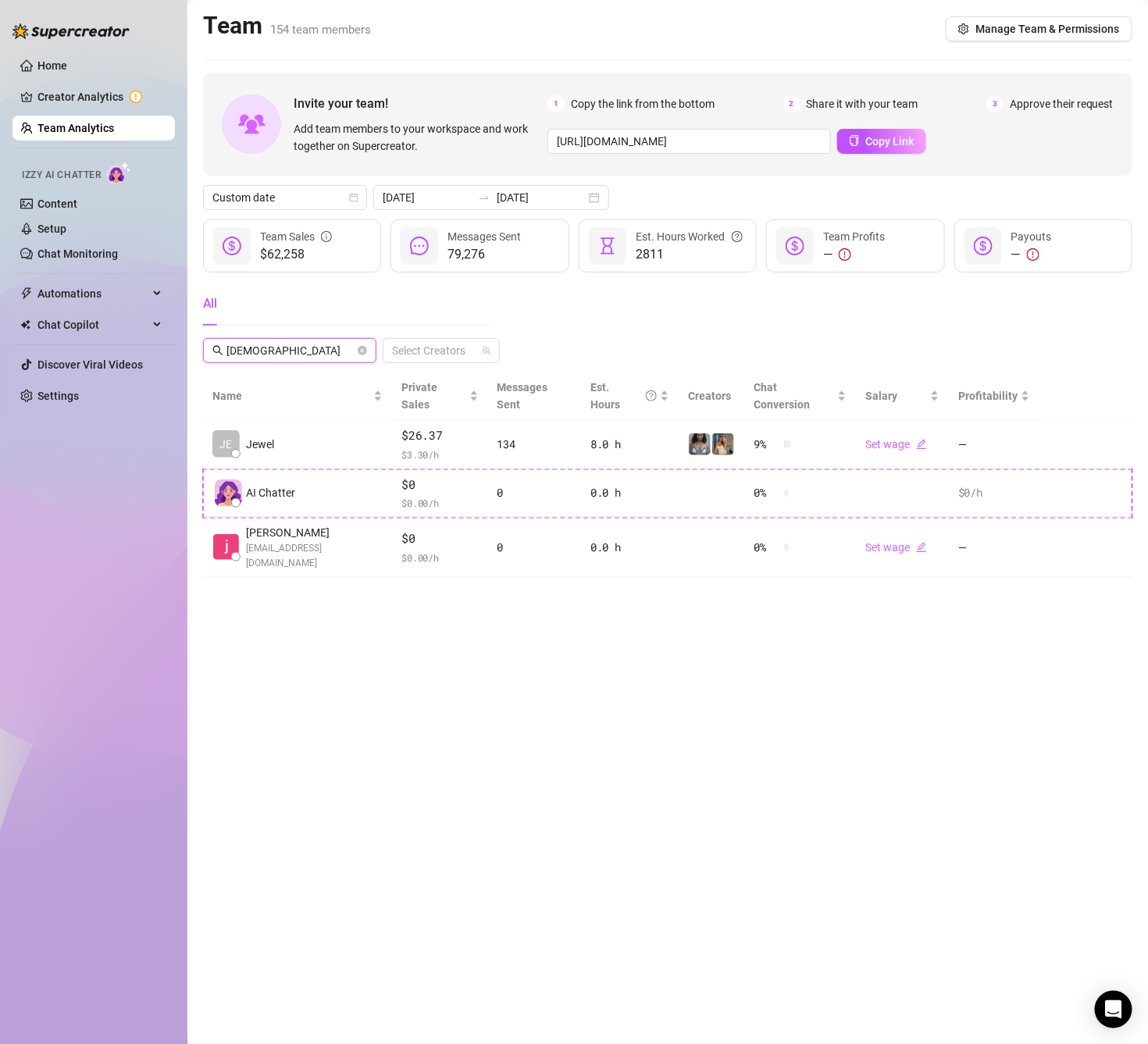
type input "[DEMOGRAPHIC_DATA]"
click at [370, 356] on span "[DEMOGRAPHIC_DATA]" at bounding box center [289, 350] width 173 height 25
click at [362, 355] on icon "close-circle" at bounding box center [362, 350] width 9 height 9
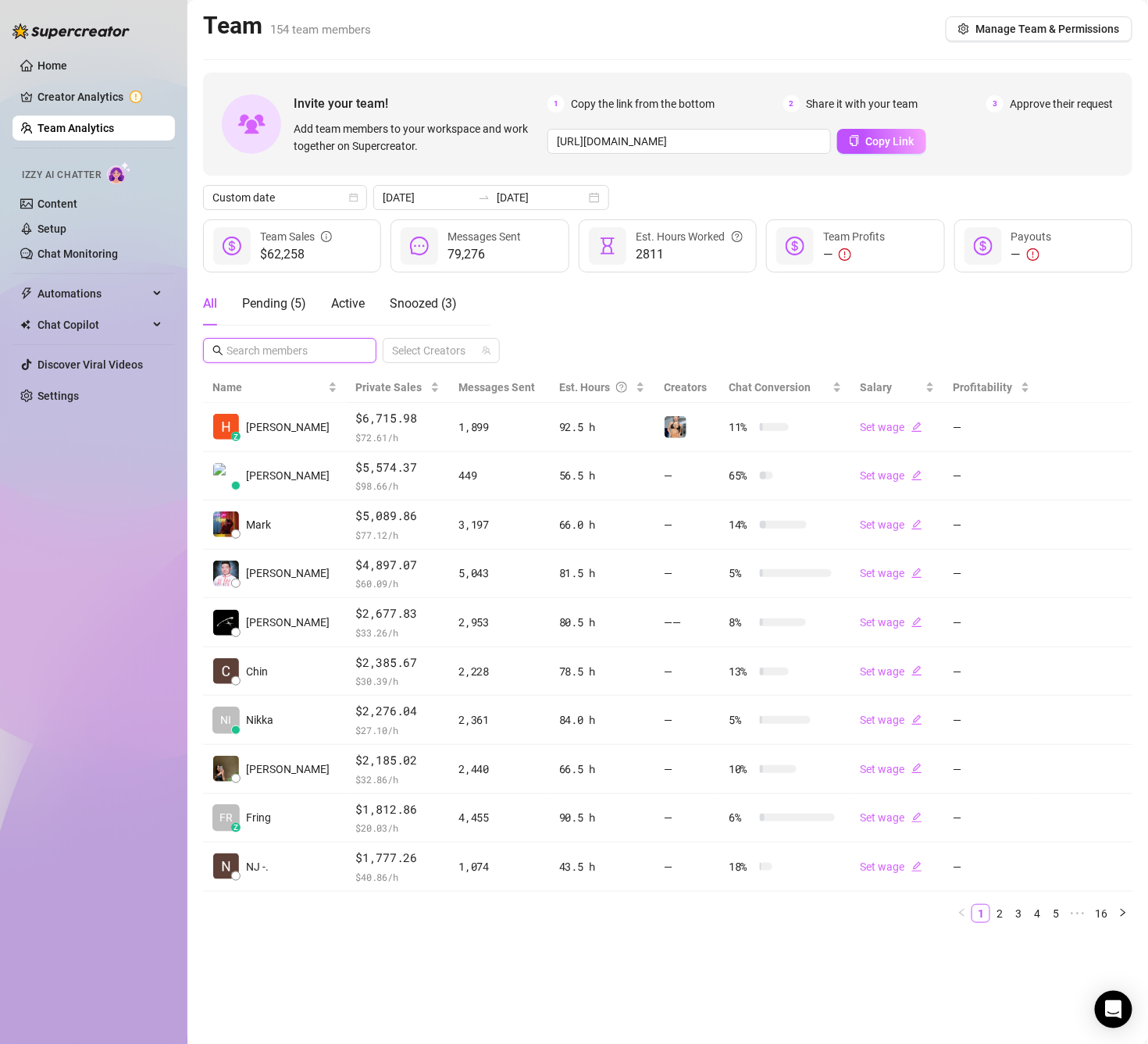
click at [299, 356] on input "text" at bounding box center [291, 350] width 128 height 17
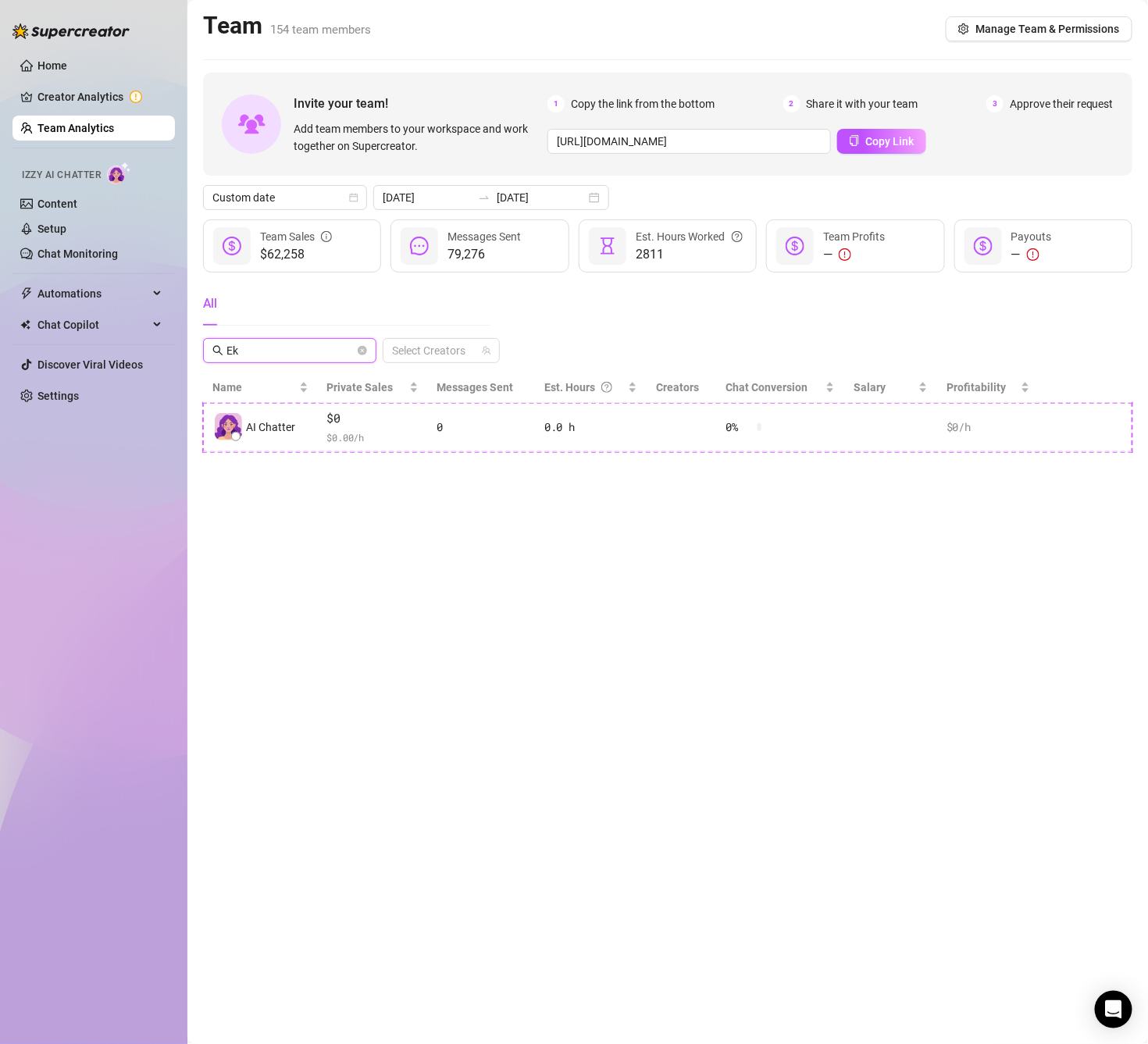
type input "E"
type input "kent"
click at [368, 349] on span "kent" at bounding box center [289, 350] width 173 height 25
click at [362, 349] on icon "close-circle" at bounding box center [362, 350] width 9 height 9
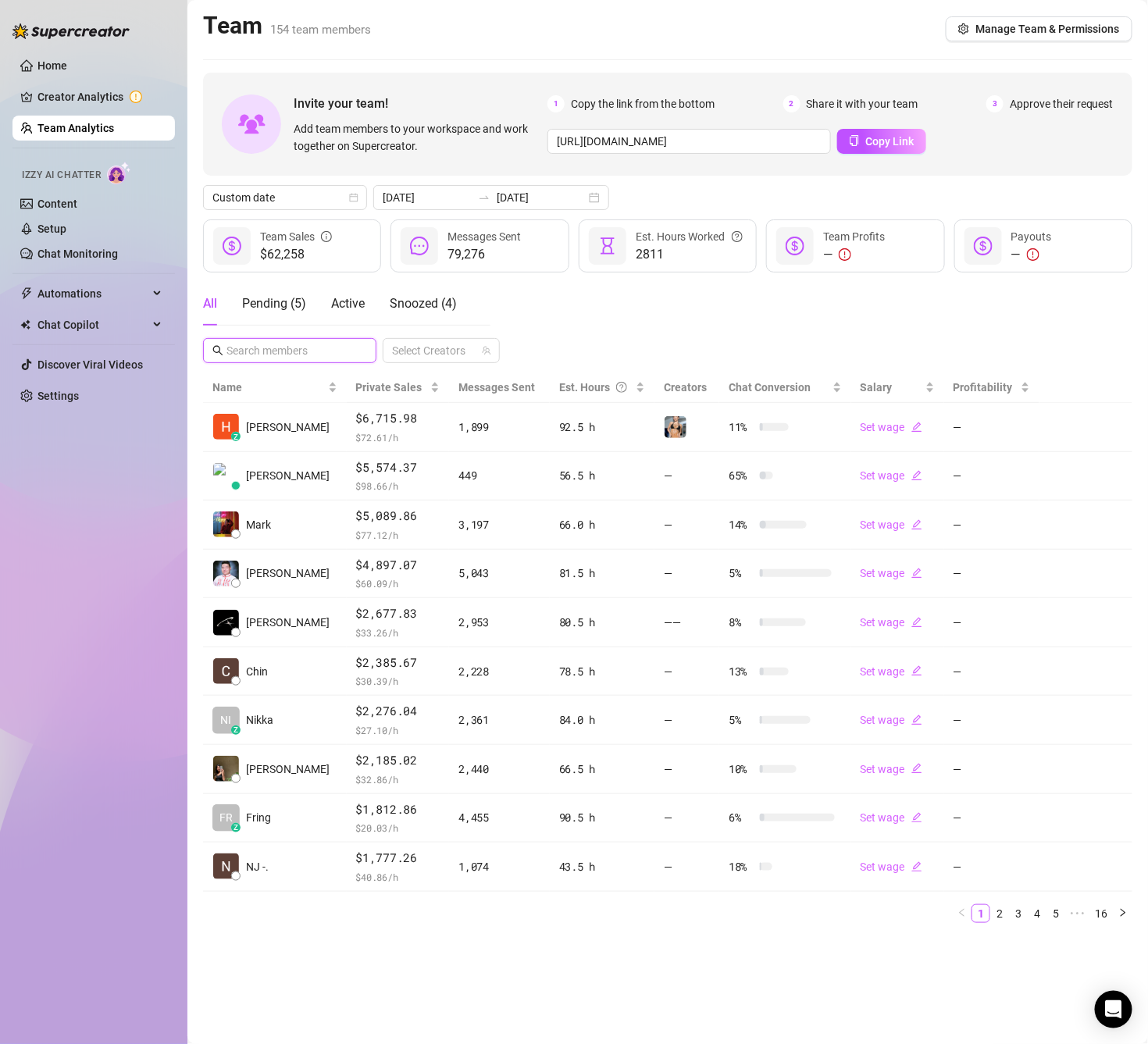
click at [312, 357] on input "text" at bounding box center [291, 350] width 128 height 17
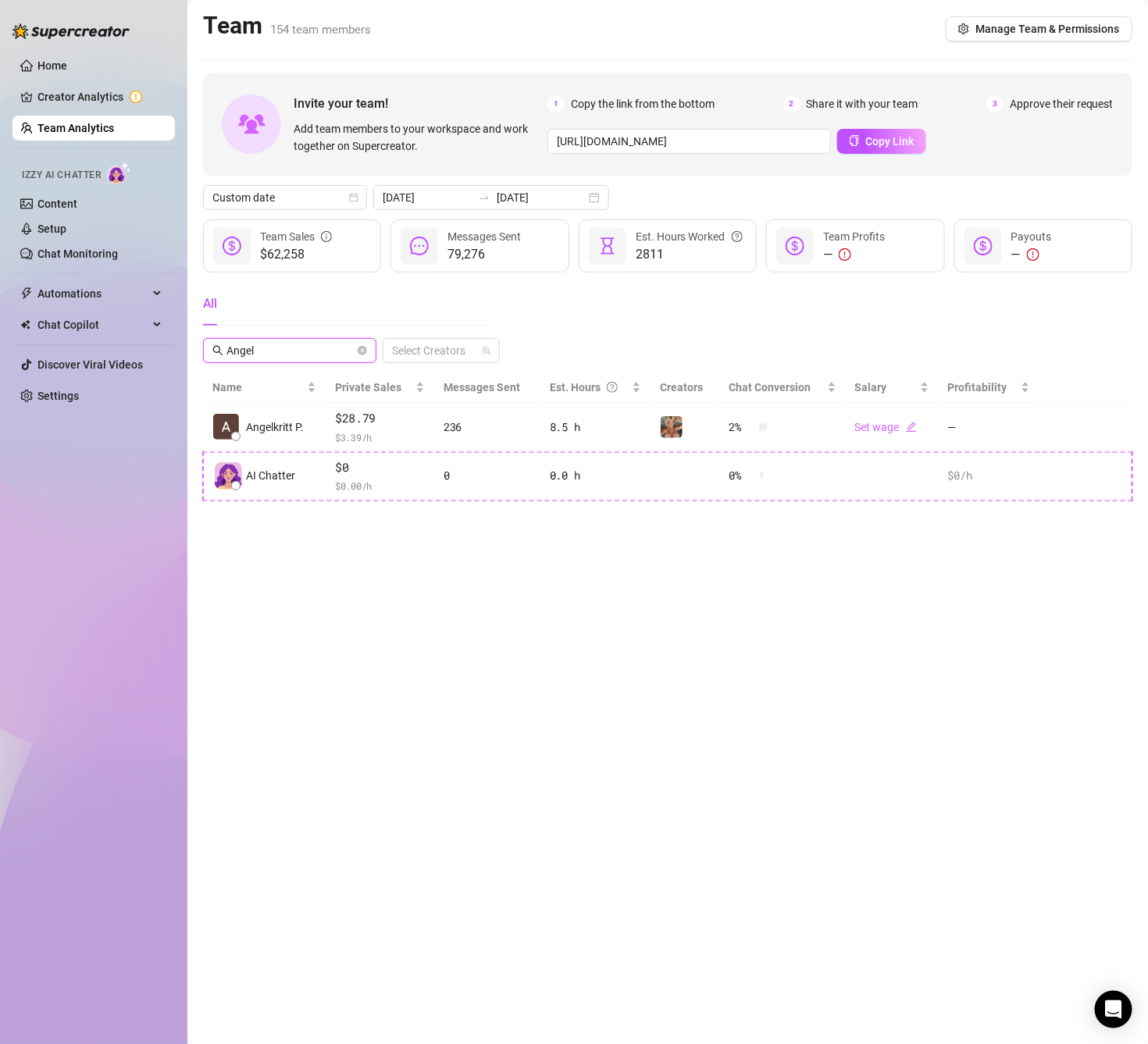
type input "Angel"
click at [855, 848] on main "Team 154 team members Manage Team & Permissions Invite your team! Add team memb…" at bounding box center [667, 522] width 960 height 1044
click at [361, 347] on icon "close-circle" at bounding box center [362, 350] width 9 height 9
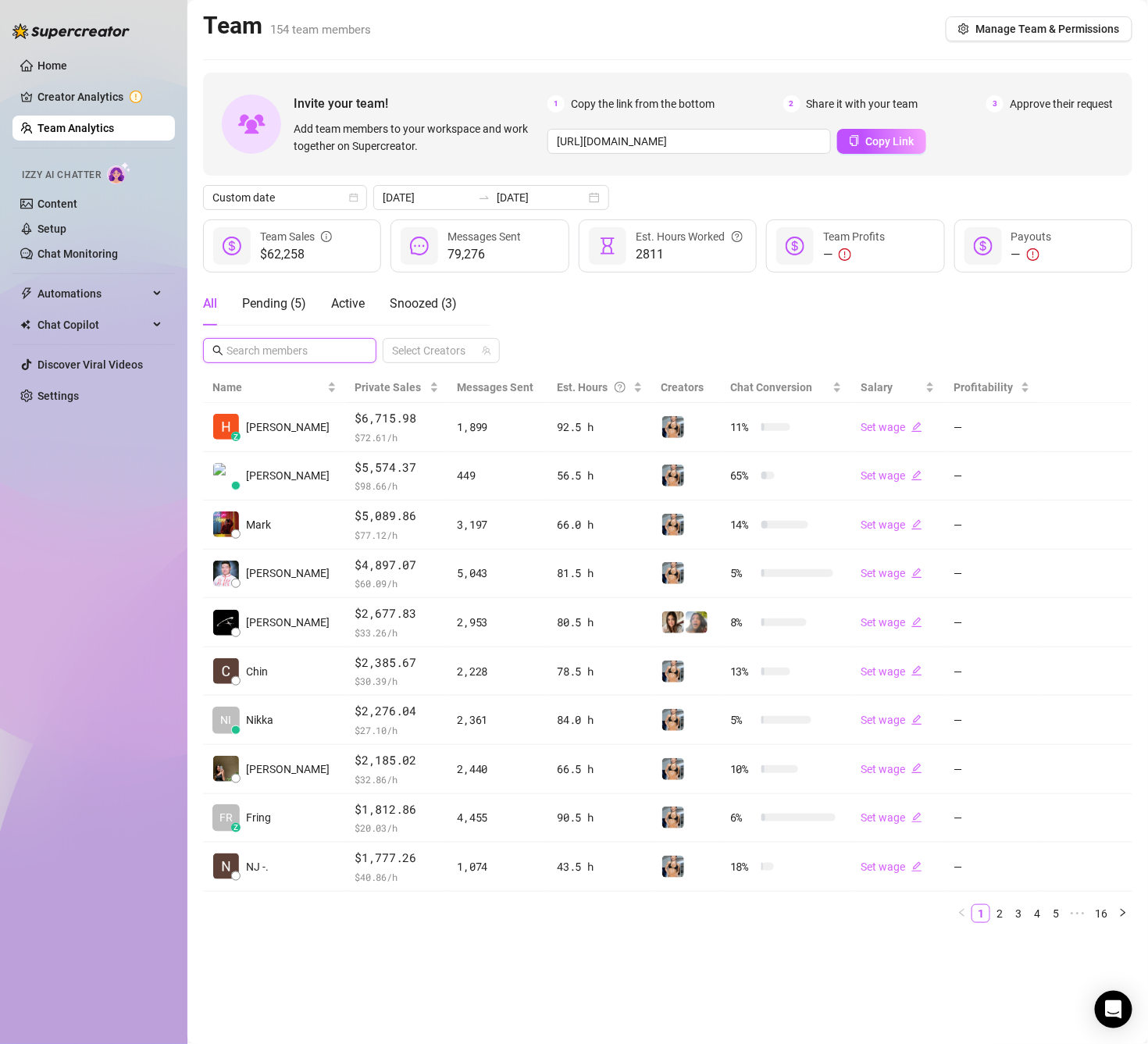
click at [272, 353] on input "text" at bounding box center [291, 350] width 128 height 17
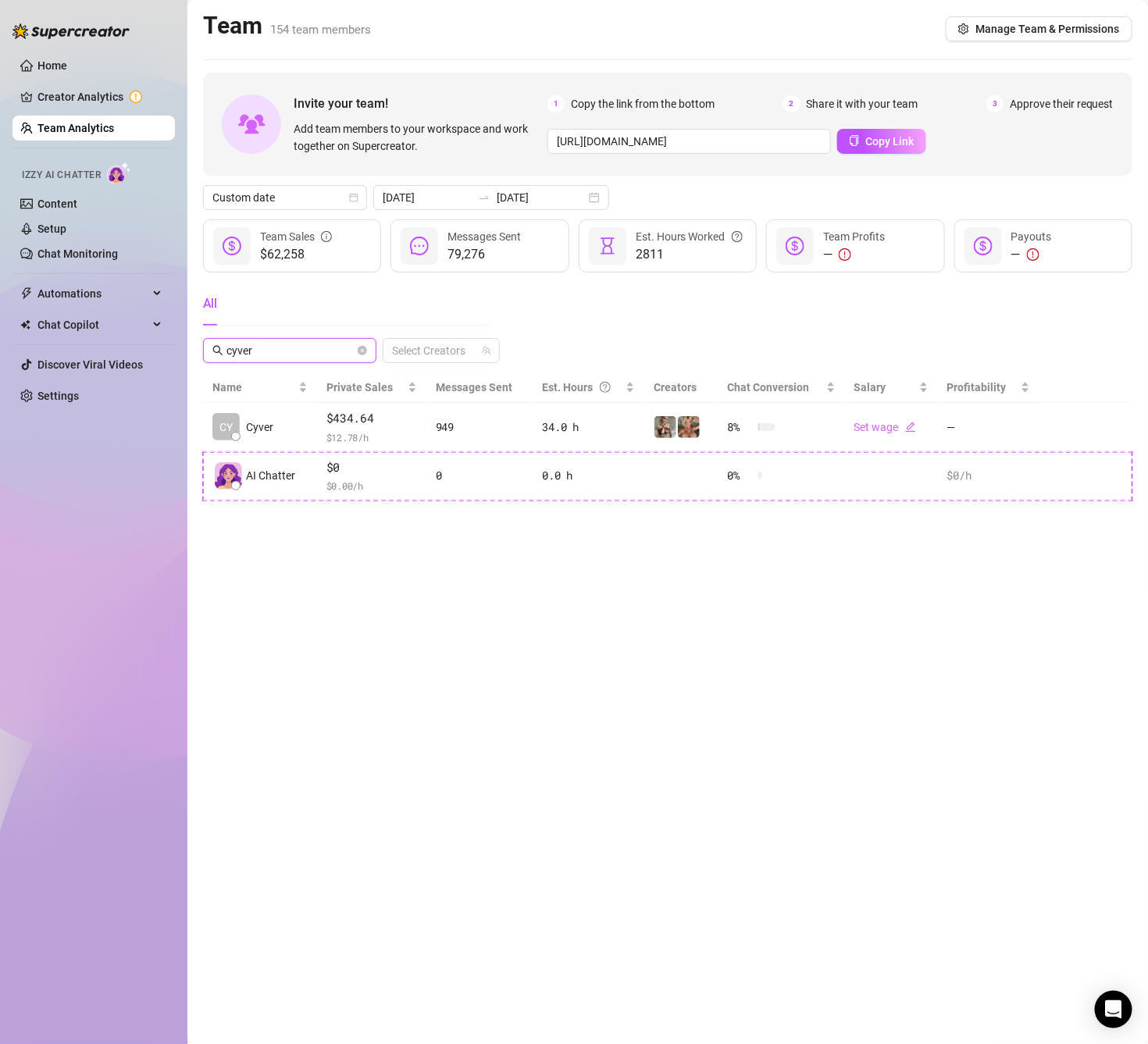
type input "cyver"
click at [353, 352] on input "cyver" at bounding box center [291, 350] width 128 height 17
click at [364, 353] on icon "close-circle" at bounding box center [362, 350] width 9 height 9
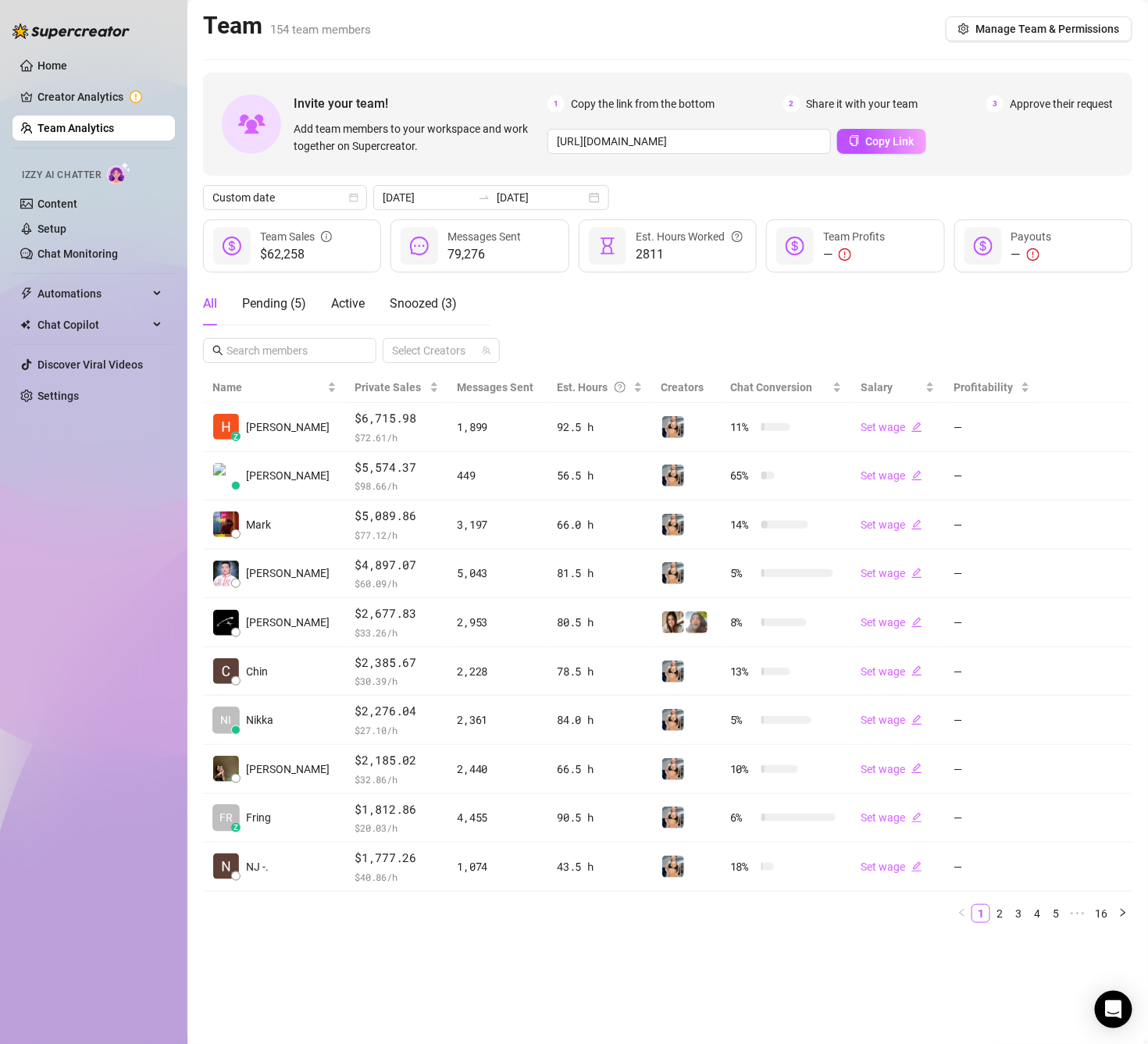
click at [781, 324] on div "All Pending ( 5 ) Active Snoozed ( 3 ) Select Creators" at bounding box center [667, 322] width 929 height 82
click at [312, 359] on input "text" at bounding box center [291, 350] width 128 height 17
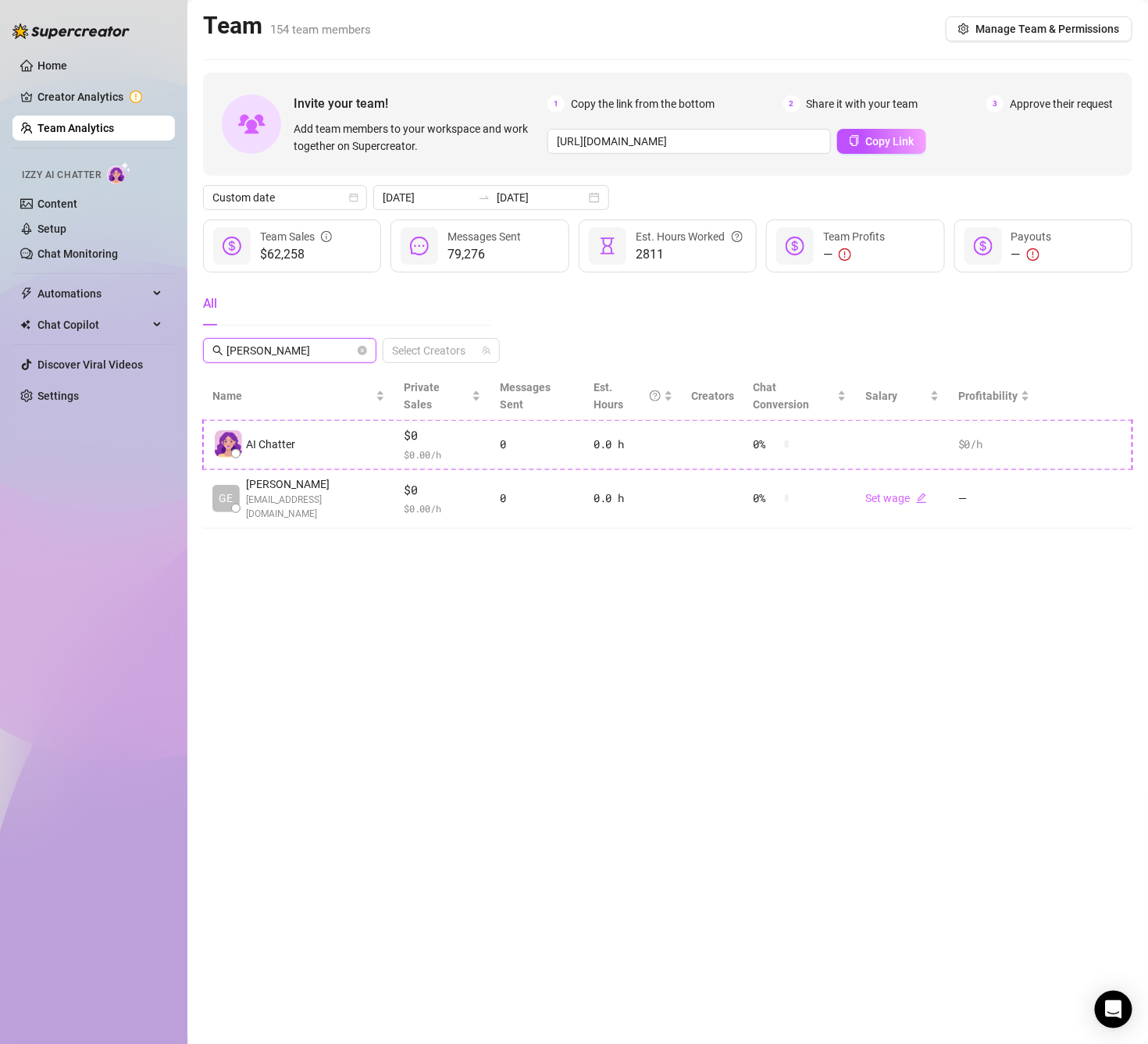
drag, startPoint x: 312, startPoint y: 360, endPoint x: 208, endPoint y: 347, distance: 104.8
click at [208, 347] on span "[PERSON_NAME]" at bounding box center [289, 350] width 173 height 25
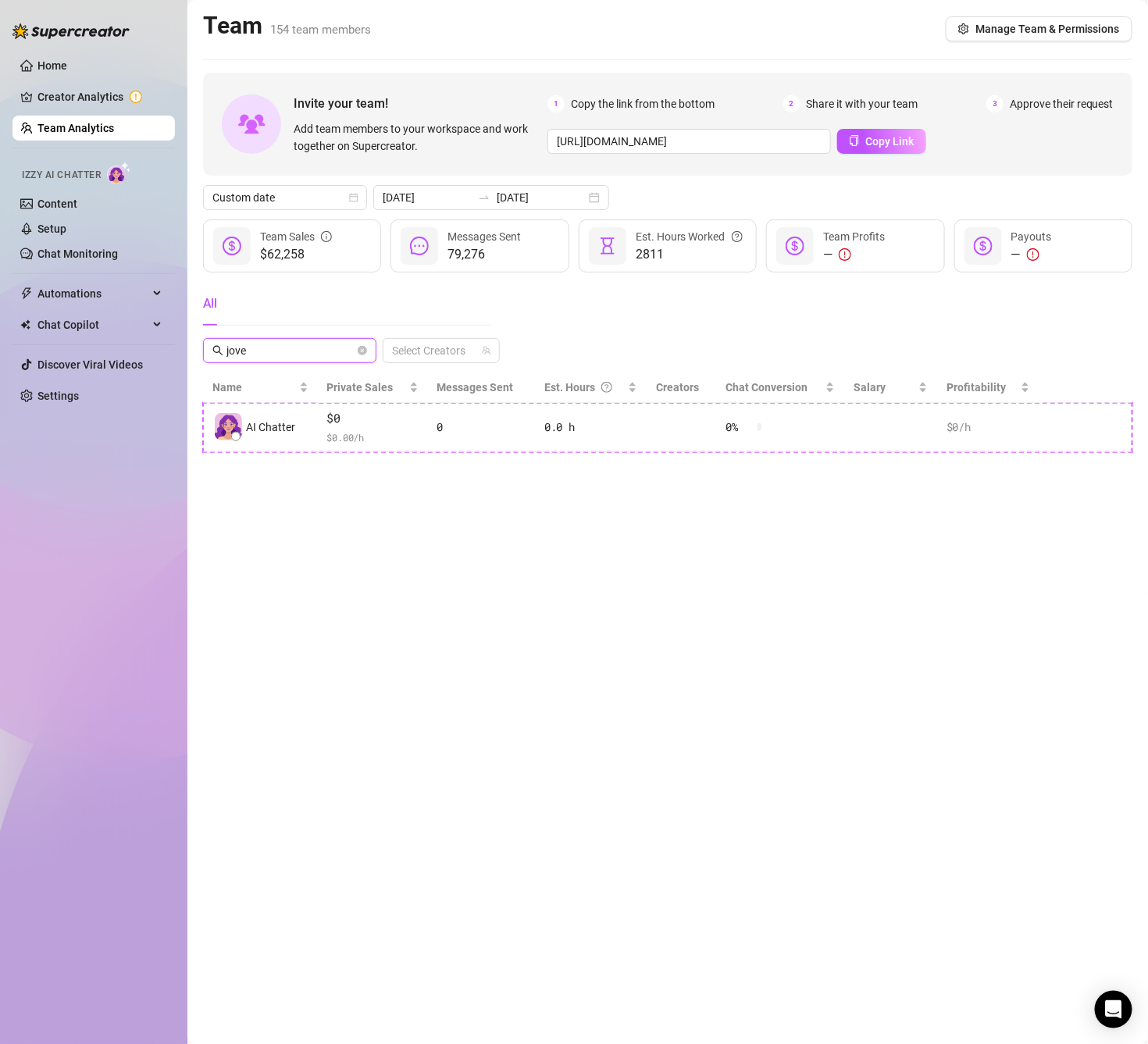
drag, startPoint x: 258, startPoint y: 350, endPoint x: 225, endPoint y: 349, distance: 33.0
click at [225, 349] on span "jove" at bounding box center [289, 350] width 173 height 25
click at [258, 353] on input "jove" at bounding box center [291, 350] width 128 height 17
drag, startPoint x: 288, startPoint y: 353, endPoint x: 218, endPoint y: 347, distance: 70.3
click at [218, 347] on span "jove" at bounding box center [289, 350] width 173 height 25
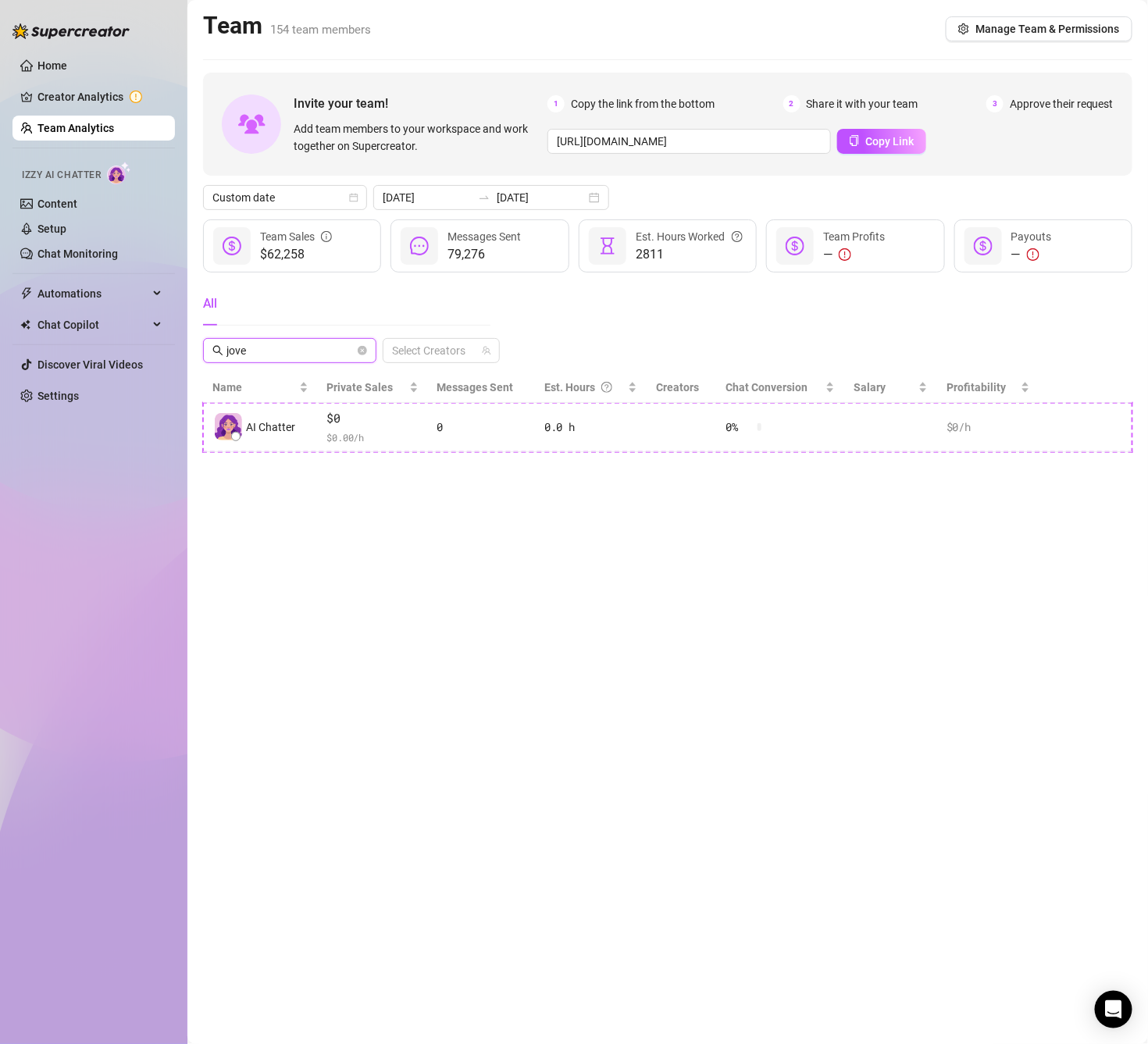
click at [275, 345] on input "jove" at bounding box center [291, 350] width 128 height 17
drag, startPoint x: 275, startPoint y: 346, endPoint x: 175, endPoint y: 345, distance: 100.0
click at [175, 345] on div "Home Creator Analytics Team Analytics Izzy AI Chatter Content Setup Chat Monito…" at bounding box center [574, 522] width 1148 height 1044
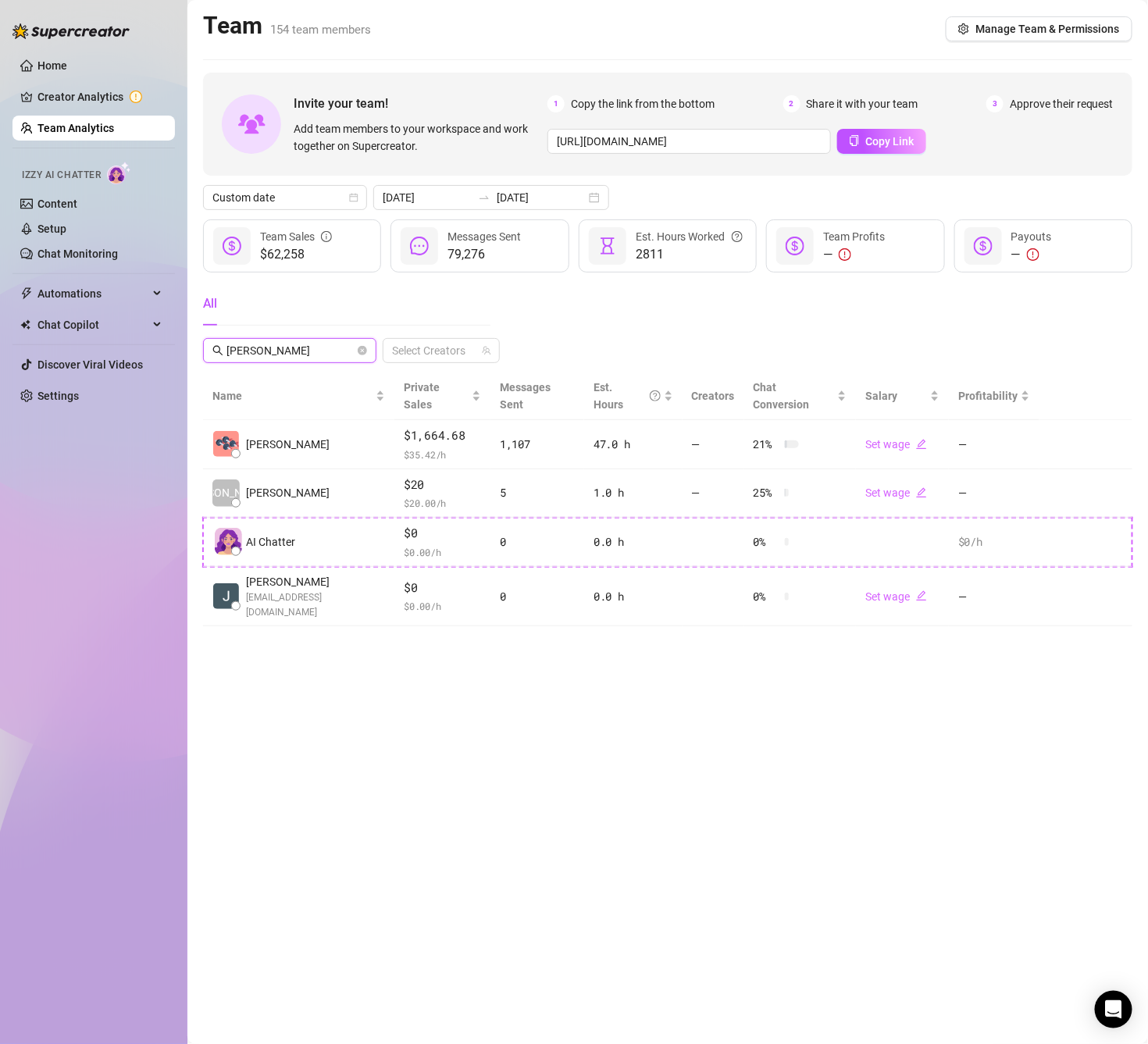
type input "J"
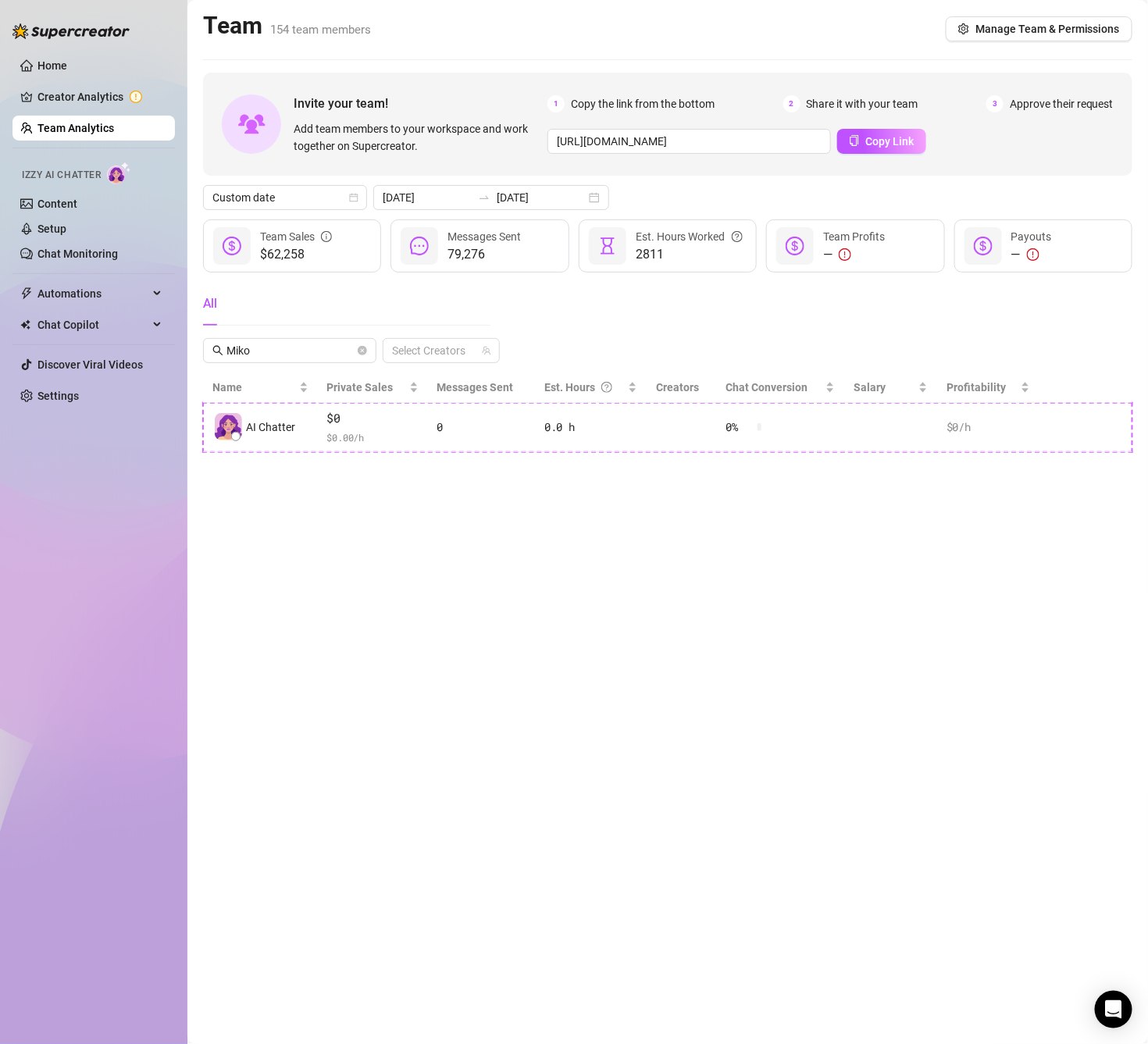
click at [682, 667] on main "Team 154 team members Manage Team & Permissions Invite your team! Add team memb…" at bounding box center [667, 522] width 960 height 1044
click at [281, 352] on input "Miko" at bounding box center [291, 350] width 128 height 17
drag, startPoint x: 212, startPoint y: 356, endPoint x: 197, endPoint y: 357, distance: 15.0
click at [197, 357] on main "Team 154 team members Manage Team & Permissions Invite your team! Add team memb…" at bounding box center [667, 522] width 960 height 1044
click at [239, 350] on input "Miko" at bounding box center [291, 350] width 128 height 17
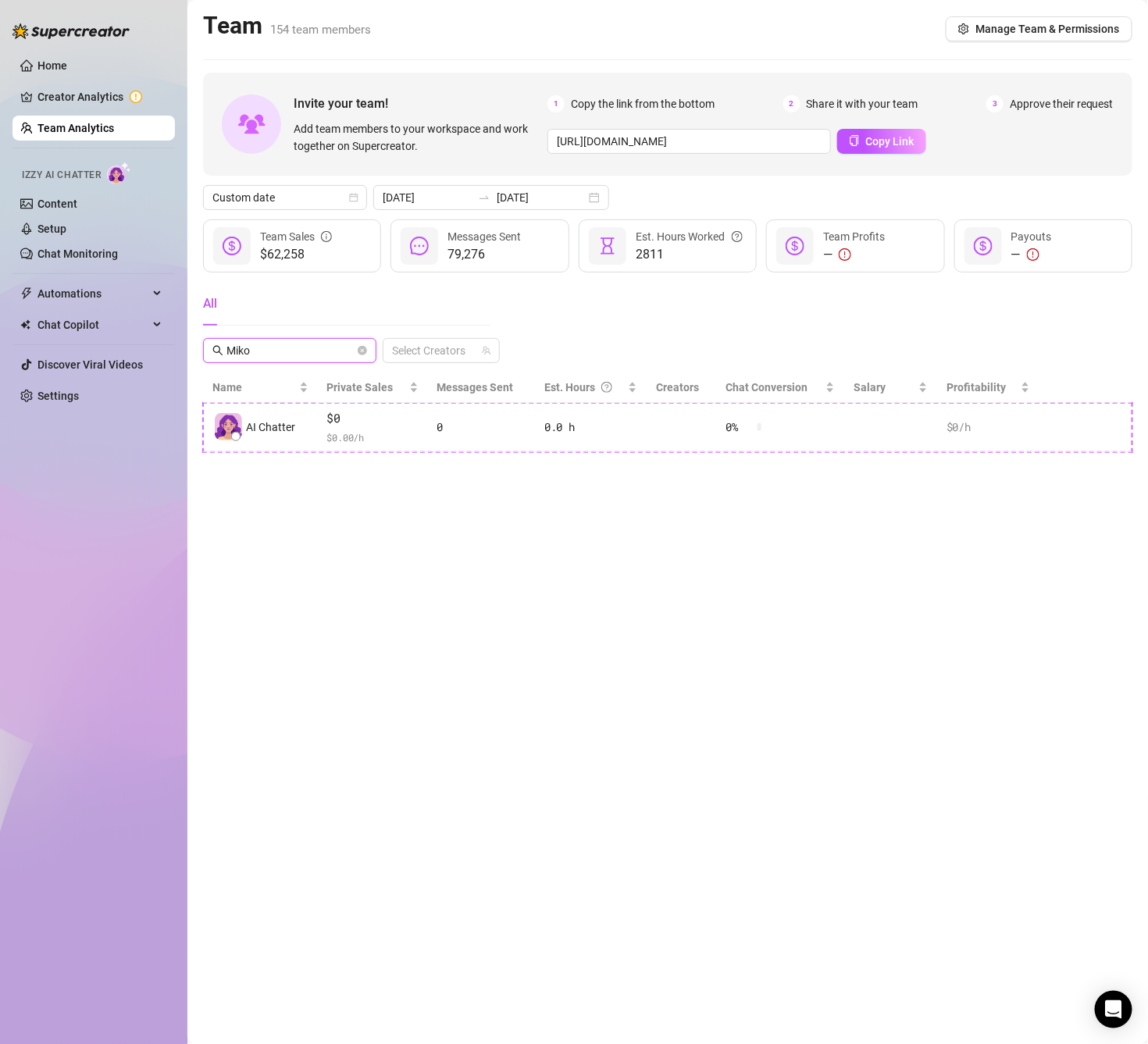
click at [239, 350] on input "Miko" at bounding box center [291, 350] width 128 height 17
type input "M"
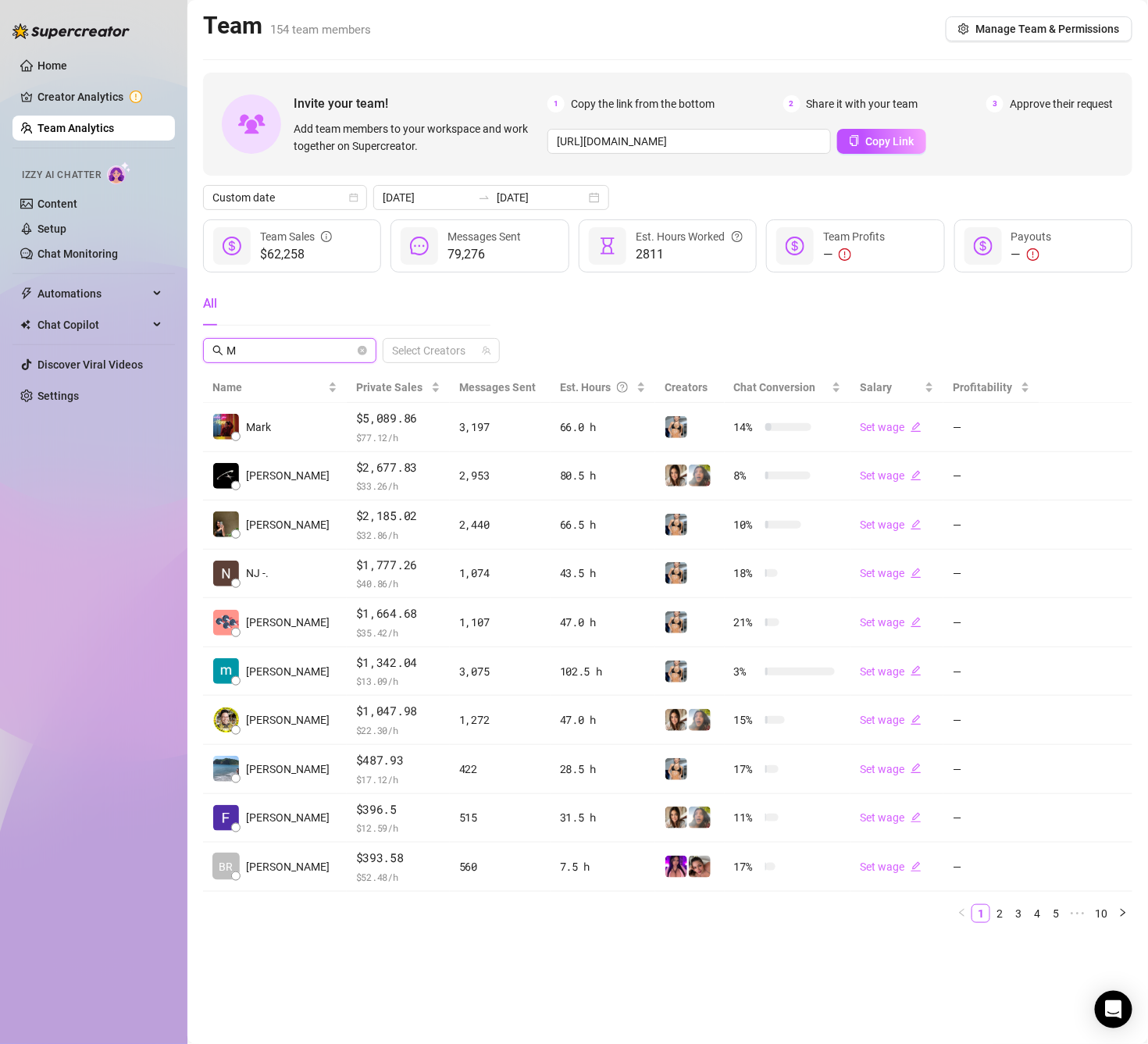
type input "M"
click at [361, 355] on icon "close-circle" at bounding box center [362, 350] width 9 height 9
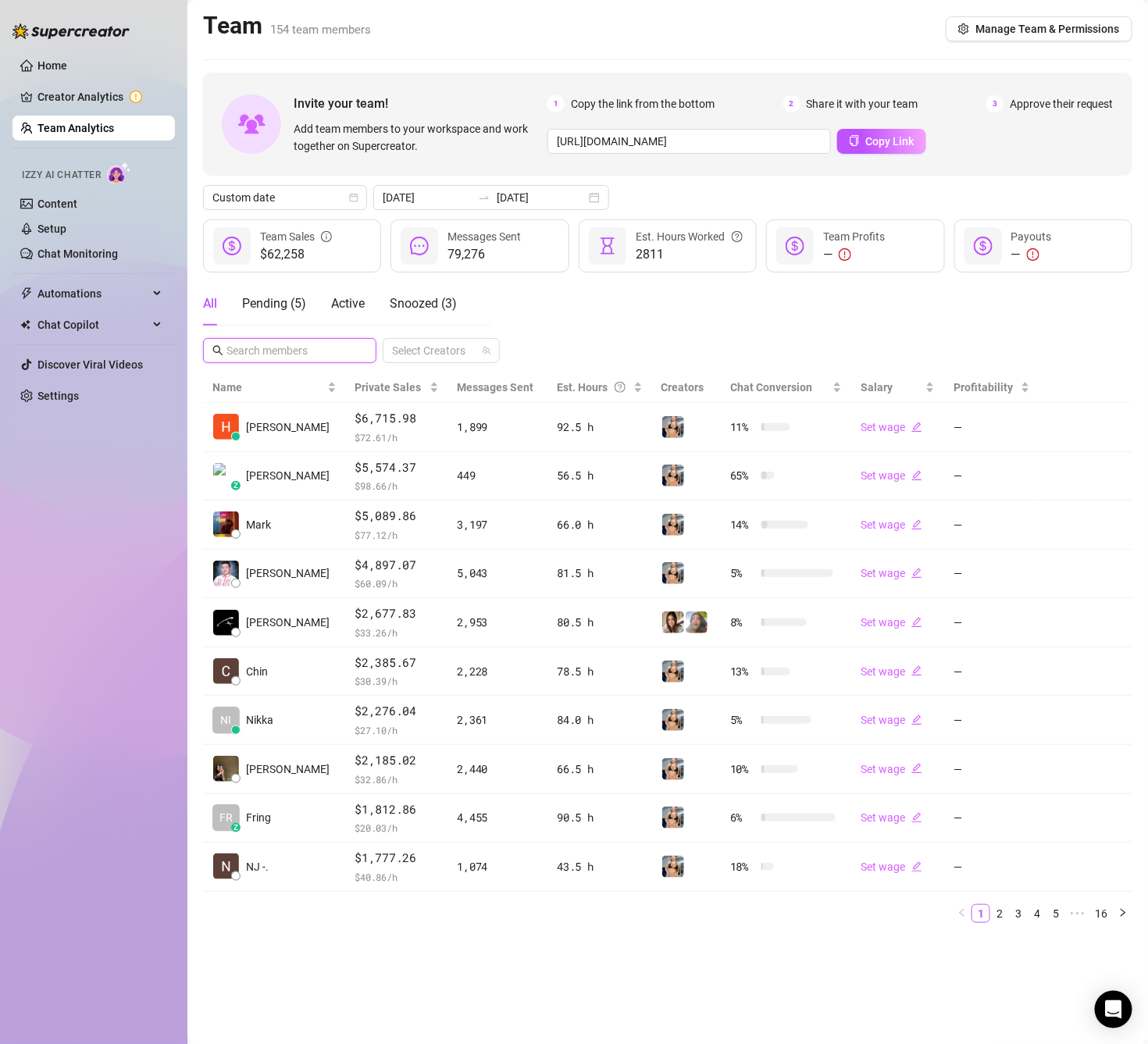
click at [299, 357] on input "text" at bounding box center [291, 350] width 128 height 17
click at [555, 344] on div "All Pending ( 5 ) Active Snoozed ( 3 ) Select Creators" at bounding box center [667, 322] width 929 height 82
click at [332, 350] on input "text" at bounding box center [291, 350] width 128 height 17
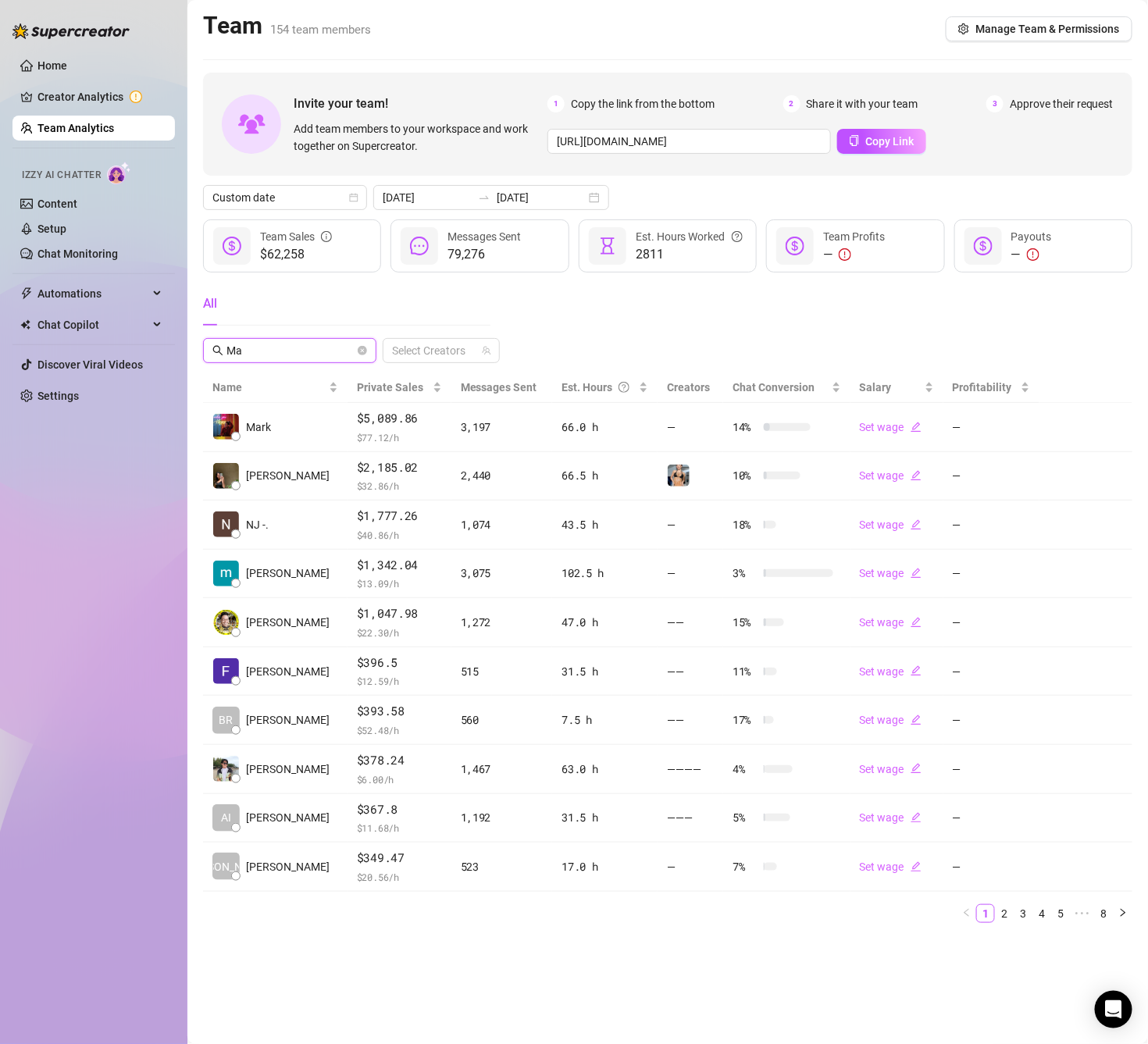
type input "M"
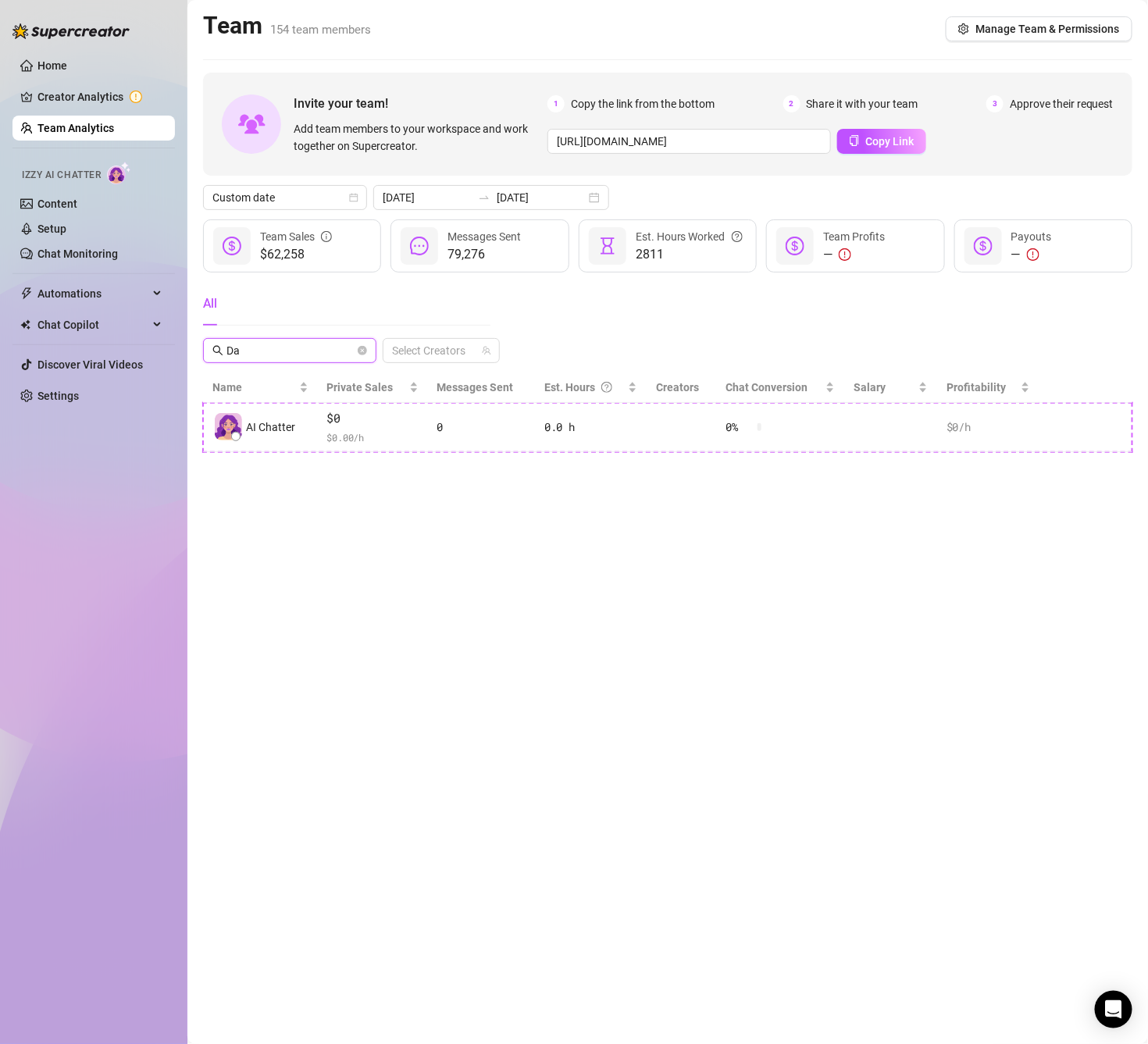
type input "D"
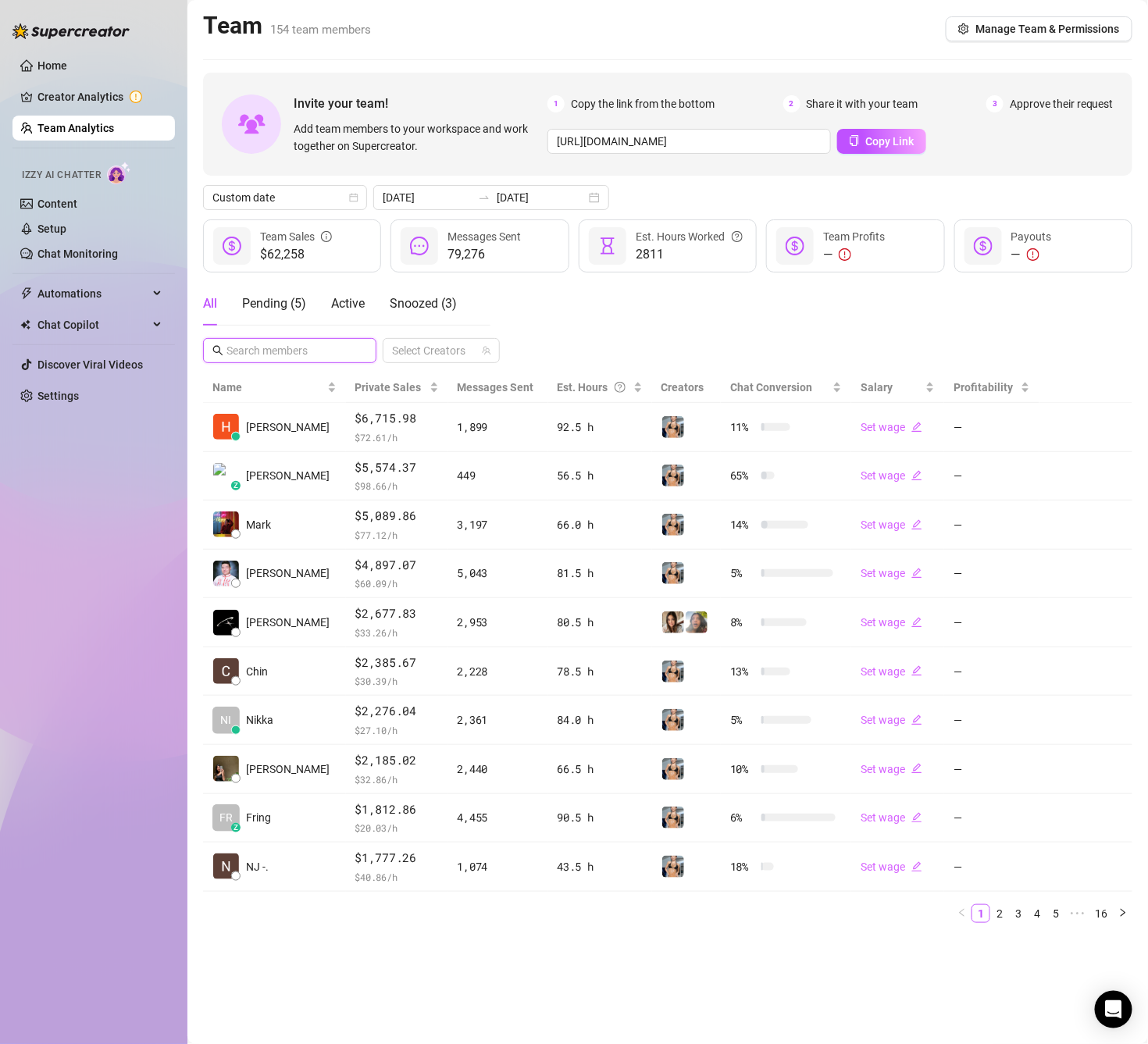
click at [306, 353] on input "text" at bounding box center [291, 350] width 128 height 17
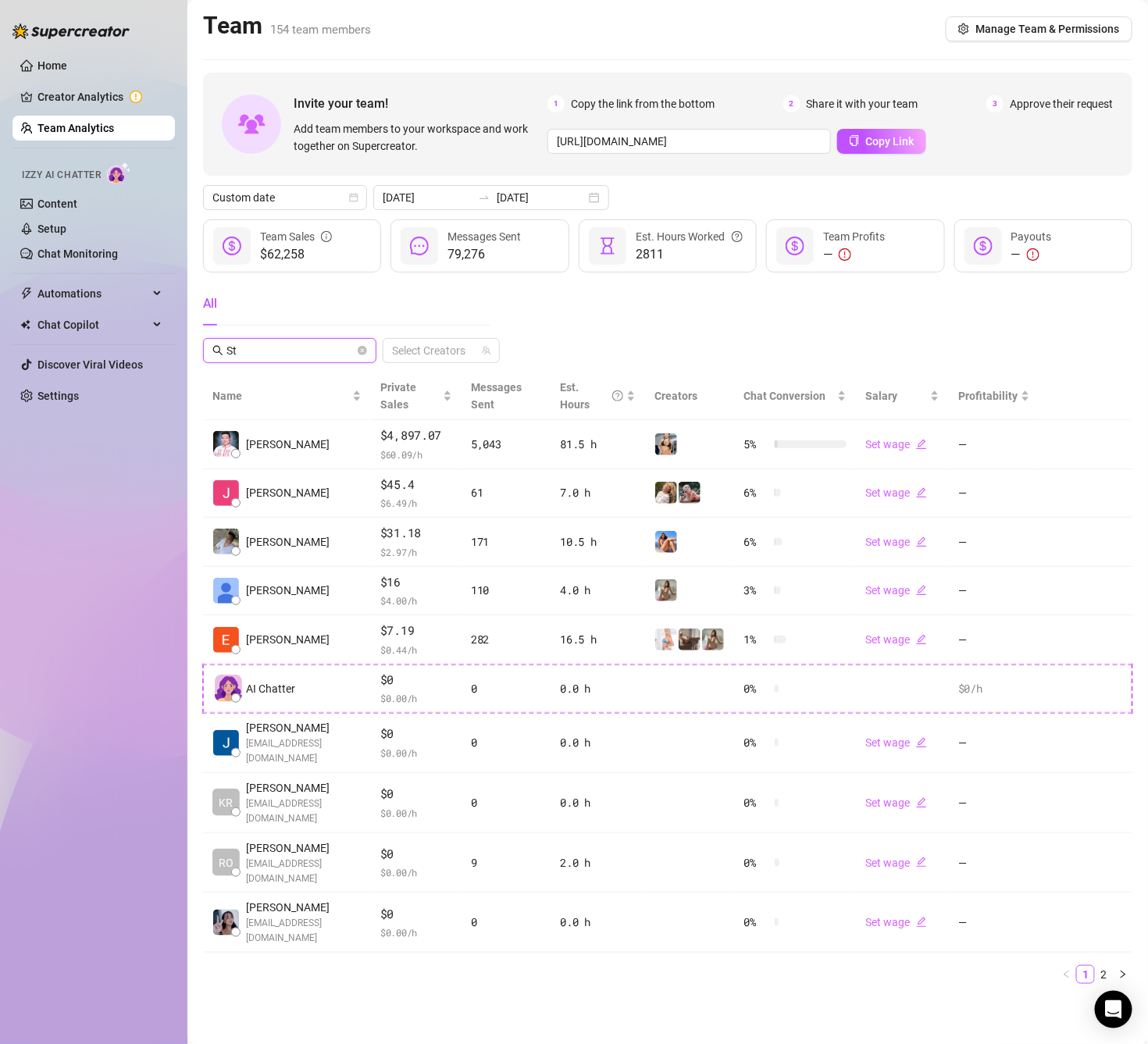
click at [325, 355] on input "St" at bounding box center [291, 350] width 128 height 17
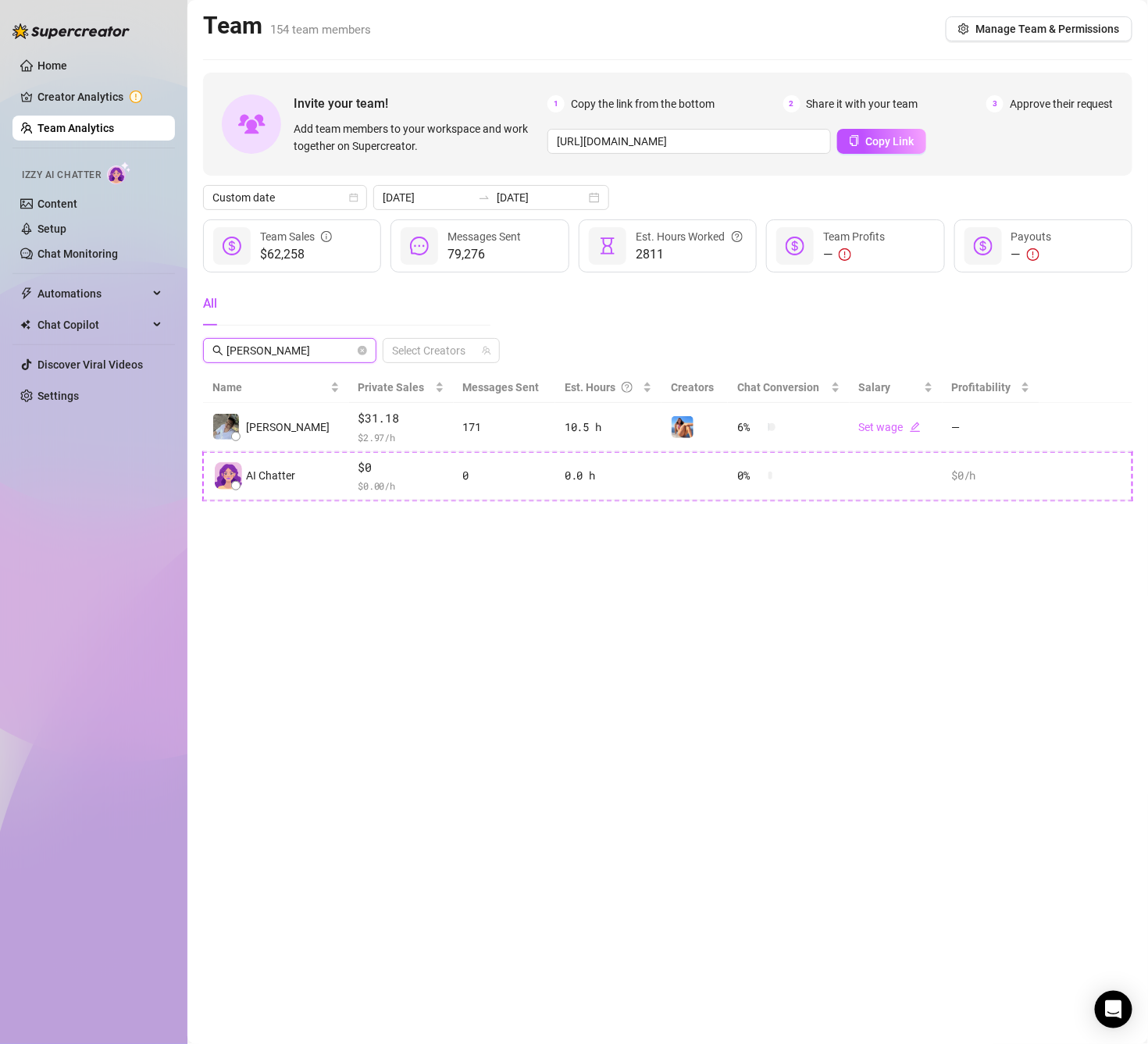
type input "[PERSON_NAME]"
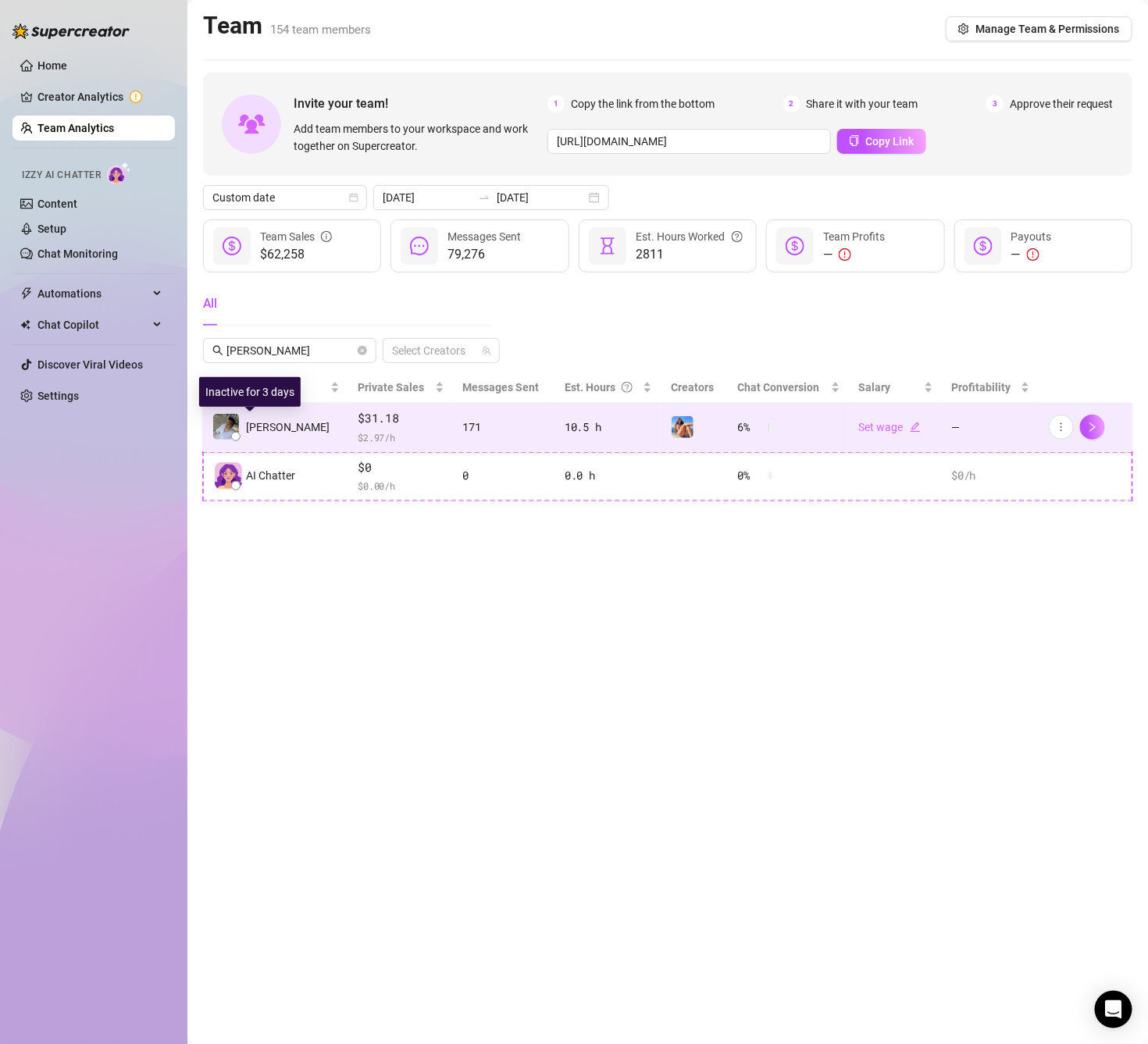
click at [272, 424] on span "[PERSON_NAME]" at bounding box center [287, 426] width 83 height 17
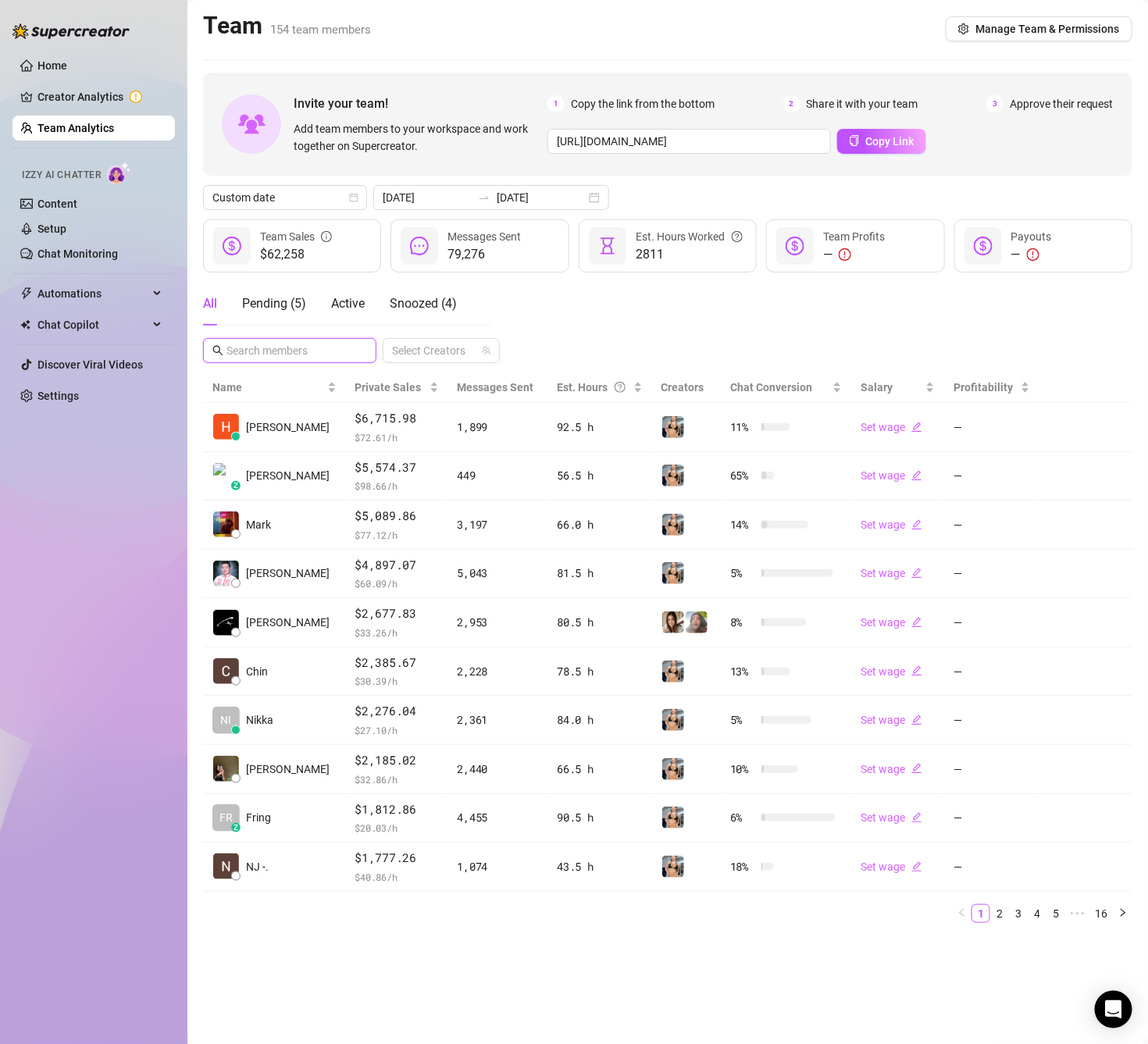
click at [317, 358] on input "text" at bounding box center [291, 350] width 128 height 17
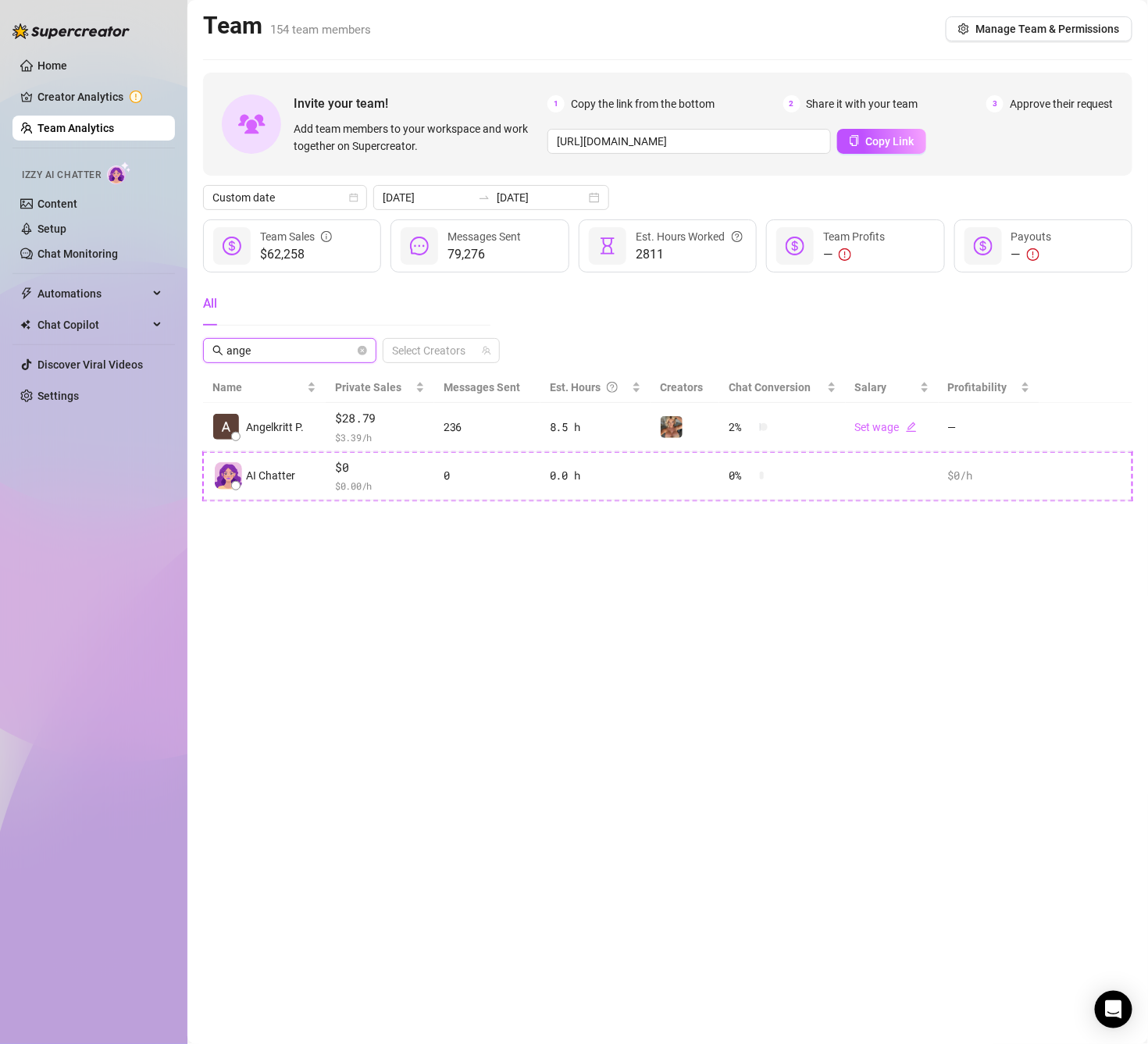
drag, startPoint x: 317, startPoint y: 358, endPoint x: 218, endPoint y: 346, distance: 99.7
click at [218, 346] on span "ange" at bounding box center [289, 350] width 173 height 25
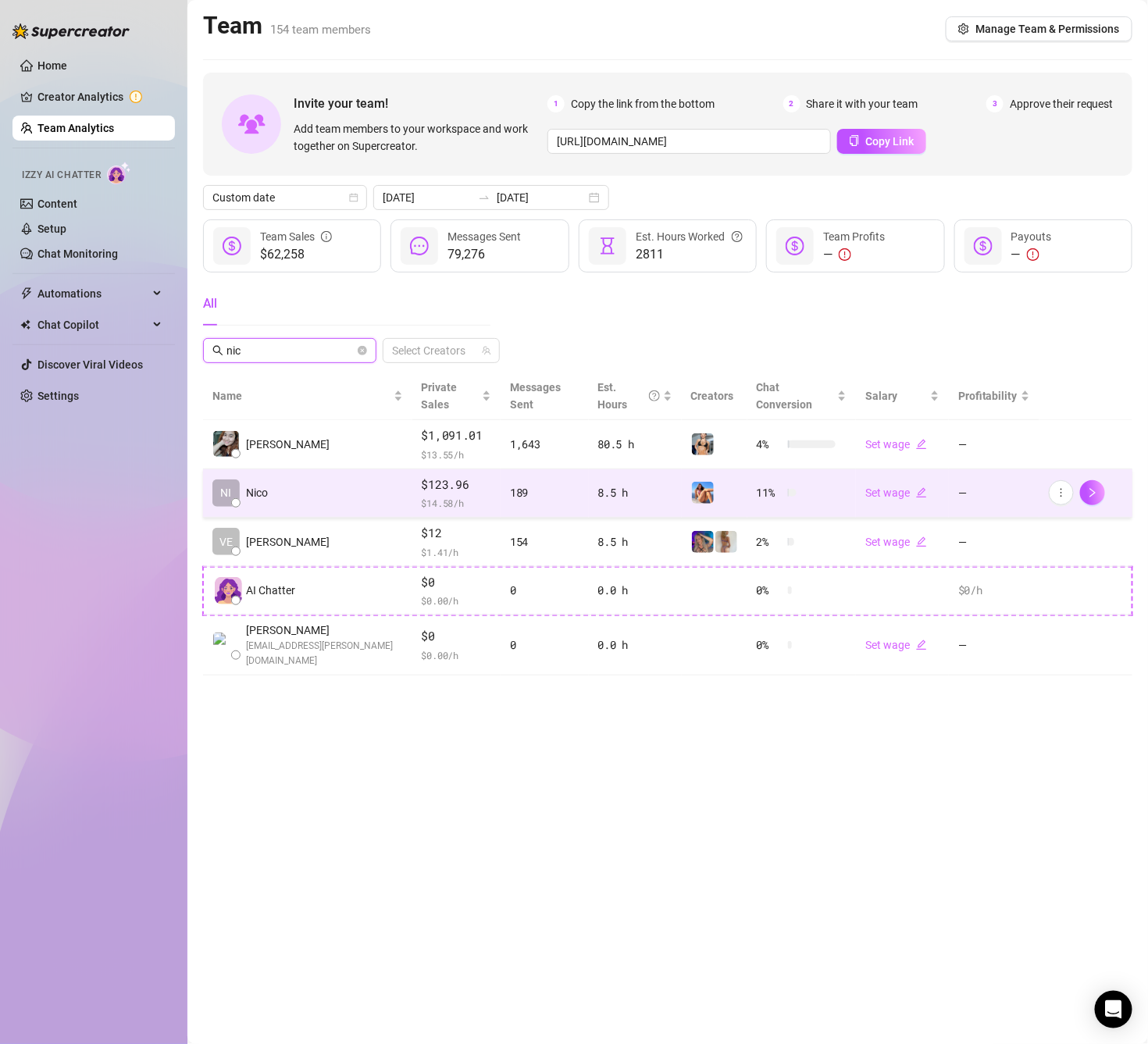
type input "nic"
click at [338, 469] on td "NI [PERSON_NAME]" at bounding box center [307, 494] width 209 height 49
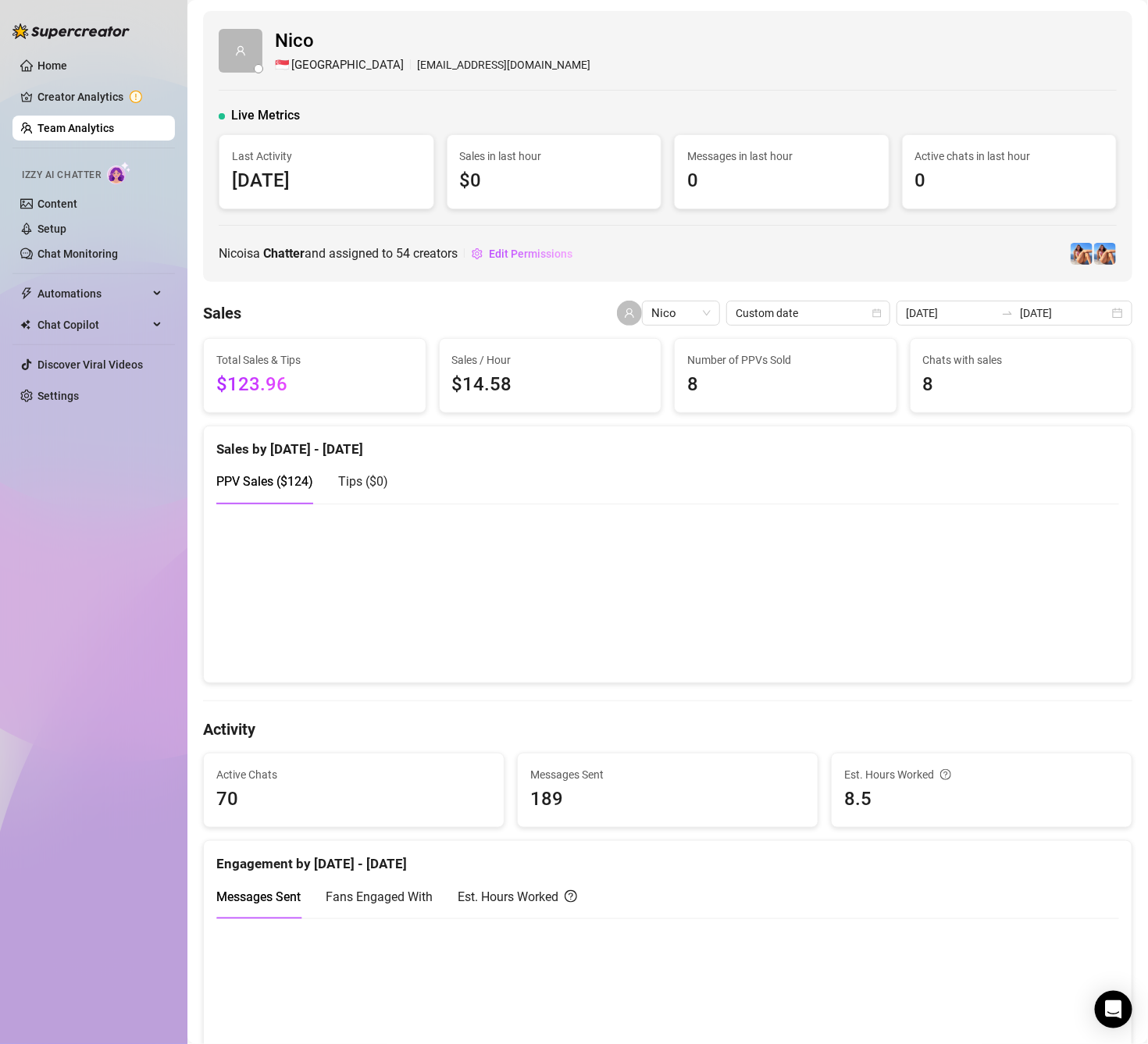
click at [513, 313] on div "Sales Nico Custom date [DATE] [DATE]" at bounding box center [667, 313] width 929 height 25
click at [506, 302] on div "Sales Nico Custom date [DATE] [DATE]" at bounding box center [667, 313] width 929 height 25
click at [690, 258] on div "[PERSON_NAME] is a Chatter and assigned to 54 creators Edit Permissions" at bounding box center [667, 253] width 898 height 25
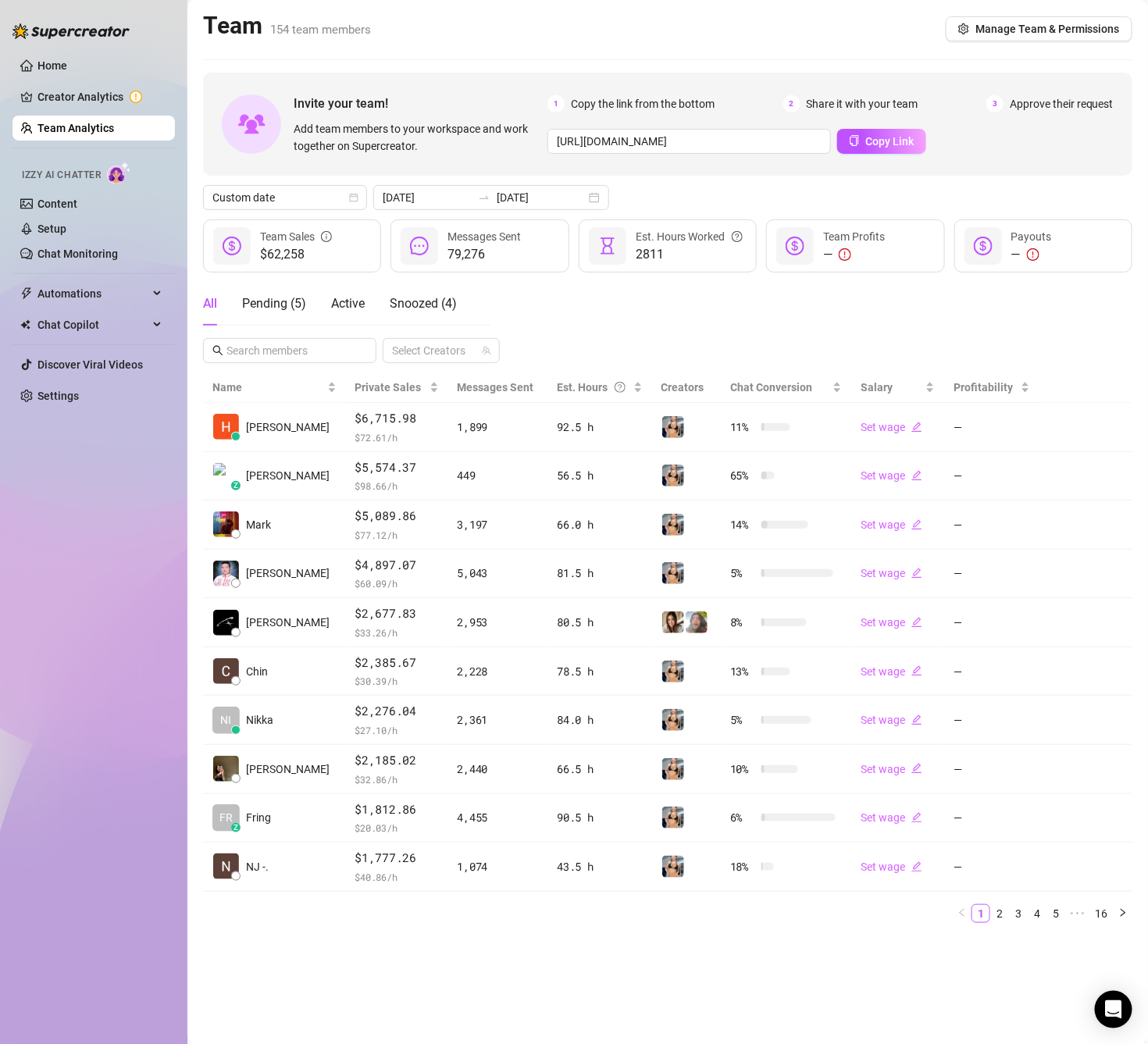
click at [620, 327] on div "All Pending ( 5 ) Active Snoozed ( 4 ) Select Creators" at bounding box center [667, 322] width 929 height 82
click at [638, 326] on div "All Pending ( 5 ) Active Snoozed ( 4 ) Select Creators" at bounding box center [667, 322] width 929 height 82
click at [622, 333] on div "All Pending ( 5 ) Active Snoozed ( 4 ) Select Creators" at bounding box center [667, 322] width 929 height 82
click at [625, 329] on div "All Pending ( 5 ) Active Snoozed ( 4 ) Select Creators" at bounding box center [667, 322] width 929 height 82
